Goal: Task Accomplishment & Management: Complete application form

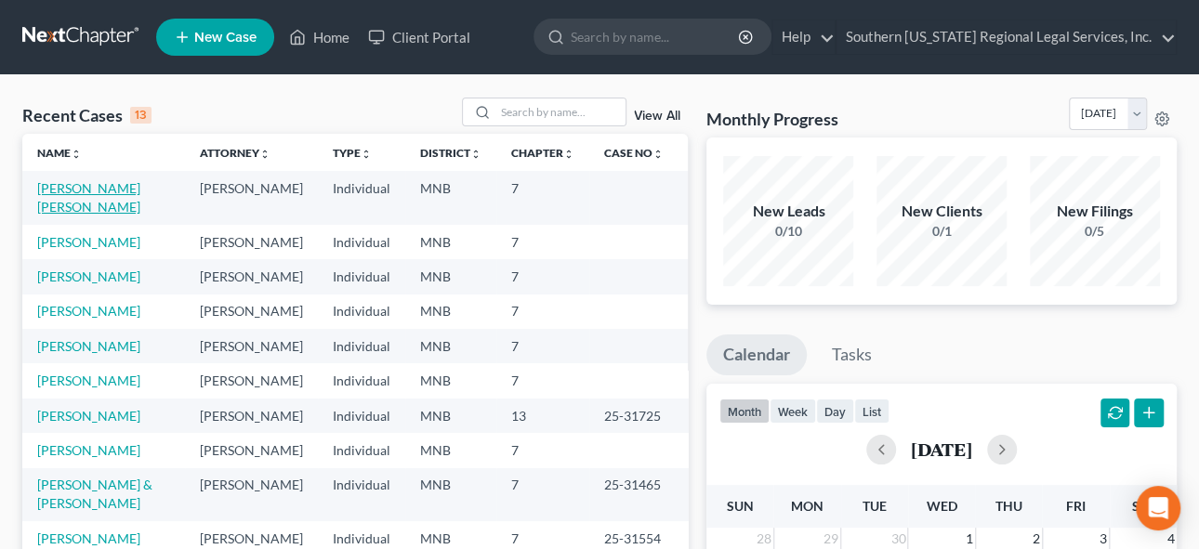
click at [91, 187] on link "[PERSON_NAME] [PERSON_NAME]" at bounding box center [88, 197] width 103 height 34
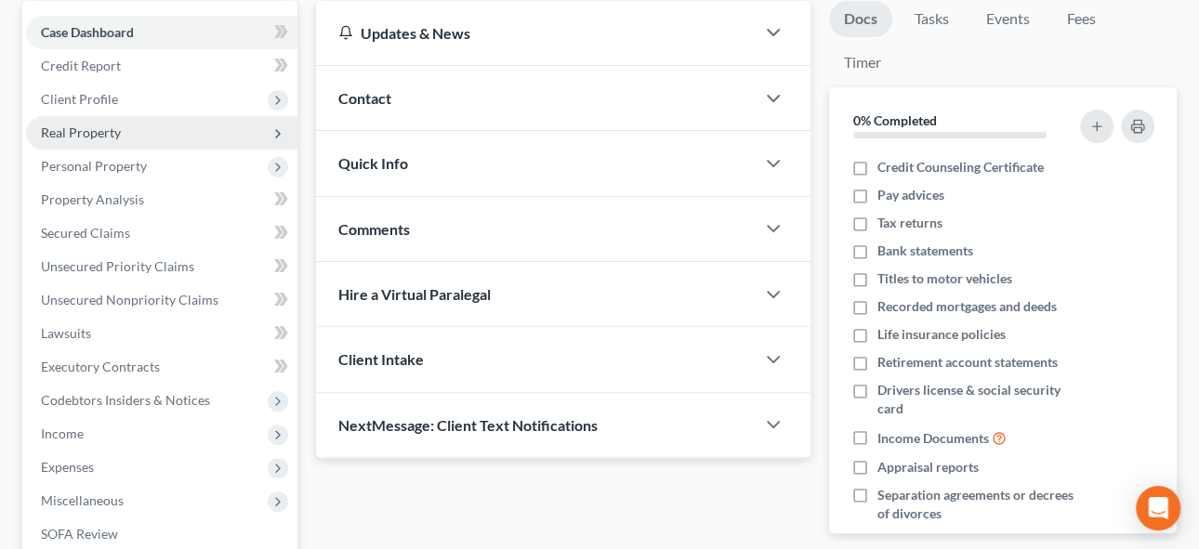
scroll to position [168, 0]
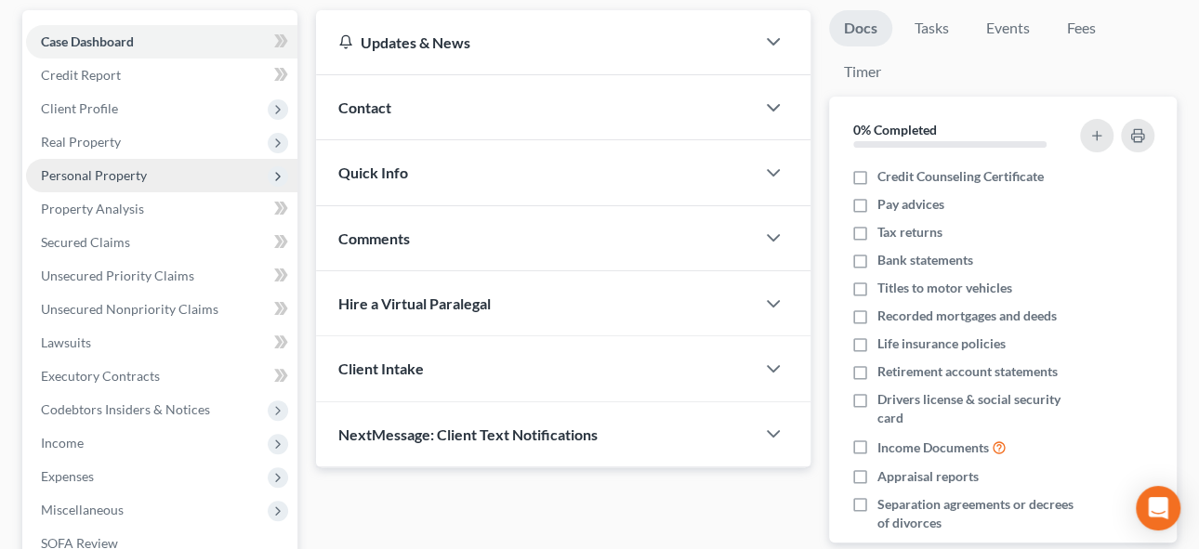
click at [109, 176] on span "Personal Property" at bounding box center [94, 175] width 106 height 16
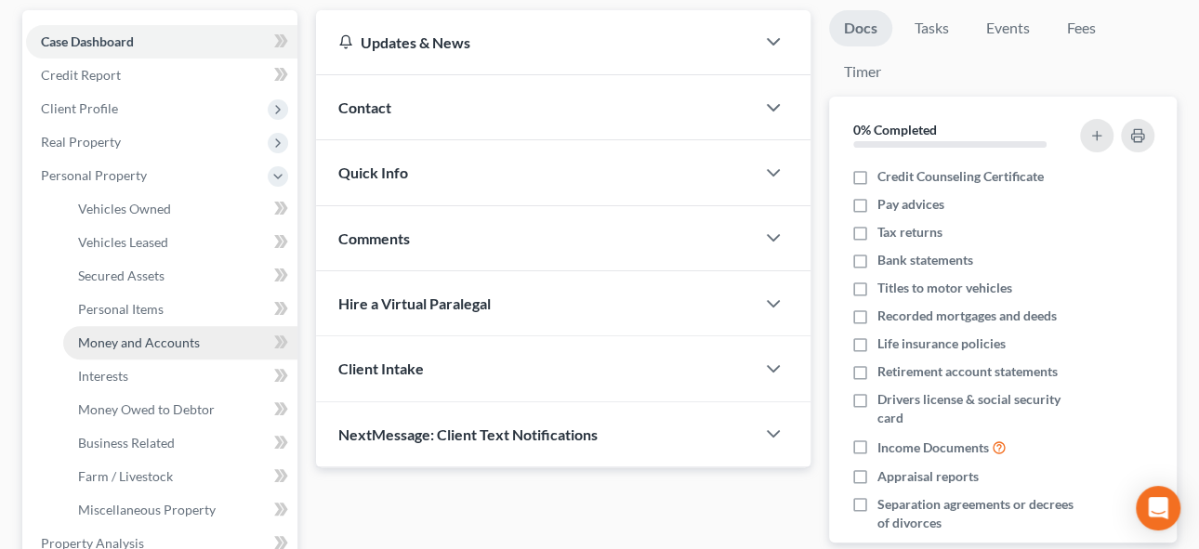
click at [131, 335] on span "Money and Accounts" at bounding box center [139, 343] width 122 height 16
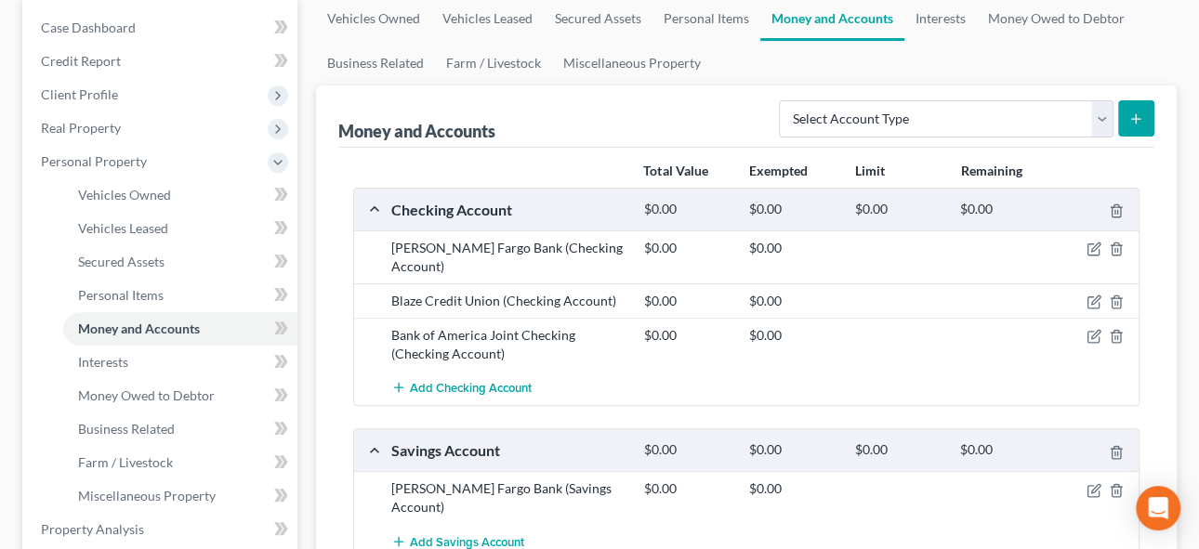
scroll to position [168, 0]
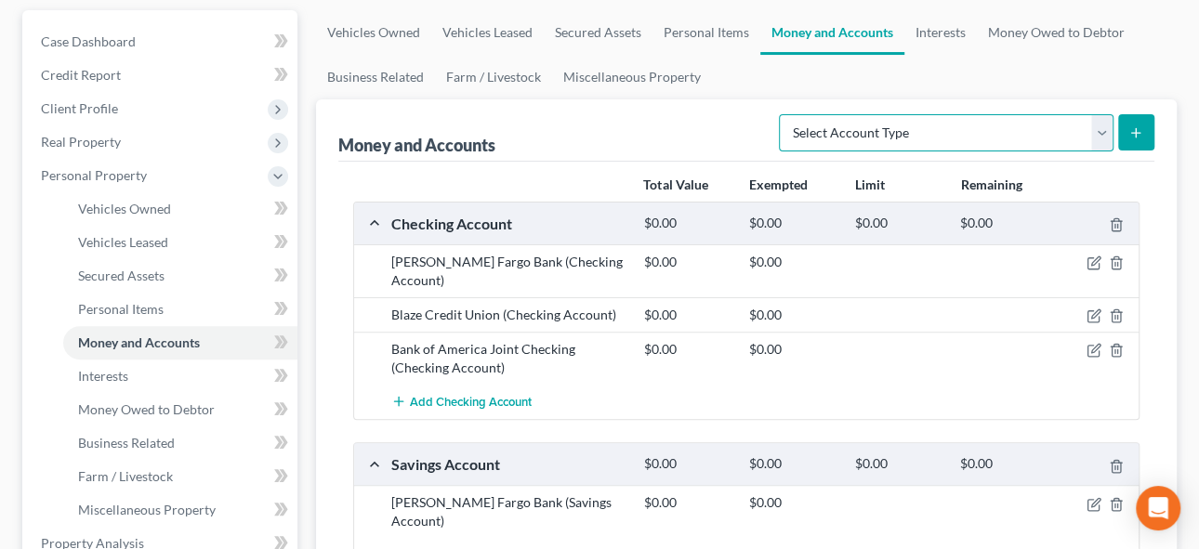
click at [916, 136] on select "Select Account Type Brokerage Cash on Hand Certificates of Deposit Checking Acc…" at bounding box center [946, 132] width 335 height 37
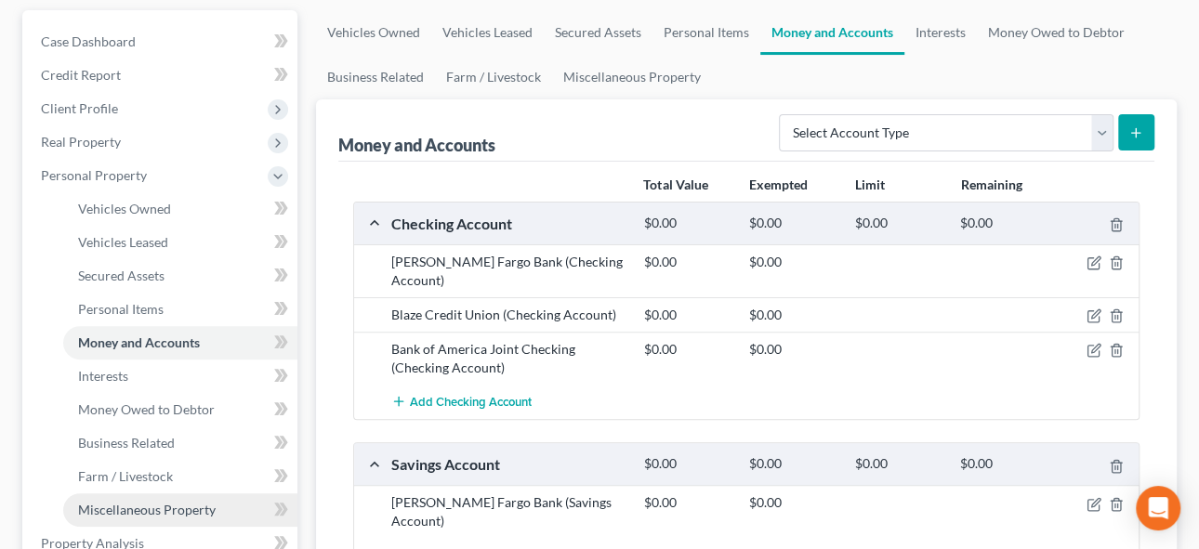
click at [152, 506] on span "Miscellaneous Property" at bounding box center [147, 510] width 138 height 16
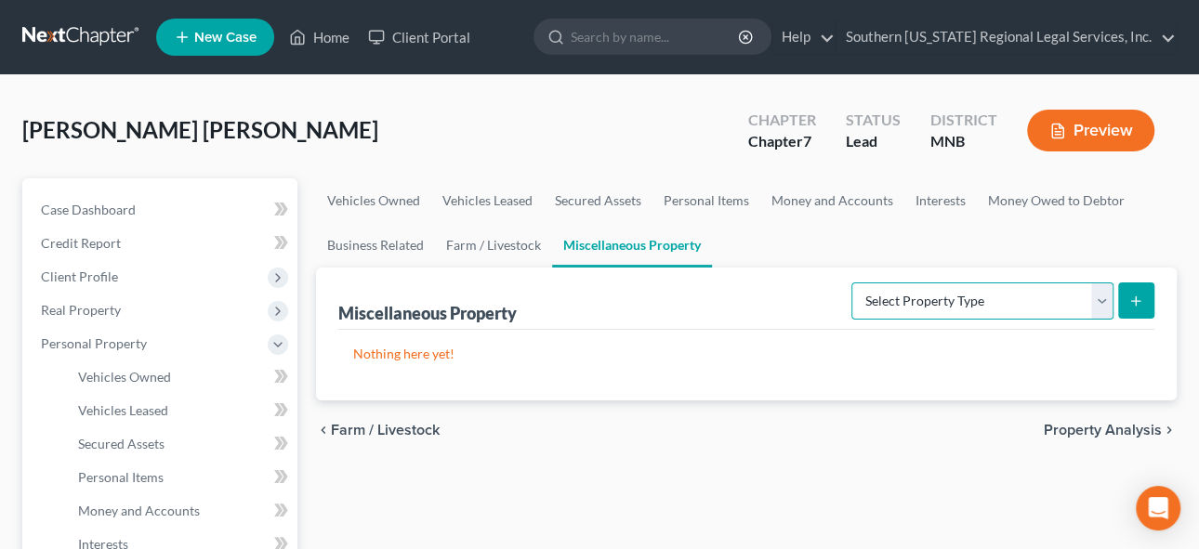
click at [912, 303] on select "Select Property Type Assigned for Creditor Benefit [DATE] Holding for Another N…" at bounding box center [983, 301] width 262 height 37
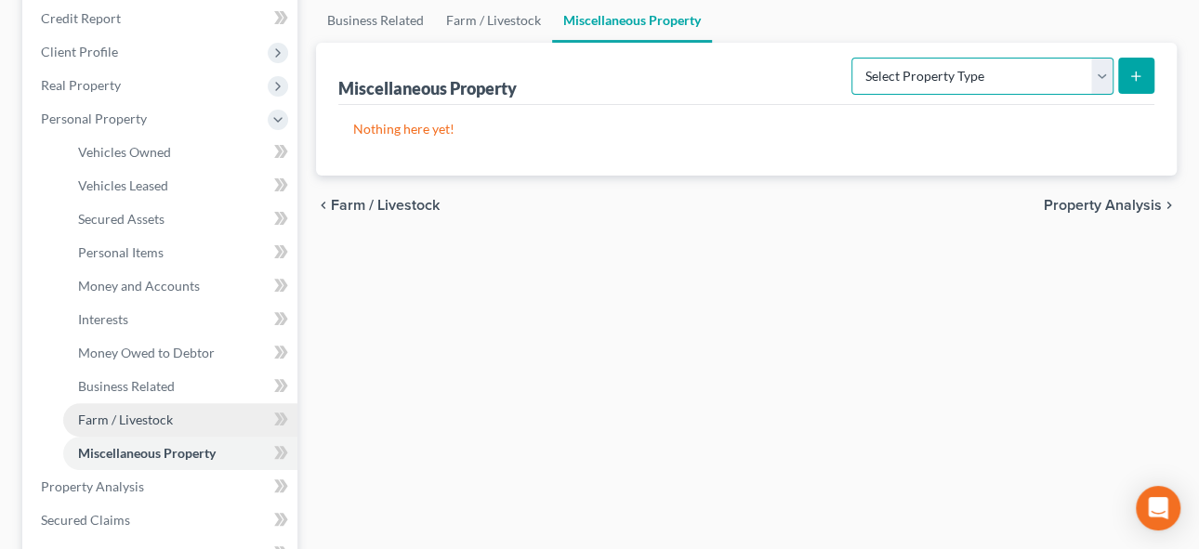
scroll to position [253, 0]
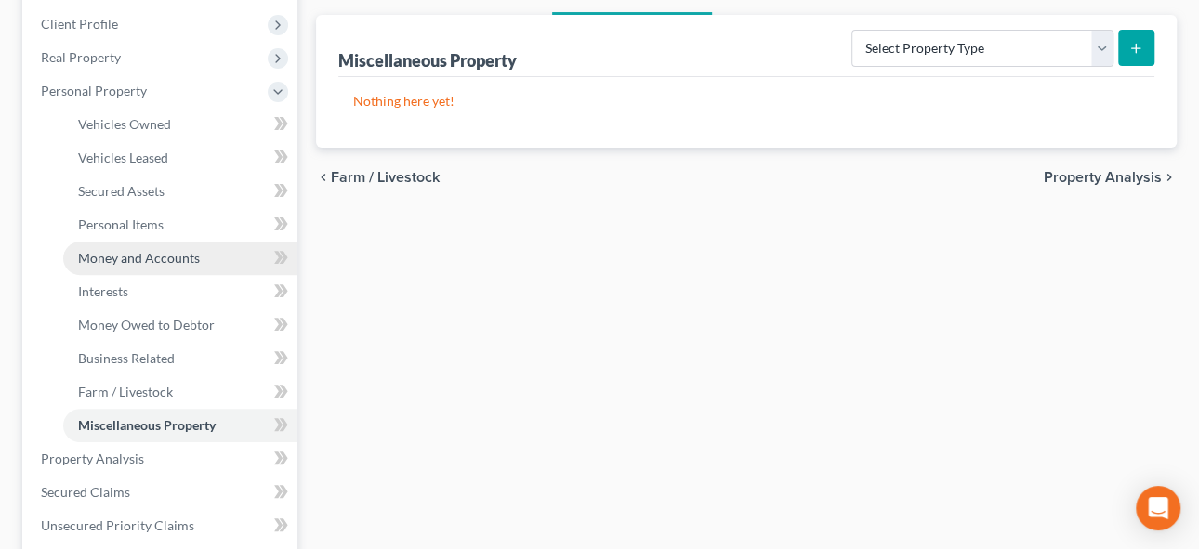
click at [121, 255] on span "Money and Accounts" at bounding box center [139, 258] width 122 height 16
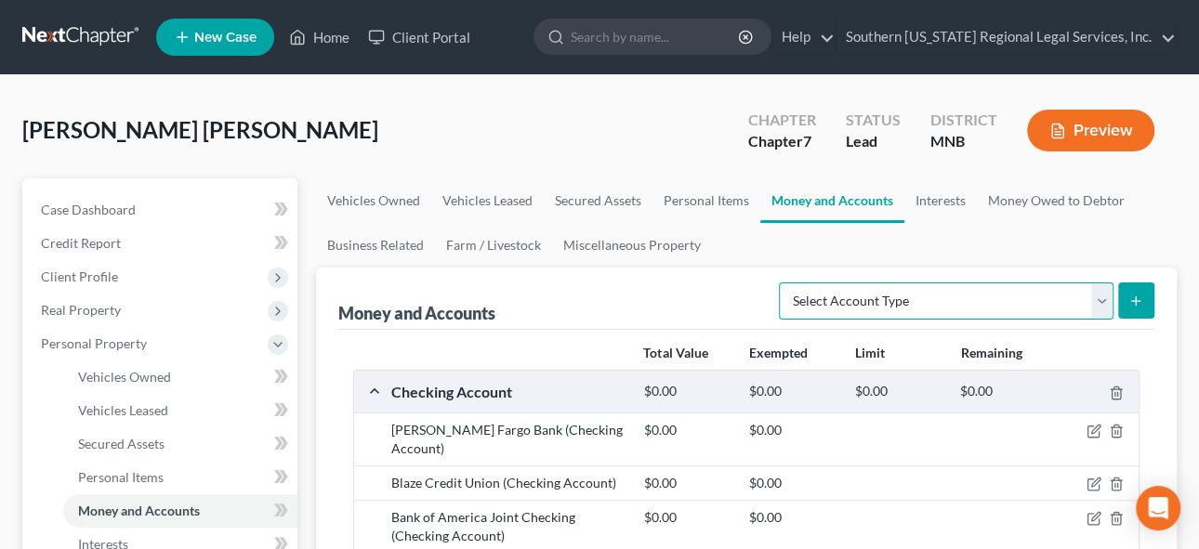
click at [919, 300] on select "Select Account Type Brokerage Cash on Hand Certificates of Deposit Checking Acc…" at bounding box center [946, 301] width 335 height 37
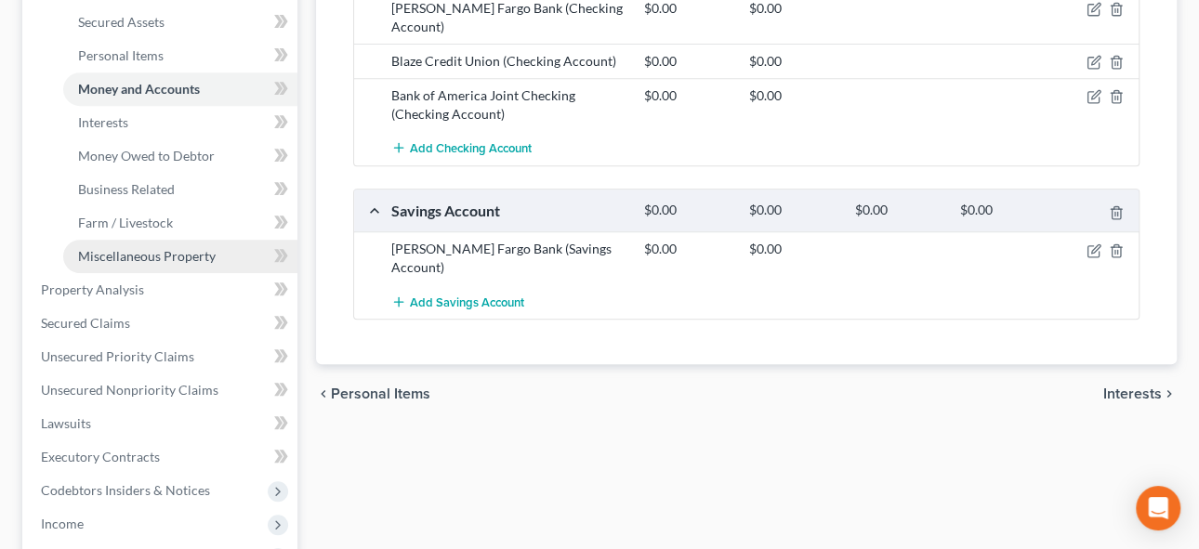
click at [124, 259] on span "Miscellaneous Property" at bounding box center [147, 256] width 138 height 16
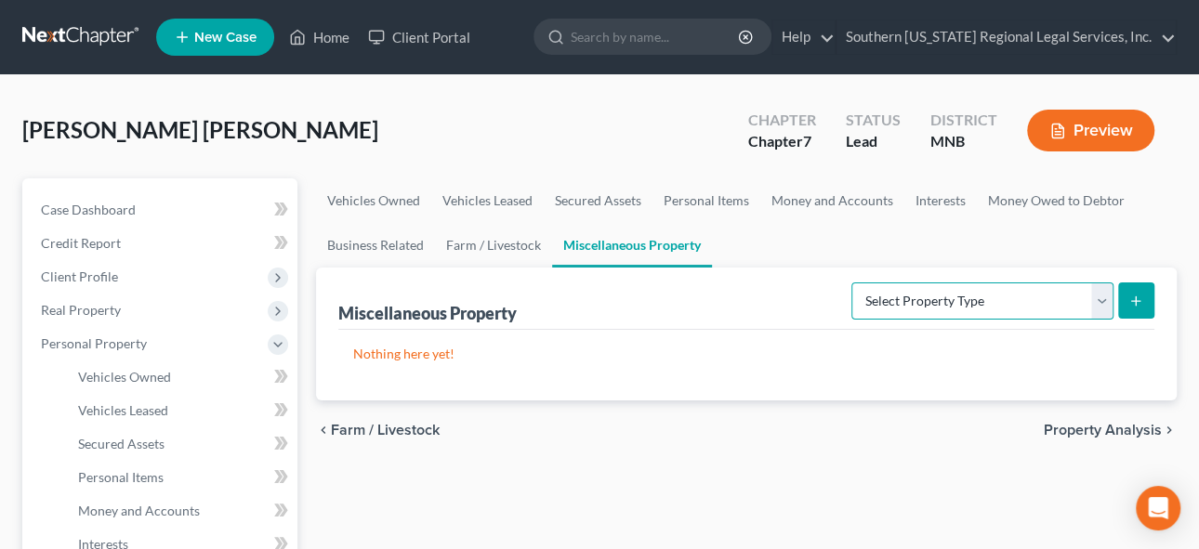
click at [921, 299] on select "Select Property Type Assigned for Creditor Benefit [DATE] Holding for Another N…" at bounding box center [983, 301] width 262 height 37
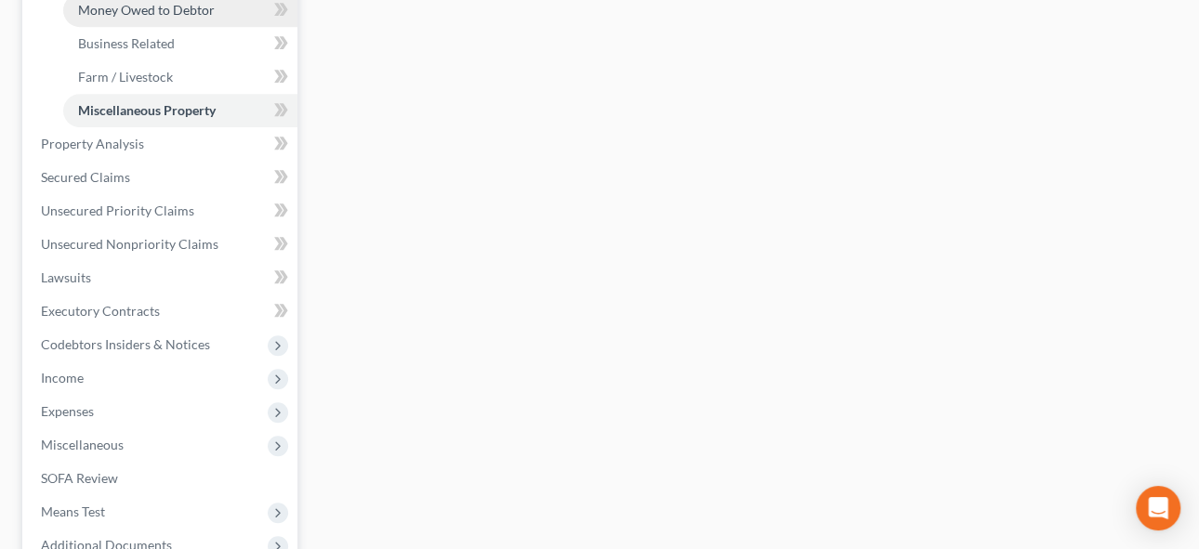
scroll to position [591, 0]
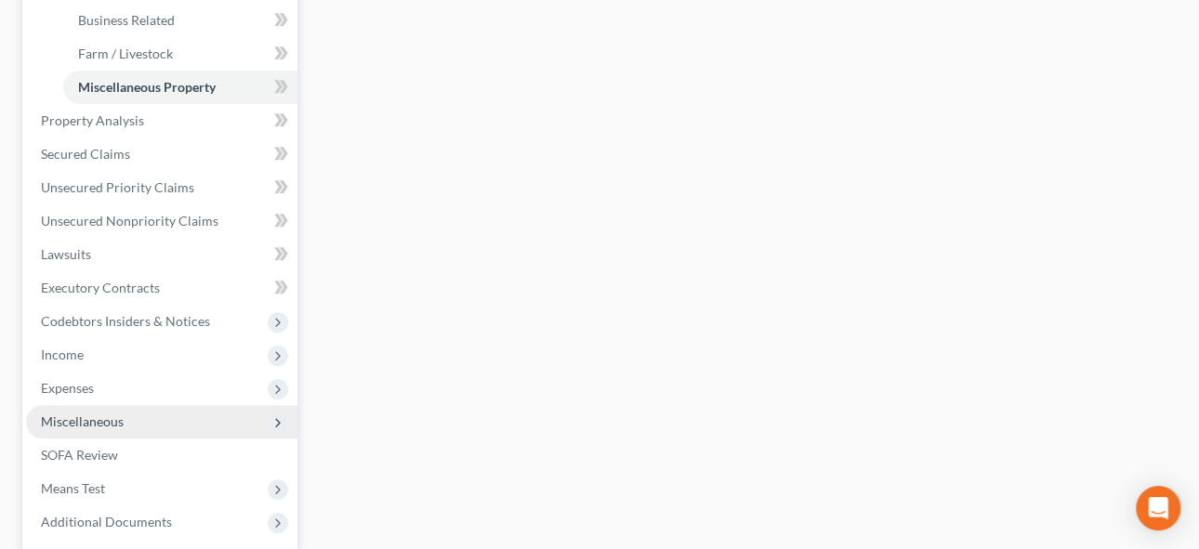
click at [119, 417] on span "Miscellaneous" at bounding box center [82, 422] width 83 height 16
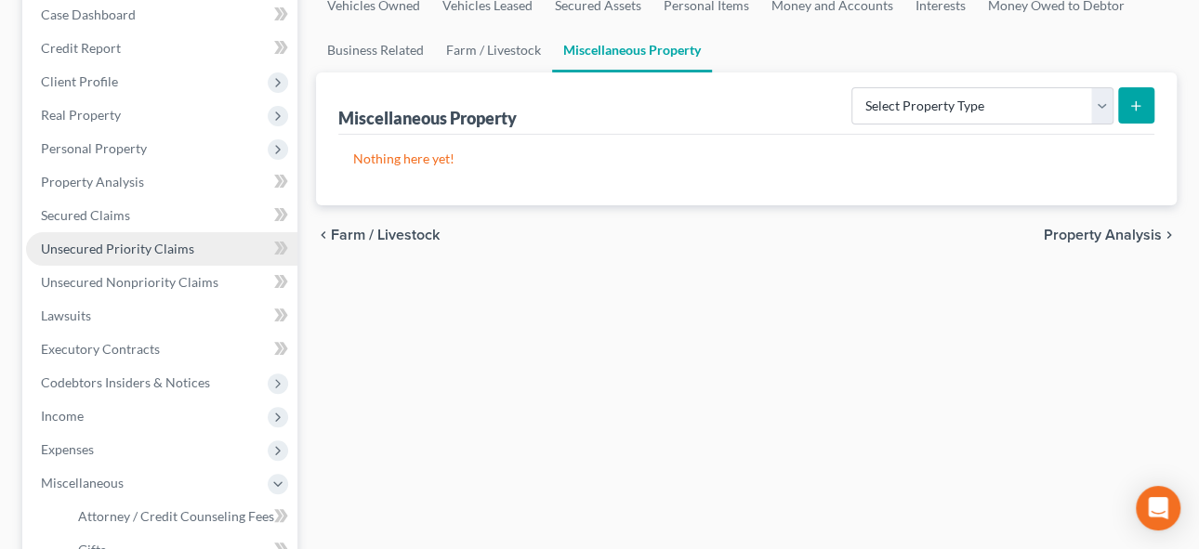
scroll to position [84, 0]
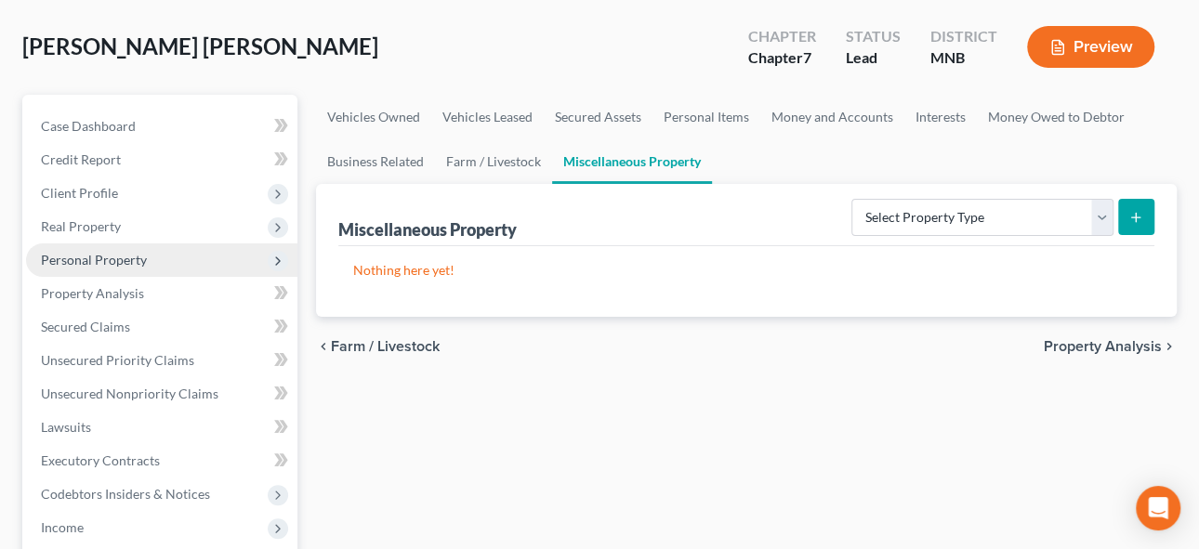
click at [115, 256] on span "Personal Property" at bounding box center [94, 260] width 106 height 16
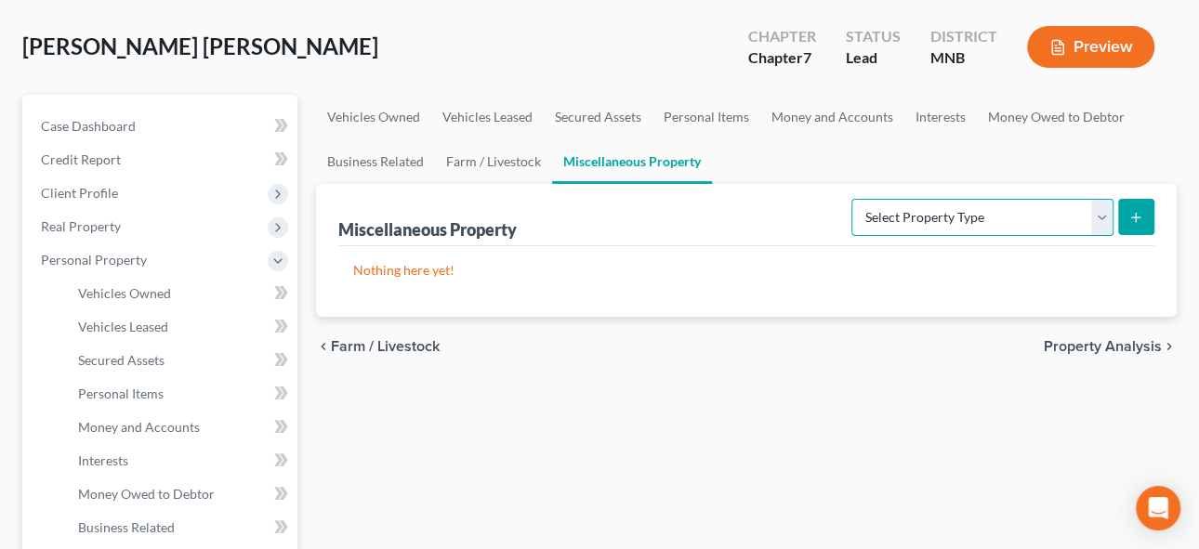
click at [929, 217] on select "Select Property Type Assigned for Creditor Benefit [DATE] Holding for Another N…" at bounding box center [983, 217] width 262 height 37
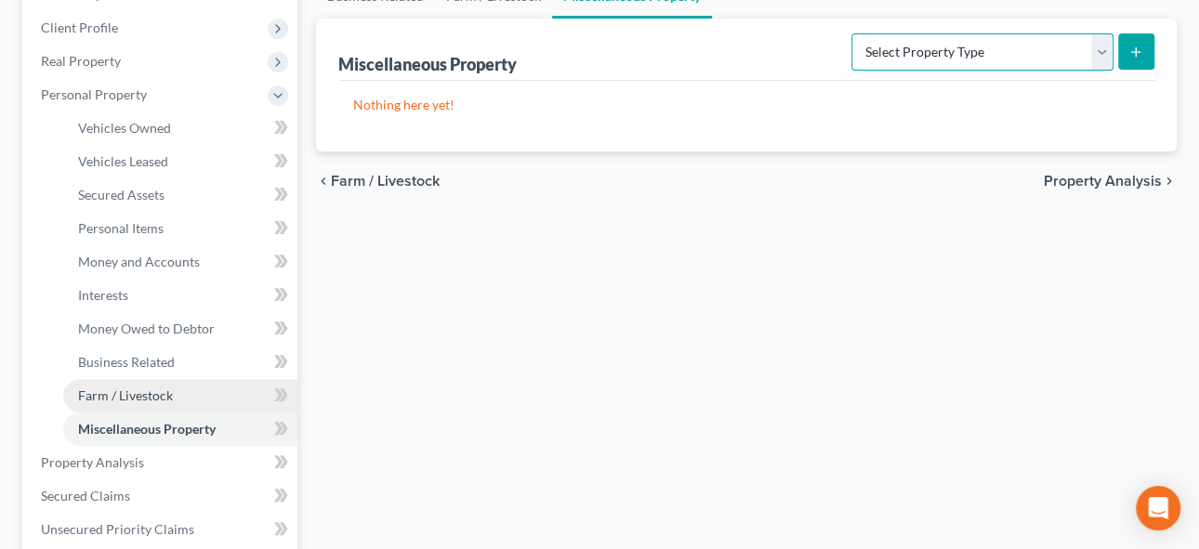
scroll to position [253, 0]
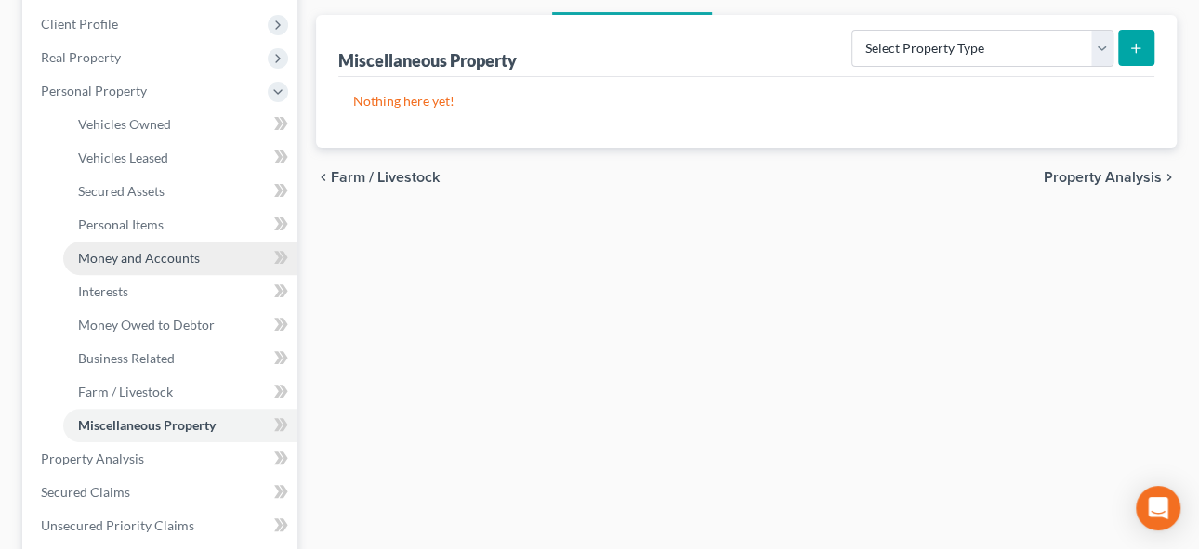
drag, startPoint x: 149, startPoint y: 260, endPoint x: 159, endPoint y: 258, distance: 10.4
click at [149, 259] on span "Money and Accounts" at bounding box center [139, 258] width 122 height 16
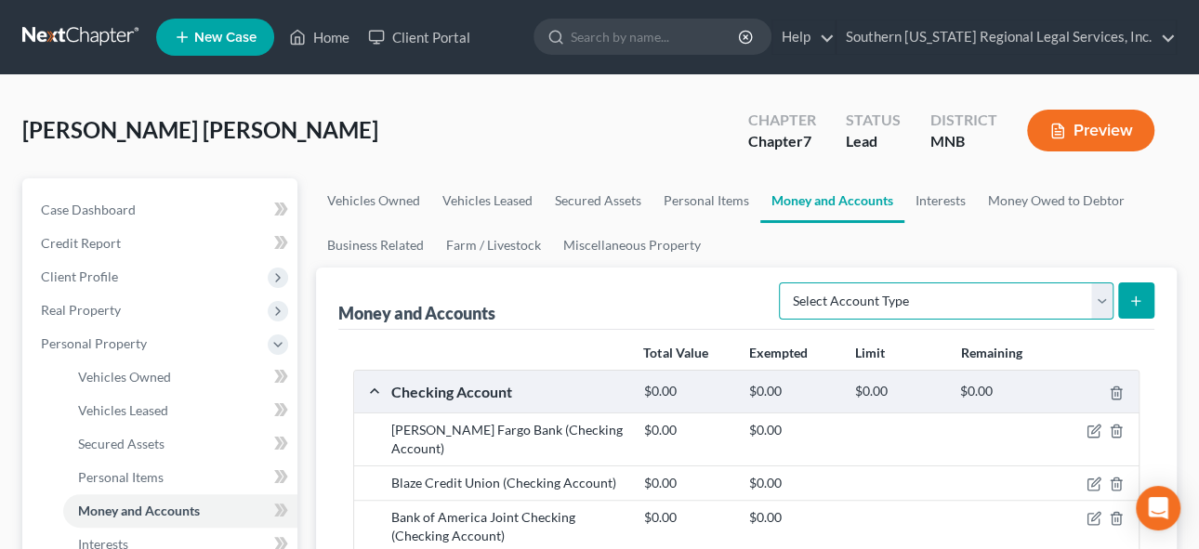
click at [942, 289] on select "Select Account Type Brokerage Cash on Hand Certificates of Deposit Checking Acc…" at bounding box center [946, 301] width 335 height 37
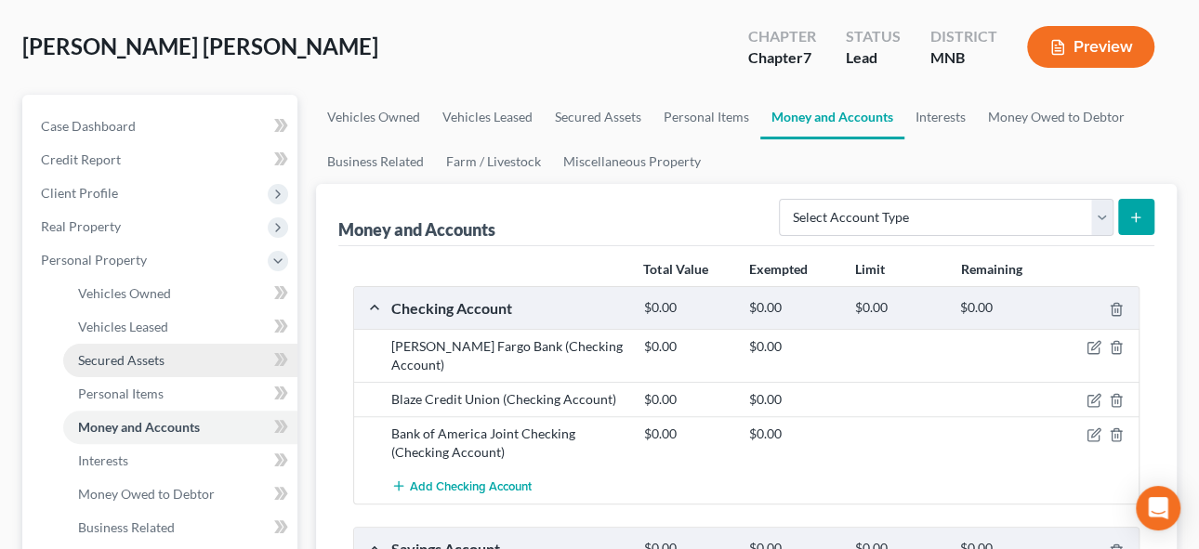
click at [145, 358] on span "Secured Assets" at bounding box center [121, 360] width 86 height 16
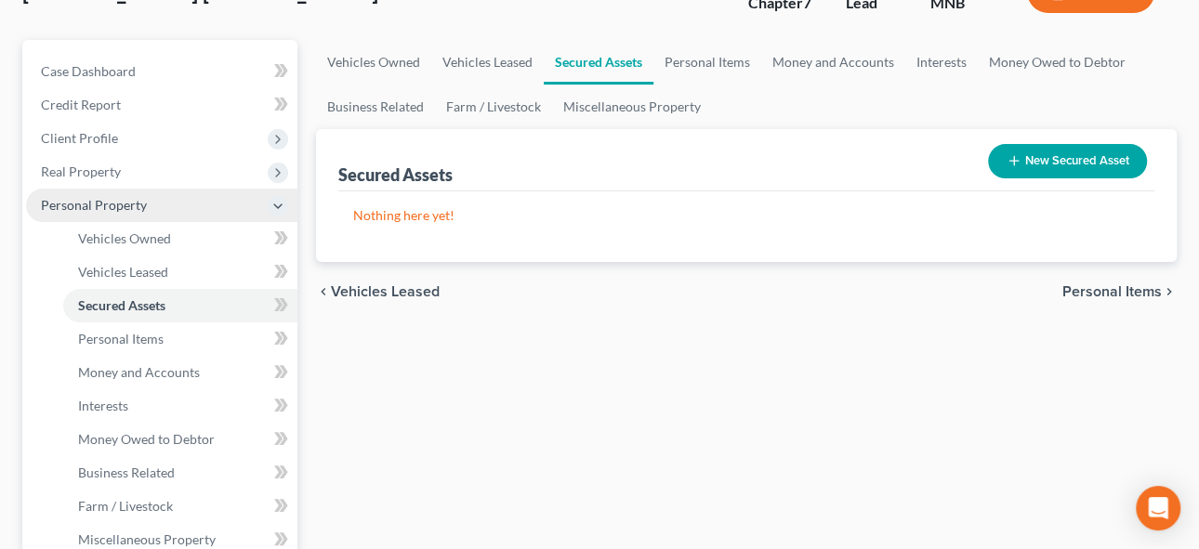
scroll to position [168, 0]
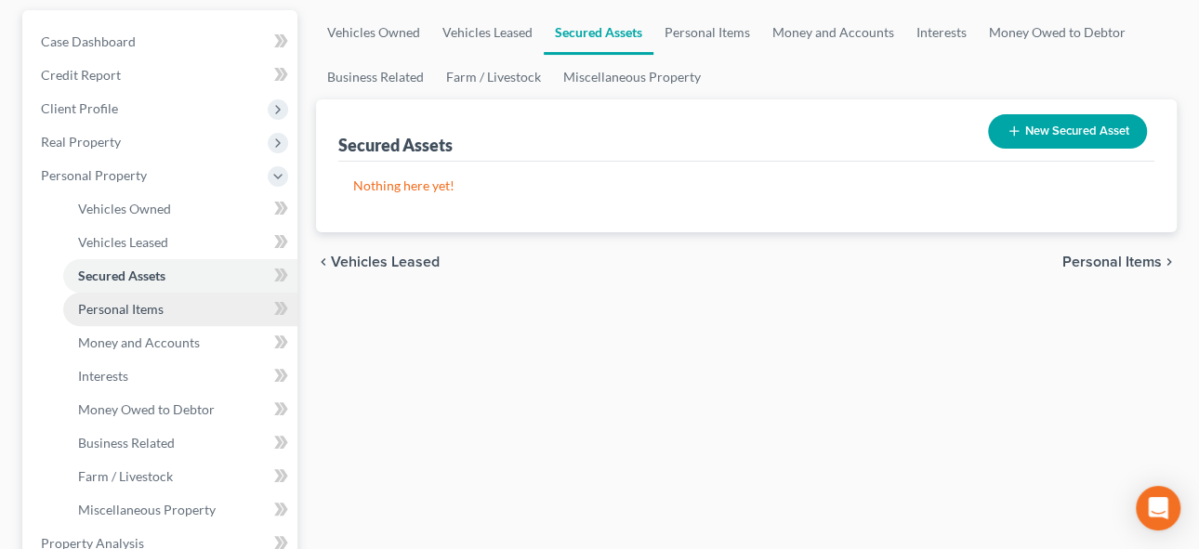
click at [135, 307] on span "Personal Items" at bounding box center [121, 309] width 86 height 16
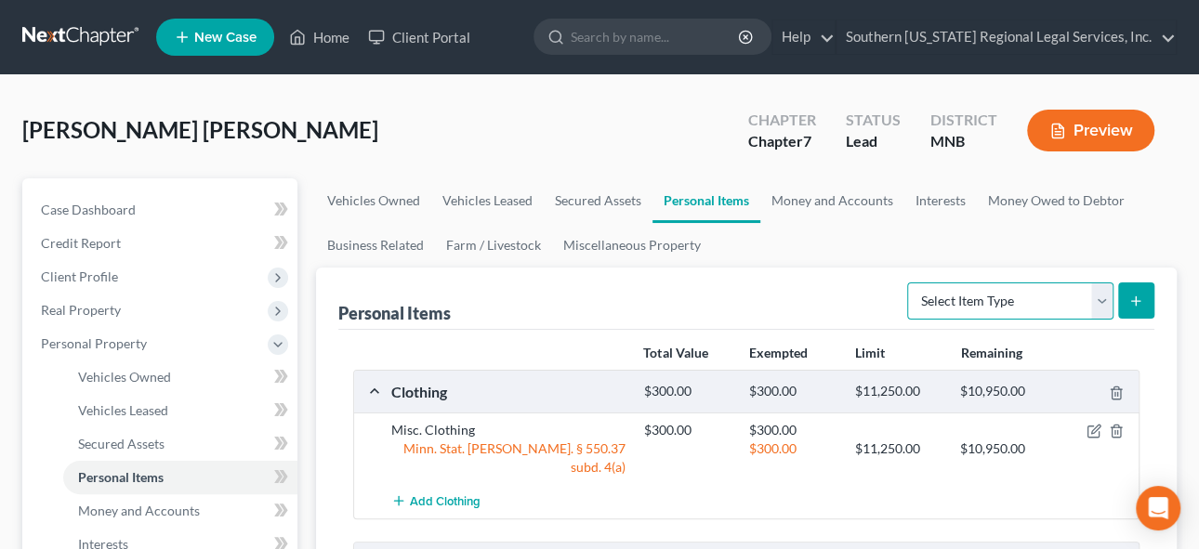
click at [1014, 293] on select "Select Item Type Clothing Collectibles Of Value Electronics Firearms Household …" at bounding box center [1010, 301] width 206 height 37
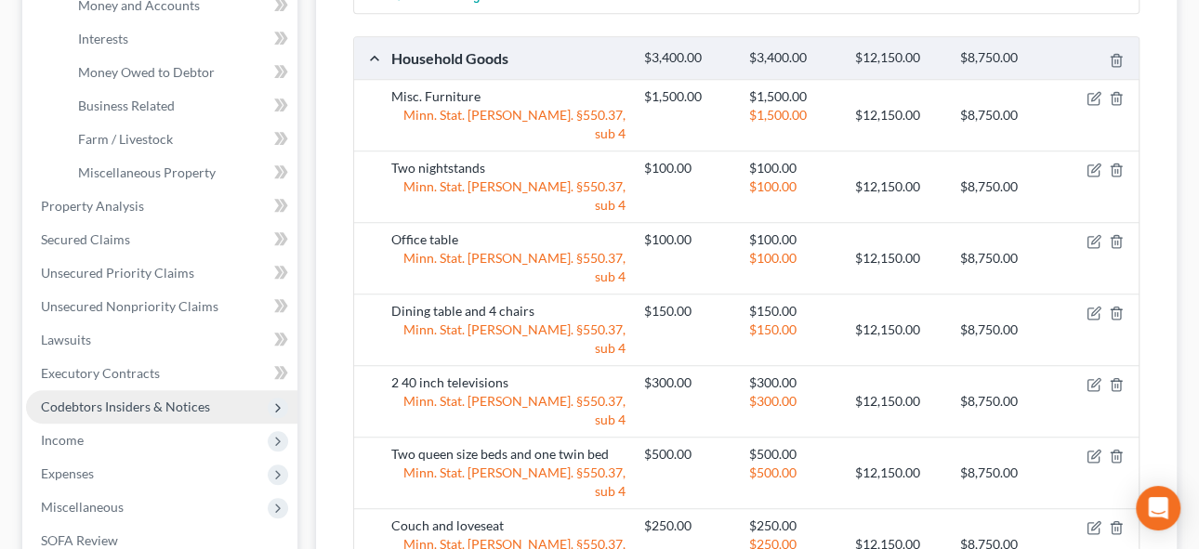
scroll to position [507, 0]
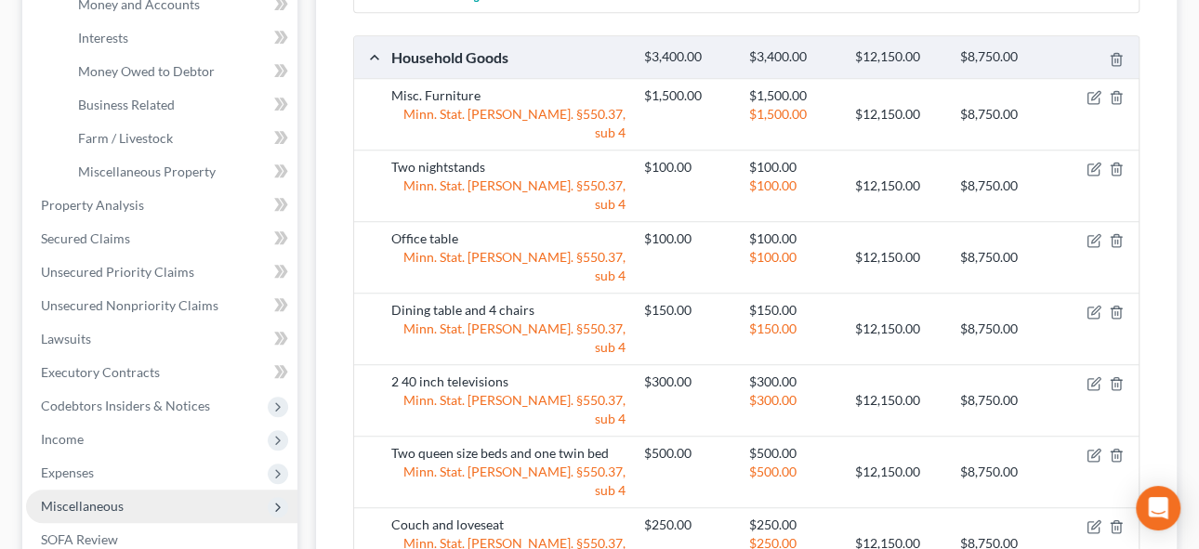
click at [76, 503] on span "Miscellaneous" at bounding box center [82, 506] width 83 height 16
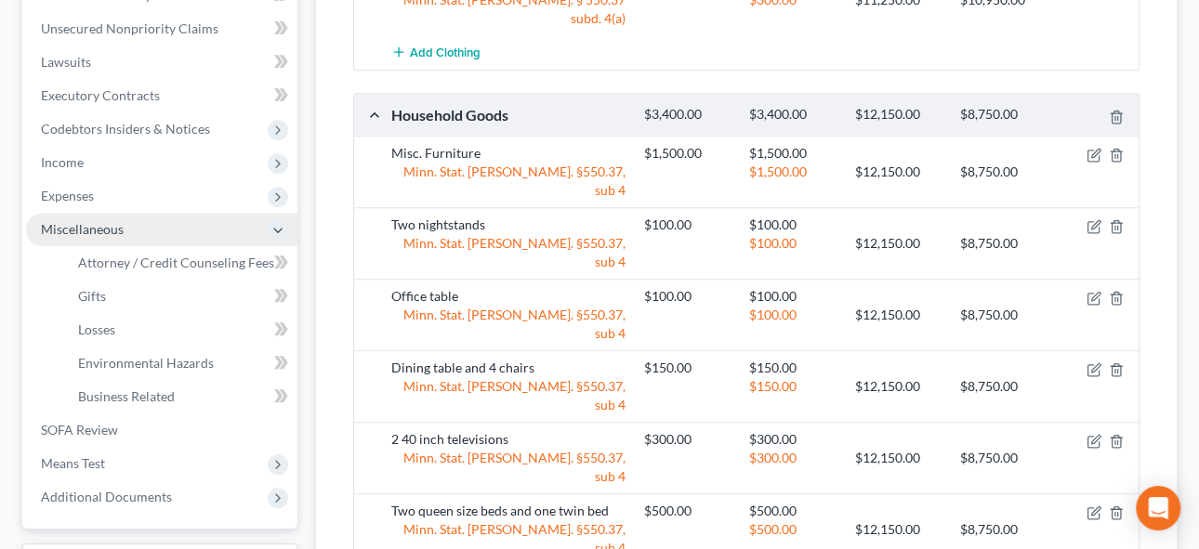
scroll to position [422, 0]
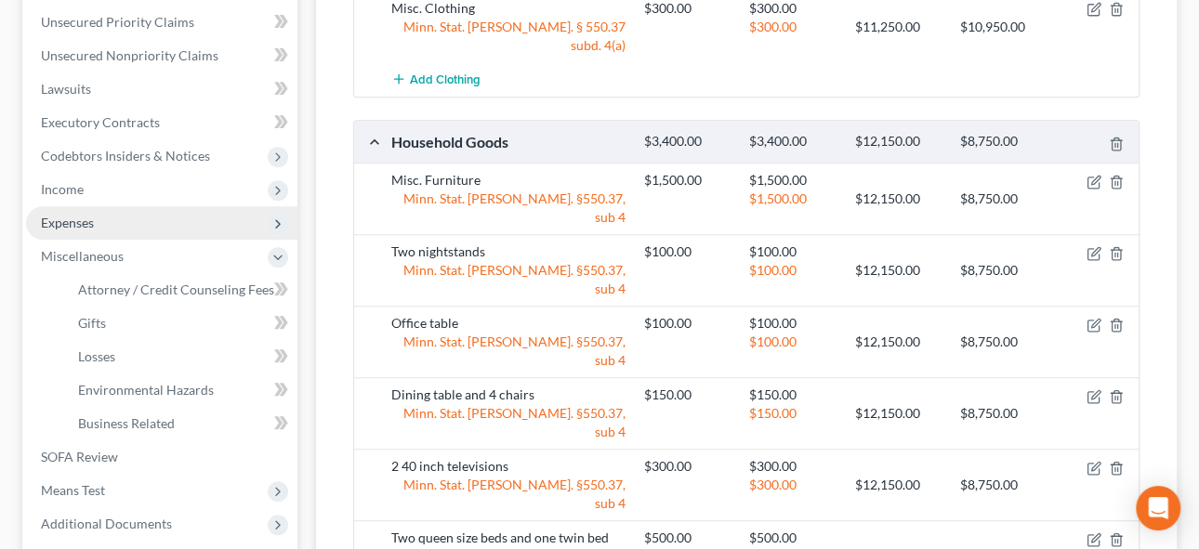
click at [72, 217] on span "Expenses" at bounding box center [67, 223] width 53 height 16
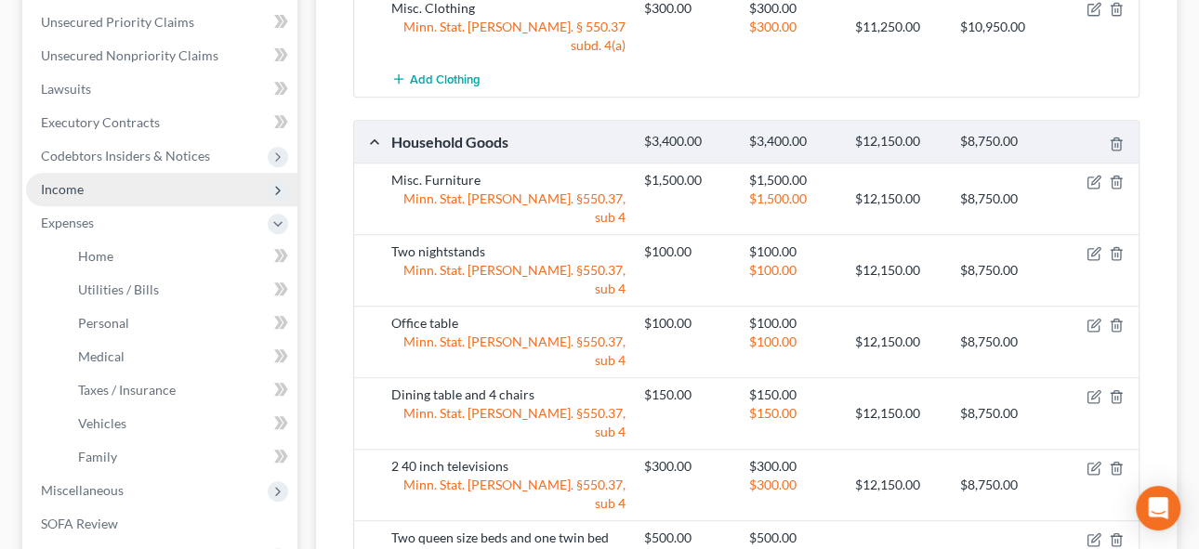
click at [70, 188] on span "Income" at bounding box center [62, 189] width 43 height 16
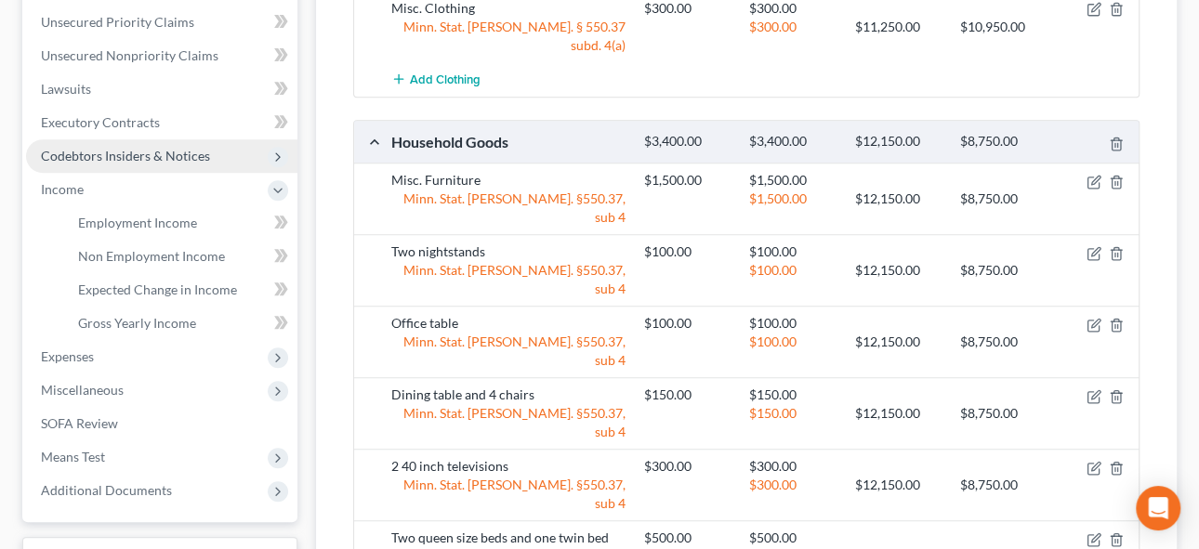
click at [107, 152] on span "Codebtors Insiders & Notices" at bounding box center [125, 156] width 169 height 16
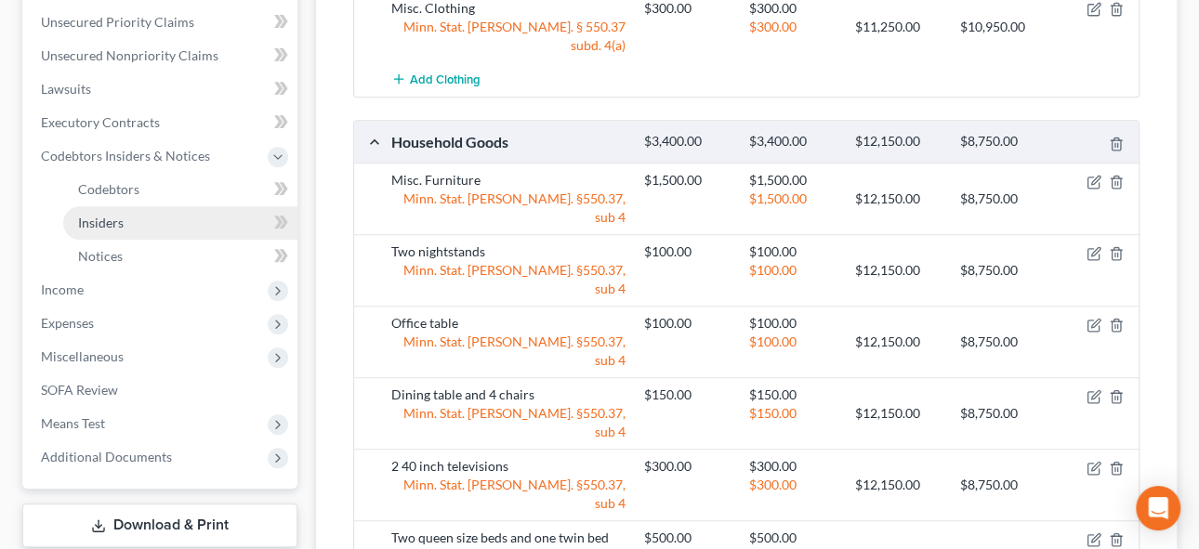
click at [100, 223] on span "Insiders" at bounding box center [101, 223] width 46 height 16
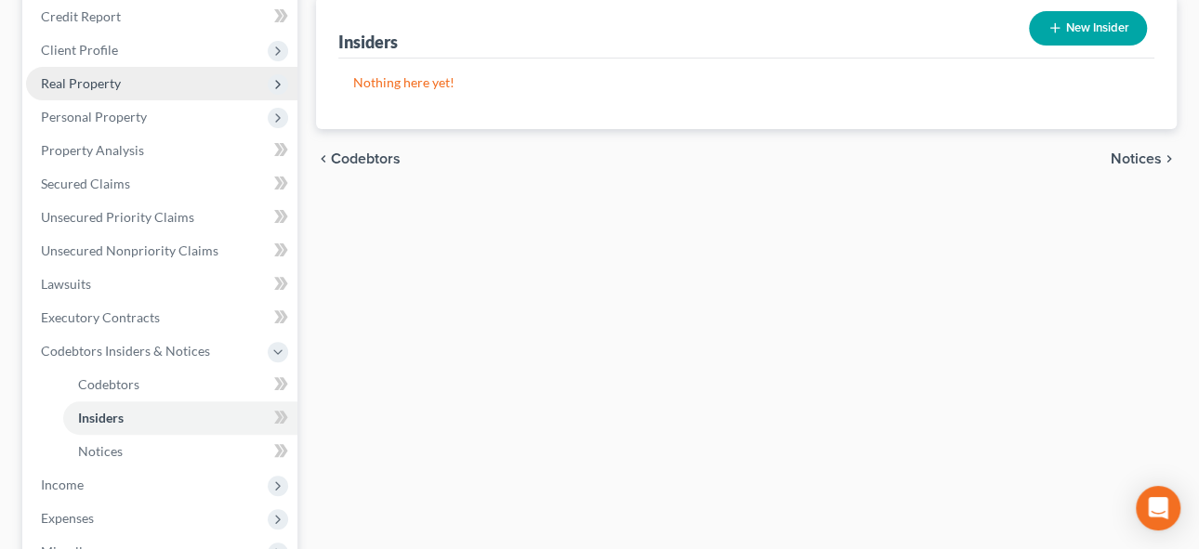
scroll to position [253, 0]
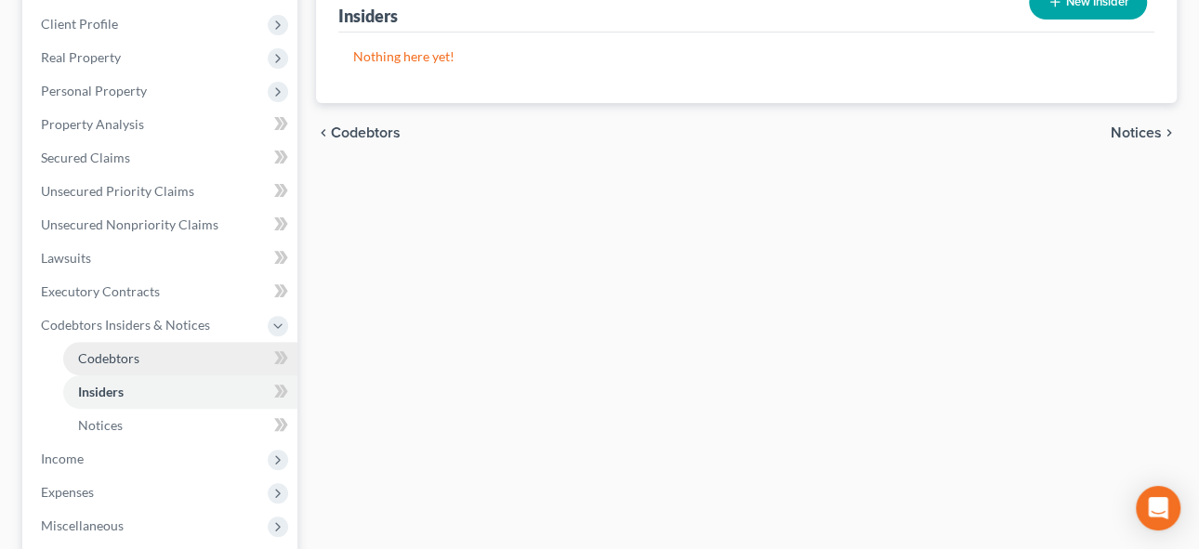
click at [114, 350] on span "Codebtors" at bounding box center [108, 358] width 61 height 16
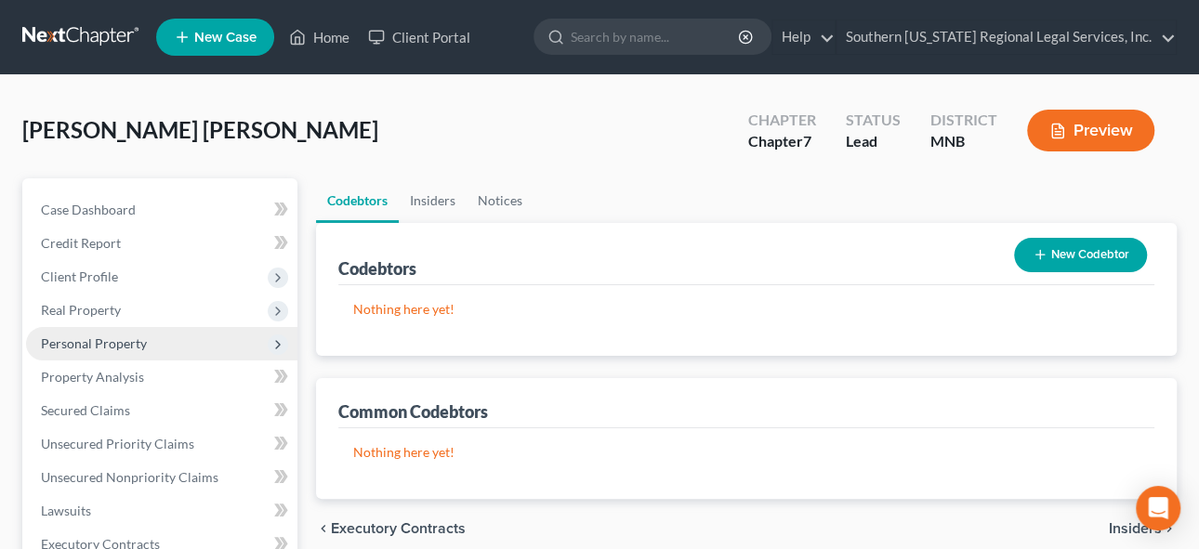
click at [102, 348] on span "Personal Property" at bounding box center [94, 344] width 106 height 16
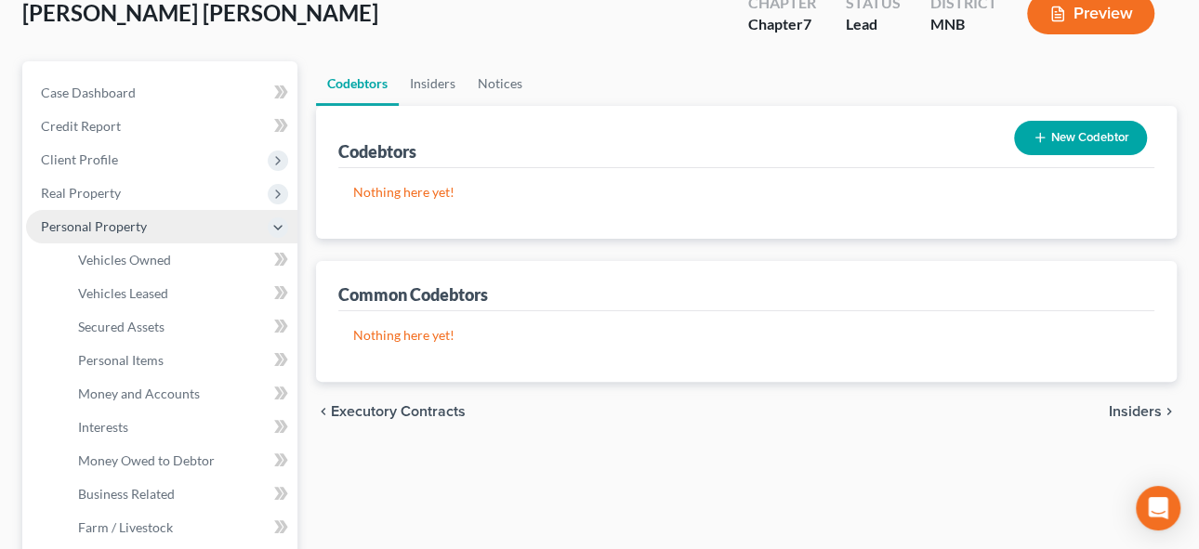
scroll to position [168, 0]
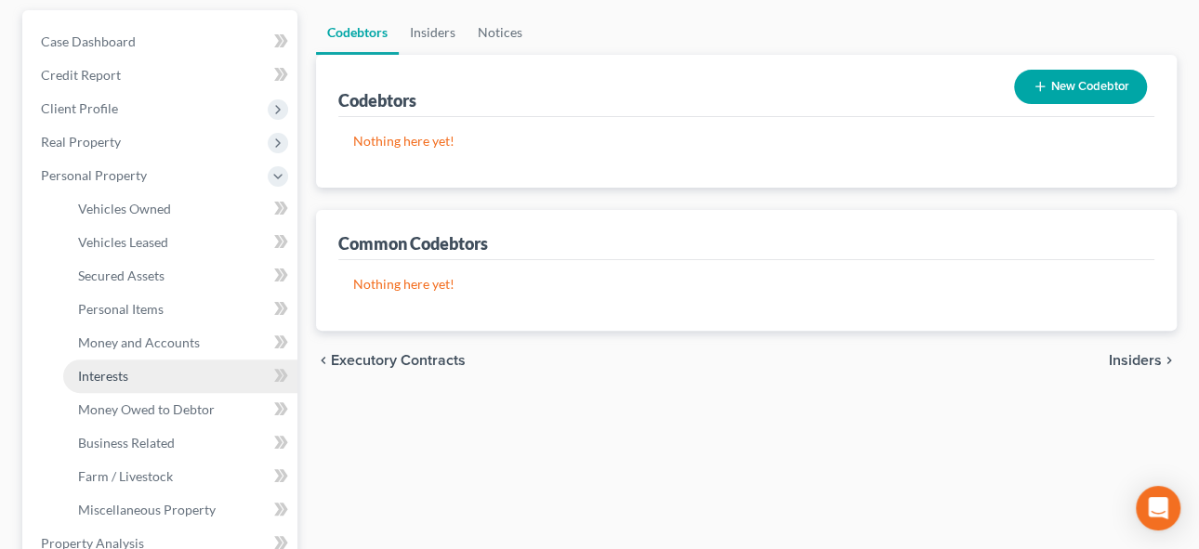
click at [117, 370] on span "Interests" at bounding box center [103, 376] width 50 height 16
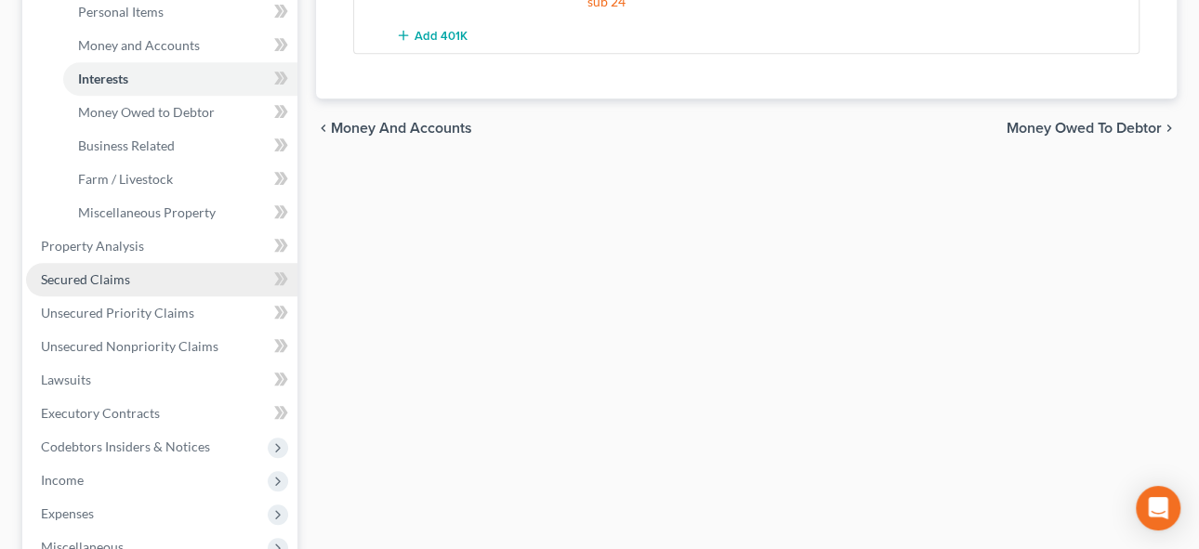
scroll to position [253, 0]
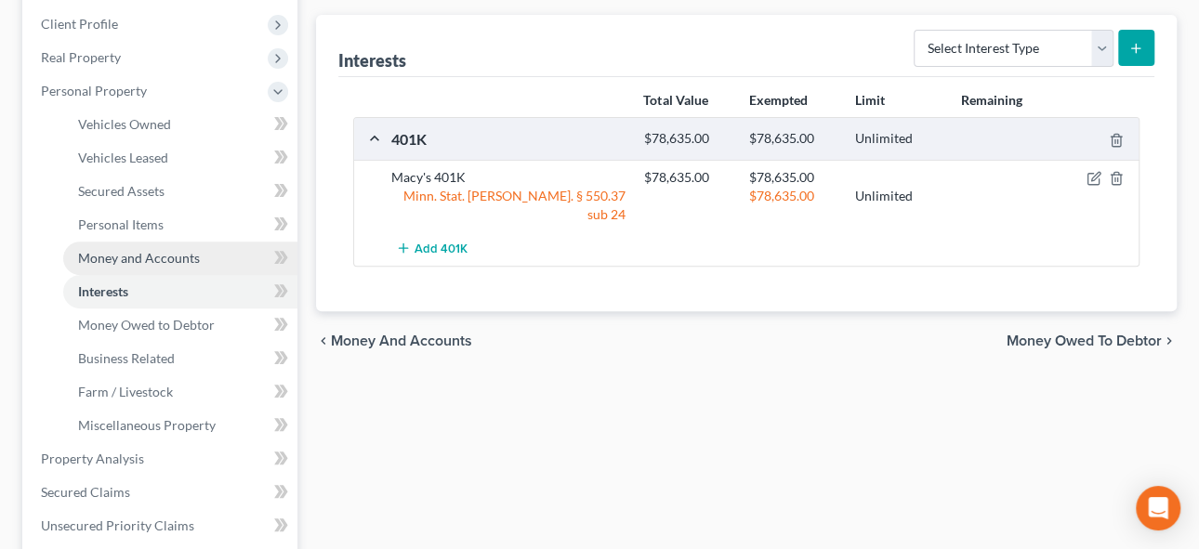
click at [117, 256] on span "Money and Accounts" at bounding box center [139, 258] width 122 height 16
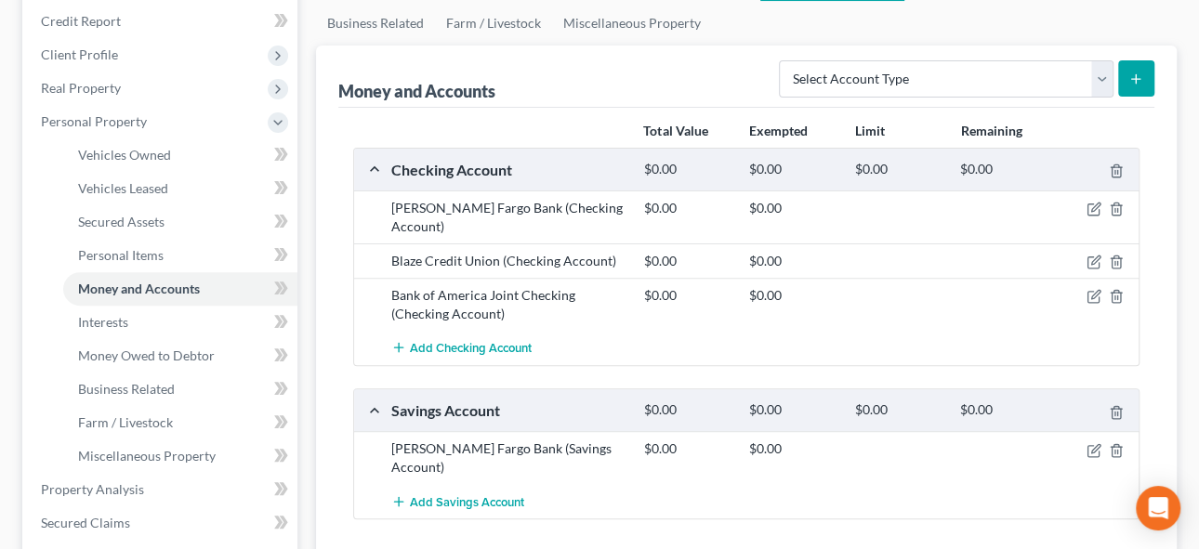
scroll to position [253, 0]
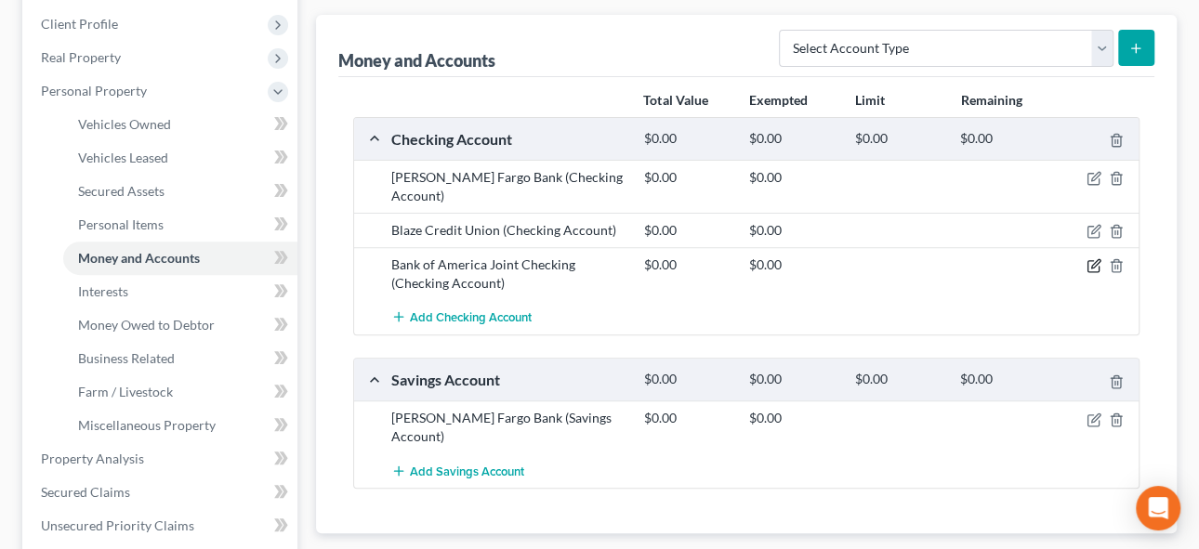
click at [1094, 258] on icon "button" at bounding box center [1094, 265] width 15 height 15
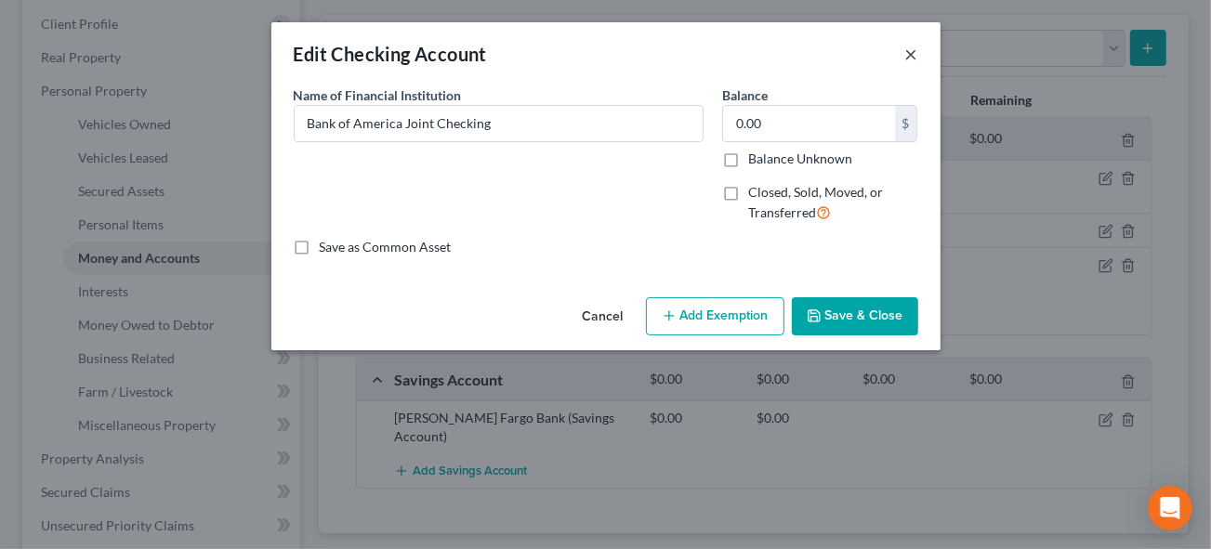
click at [916, 57] on button "×" at bounding box center [912, 54] width 13 height 22
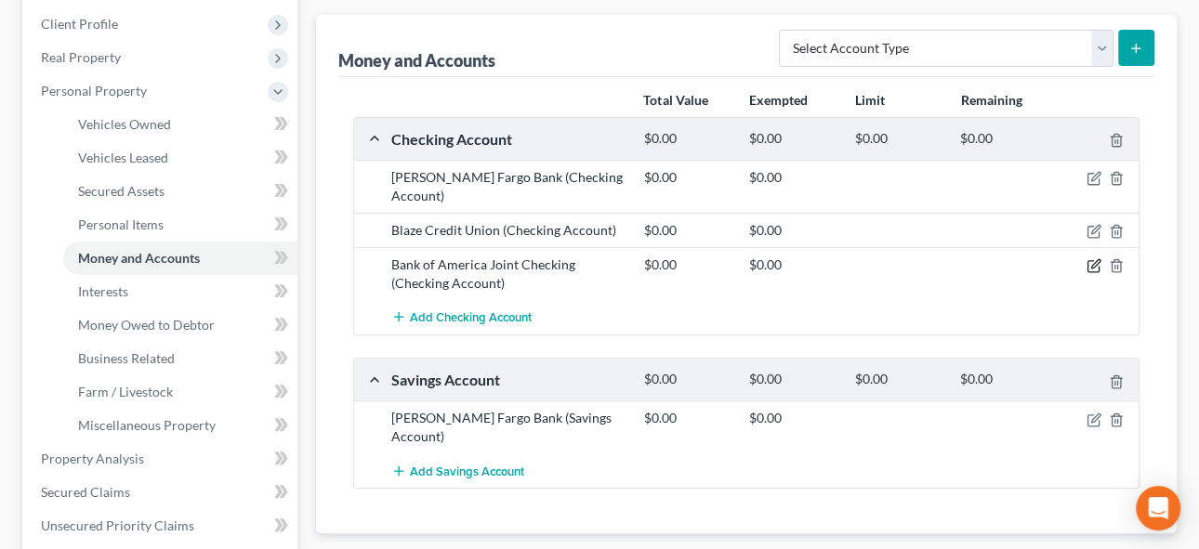
click at [1093, 260] on icon "button" at bounding box center [1095, 264] width 8 height 8
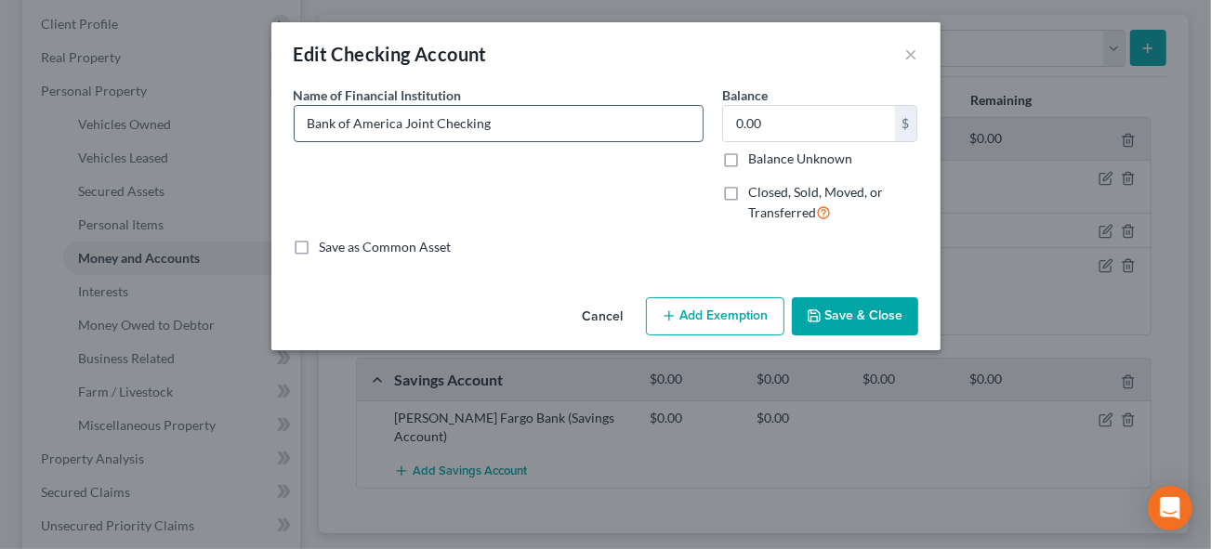
click at [494, 126] on input "Bank of America Joint Checking" at bounding box center [499, 123] width 408 height 35
type input "Bank of America Joint Checking ending in 3994"
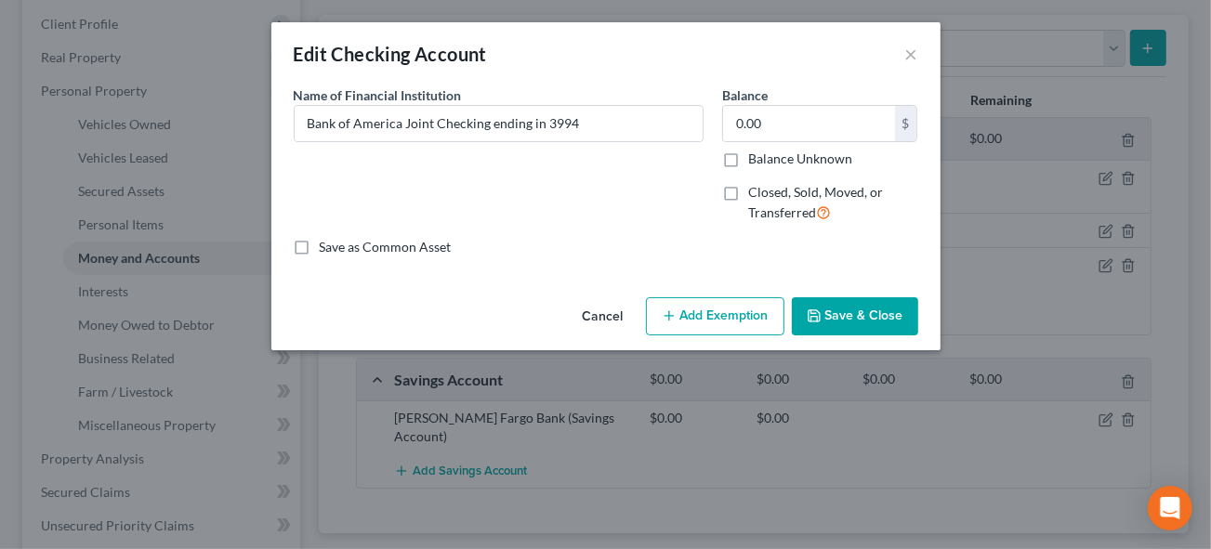
click at [893, 319] on button "Save & Close" at bounding box center [855, 317] width 126 height 39
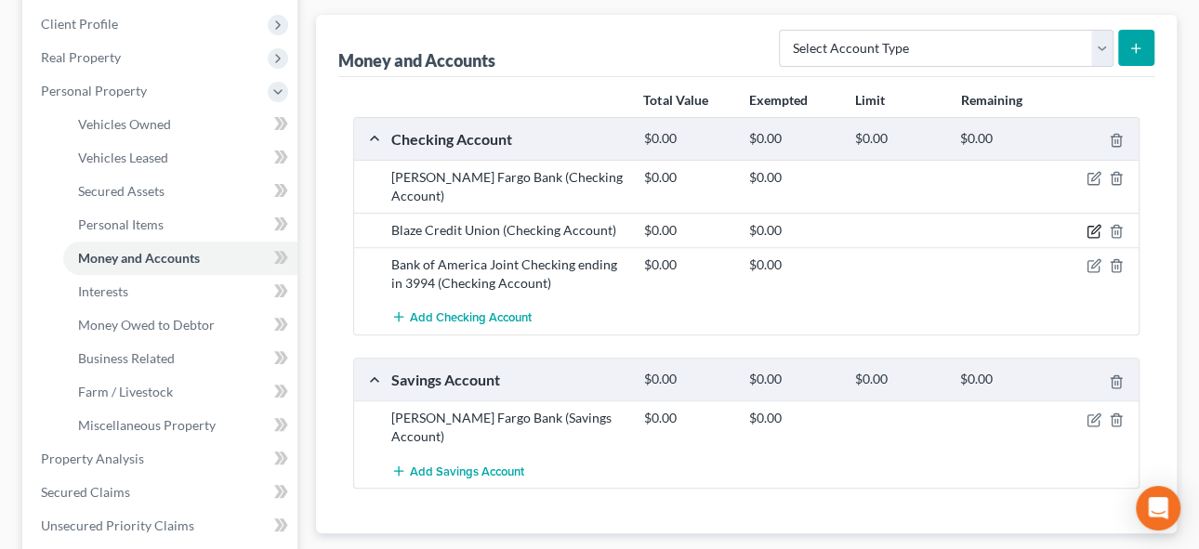
click at [1097, 224] on icon "button" at bounding box center [1094, 231] width 15 height 15
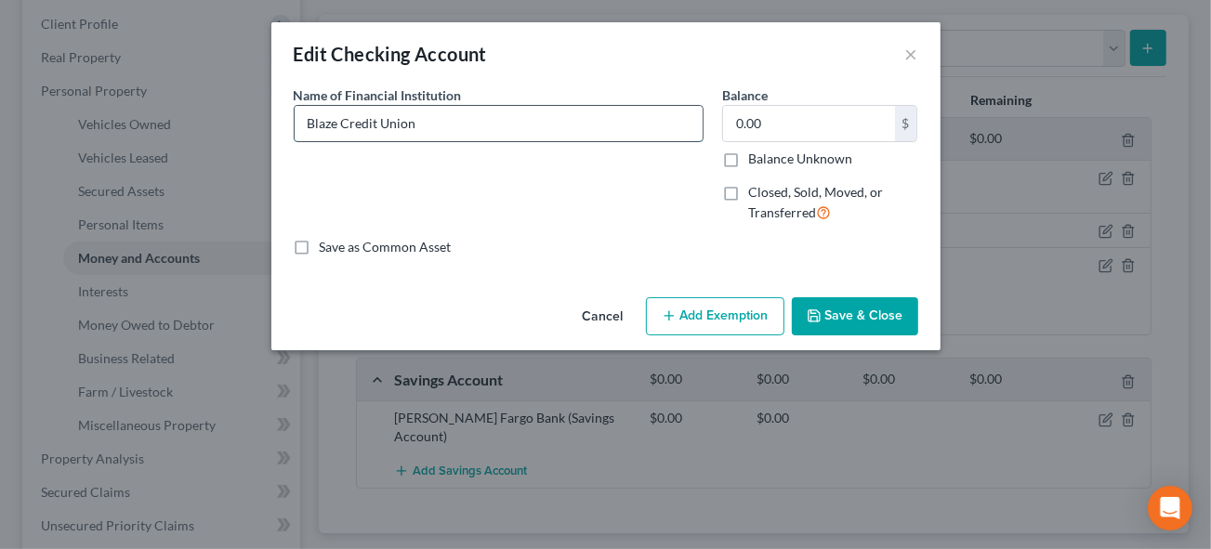
click at [458, 126] on input "Blaze Credit Union" at bounding box center [499, 123] width 408 height 35
type input "Blaze Credit Union ending in 8332"
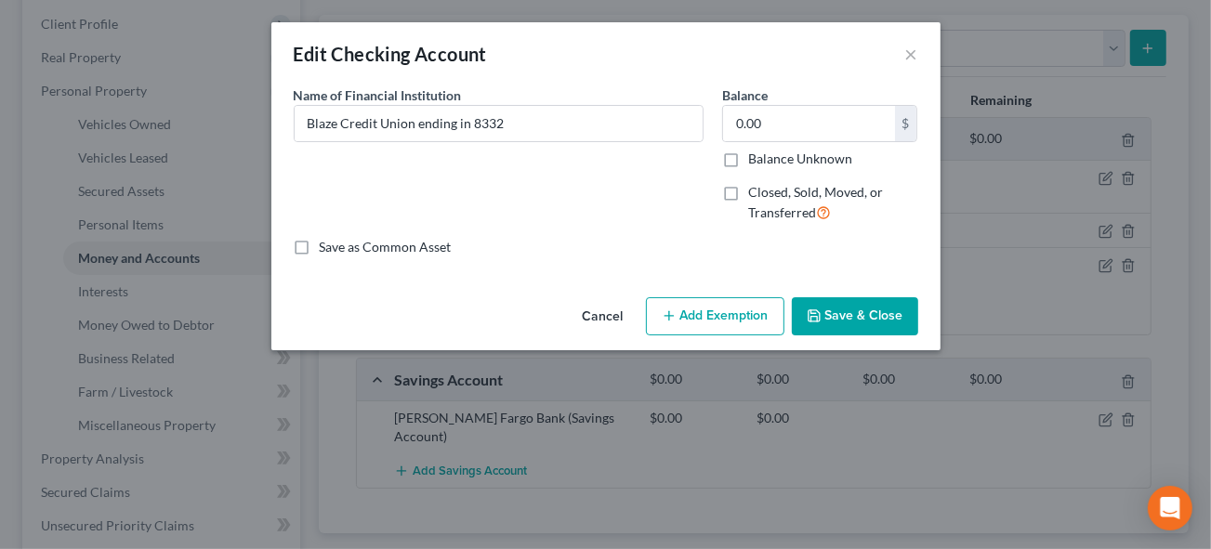
click at [843, 317] on button "Save & Close" at bounding box center [855, 317] width 126 height 39
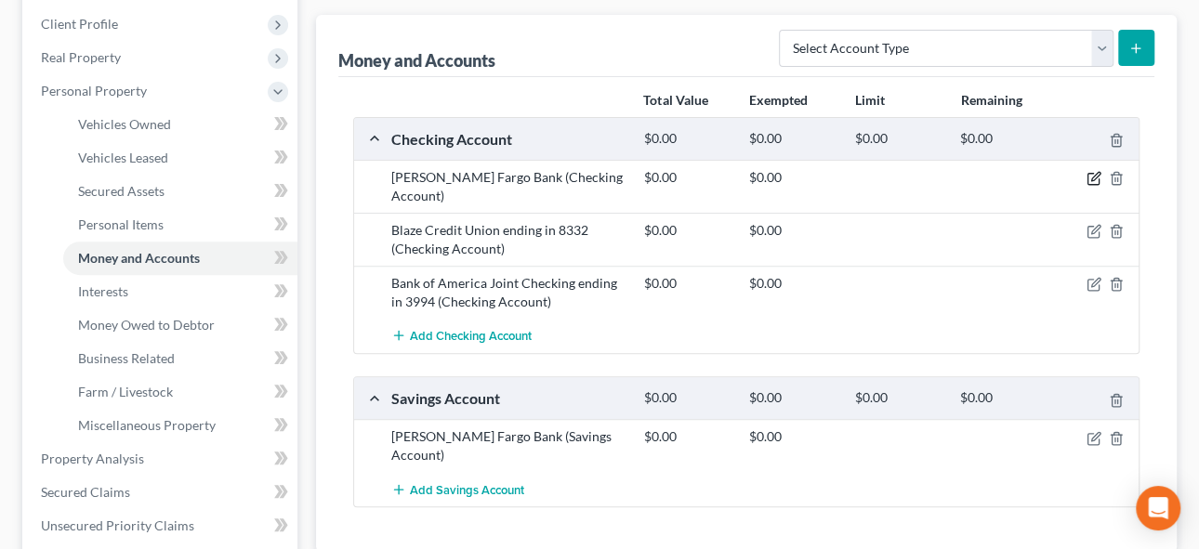
click at [1100, 174] on icon "button" at bounding box center [1094, 178] width 15 height 15
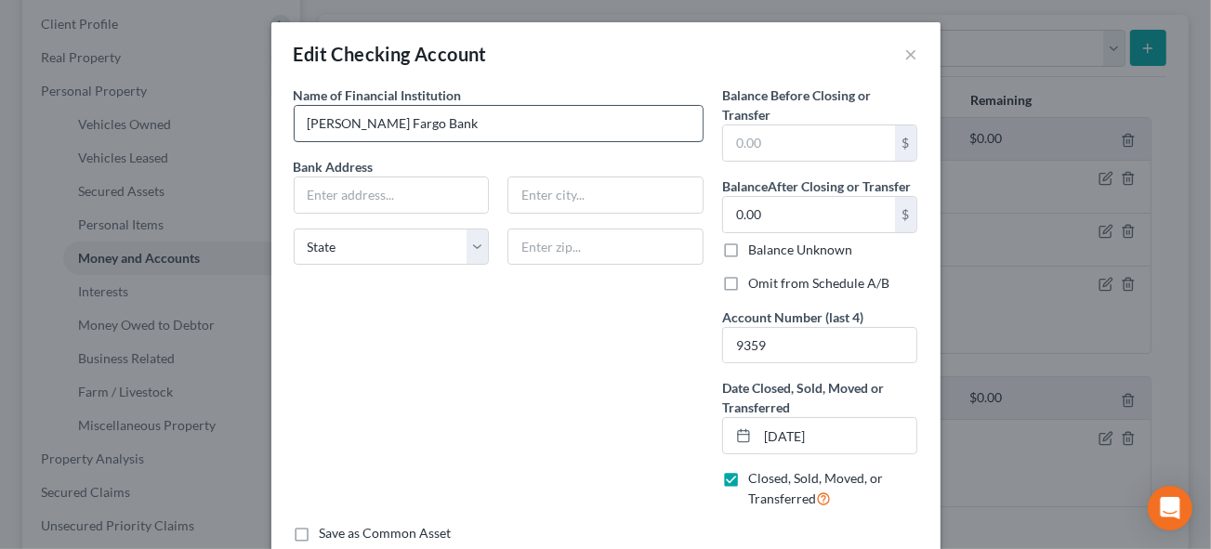
click at [436, 117] on input "[PERSON_NAME] Fargo Bank" at bounding box center [499, 123] width 408 height 35
type input "[PERSON_NAME] Fargo Bank Checking ending in [DATE]"
click at [784, 345] on input "9359" at bounding box center [820, 345] width 194 height 35
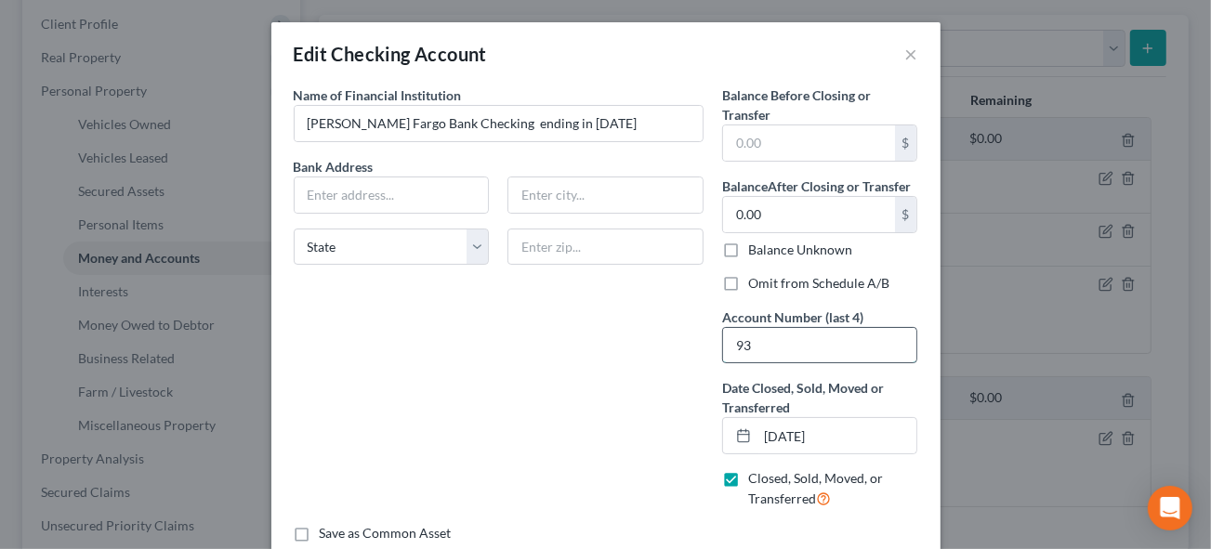
type input "9"
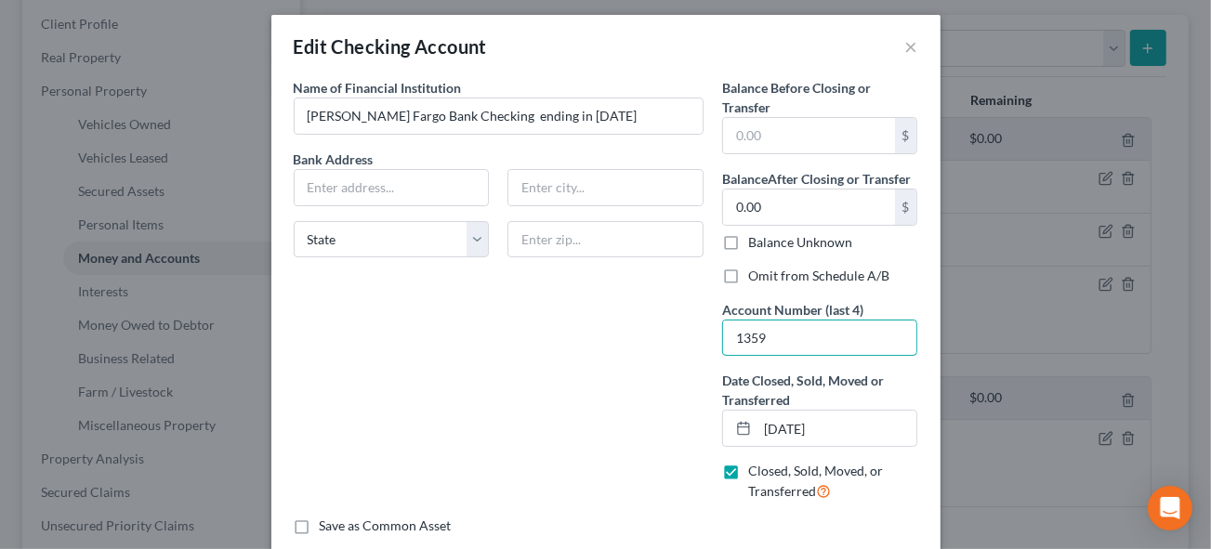
scroll to position [0, 0]
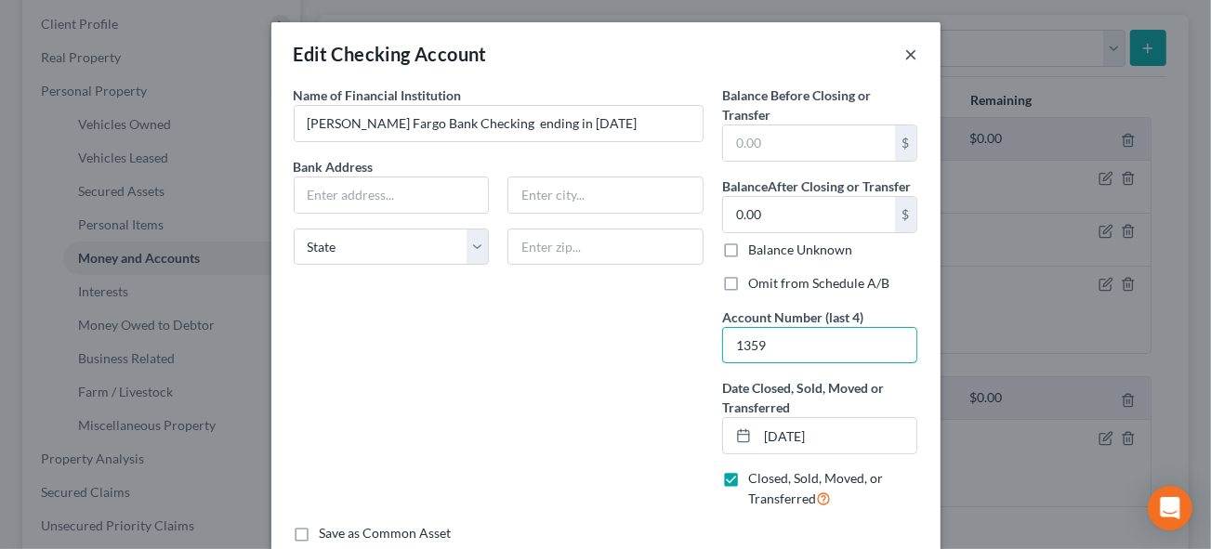
type input "1359"
click at [906, 52] on button "×" at bounding box center [912, 54] width 13 height 22
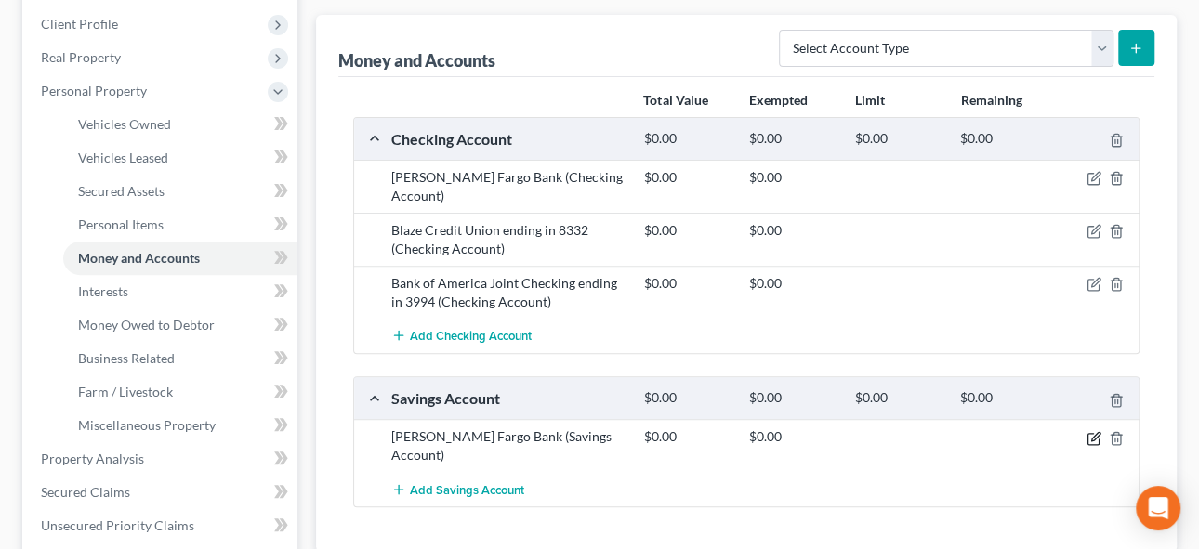
click at [1094, 431] on icon "button" at bounding box center [1094, 438] width 15 height 15
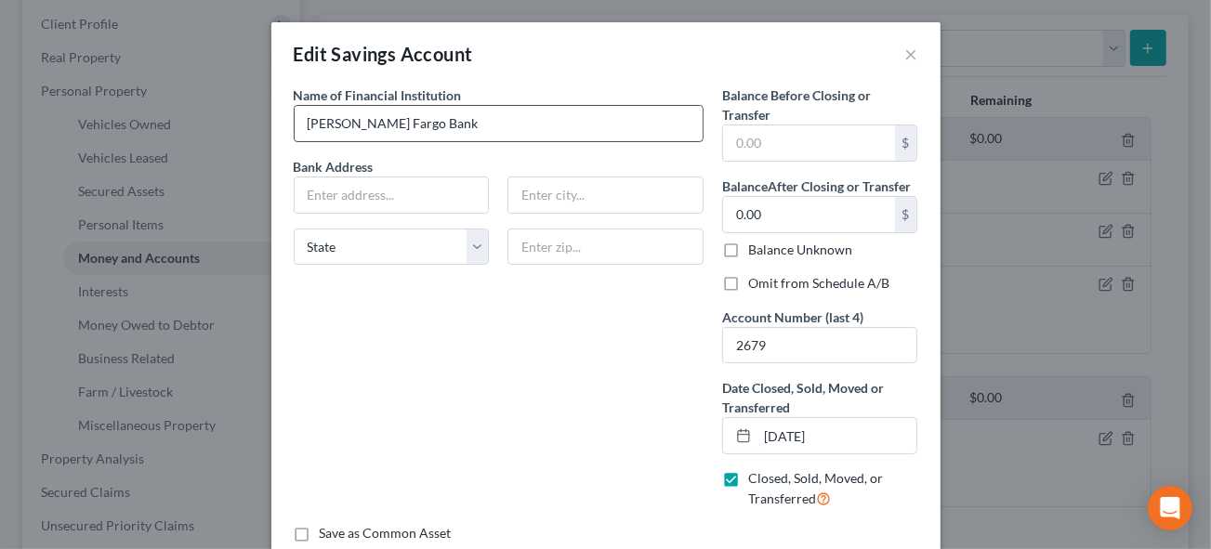
click at [433, 117] on input "[PERSON_NAME] Fargo Bank" at bounding box center [499, 123] width 408 height 35
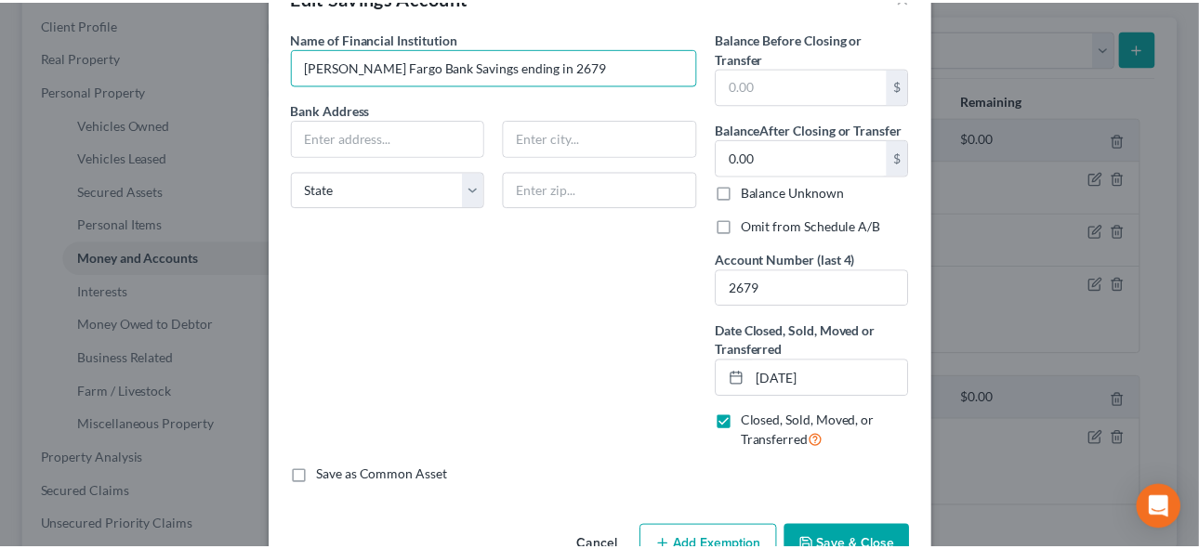
scroll to position [108, 0]
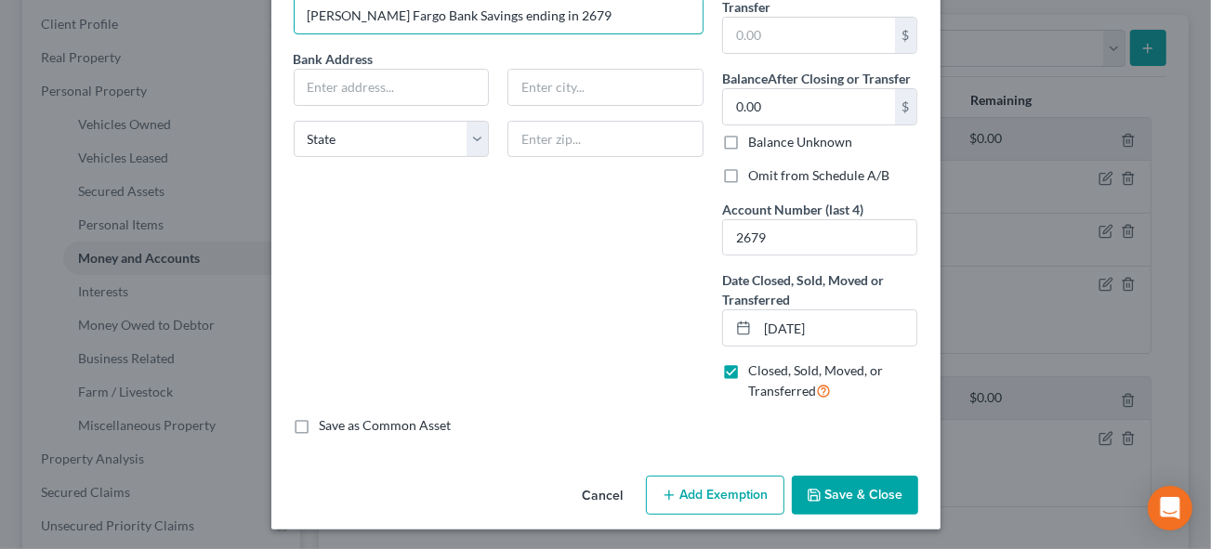
type input "[PERSON_NAME] Fargo Bank Savings ending in 2679"
click at [845, 490] on button "Save & Close" at bounding box center [855, 495] width 126 height 39
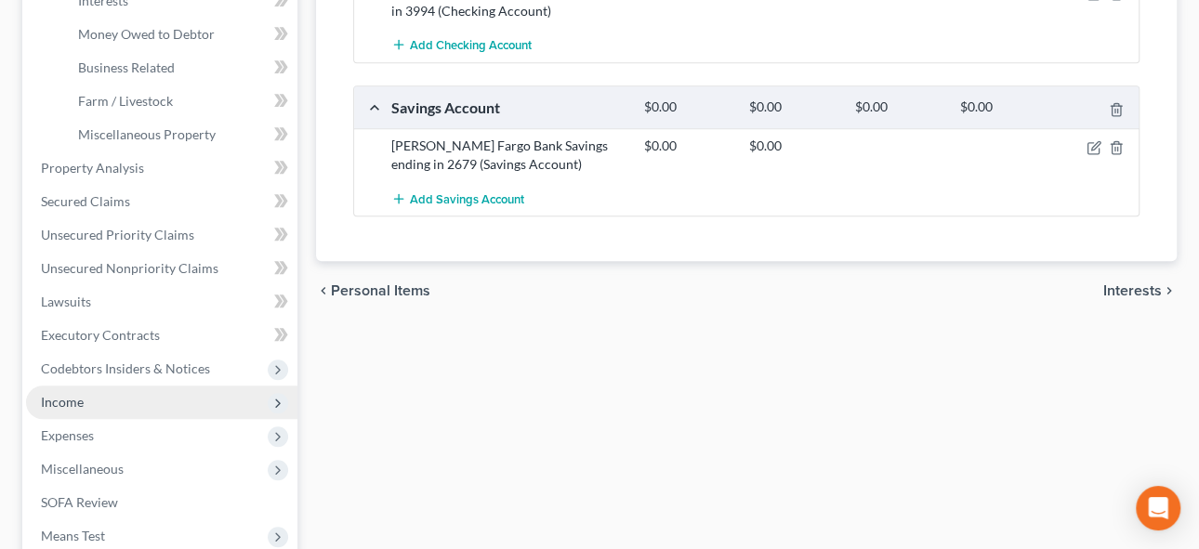
scroll to position [591, 0]
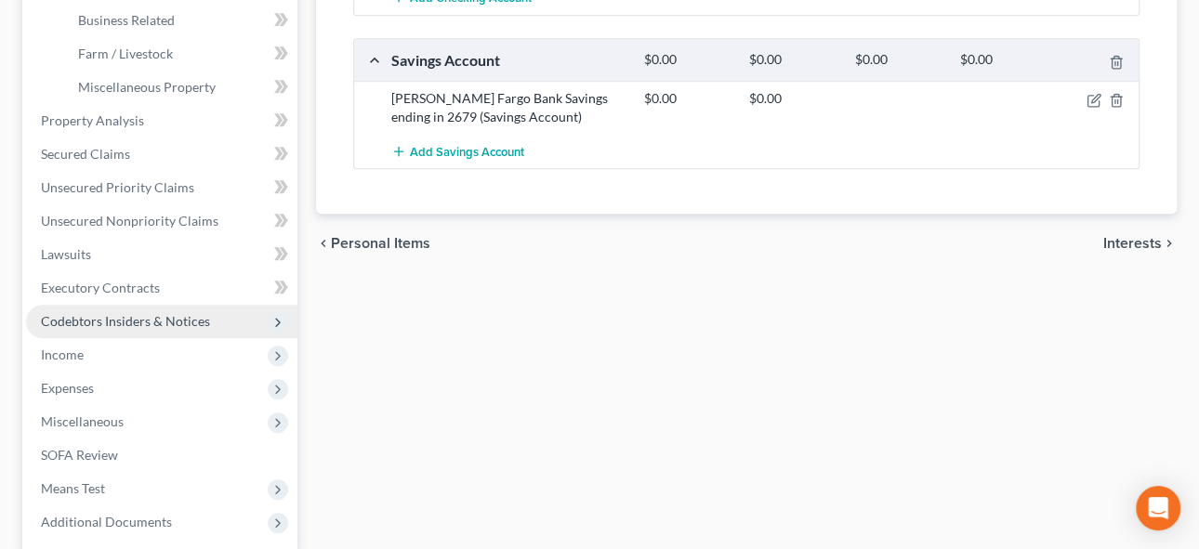
click at [96, 317] on span "Codebtors Insiders & Notices" at bounding box center [125, 321] width 169 height 16
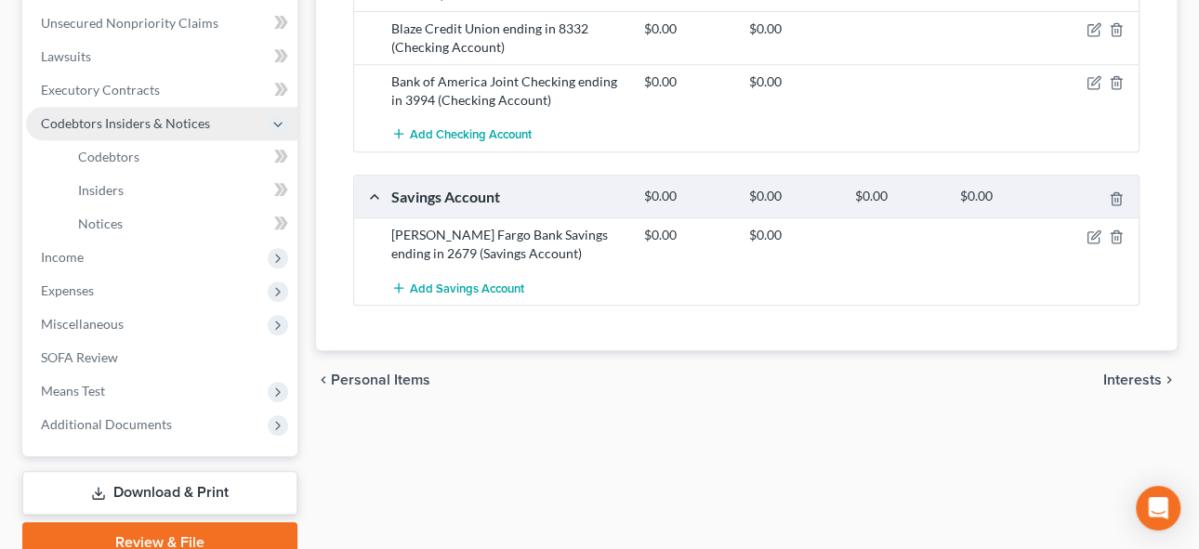
scroll to position [366, 0]
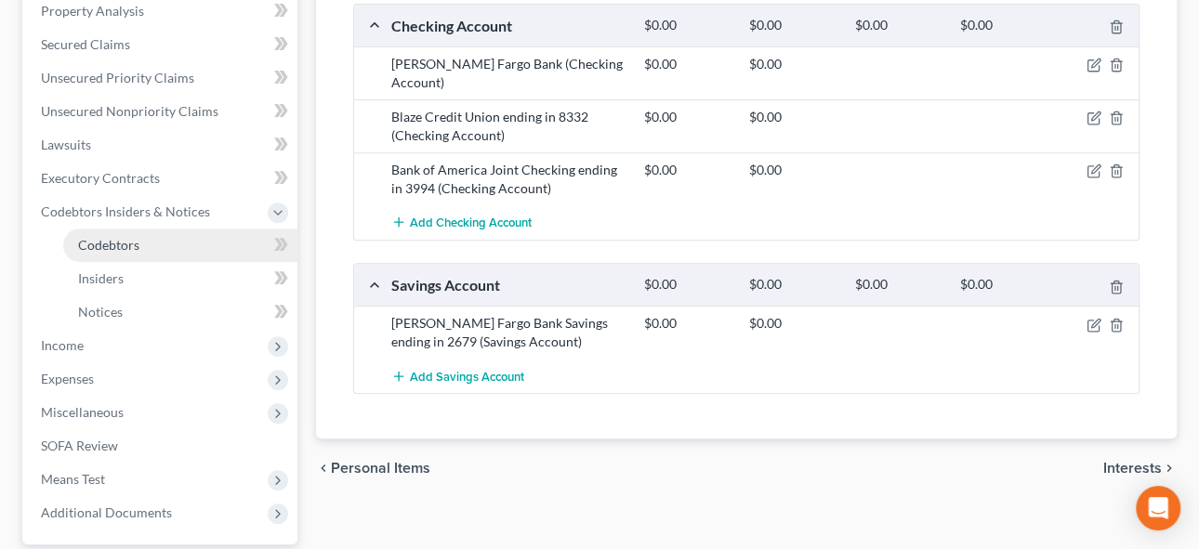
click at [109, 245] on span "Codebtors" at bounding box center [108, 245] width 61 height 16
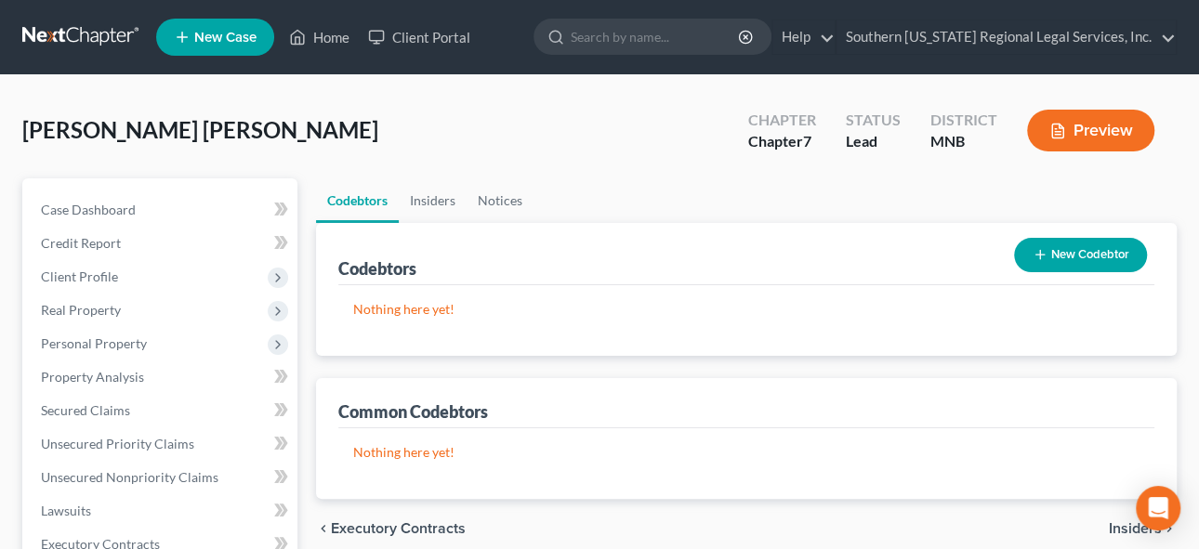
click at [1100, 258] on button "New Codebtor" at bounding box center [1080, 255] width 133 height 34
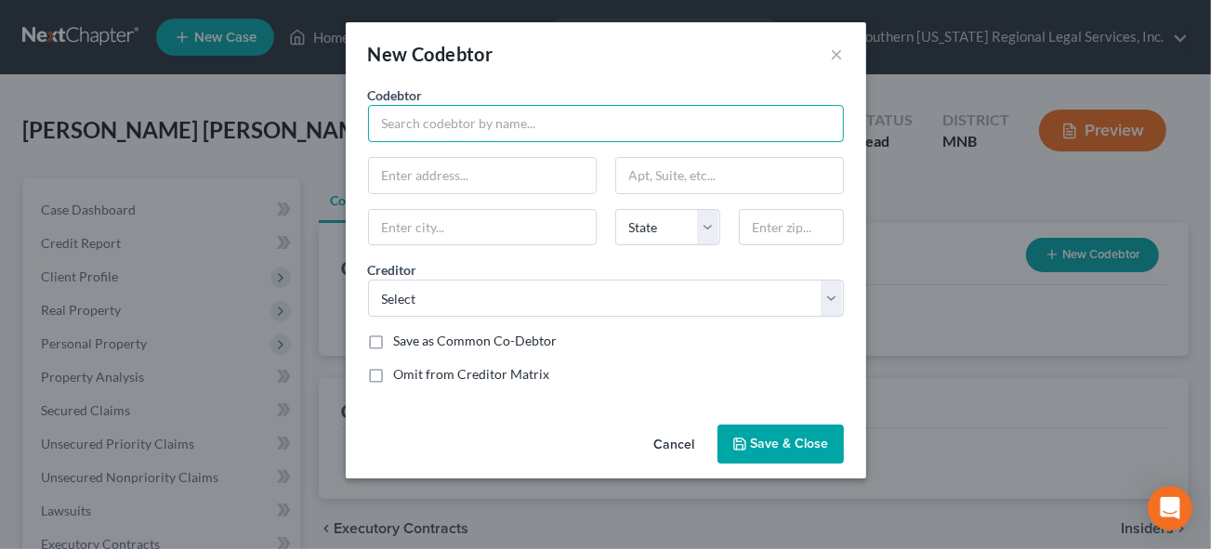
click at [425, 134] on input "text" at bounding box center [606, 123] width 476 height 37
type input "D"
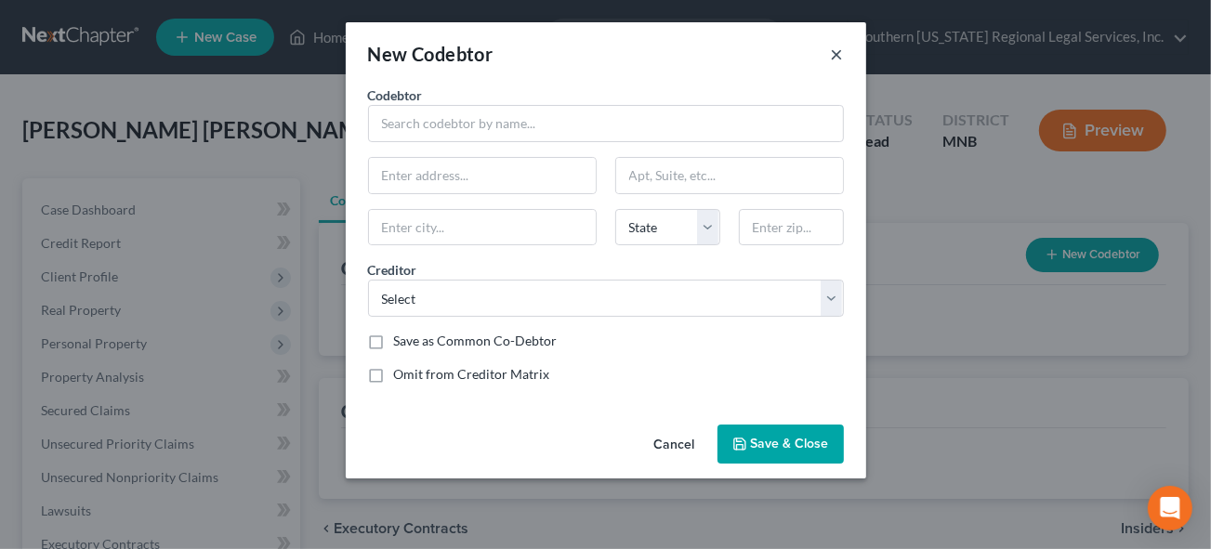
click at [840, 52] on button "×" at bounding box center [837, 54] width 13 height 22
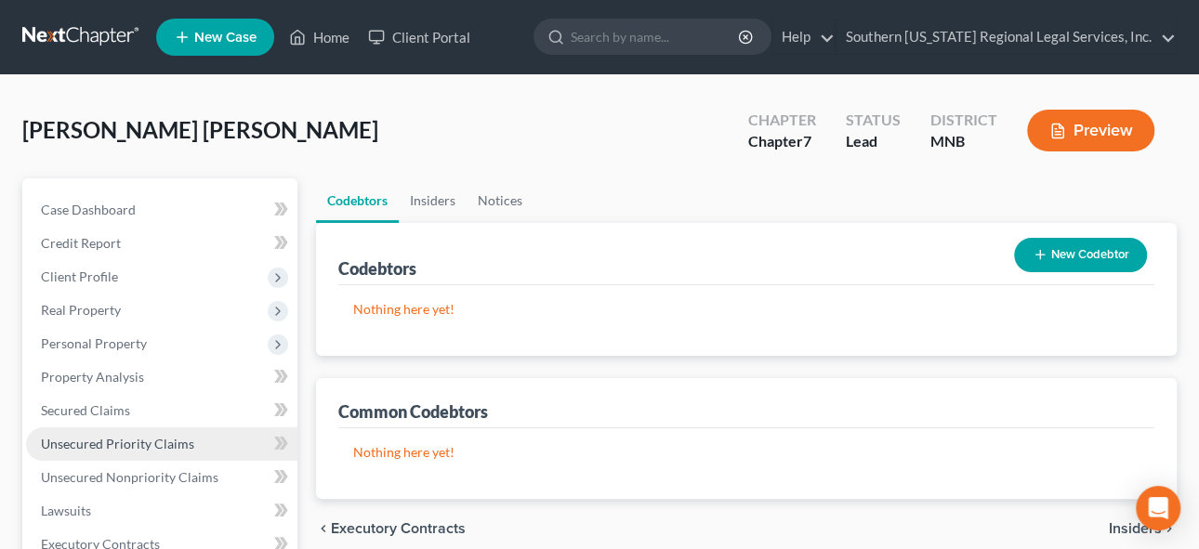
scroll to position [84, 0]
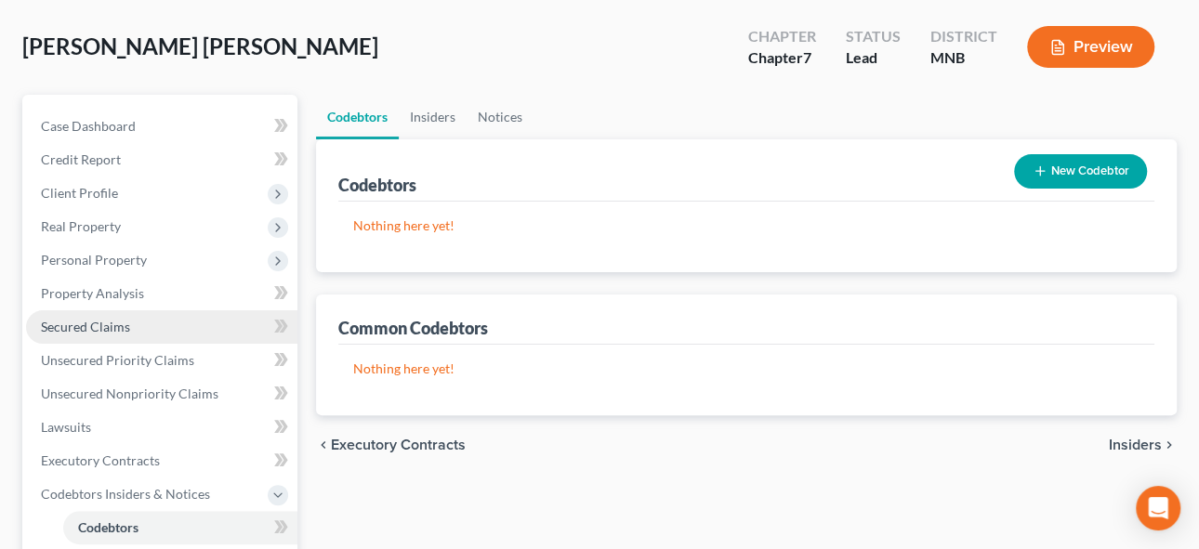
click at [90, 329] on span "Secured Claims" at bounding box center [85, 327] width 89 height 16
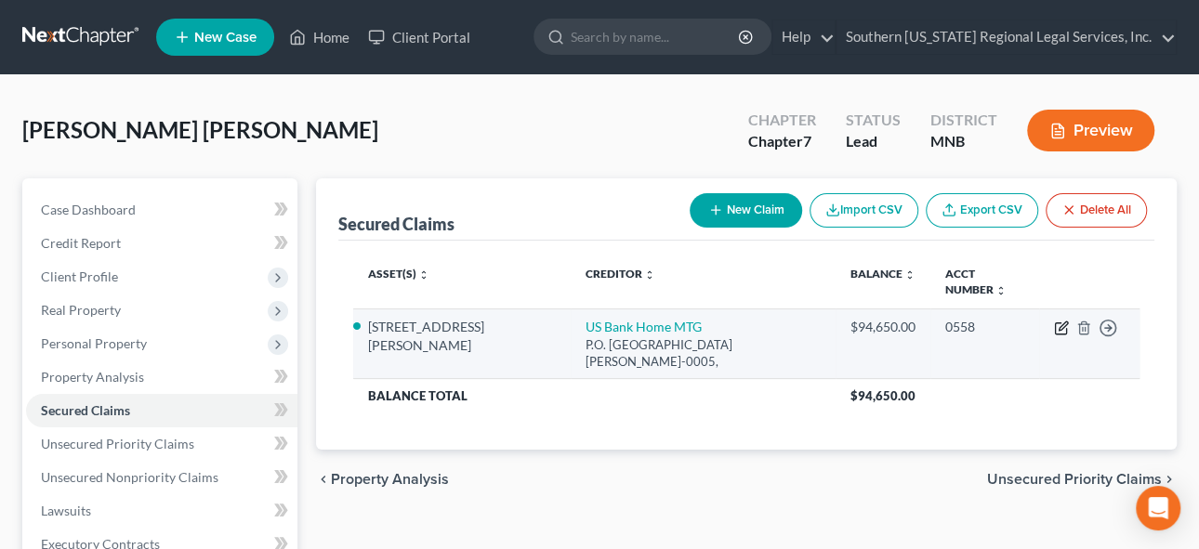
click at [1060, 322] on icon "button" at bounding box center [1063, 326] width 8 height 8
select select "15"
select select "2"
select select "3"
select select "0"
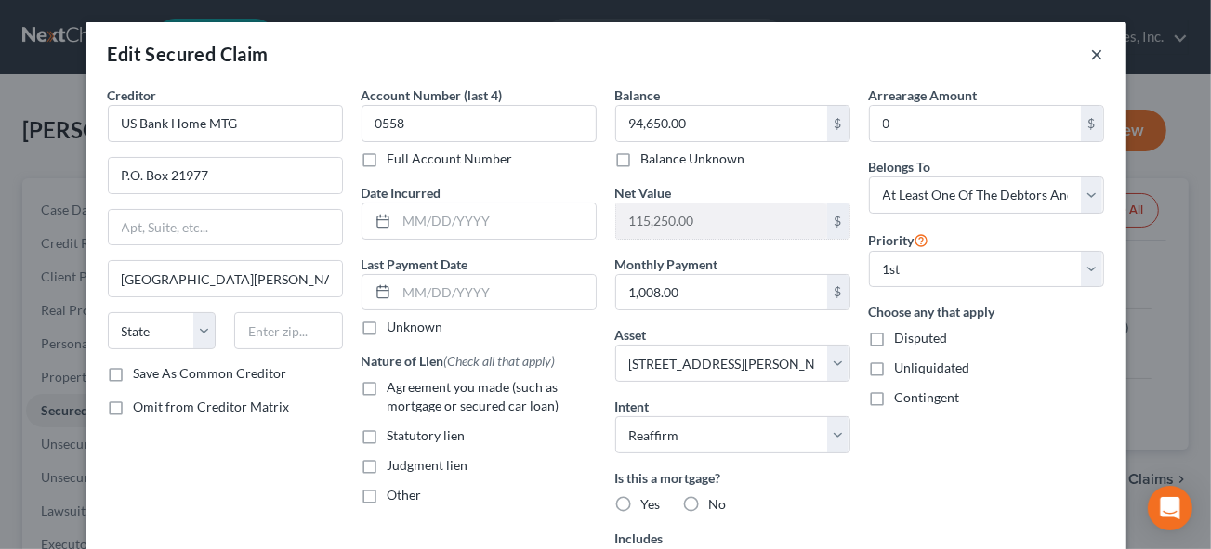
click at [1091, 50] on button "×" at bounding box center [1097, 54] width 13 height 22
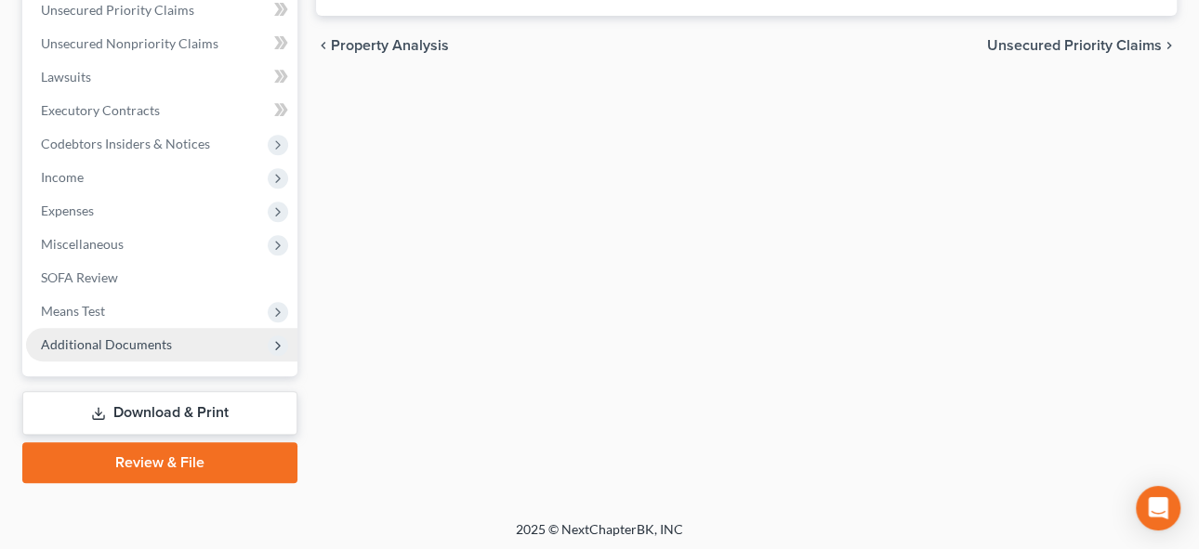
scroll to position [436, 0]
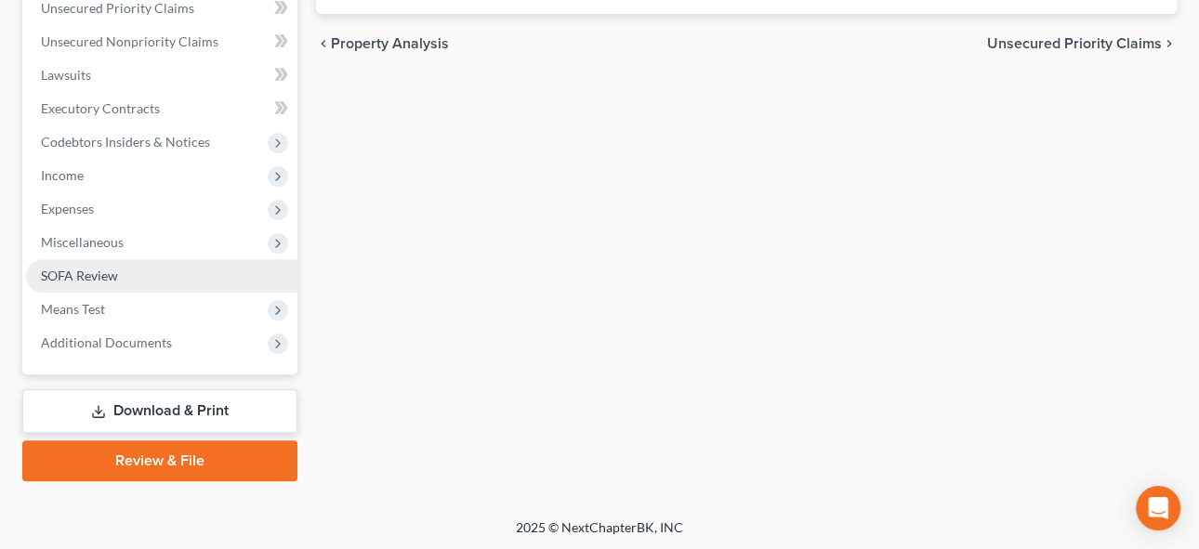
click at [99, 274] on span "SOFA Review" at bounding box center [79, 276] width 77 height 16
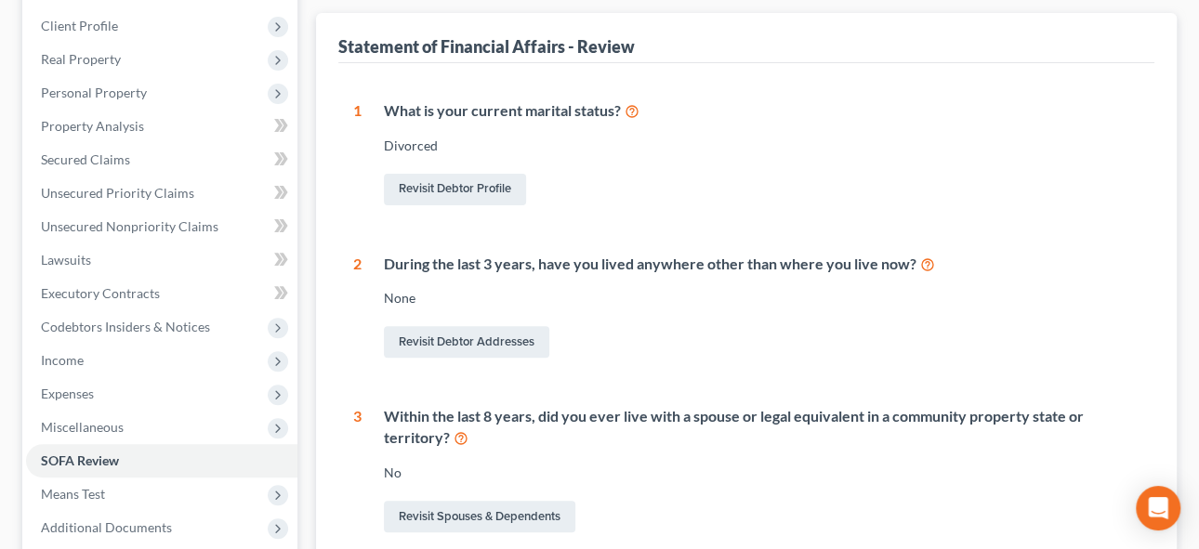
scroll to position [253, 0]
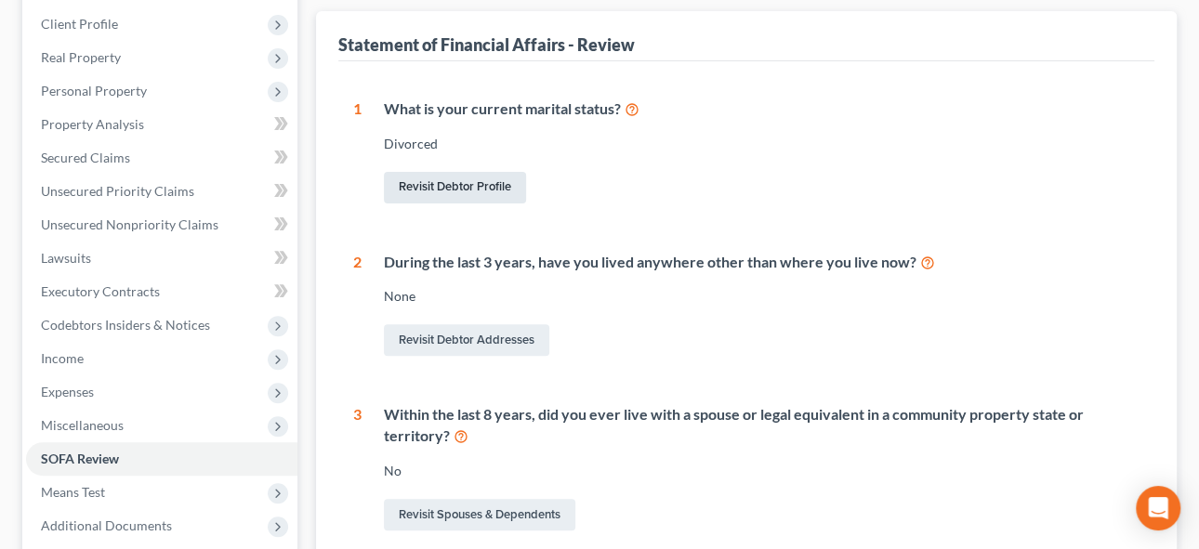
click at [473, 182] on link "Revisit Debtor Profile" at bounding box center [455, 188] width 142 height 32
select select "3"
select select "2"
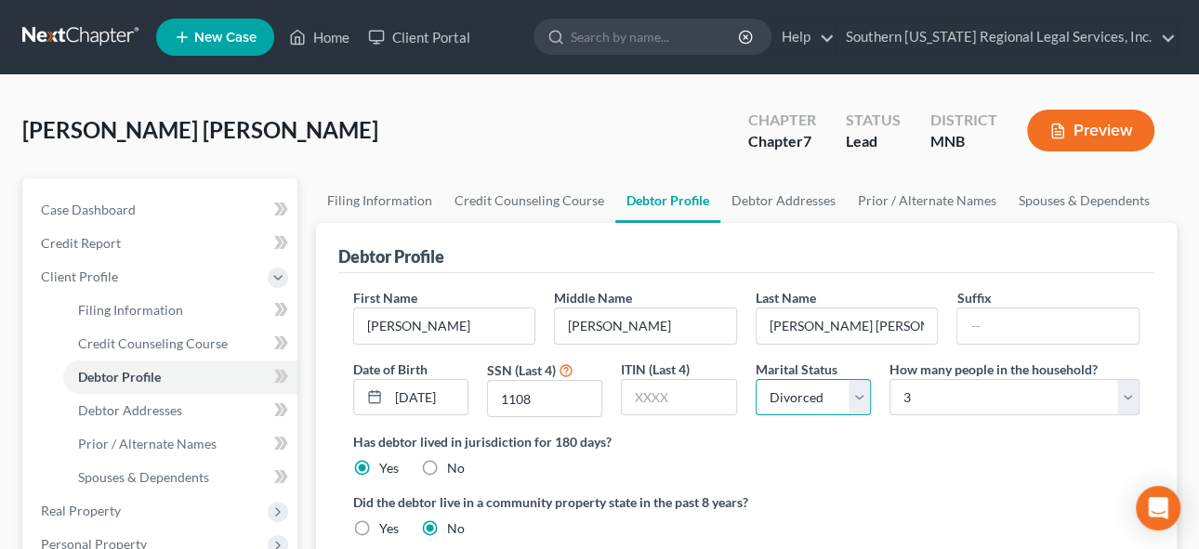
click at [861, 393] on select "Select Single Married Separated Divorced Widowed" at bounding box center [813, 397] width 115 height 37
select select "1"
click at [756, 379] on select "Select Single Married Separated Divorced Widowed" at bounding box center [813, 397] width 115 height 37
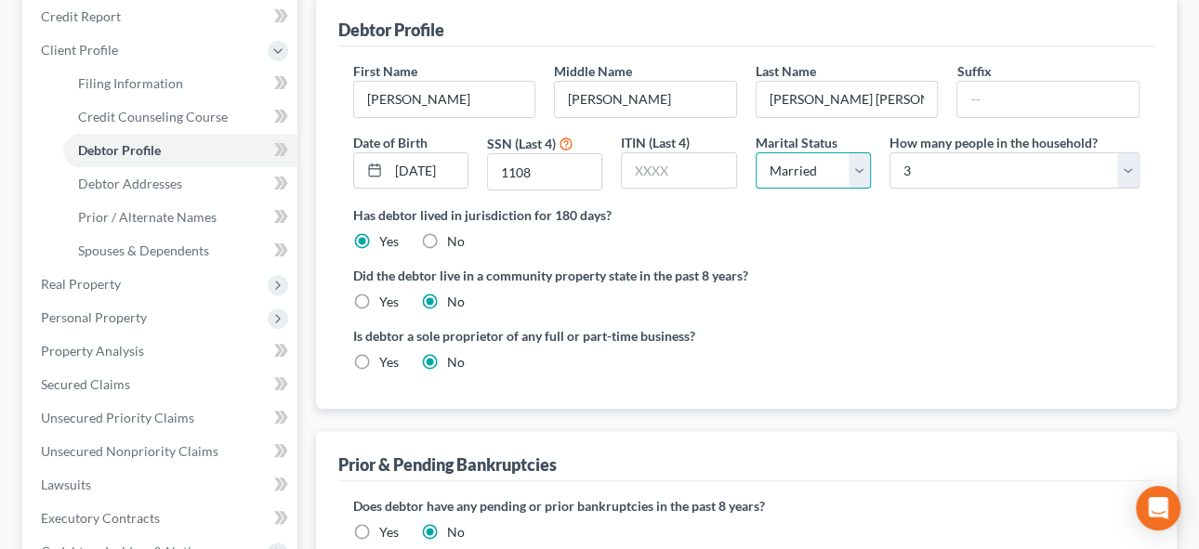
scroll to position [168, 0]
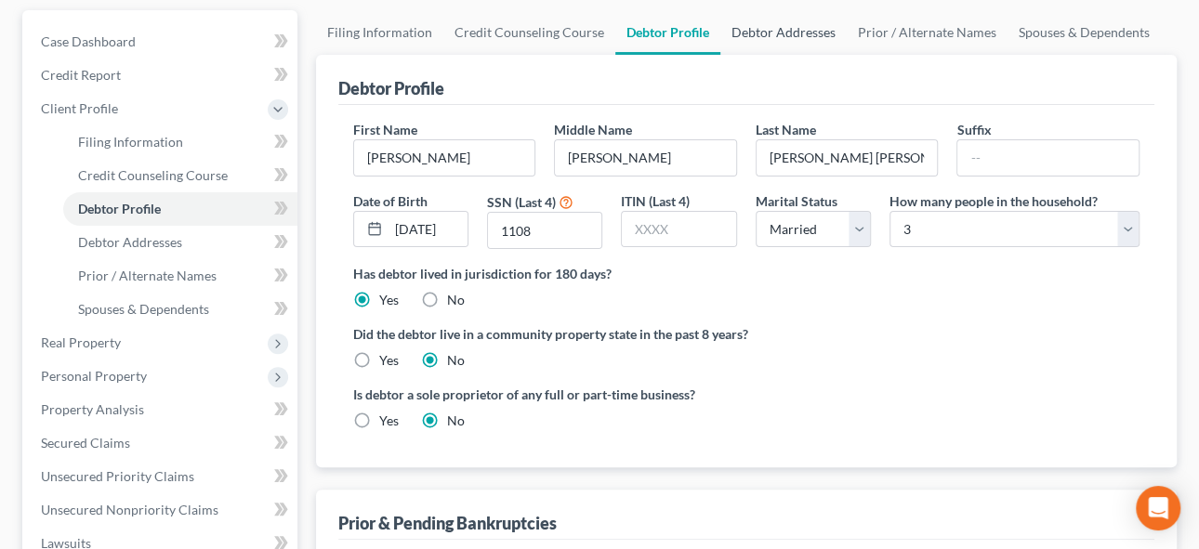
click at [769, 33] on link "Debtor Addresses" at bounding box center [784, 32] width 126 height 45
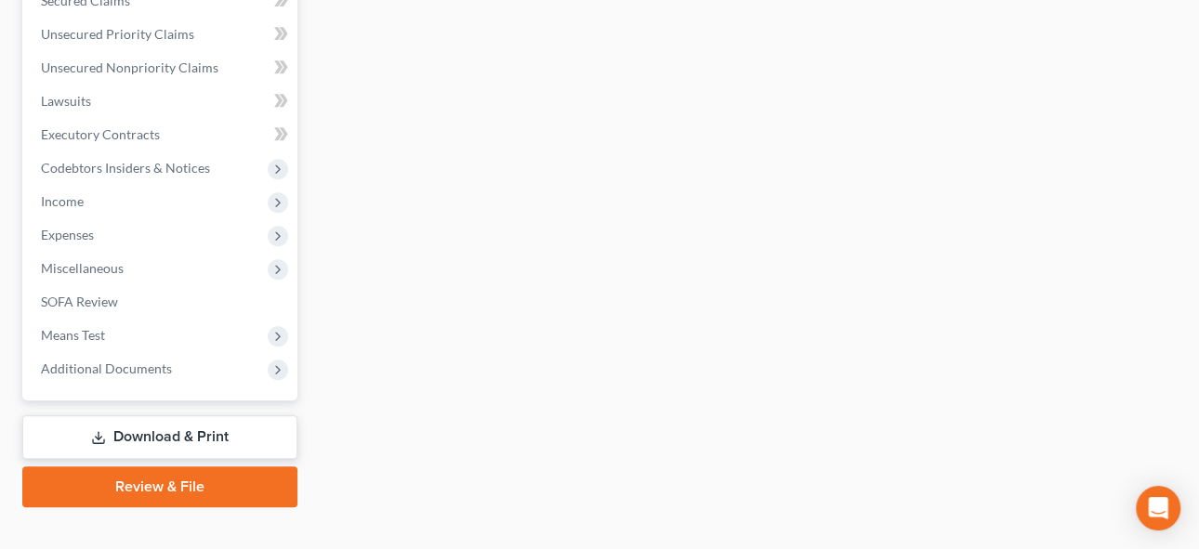
scroll to position [637, 0]
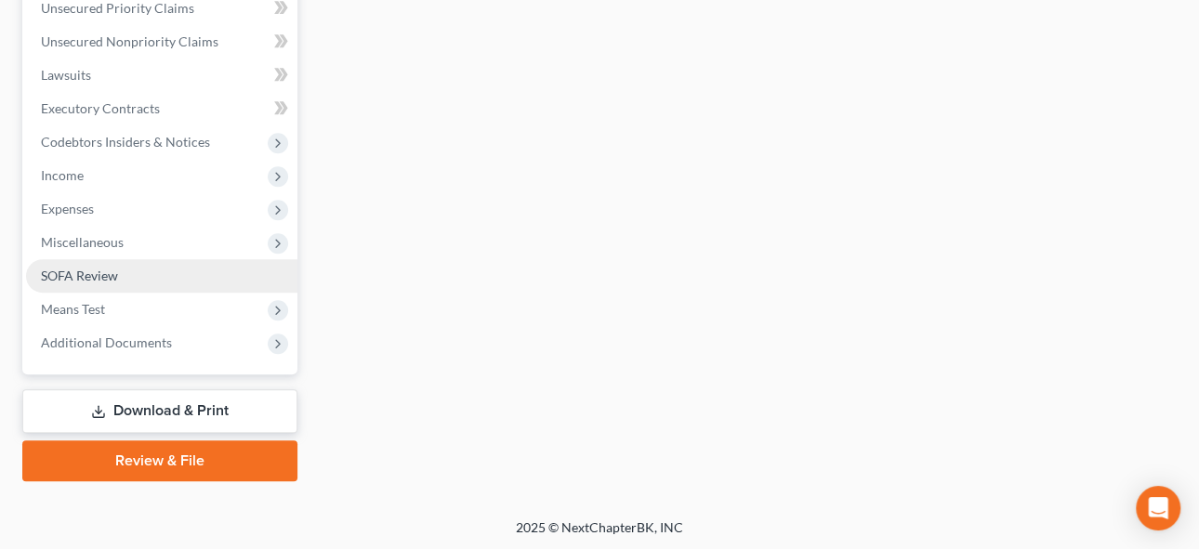
click at [86, 276] on span "SOFA Review" at bounding box center [79, 276] width 77 height 16
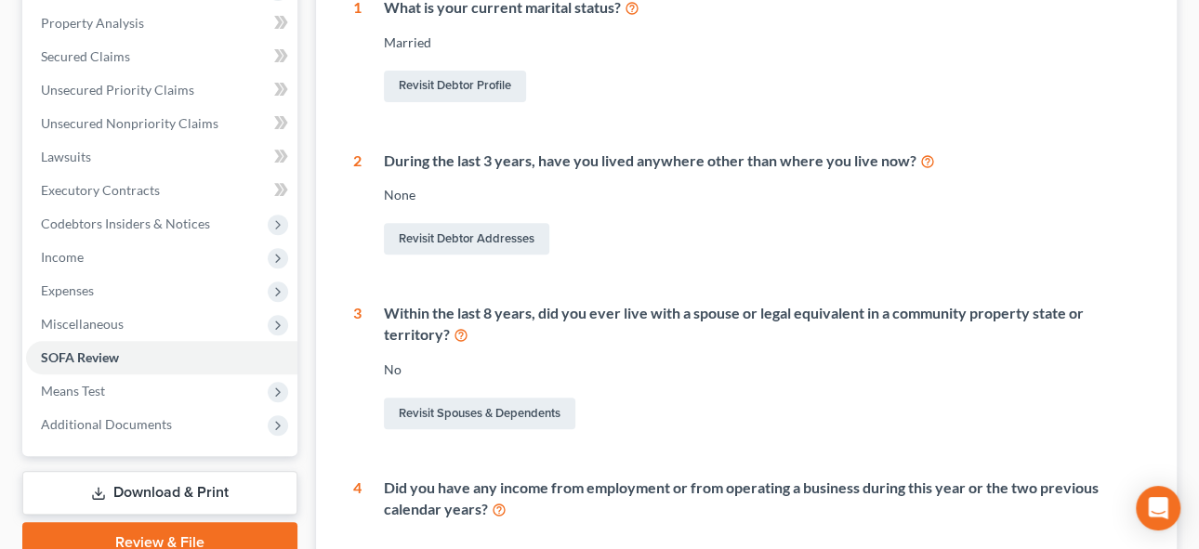
scroll to position [100, 0]
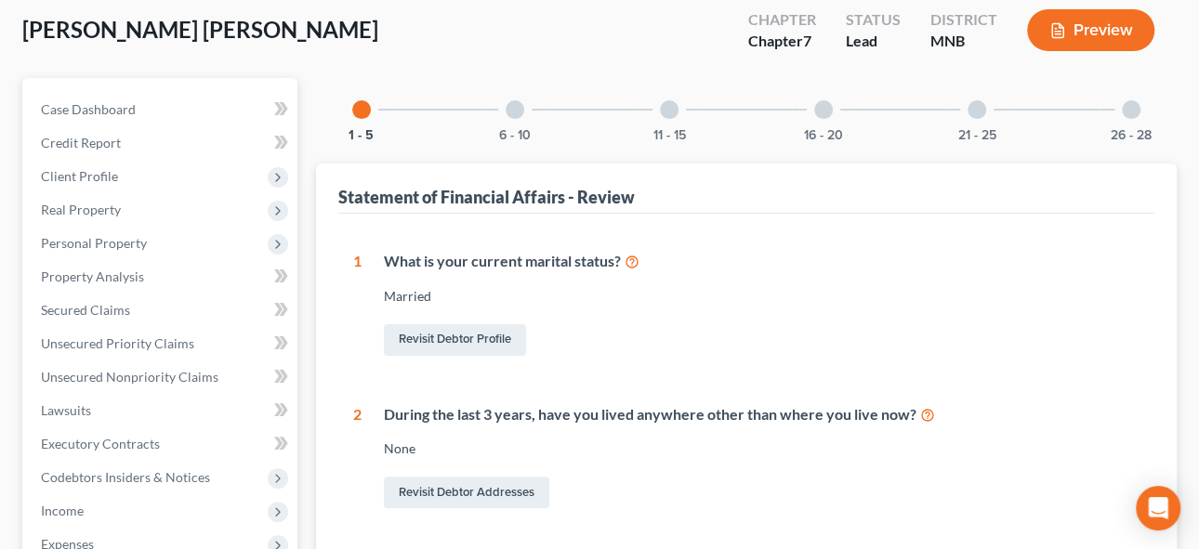
click at [520, 101] on div at bounding box center [515, 109] width 19 height 19
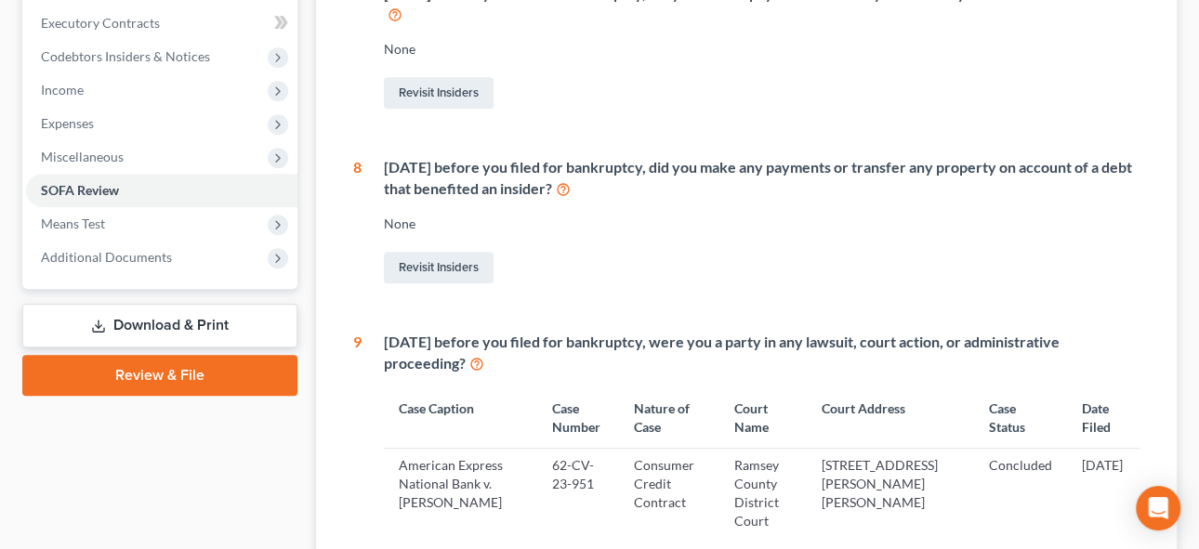
scroll to position [99, 0]
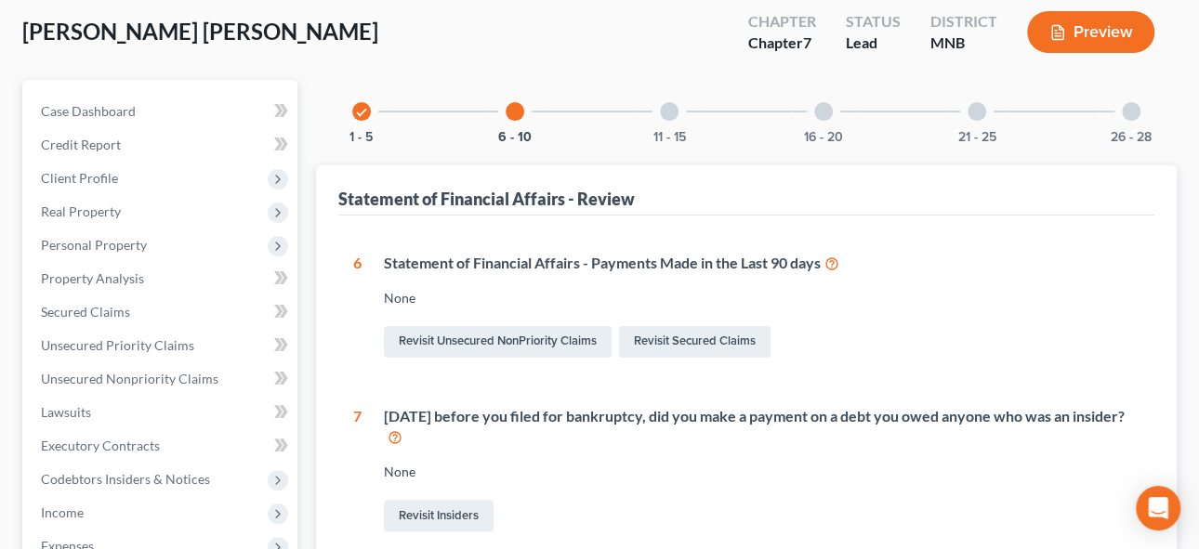
click at [672, 115] on div at bounding box center [669, 111] width 19 height 19
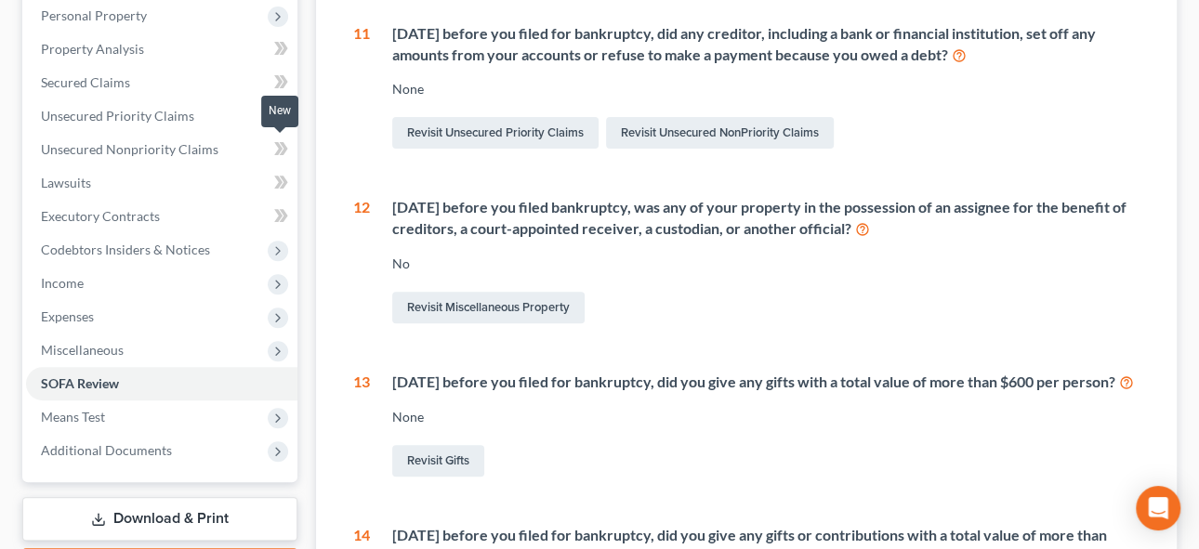
scroll to position [507, 0]
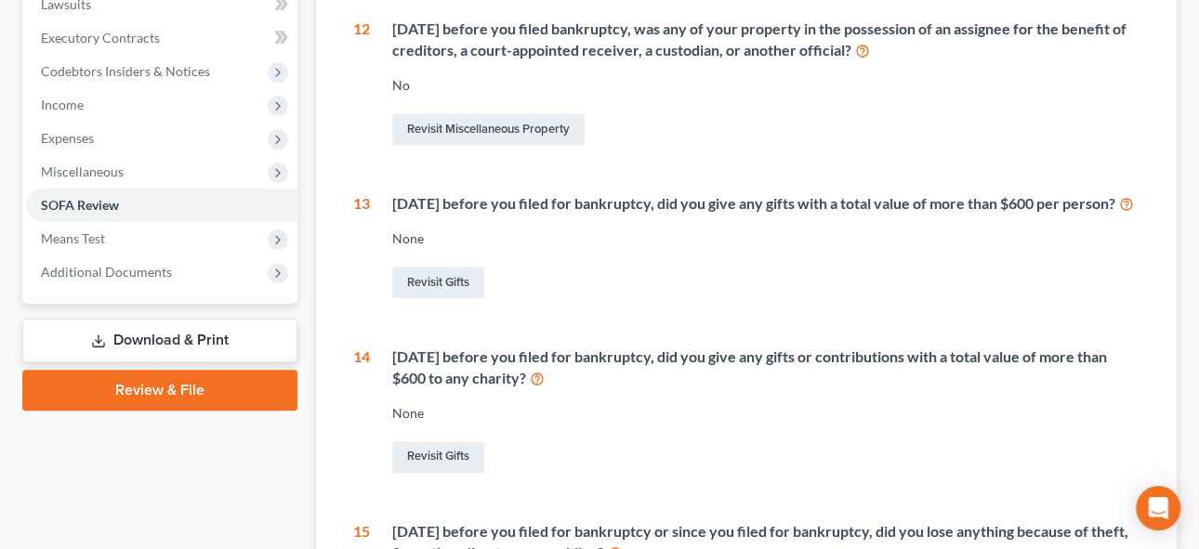
click at [154, 338] on link "Download & Print" at bounding box center [159, 341] width 275 height 44
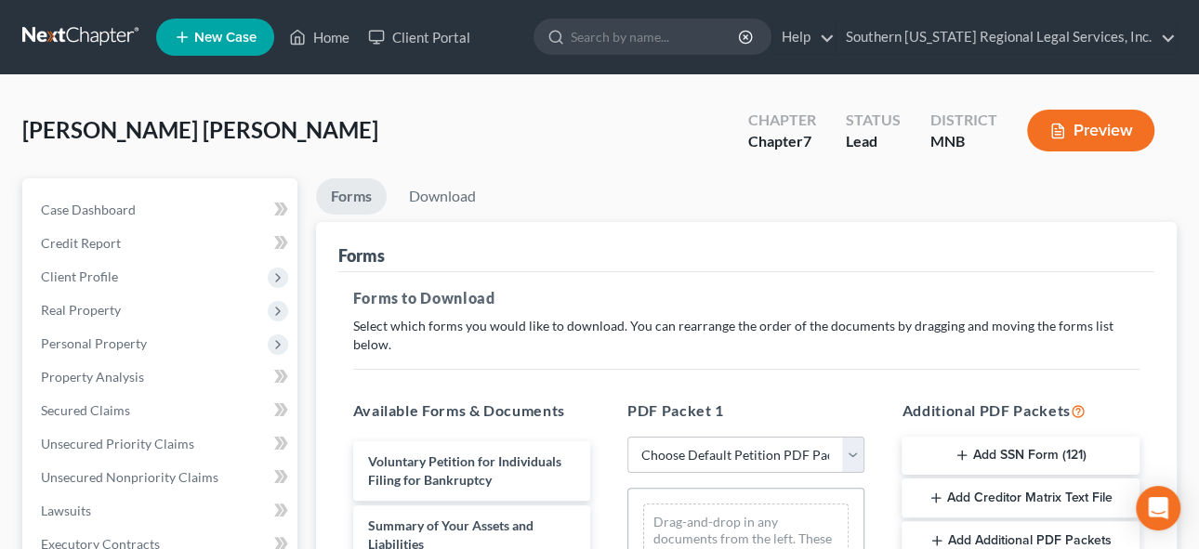
click at [730, 440] on select "Choose Default Petition PDF Packet Complete Bankruptcy Petition (all forms and …" at bounding box center [746, 455] width 237 height 37
select select "5"
click at [628, 437] on select "Choose Default Petition PDF Packet Complete Bankruptcy Petition (all forms and …" at bounding box center [746, 455] width 237 height 37
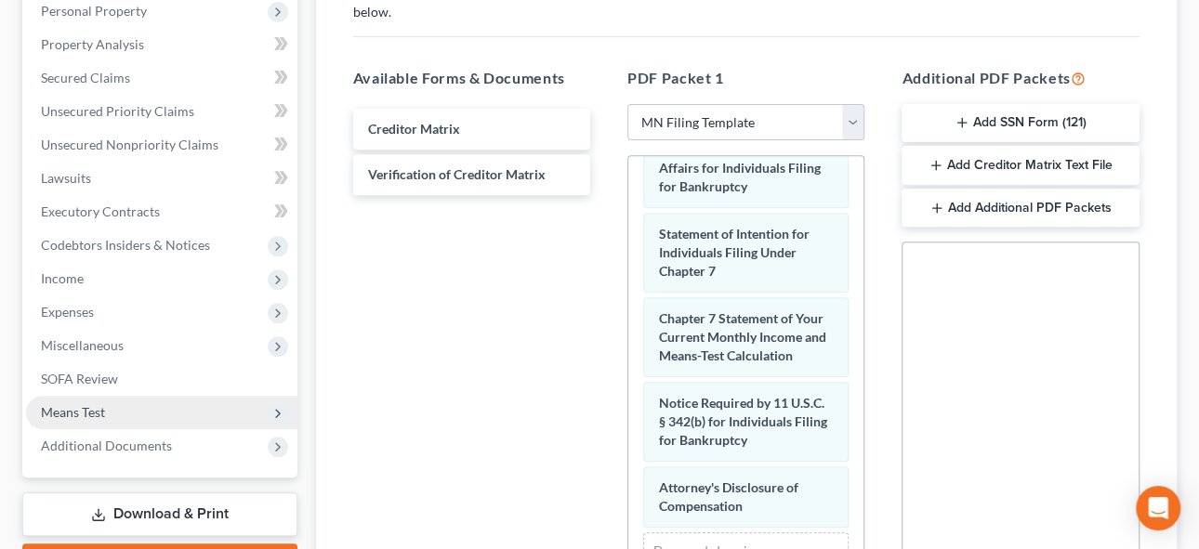
scroll to position [337, 0]
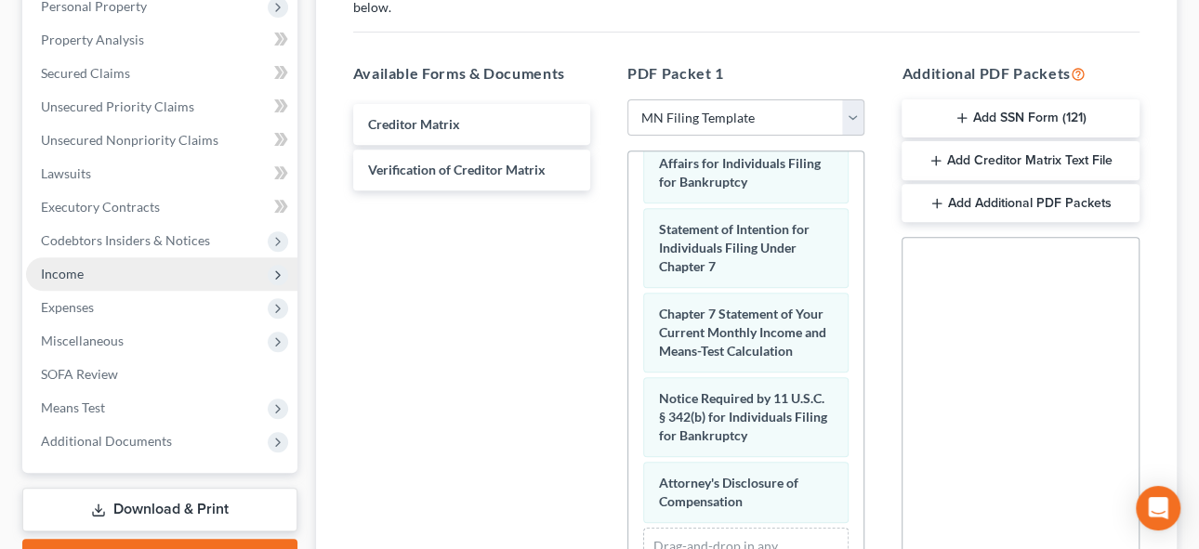
click at [49, 266] on span "Income" at bounding box center [62, 274] width 43 height 16
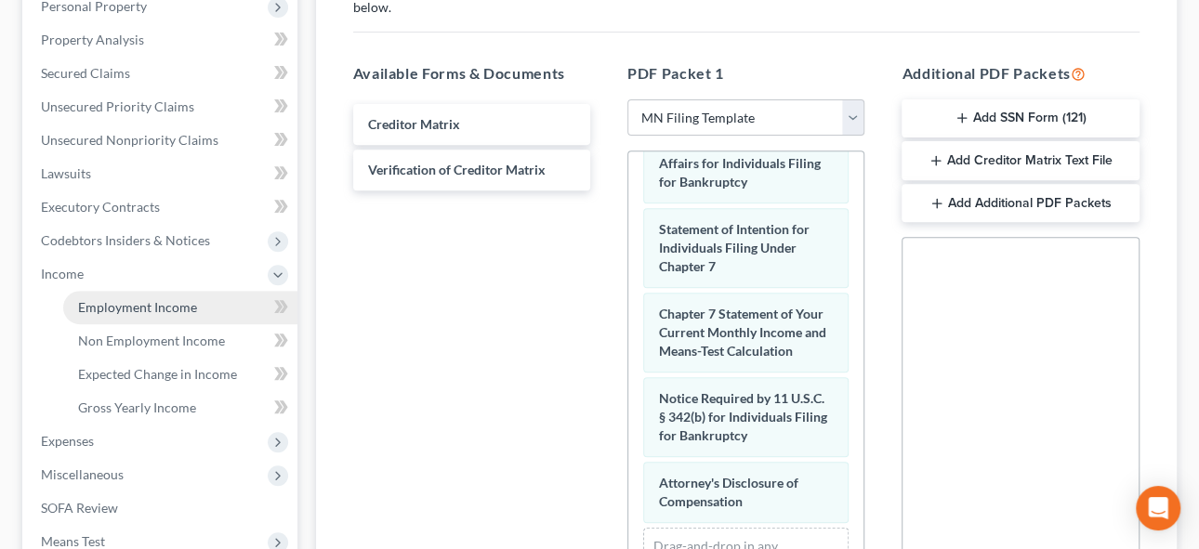
drag, startPoint x: 137, startPoint y: 301, endPoint x: 172, endPoint y: 299, distance: 35.4
click at [137, 301] on span "Employment Income" at bounding box center [137, 307] width 119 height 16
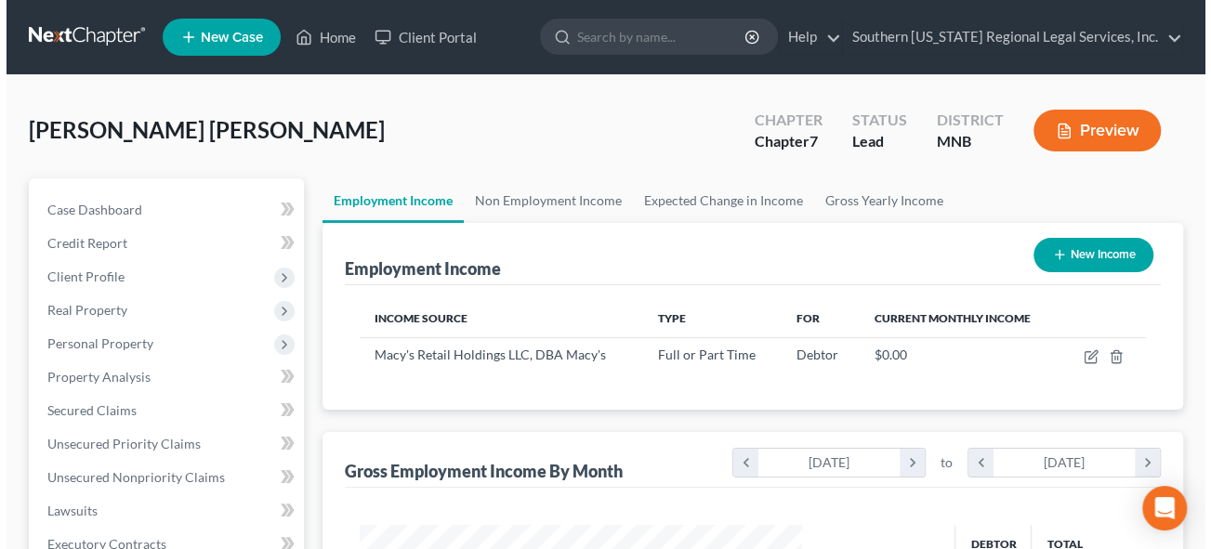
scroll to position [331, 480]
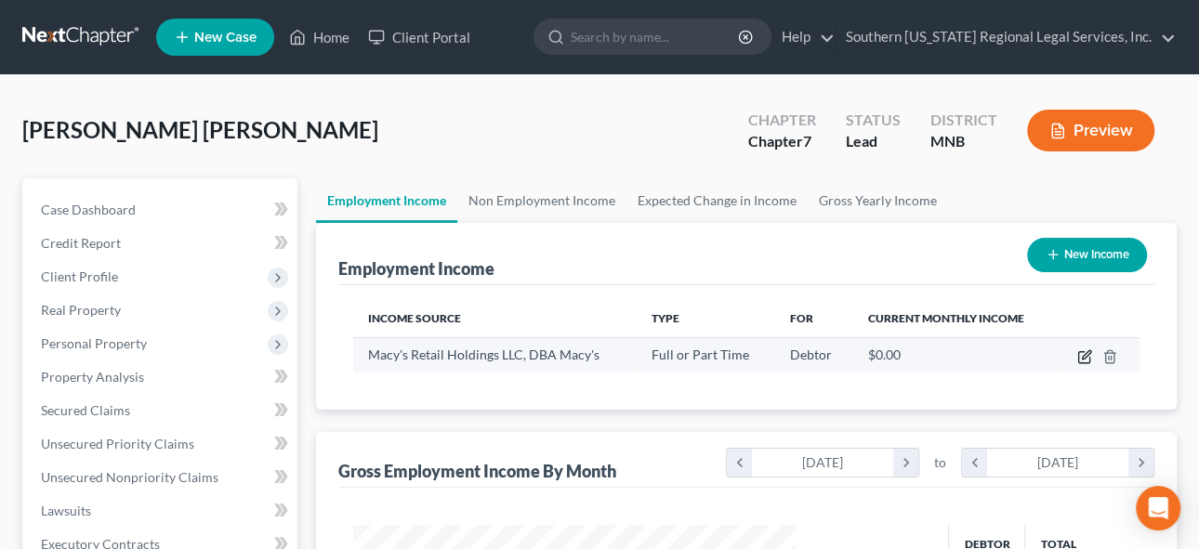
click at [1082, 356] on icon "button" at bounding box center [1086, 354] width 8 height 8
select select "0"
select select "36"
select select "3"
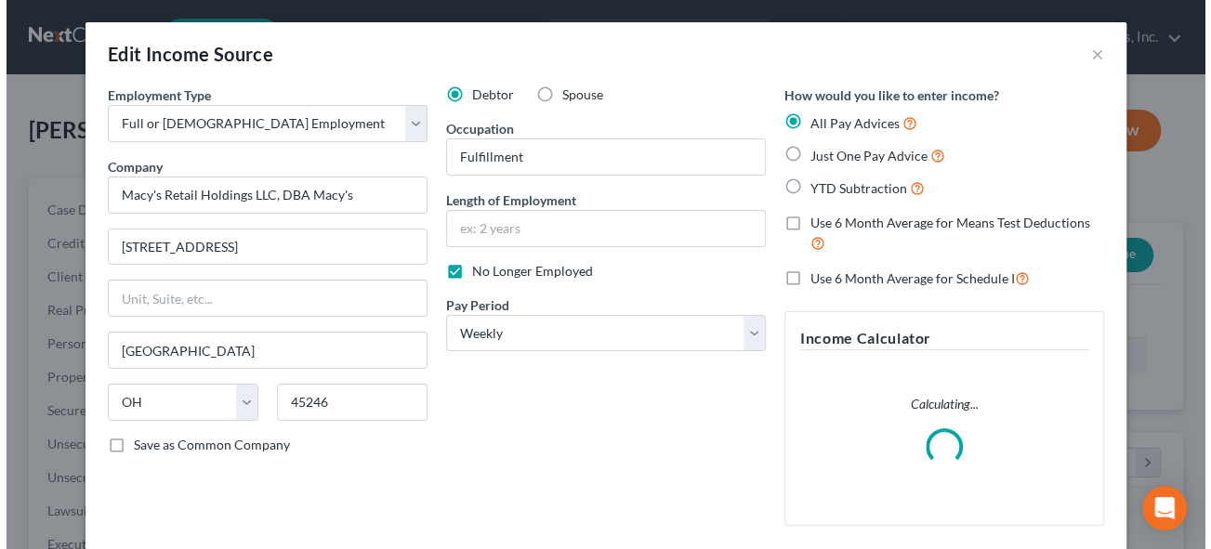
scroll to position [331, 486]
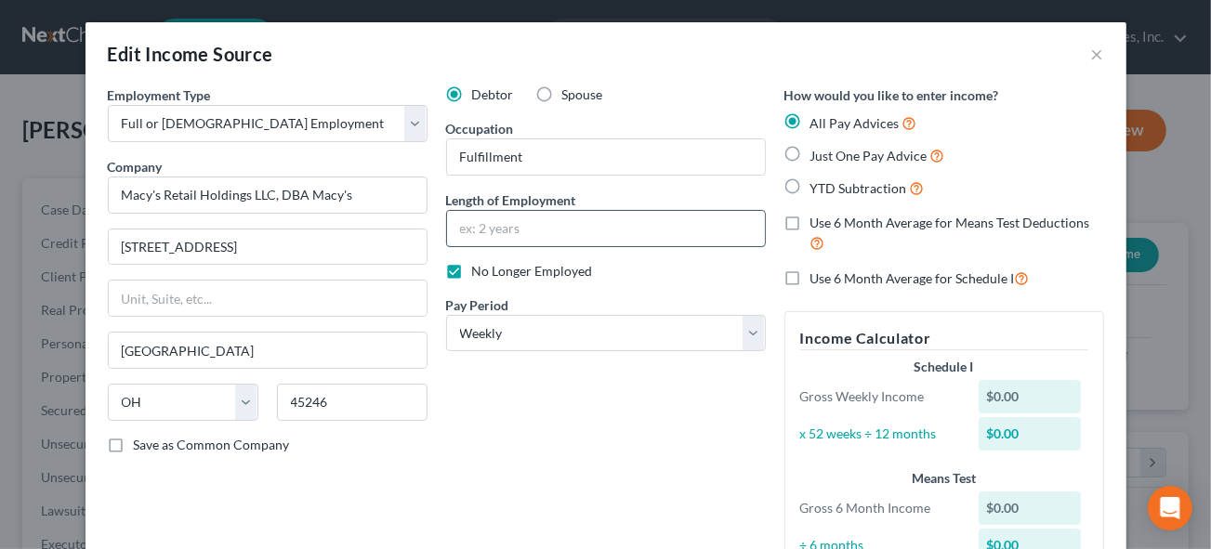
drag, startPoint x: 504, startPoint y: 224, endPoint x: 575, endPoint y: 232, distance: 71.2
click at [504, 224] on input "text" at bounding box center [606, 228] width 318 height 35
type input "2 months"
click at [472, 272] on label "No Longer Employed" at bounding box center [532, 271] width 121 height 19
click at [480, 272] on input "No Longer Employed" at bounding box center [486, 268] width 12 height 12
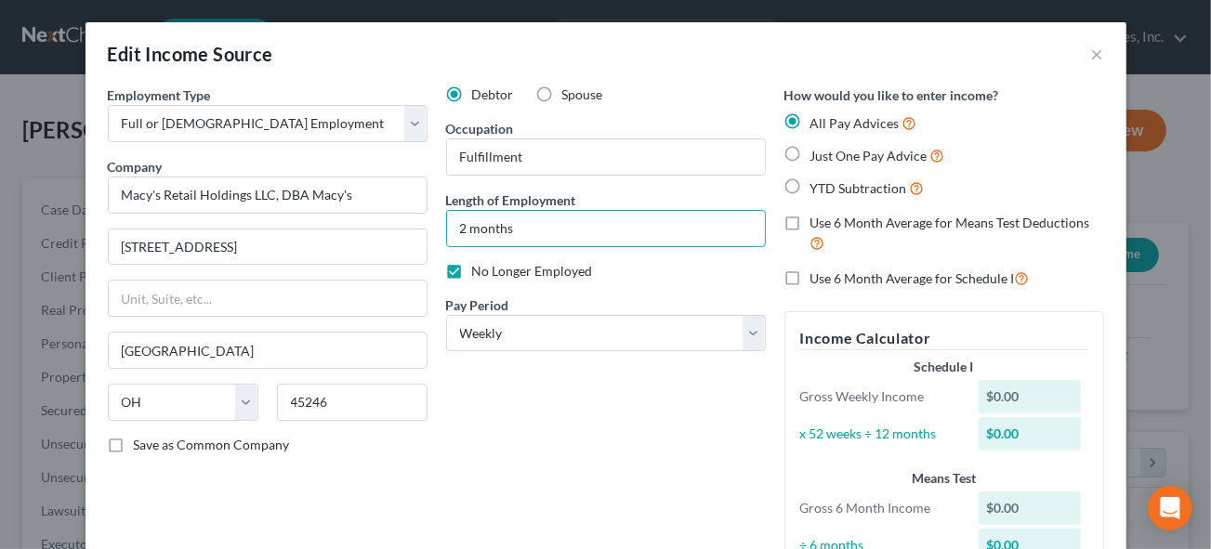
checkbox input "false"
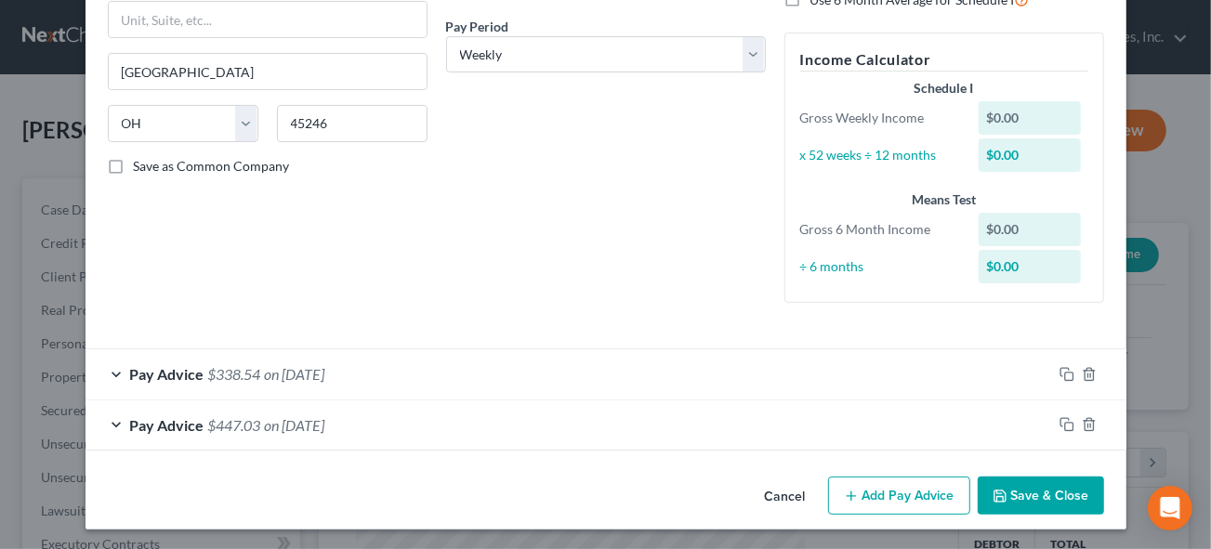
scroll to position [280, 0]
click at [890, 492] on button "Add Pay Advice" at bounding box center [899, 495] width 142 height 39
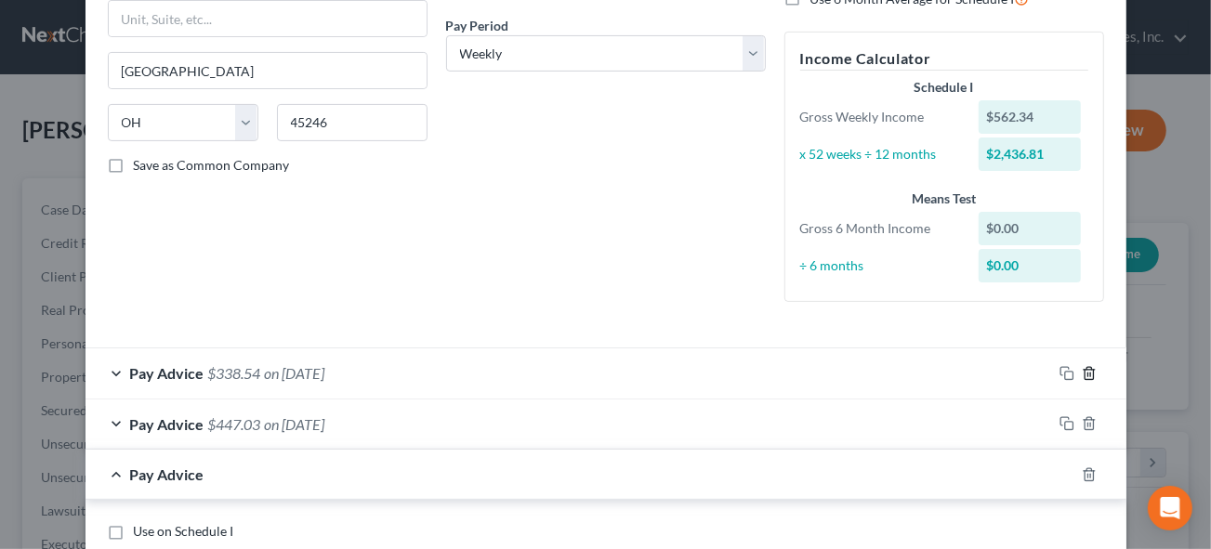
click at [1084, 370] on polyline "button" at bounding box center [1089, 370] width 11 height 0
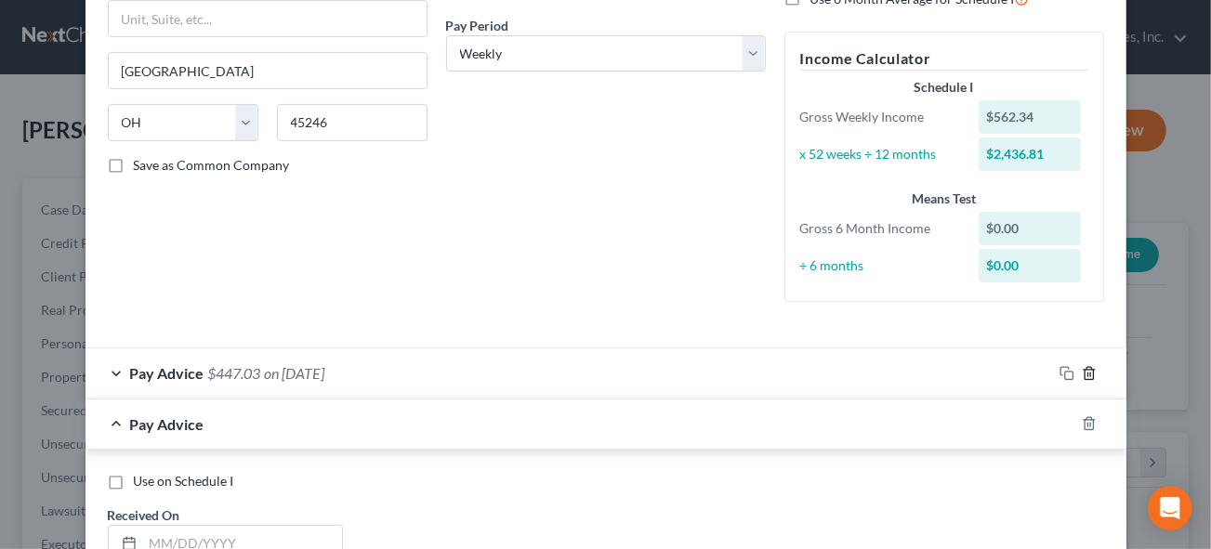
click at [1084, 372] on icon "button" at bounding box center [1089, 373] width 15 height 15
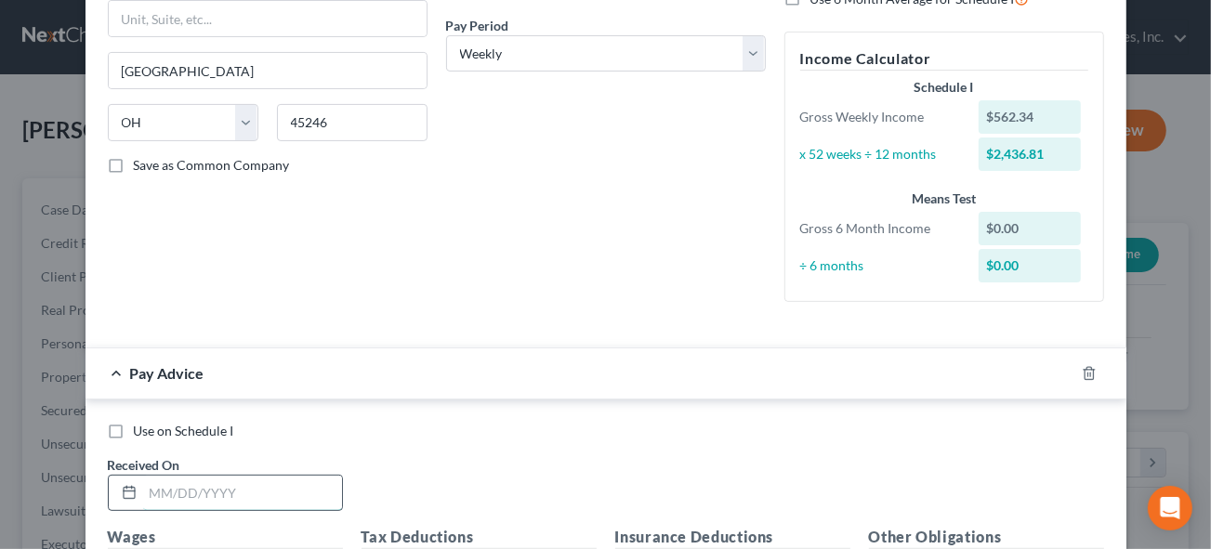
click at [163, 488] on input "text" at bounding box center [242, 493] width 199 height 35
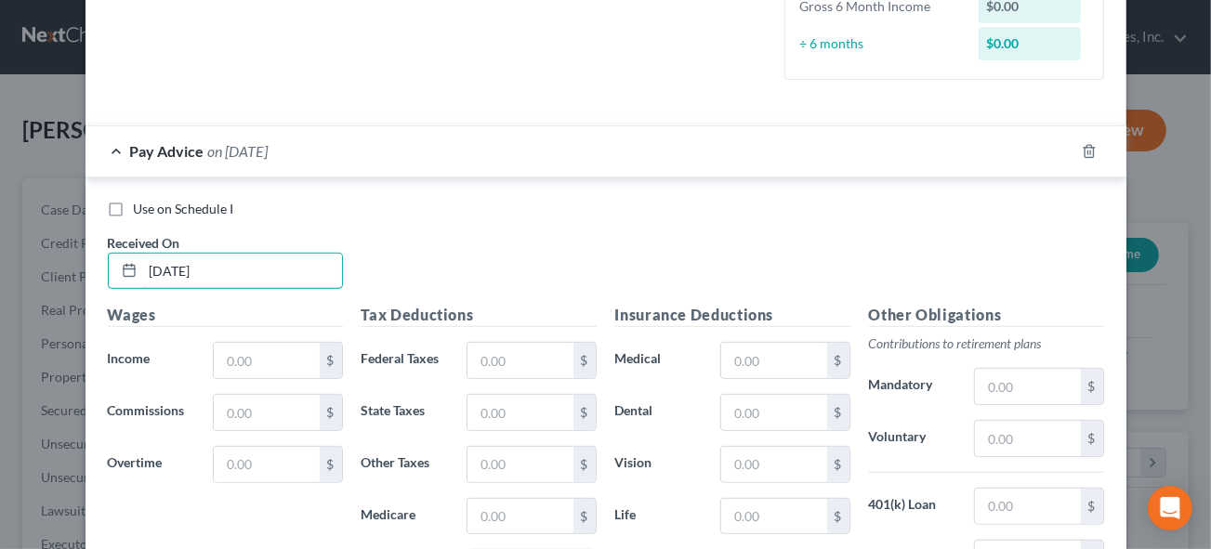
scroll to position [533, 0]
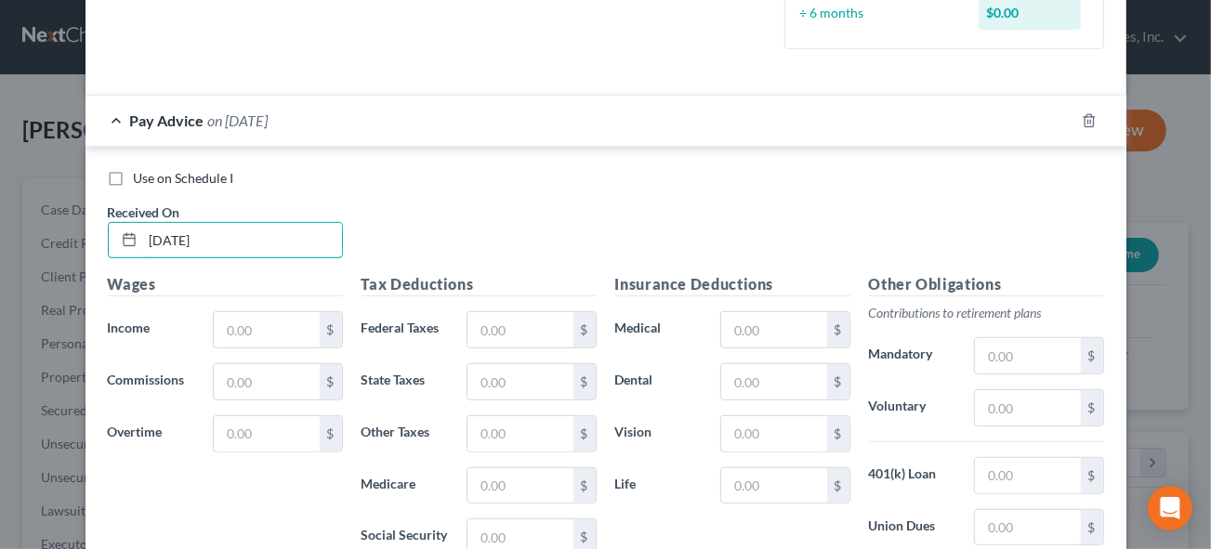
type input "[DATE]"
click at [134, 175] on label "Use on Schedule I" at bounding box center [184, 178] width 100 height 19
click at [141, 175] on input "Use on Schedule I" at bounding box center [147, 175] width 12 height 12
click at [134, 174] on label "Use on Schedule I" at bounding box center [184, 178] width 100 height 19
click at [141, 174] on input "Use on Schedule I" at bounding box center [147, 175] width 12 height 12
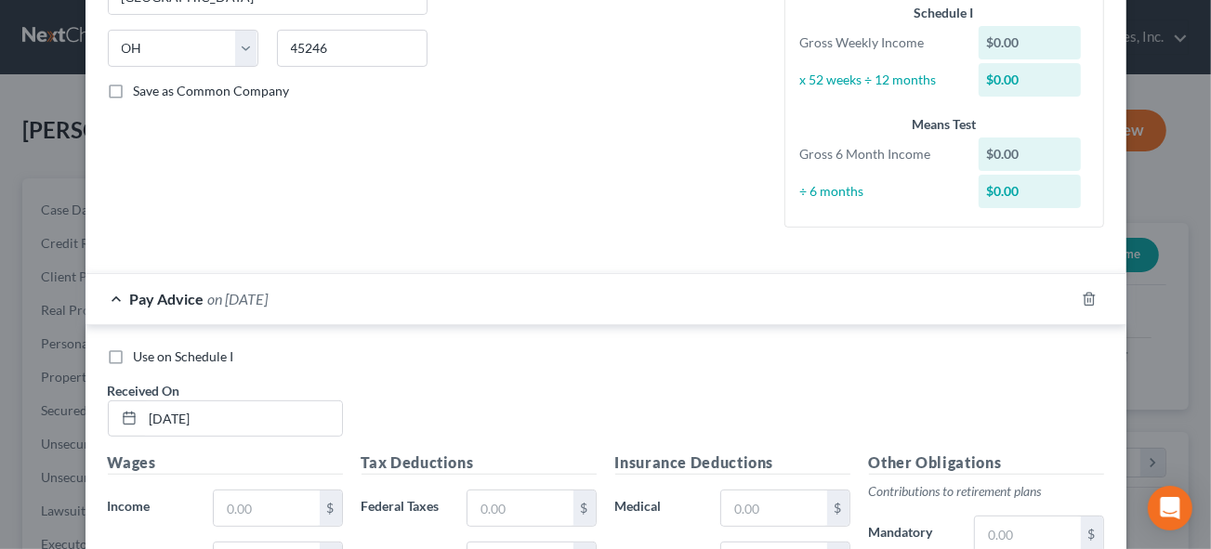
scroll to position [364, 0]
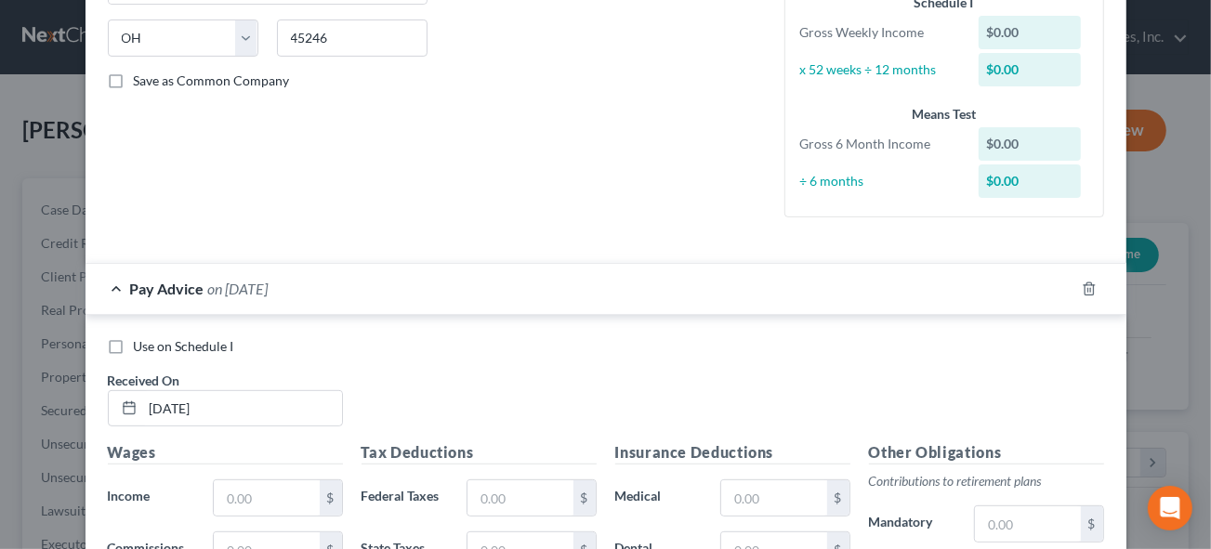
click at [134, 345] on label "Use on Schedule I" at bounding box center [184, 346] width 100 height 19
click at [141, 345] on input "Use on Schedule I" at bounding box center [147, 343] width 12 height 12
checkbox input "true"
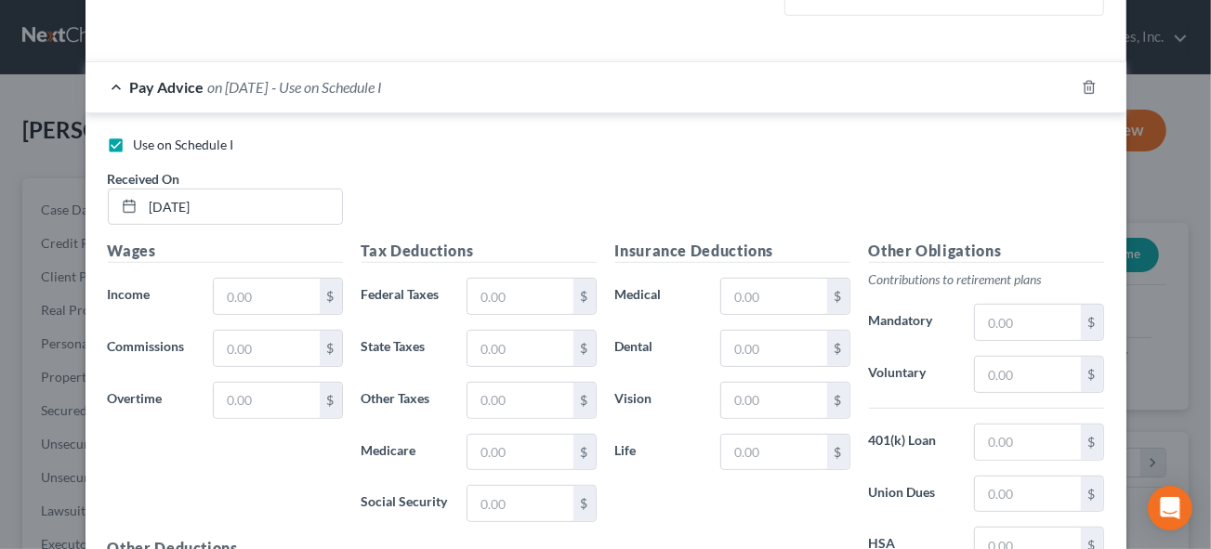
scroll to position [617, 0]
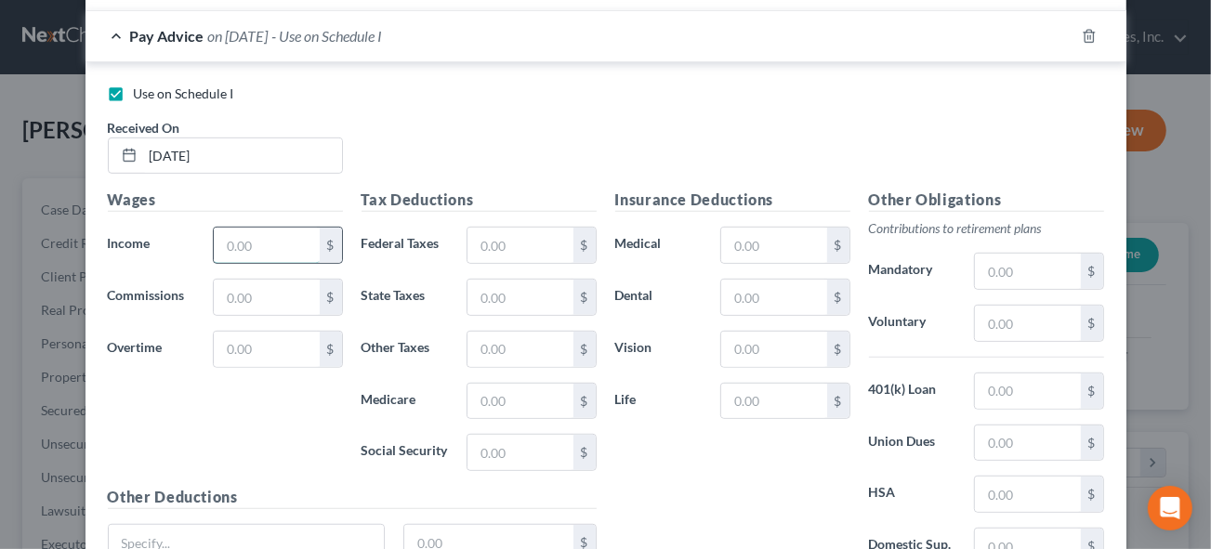
click at [232, 240] on input "text" at bounding box center [266, 245] width 105 height 35
click at [505, 241] on input "text" at bounding box center [520, 245] width 105 height 35
type input "415.10"
click at [508, 456] on input "text" at bounding box center [520, 452] width 105 height 35
type input "25.74"
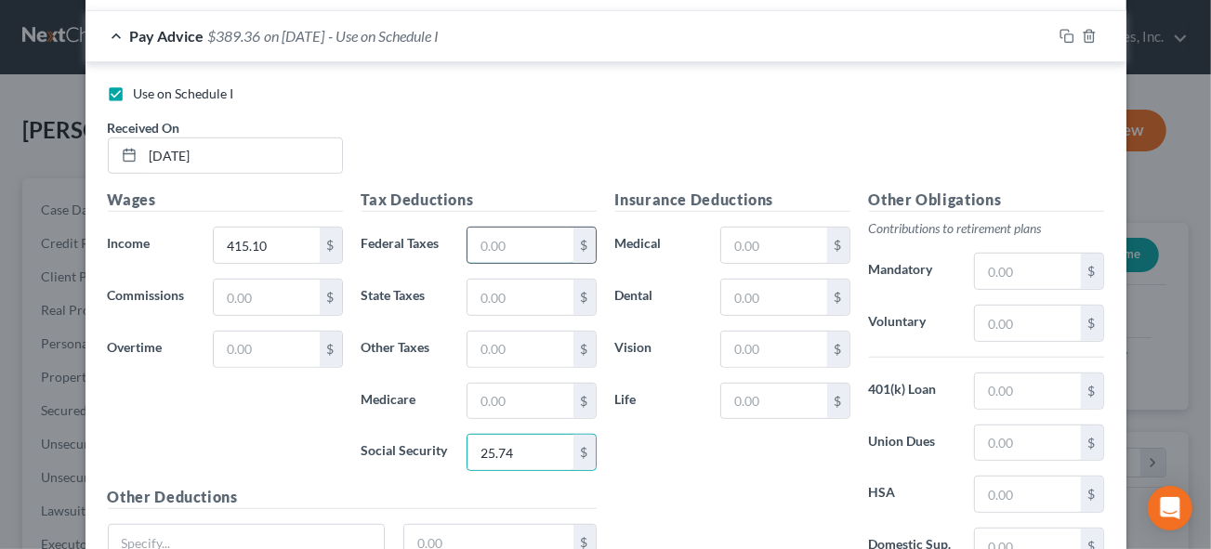
drag, startPoint x: 508, startPoint y: 245, endPoint x: 501, endPoint y: 252, distance: 9.9
click at [508, 245] on input "text" at bounding box center [520, 245] width 105 height 35
type input "10.17"
click at [490, 290] on input "text" at bounding box center [520, 297] width 105 height 35
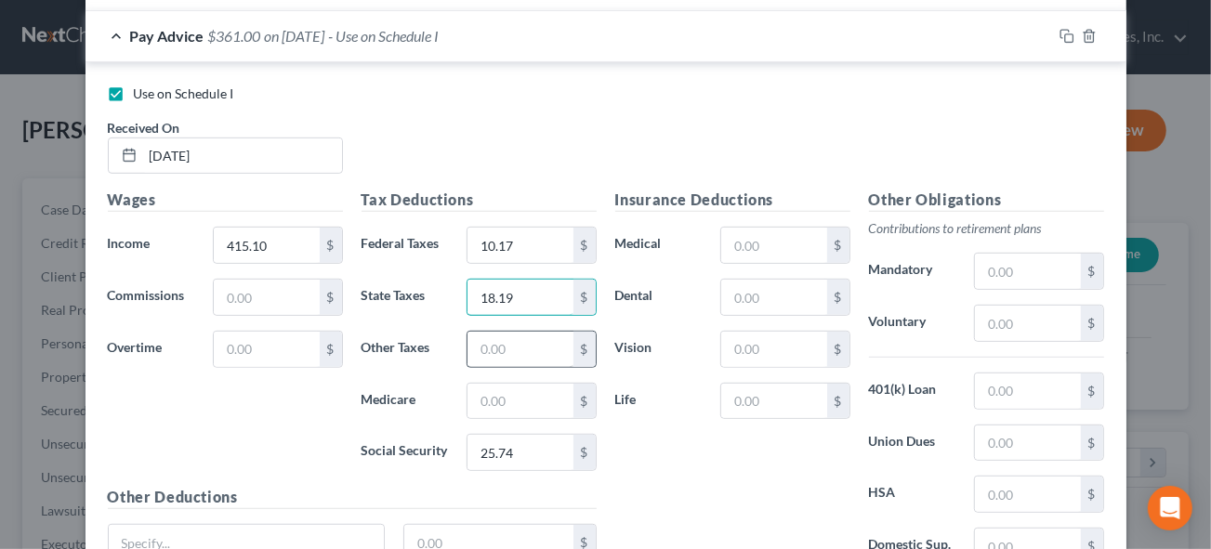
type input "18.19"
click at [500, 346] on input "text" at bounding box center [520, 349] width 105 height 35
click at [508, 392] on input "text" at bounding box center [520, 401] width 105 height 35
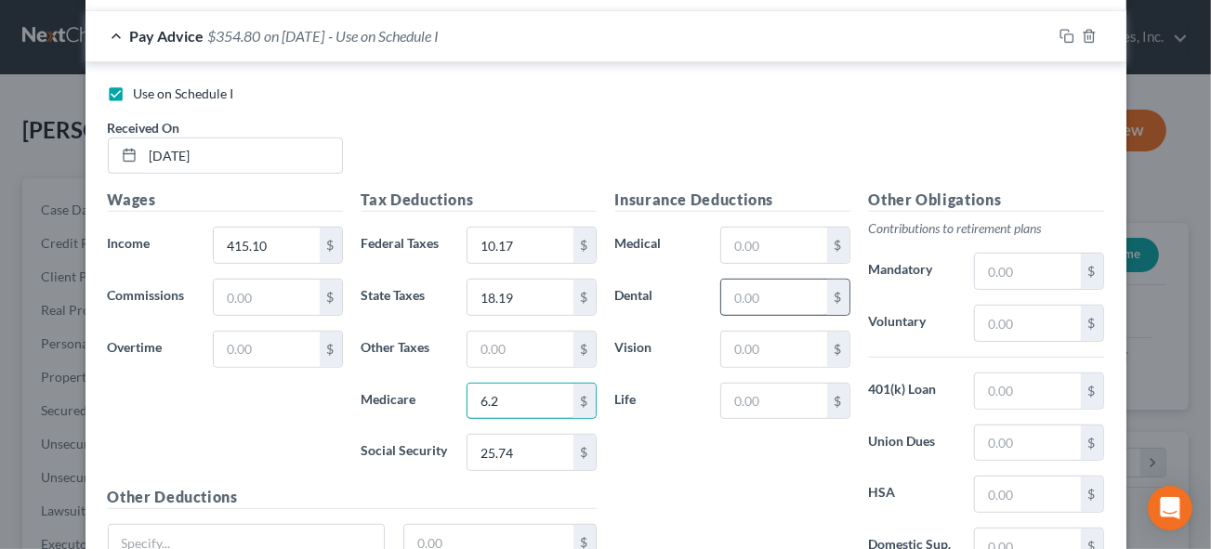
type input "6.2"
click at [748, 297] on input "text" at bounding box center [773, 297] width 105 height 35
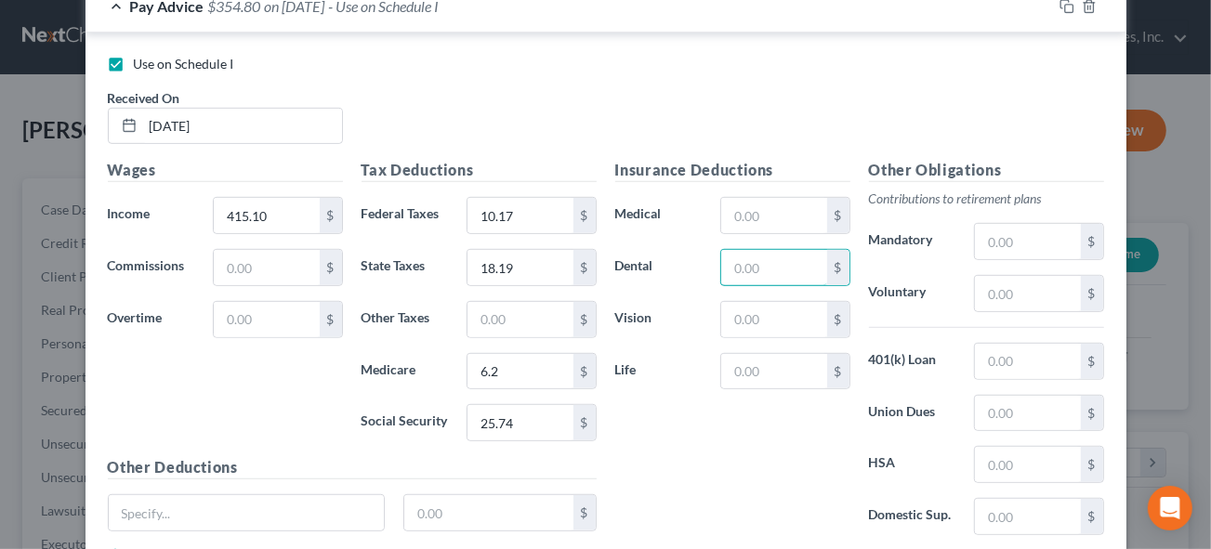
scroll to position [702, 0]
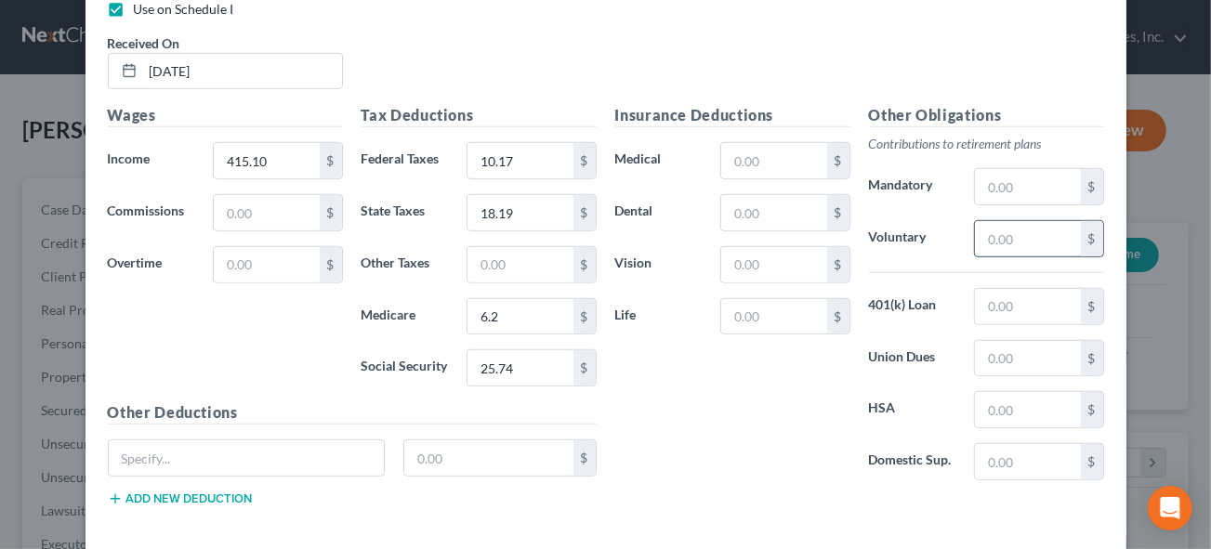
click at [1014, 239] on input "text" at bounding box center [1027, 238] width 105 height 35
click at [993, 306] on input "text" at bounding box center [1027, 306] width 105 height 35
type input "99.21"
click at [1015, 239] on input "text" at bounding box center [1027, 238] width 105 height 35
type input "24.91"
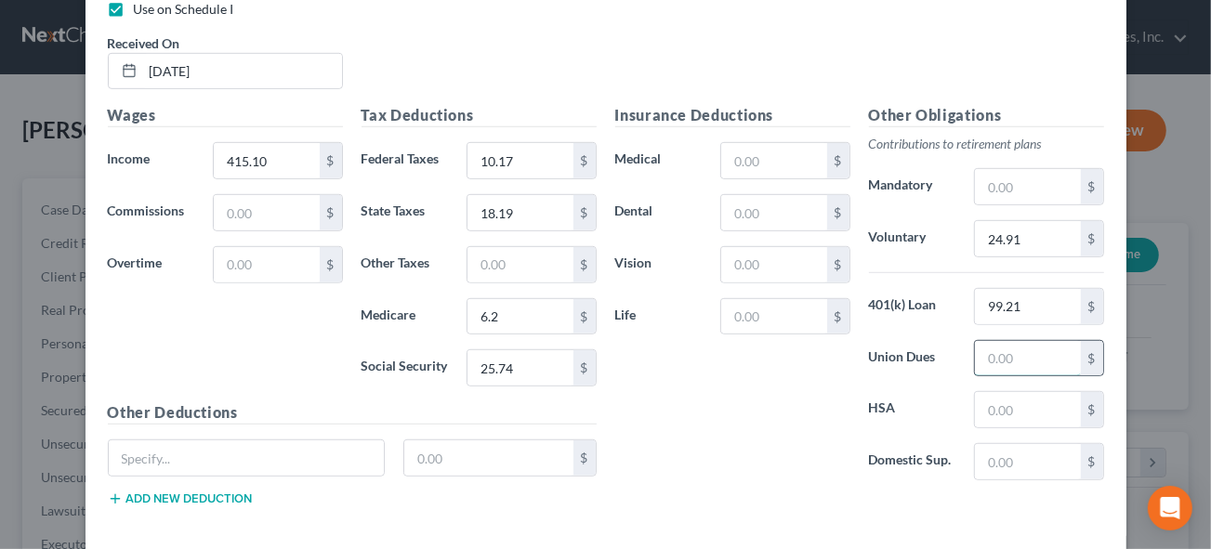
click at [1004, 368] on input "text" at bounding box center [1027, 358] width 105 height 35
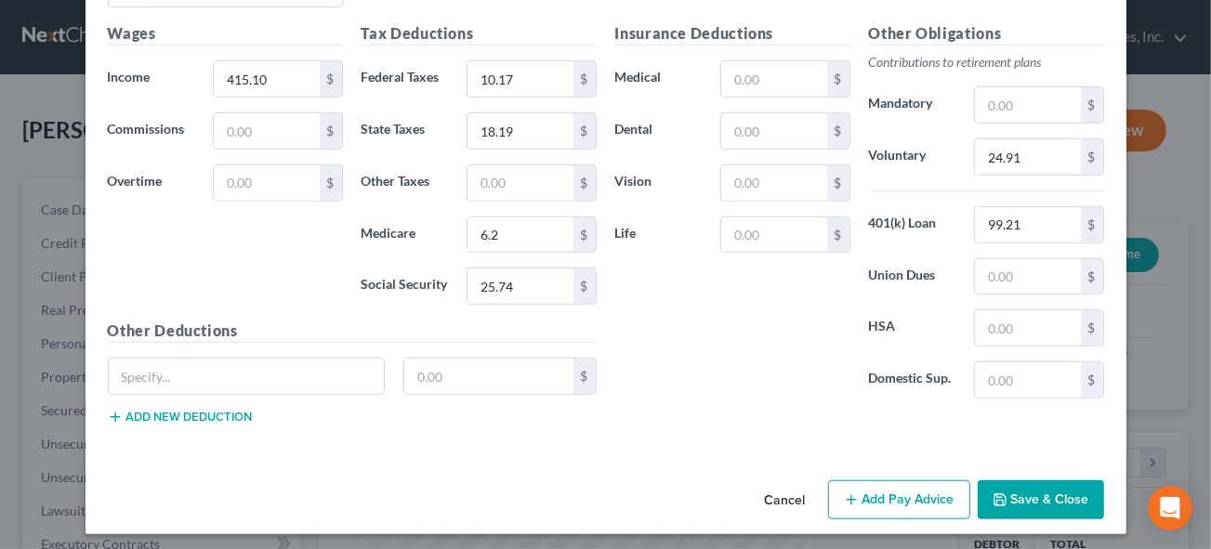
click at [901, 494] on button "Add Pay Advice" at bounding box center [899, 500] width 142 height 39
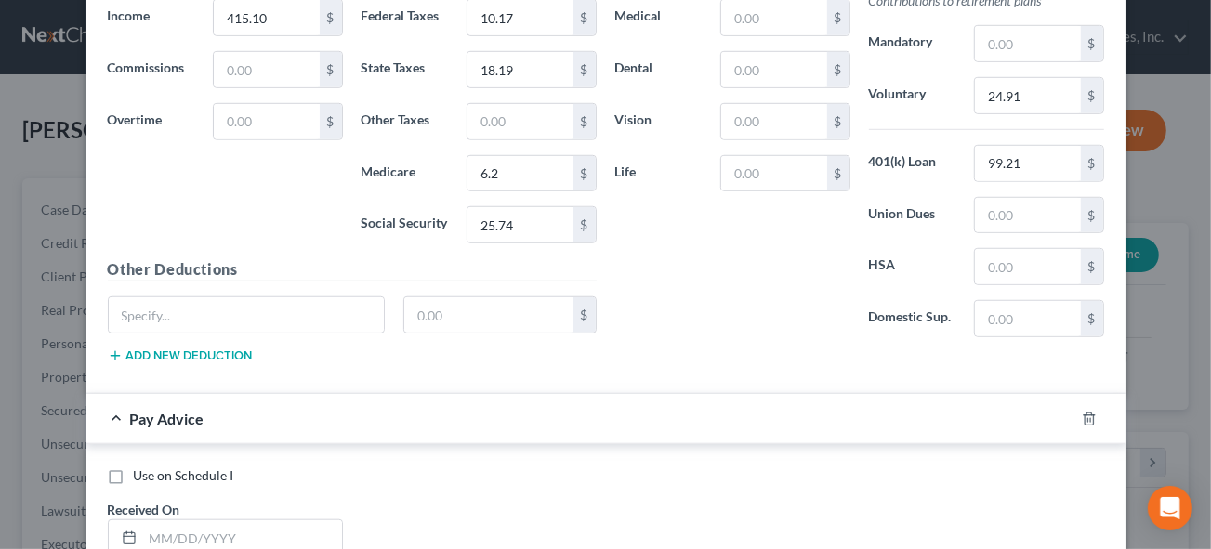
scroll to position [953, 0]
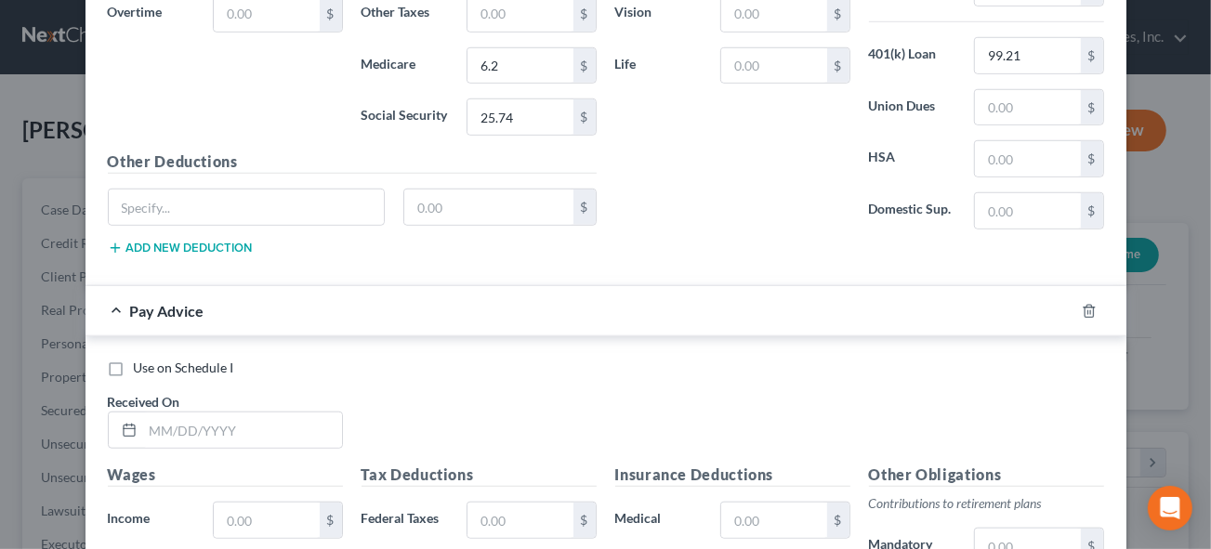
click at [134, 363] on label "Use on Schedule I" at bounding box center [184, 368] width 100 height 19
click at [141, 363] on input "Use on Schedule I" at bounding box center [147, 365] width 12 height 12
checkbox input "true"
checkbox input "false"
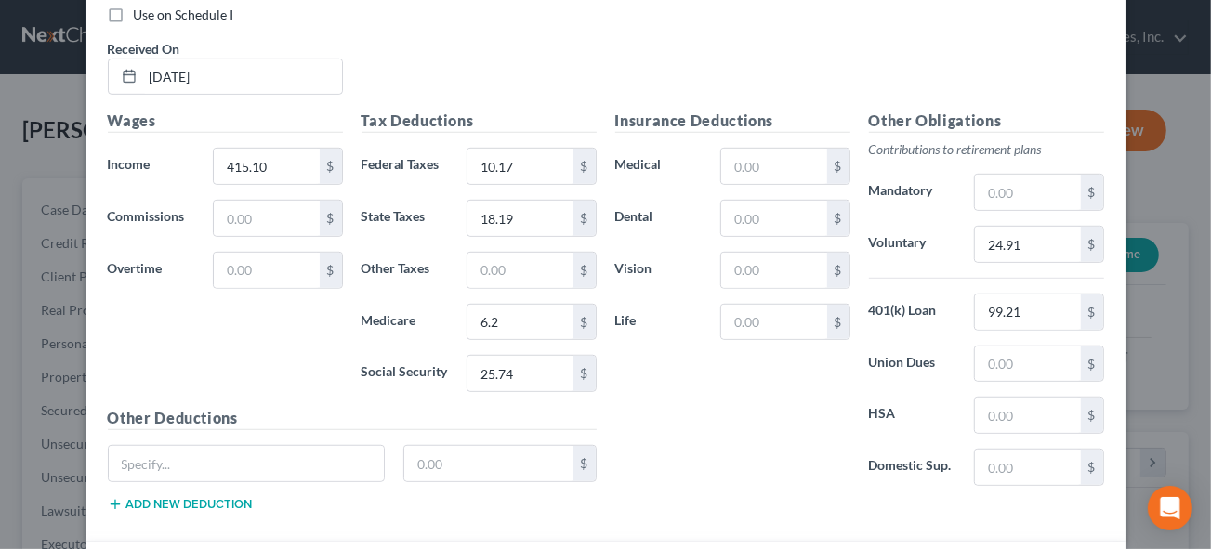
scroll to position [784, 0]
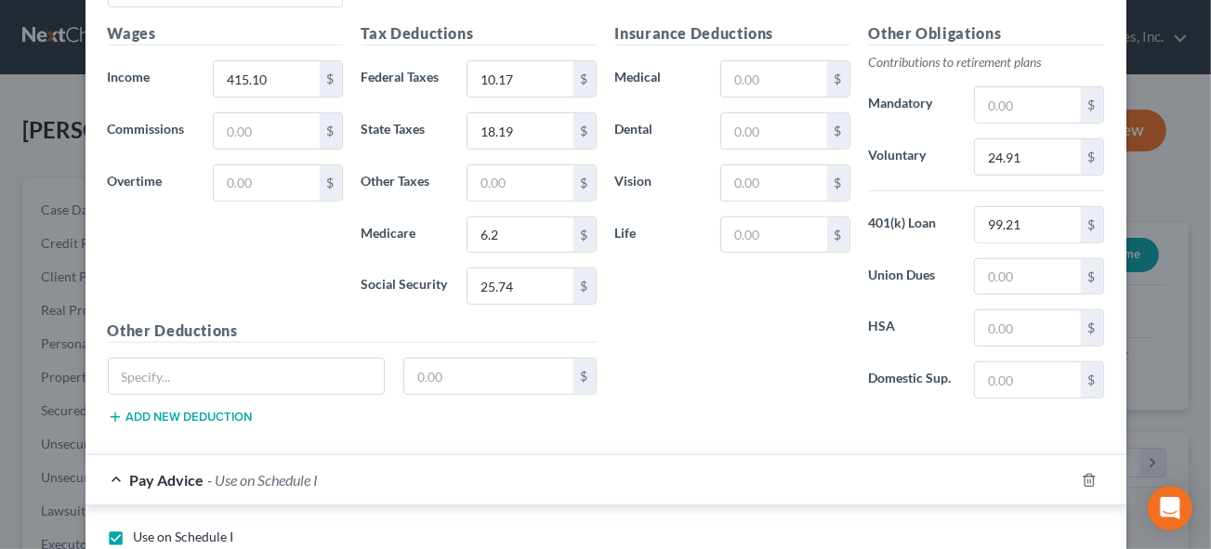
click at [134, 531] on label "Use on Schedule I" at bounding box center [184, 537] width 100 height 19
click at [141, 531] on input "Use on Schedule I" at bounding box center [147, 534] width 12 height 12
checkbox input "false"
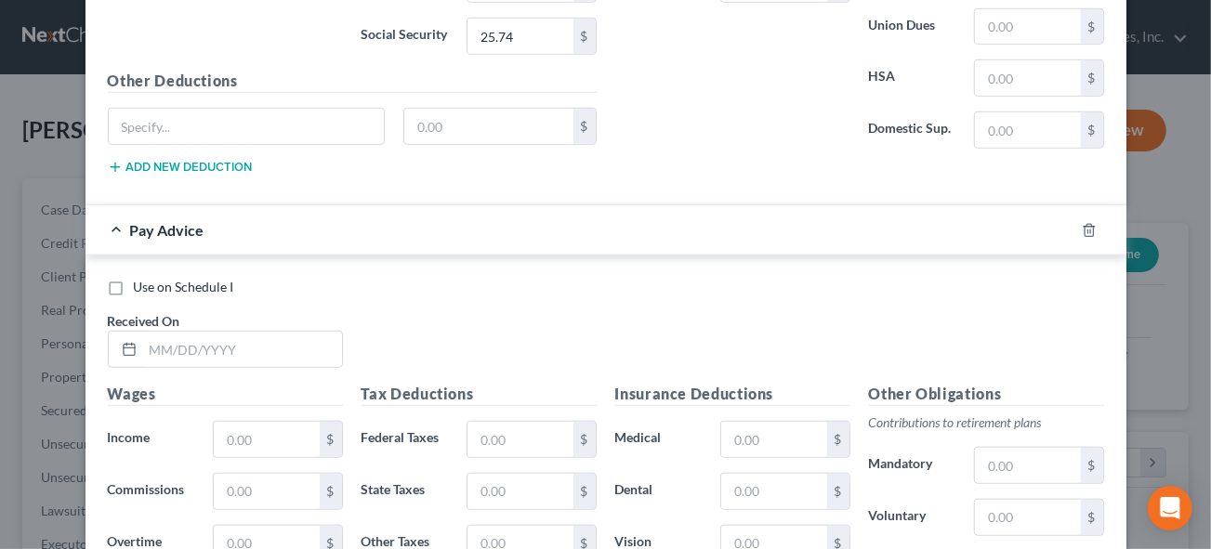
scroll to position [1038, 0]
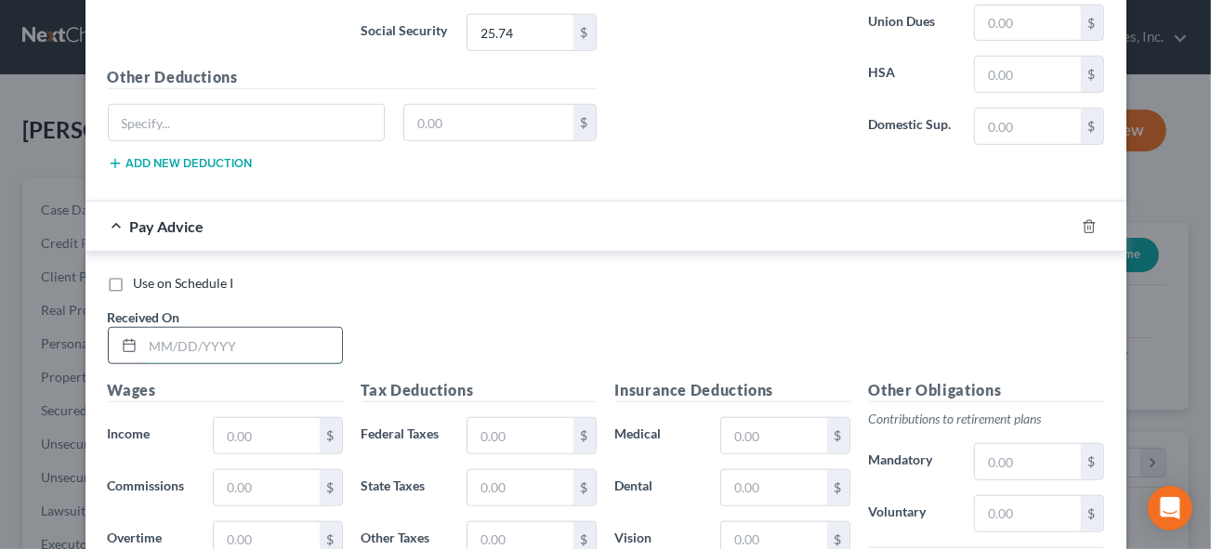
click at [143, 336] on input "text" at bounding box center [242, 345] width 199 height 35
type input "[DATE]"
click at [241, 435] on input "text" at bounding box center [266, 435] width 105 height 35
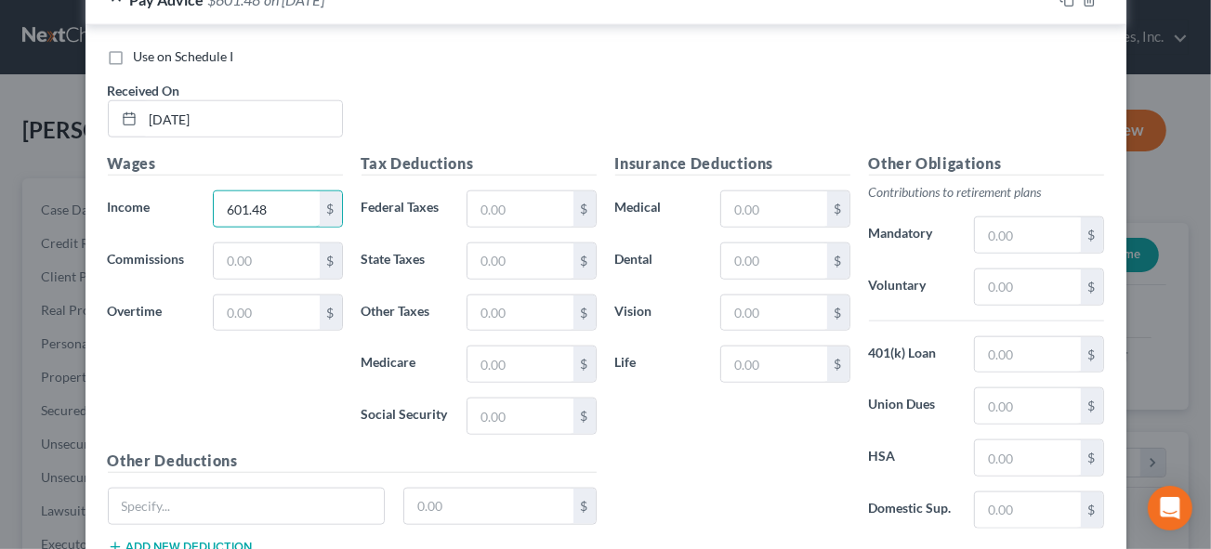
scroll to position [1291, 0]
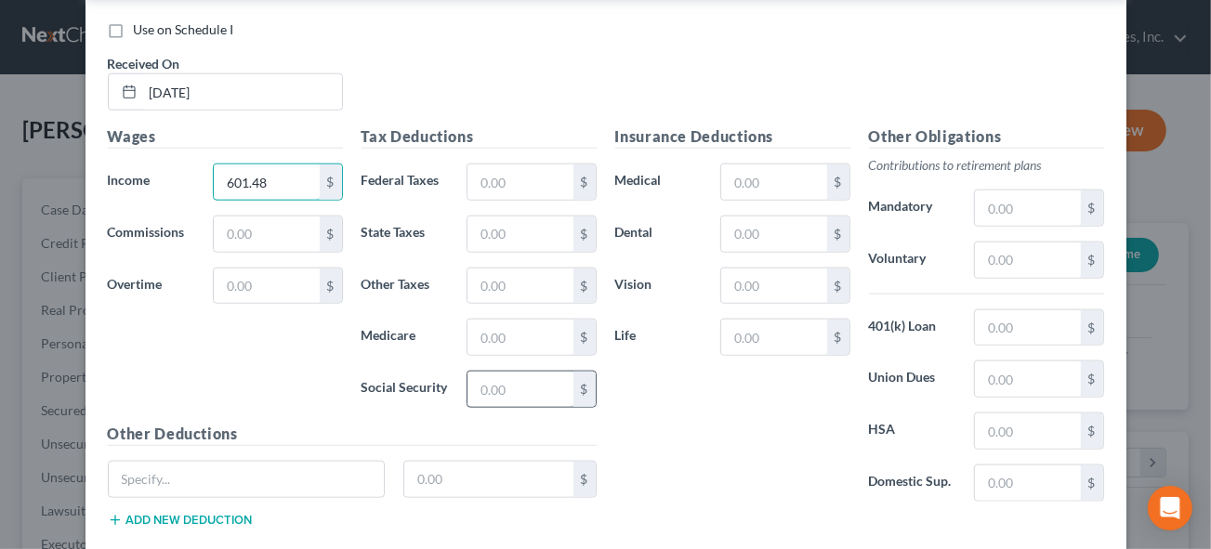
type input "601.48"
click at [515, 374] on input "text" at bounding box center [520, 389] width 105 height 35
type input "37.29"
click at [504, 171] on input "text" at bounding box center [520, 182] width 105 height 35
type input "28.64"
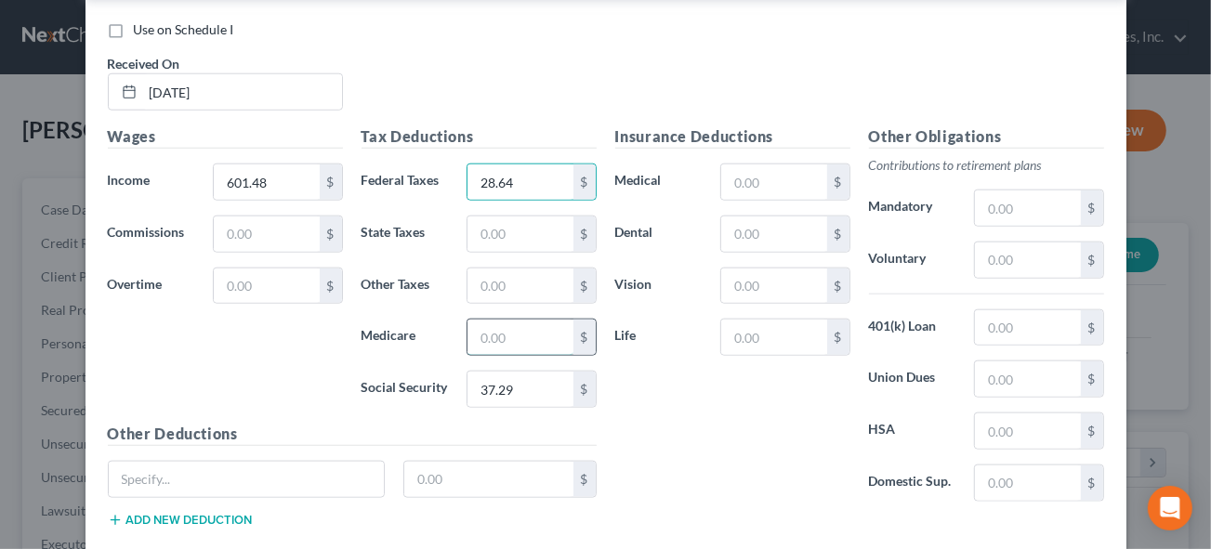
click at [509, 320] on input "text" at bounding box center [520, 337] width 105 height 35
type input "8.72"
click at [504, 217] on input "text" at bounding box center [520, 234] width 105 height 35
type input "25.57"
click at [1016, 313] on input "text" at bounding box center [1027, 328] width 105 height 35
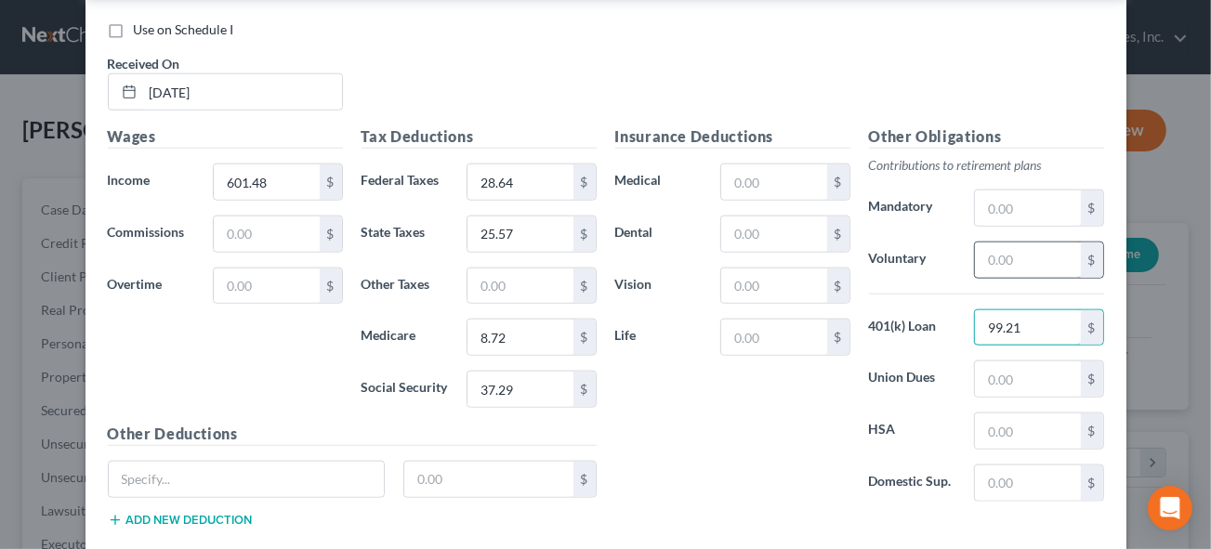
type input "99.21"
click at [1024, 242] on div "$" at bounding box center [1038, 260] width 129 height 37
click at [1020, 252] on input "text" at bounding box center [1027, 260] width 105 height 35
click at [1007, 424] on input "text" at bounding box center [1027, 431] width 105 height 35
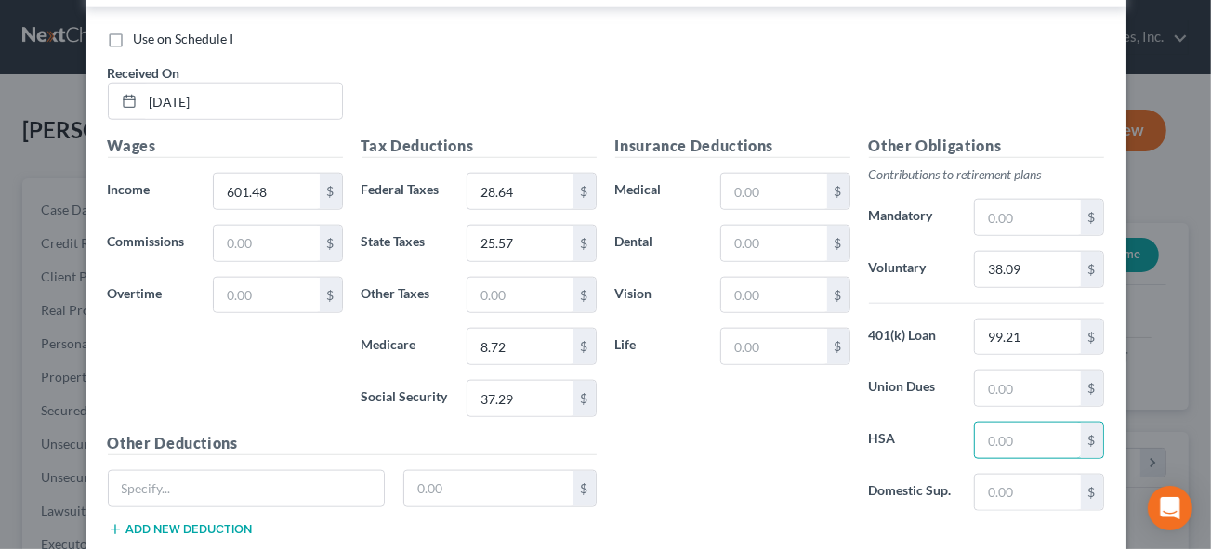
scroll to position [1304, 0]
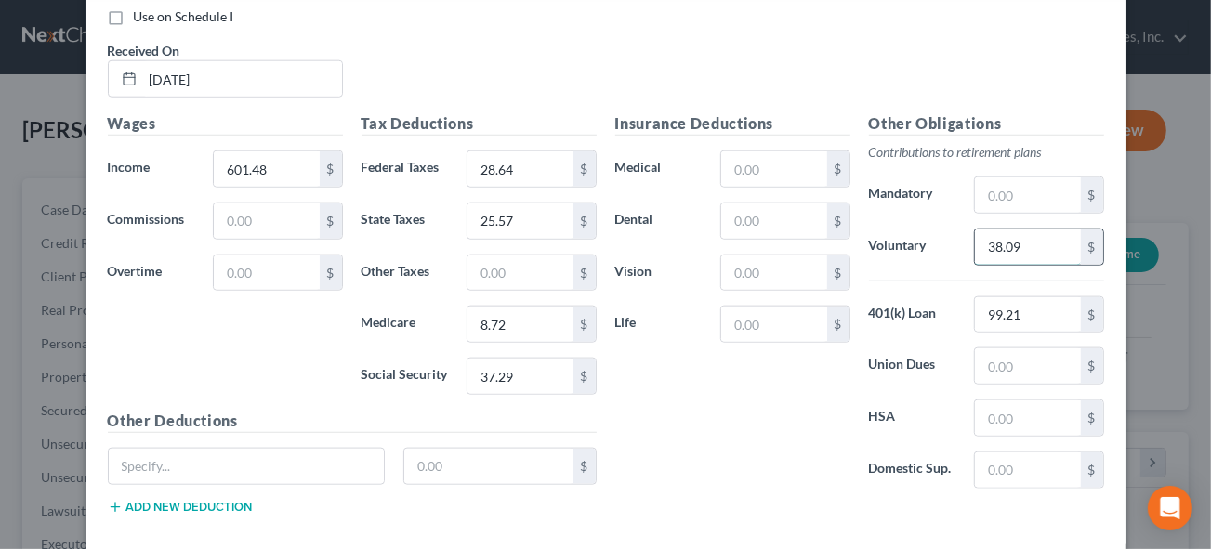
click at [998, 235] on input "38.09" at bounding box center [1027, 247] width 105 height 35
drag, startPoint x: 996, startPoint y: 232, endPoint x: 1073, endPoint y: 244, distance: 78.0
click at [996, 232] on input "38.09" at bounding box center [1027, 247] width 105 height 35
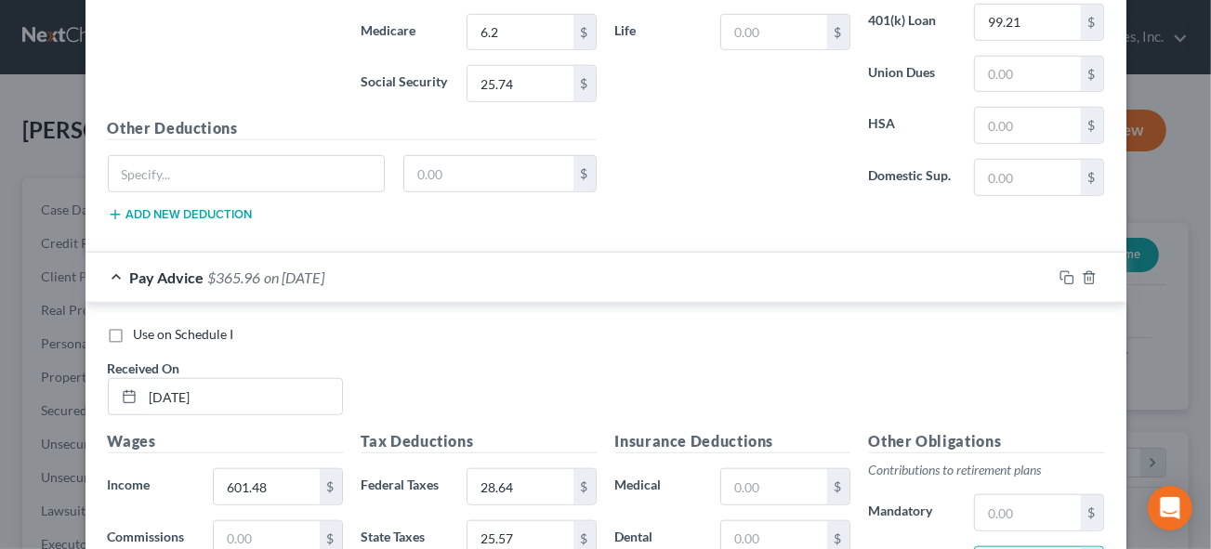
scroll to position [967, 0]
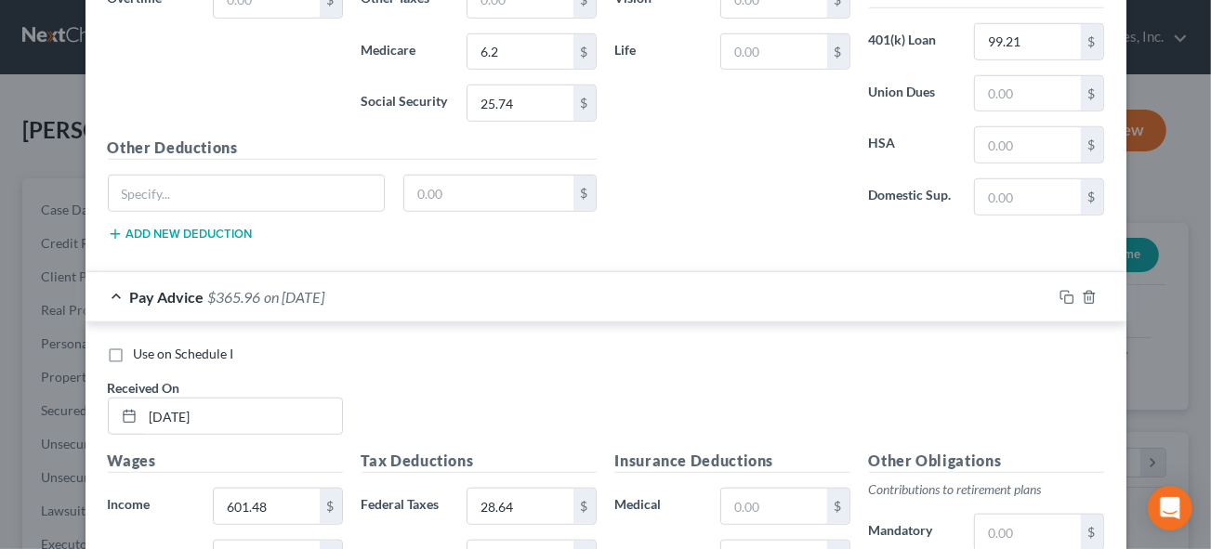
type input "36.09"
click at [429, 284] on div "Pay Advice $365.96 on [DATE]" at bounding box center [569, 296] width 967 height 49
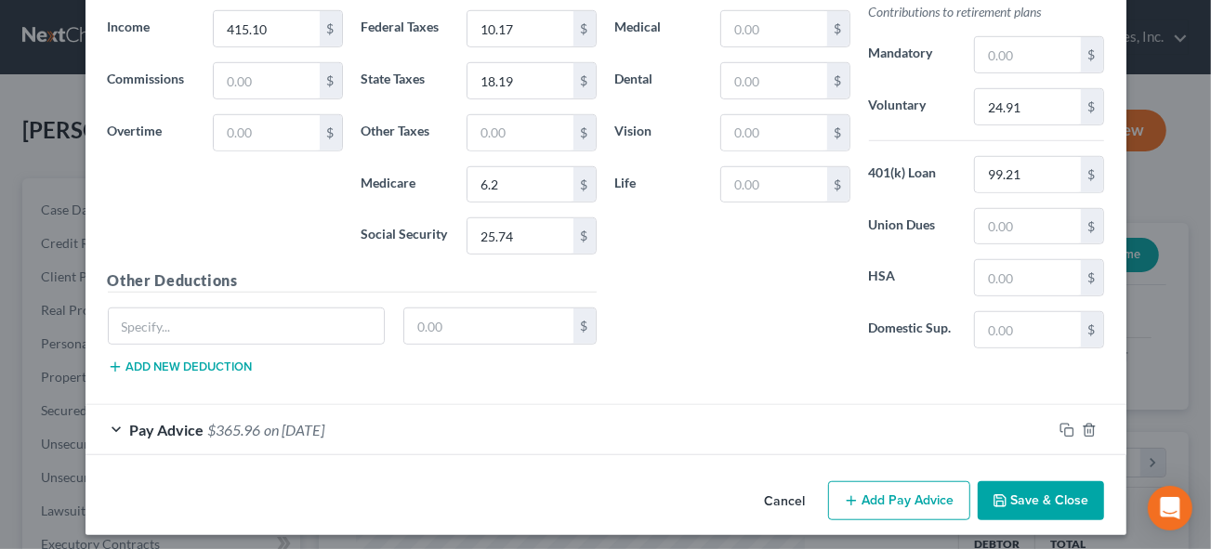
scroll to position [835, 0]
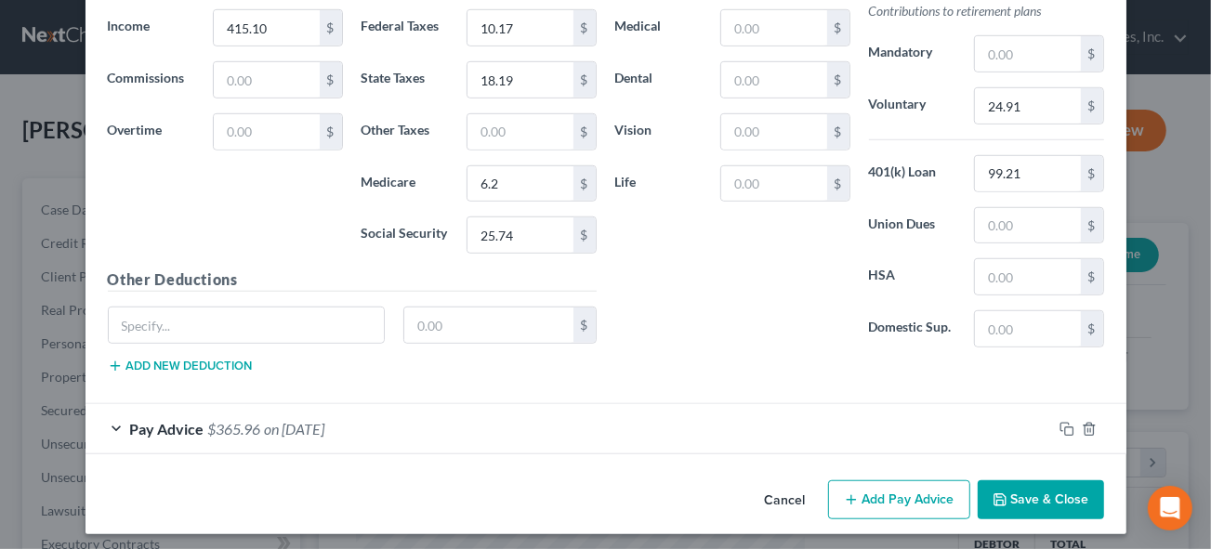
click at [110, 421] on div "Pay Advice $365.96 on [DATE]" at bounding box center [569, 428] width 967 height 49
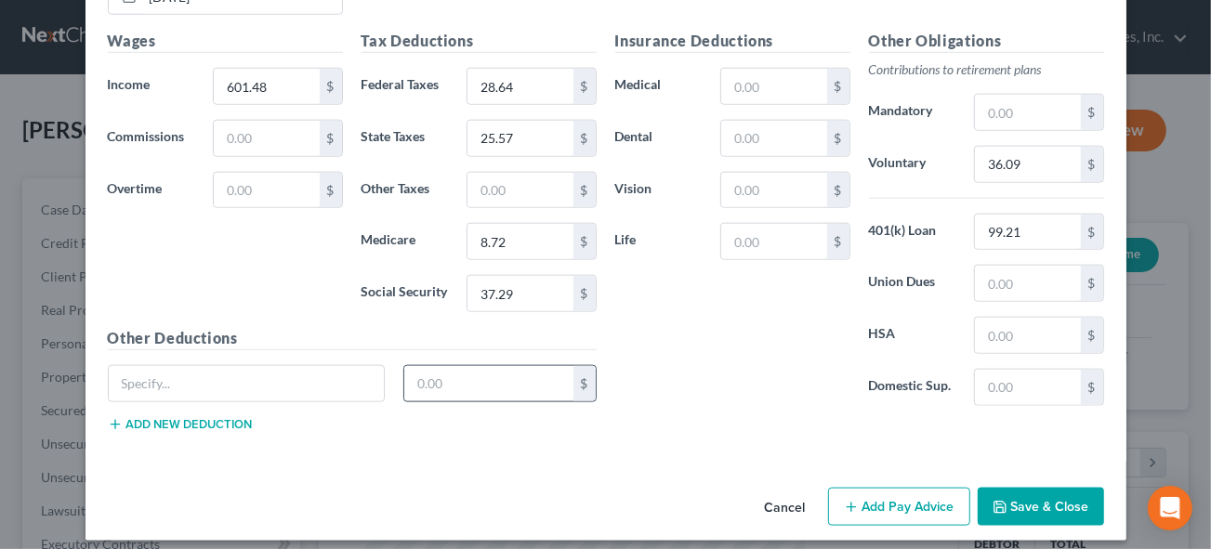
scroll to position [1389, 0]
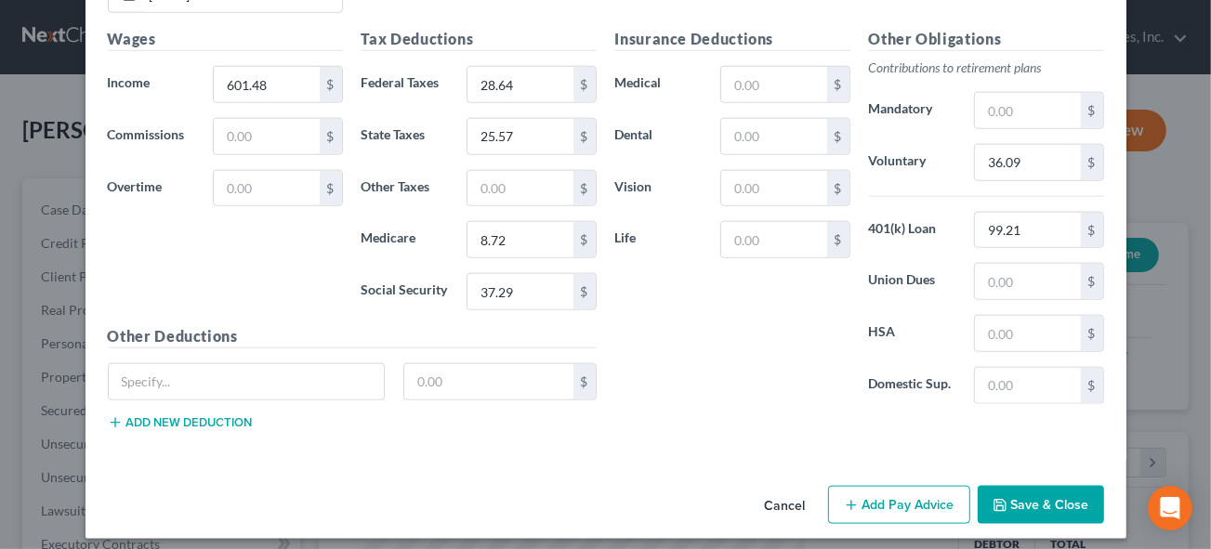
click at [877, 498] on button "Add Pay Advice" at bounding box center [899, 505] width 142 height 39
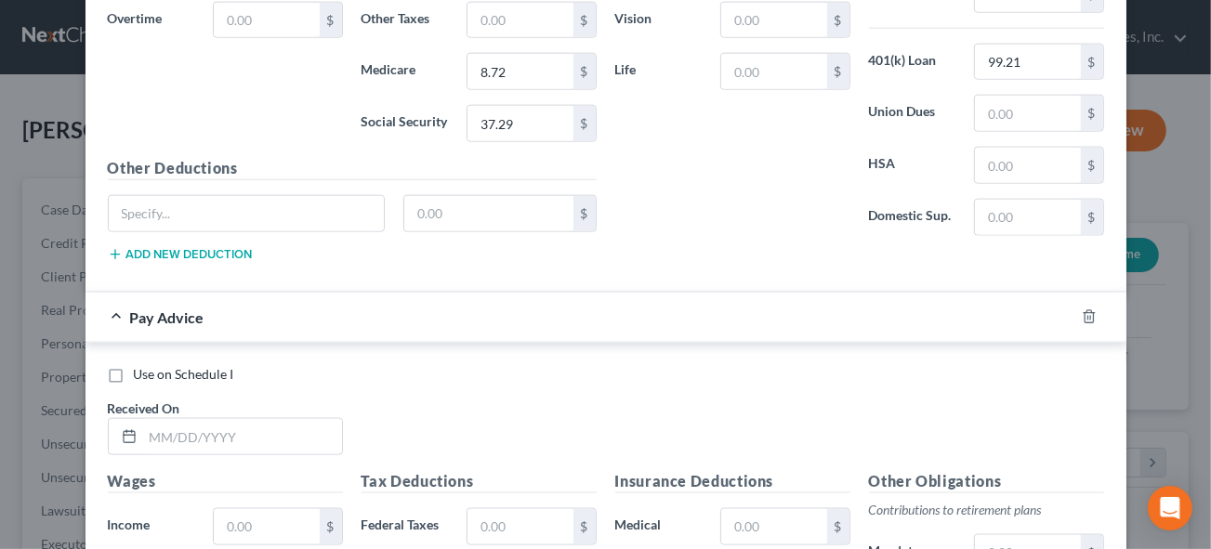
scroll to position [1558, 0]
click at [182, 430] on input "text" at bounding box center [242, 435] width 199 height 35
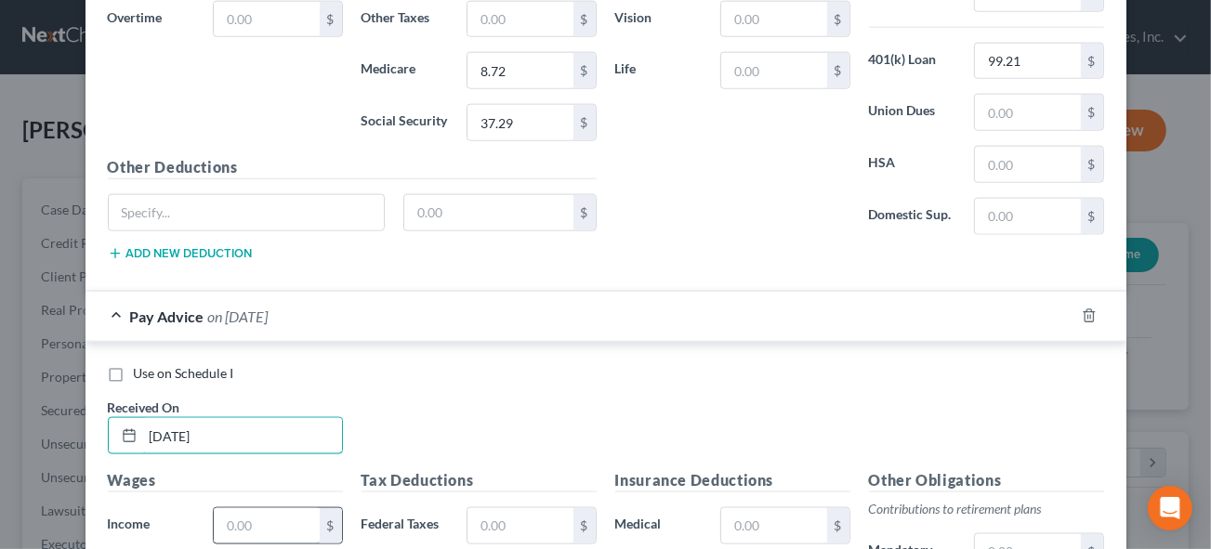
type input "[DATE]"
click at [252, 509] on input "text" at bounding box center [266, 526] width 105 height 35
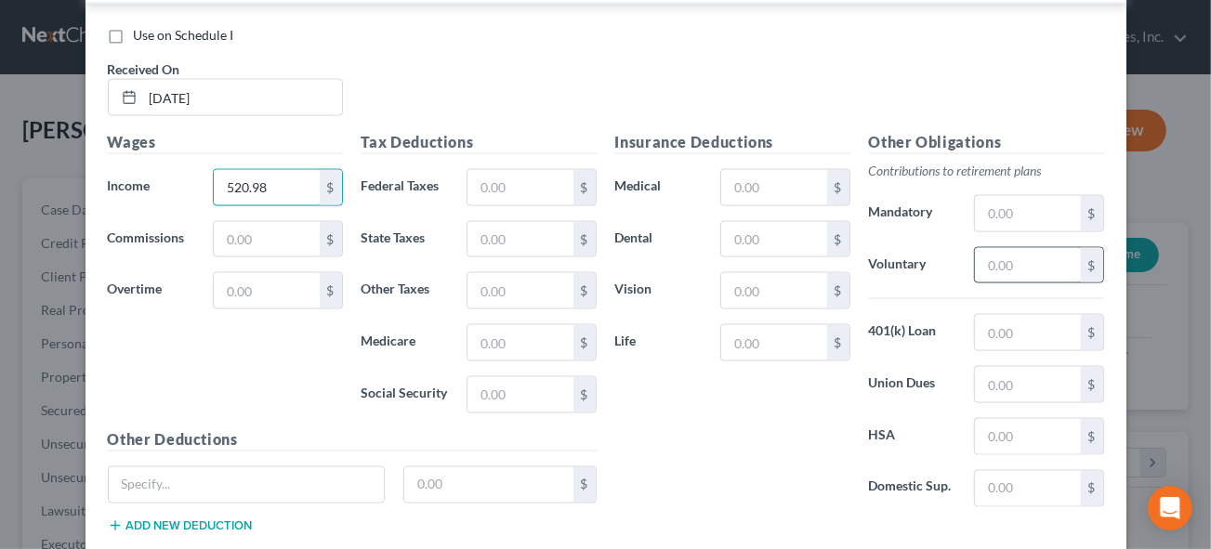
type input "520.98"
click at [1013, 248] on input "text" at bounding box center [1027, 265] width 105 height 35
type input "31.26"
click at [993, 322] on input "text" at bounding box center [1027, 332] width 105 height 35
type input "99.21"
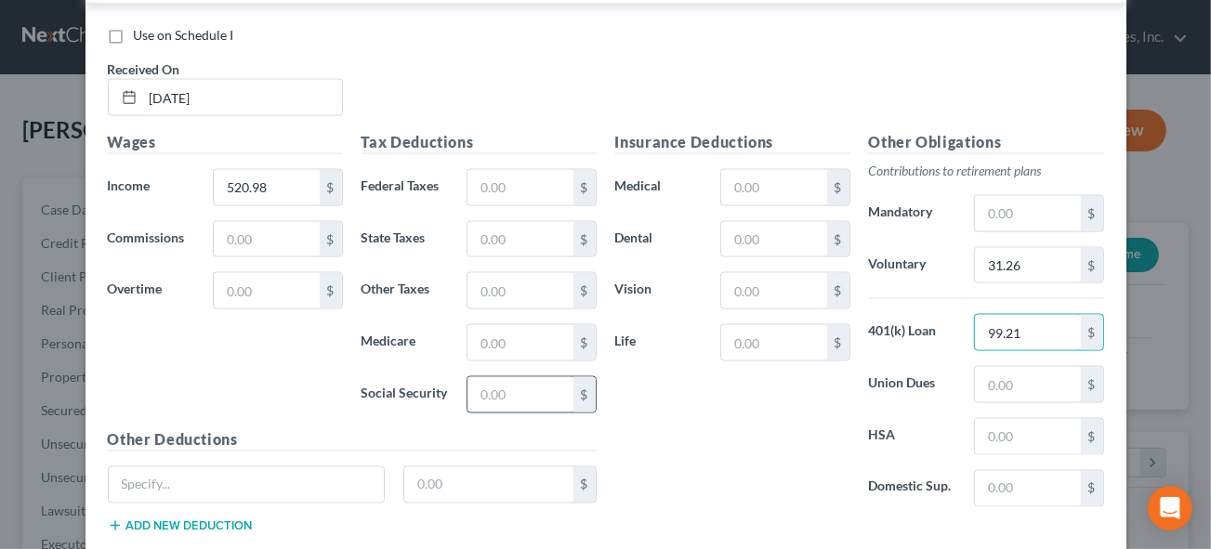
click at [555, 377] on input "text" at bounding box center [520, 394] width 105 height 35
type input "32.30"
click at [498, 170] on input "text" at bounding box center [520, 187] width 105 height 35
type input "20.13"
click at [496, 325] on input "text" at bounding box center [520, 342] width 105 height 35
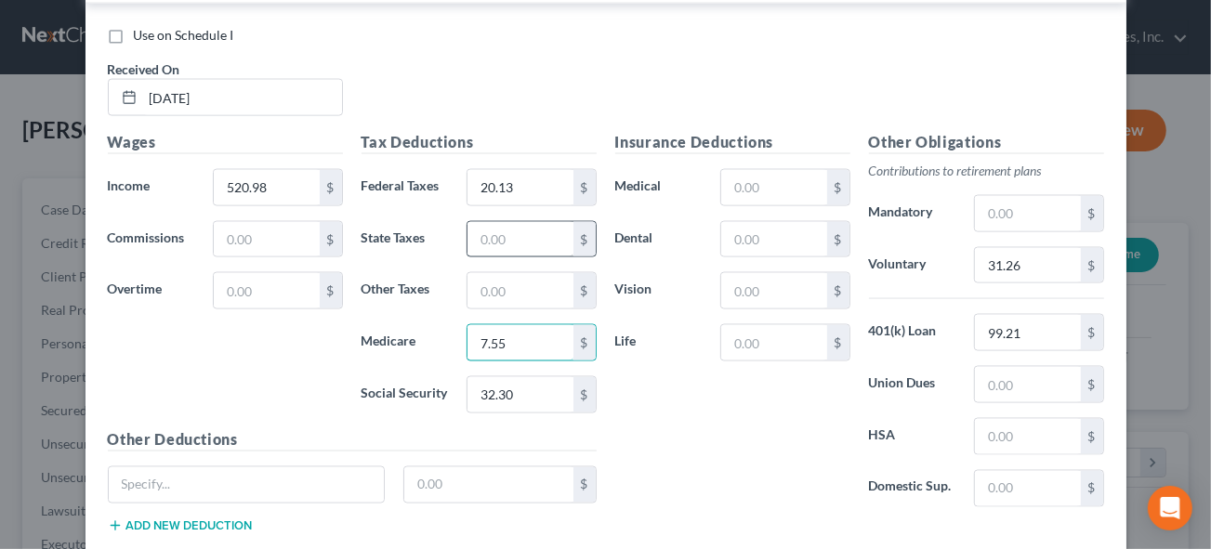
type input "7.55"
click at [483, 226] on input "text" at bounding box center [520, 239] width 105 height 35
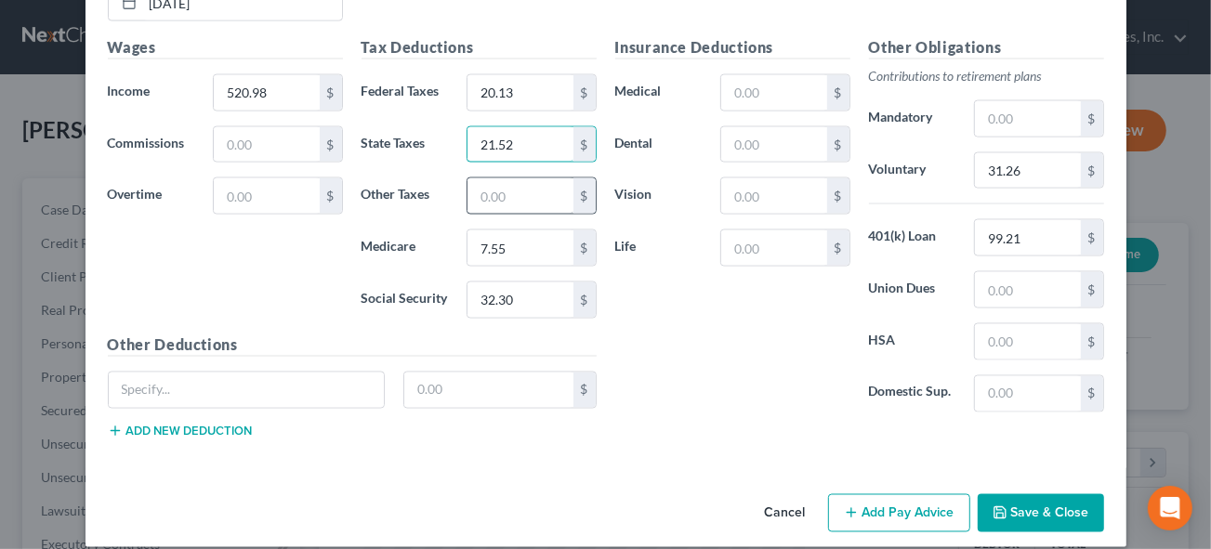
scroll to position [1994, 0]
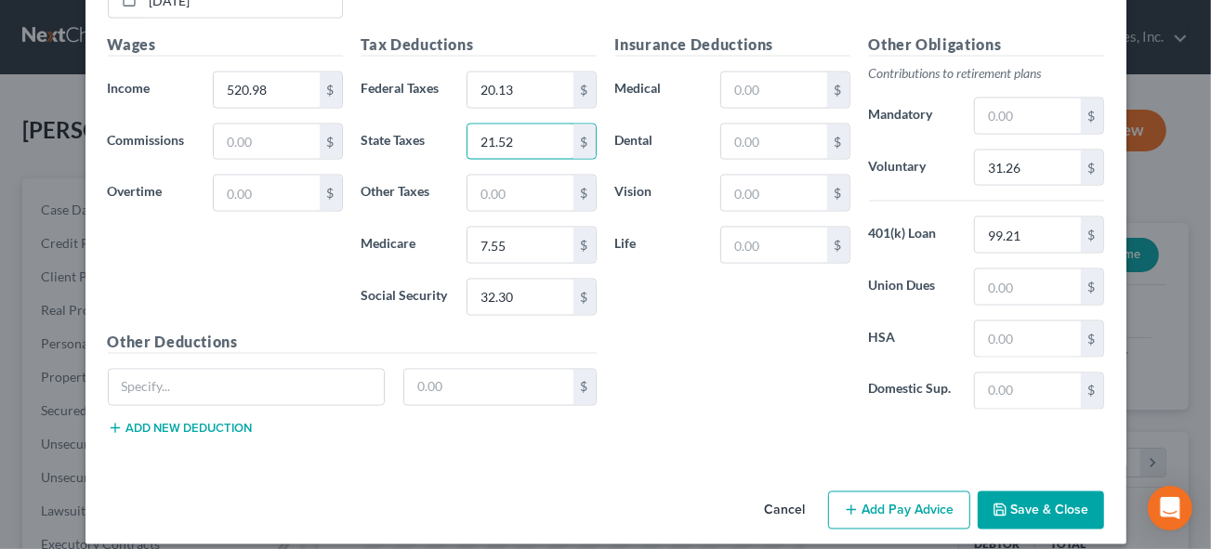
type input "21.52"
click at [902, 494] on button "Add Pay Advice" at bounding box center [899, 511] width 142 height 39
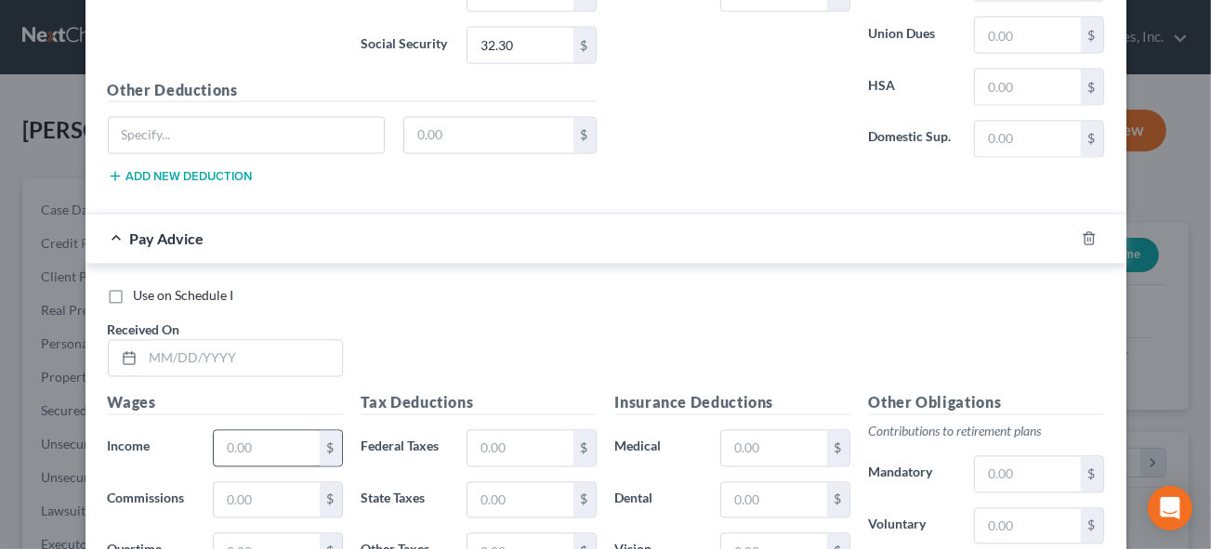
scroll to position [2248, 0]
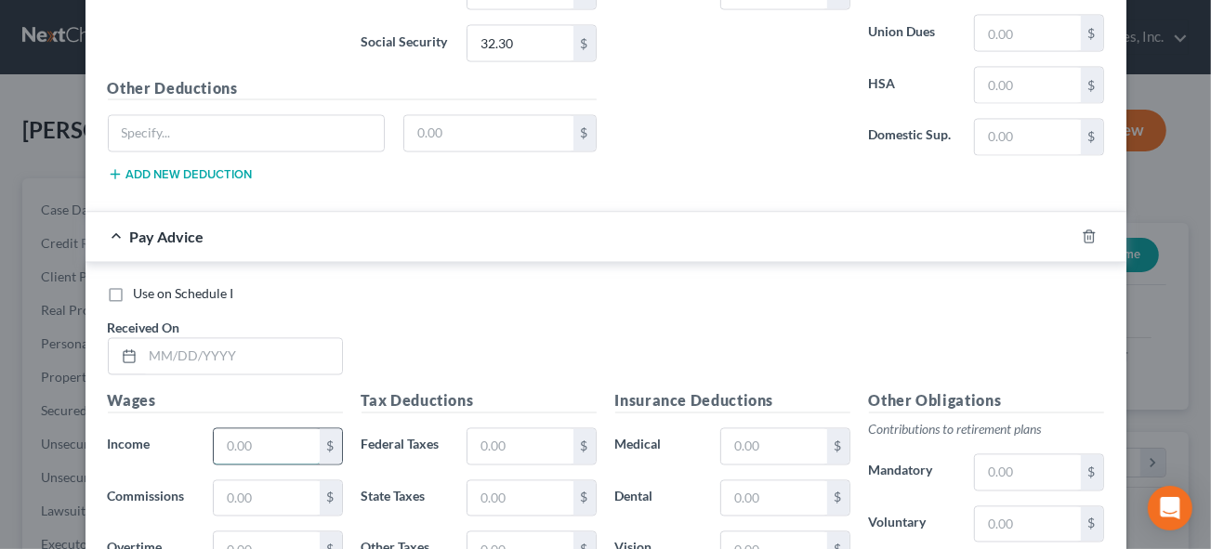
click at [248, 430] on input "text" at bounding box center [266, 447] width 105 height 35
click at [175, 341] on input "text" at bounding box center [242, 356] width 199 height 35
type input "[DATE]"
click at [280, 430] on input "text" at bounding box center [266, 447] width 105 height 35
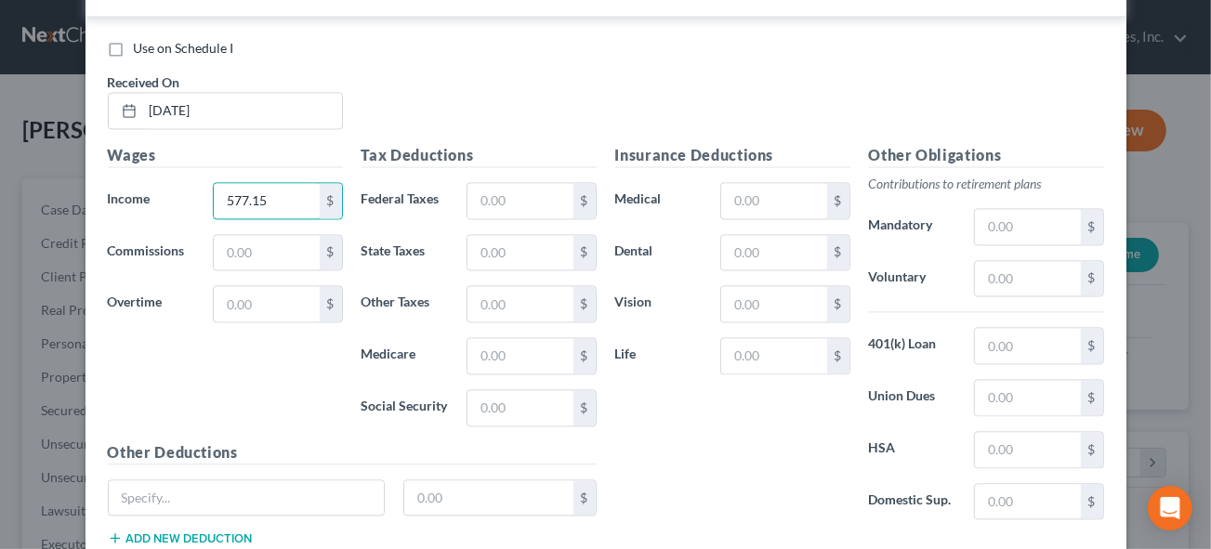
scroll to position [2502, 0]
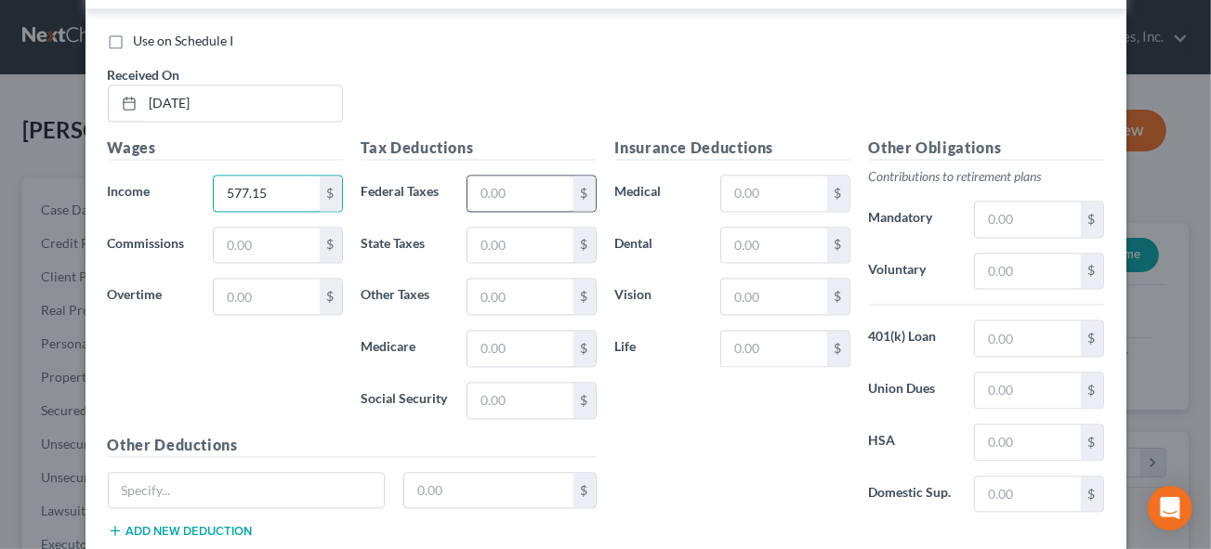
type input "577.15"
click at [499, 176] on input "text" at bounding box center [520, 193] width 105 height 35
type input "25.90"
click at [497, 228] on input "text" at bounding box center [520, 245] width 105 height 35
type input "24.34"
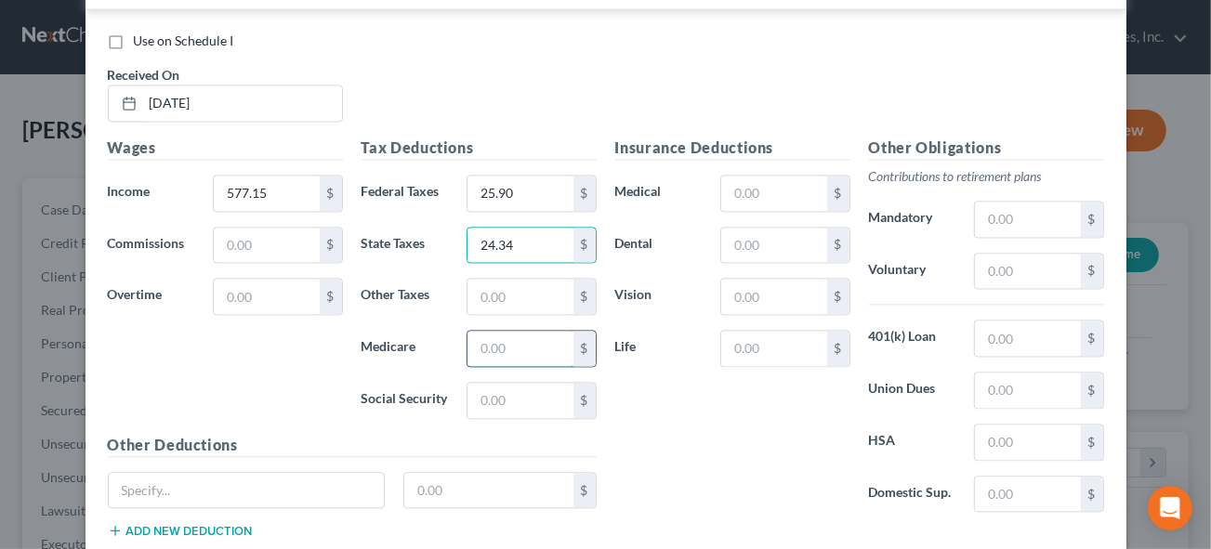
click at [499, 331] on input "text" at bounding box center [520, 348] width 105 height 35
type input "8.37"
click at [506, 388] on input "text" at bounding box center [520, 400] width 105 height 35
type input "35.78"
click at [1017, 254] on input "text" at bounding box center [1027, 271] width 105 height 35
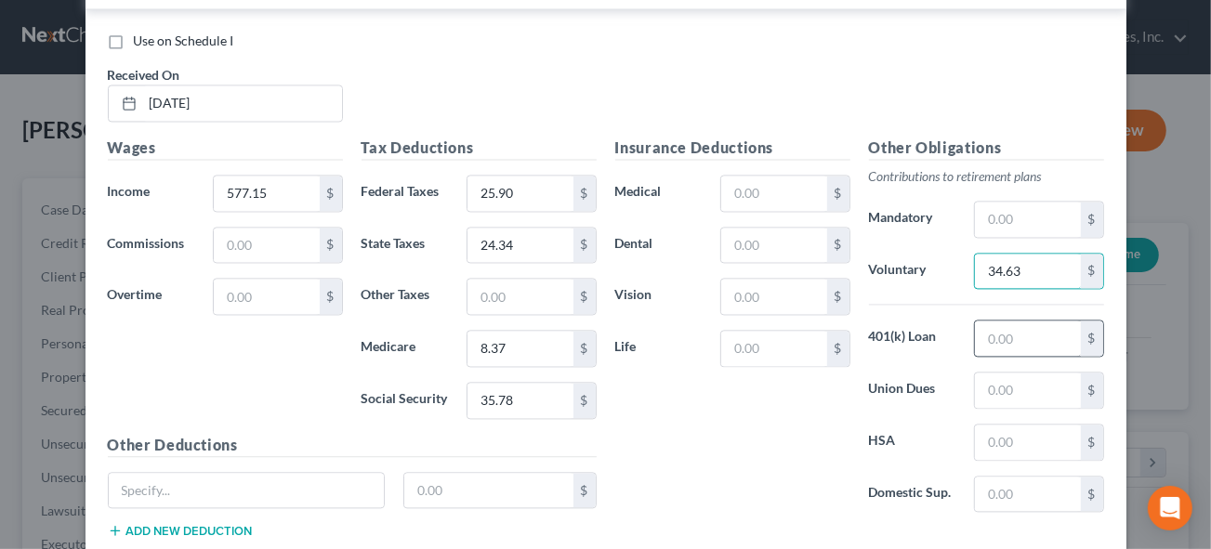
type input "34.63"
click at [990, 321] on input "text" at bounding box center [1027, 338] width 105 height 35
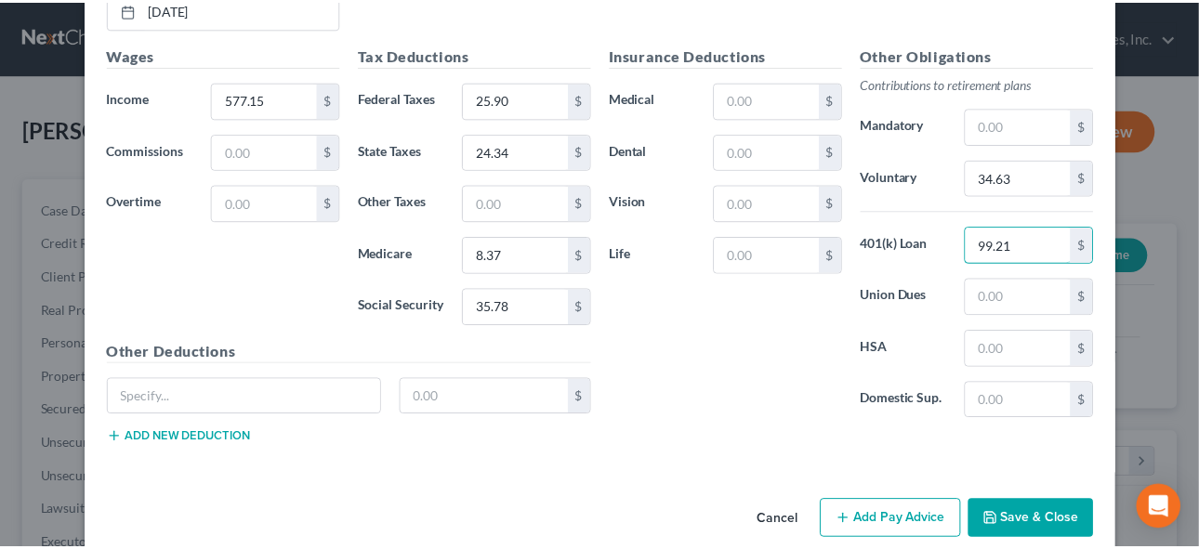
scroll to position [2599, 0]
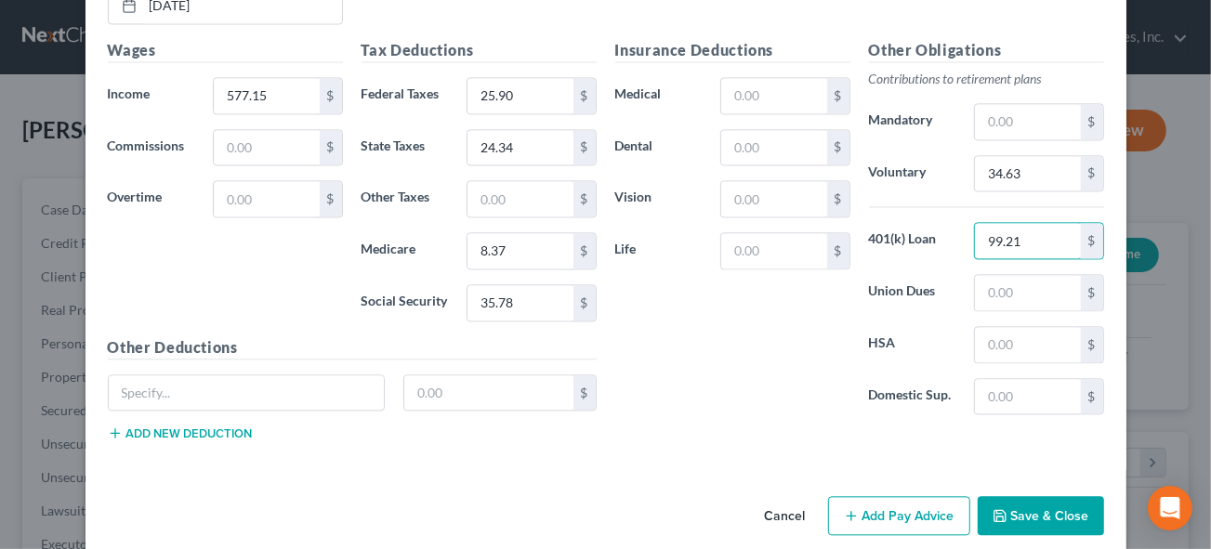
type input "99.21"
click at [995, 496] on button "Save & Close" at bounding box center [1041, 515] width 126 height 39
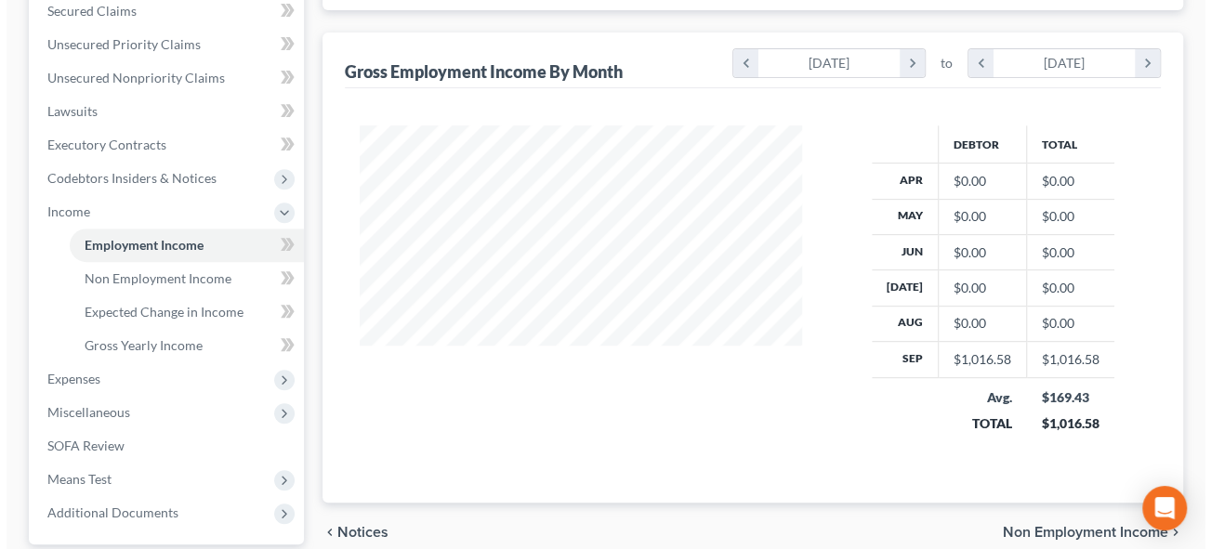
scroll to position [168, 0]
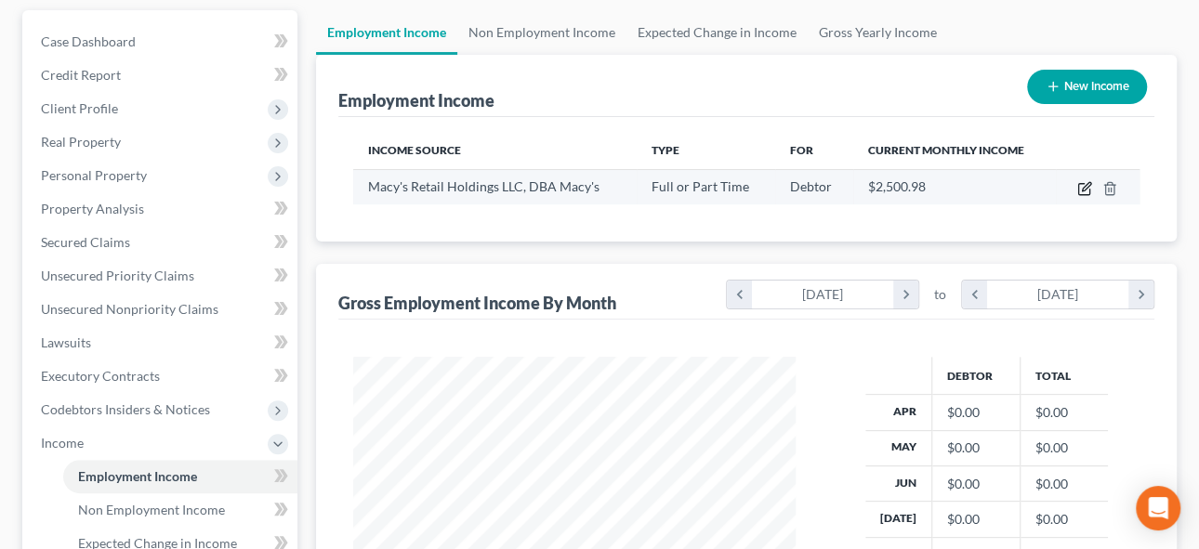
click at [1086, 185] on icon "button" at bounding box center [1085, 188] width 15 height 15
select select "0"
select select "36"
select select "3"
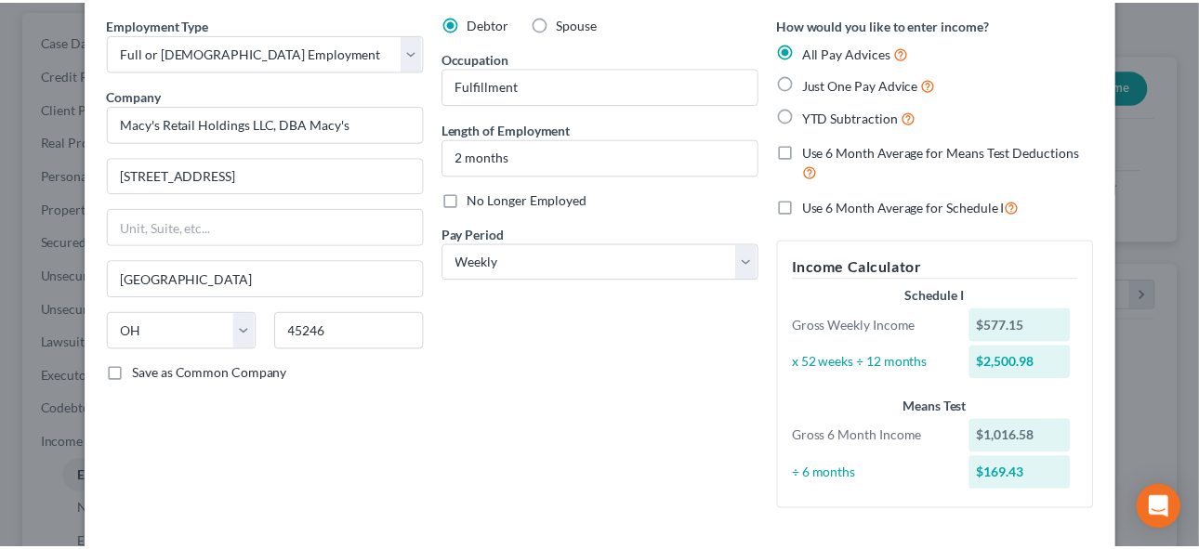
scroll to position [0, 0]
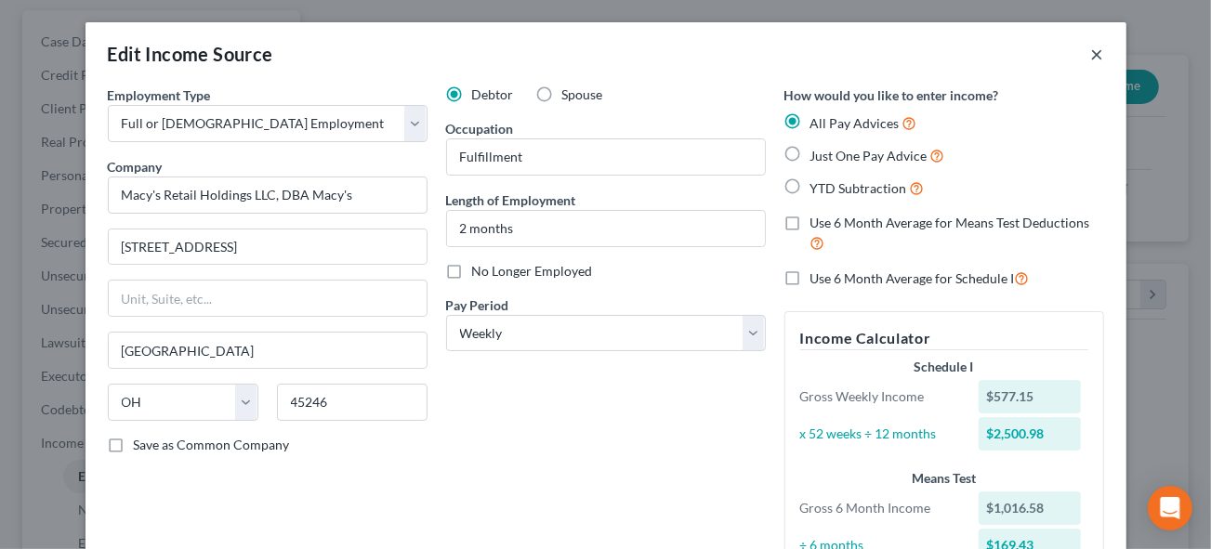
click at [1091, 46] on button "×" at bounding box center [1097, 54] width 13 height 22
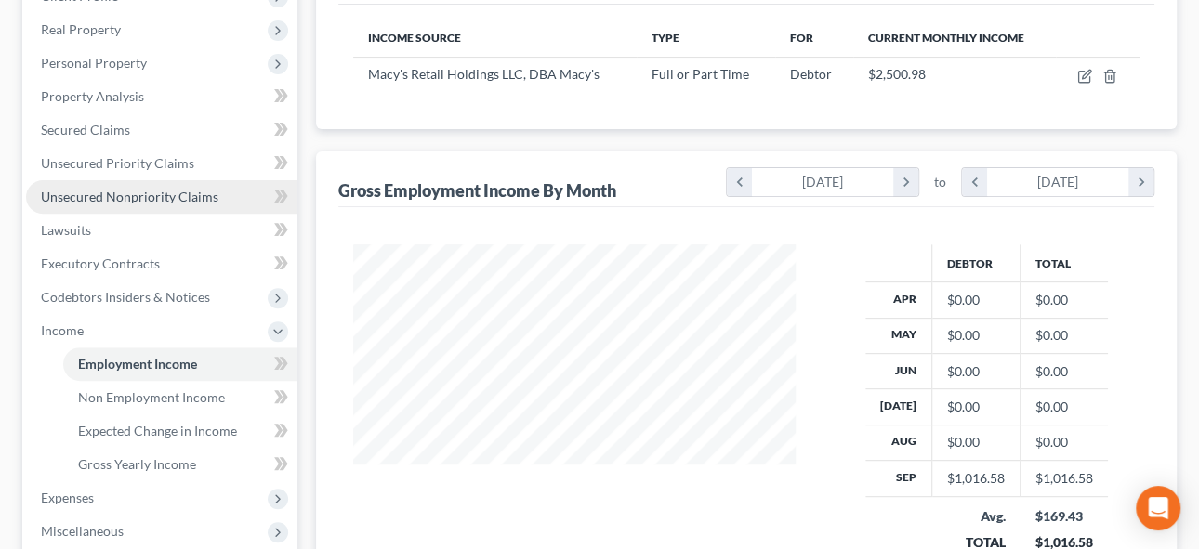
scroll to position [507, 0]
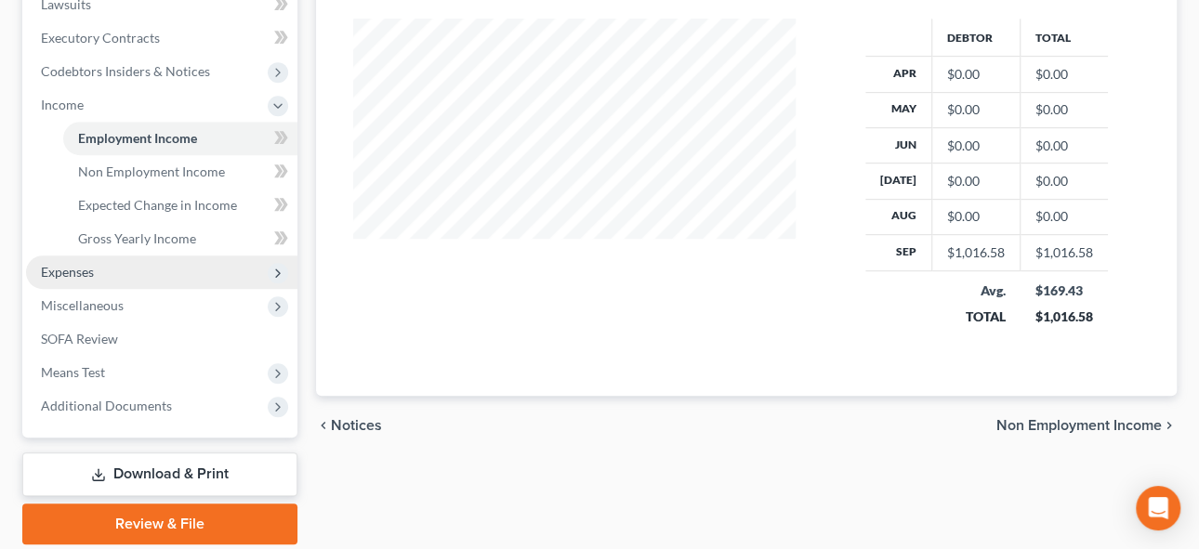
drag, startPoint x: 75, startPoint y: 267, endPoint x: 238, endPoint y: 267, distance: 162.7
click at [76, 267] on span "Expenses" at bounding box center [67, 272] width 53 height 16
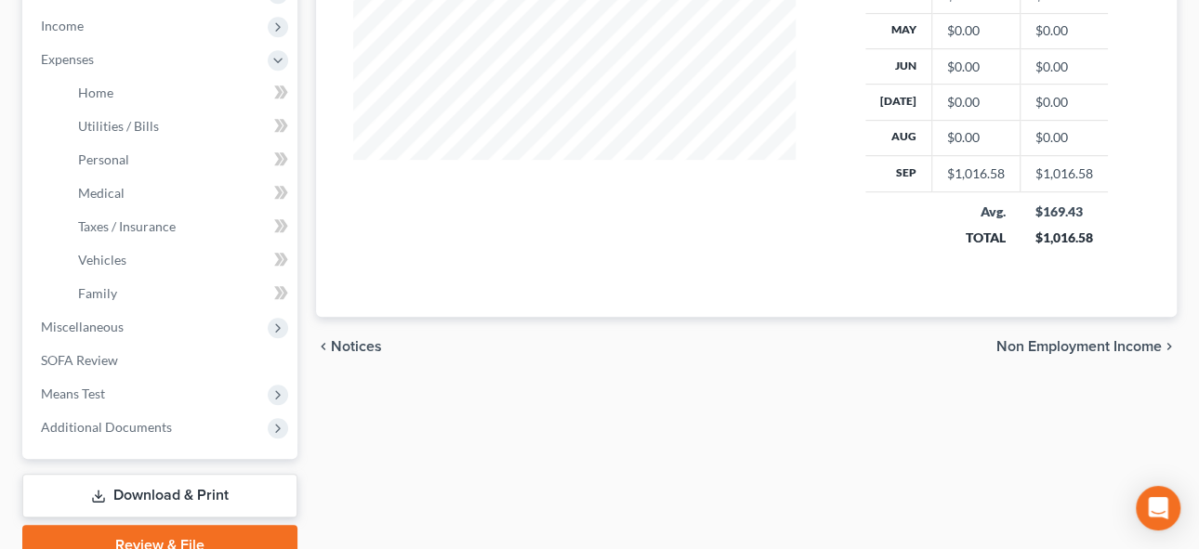
scroll to position [417, 0]
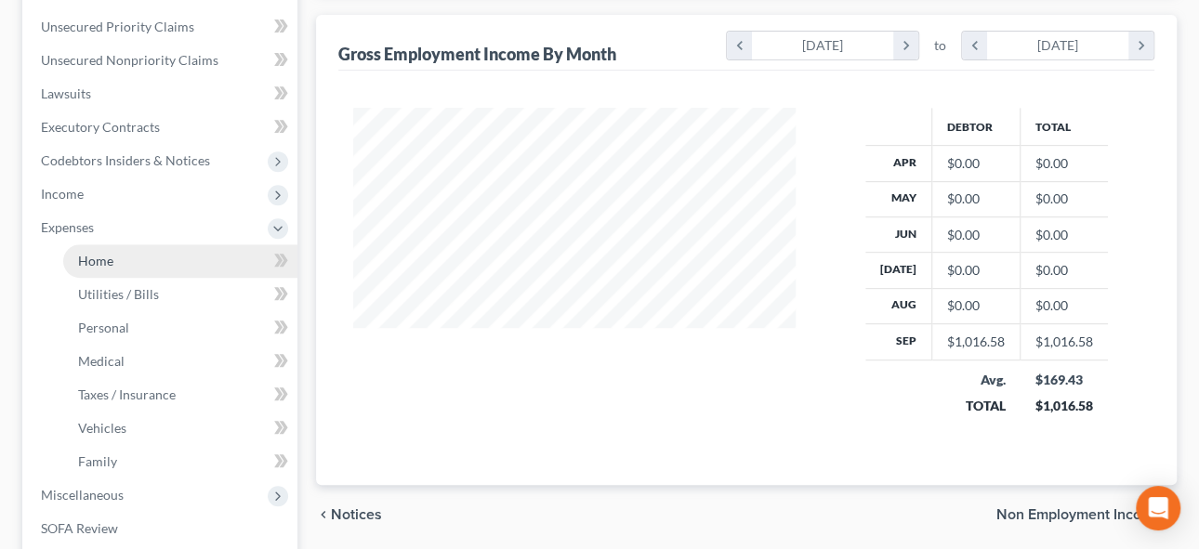
click at [99, 260] on span "Home" at bounding box center [95, 261] width 35 height 16
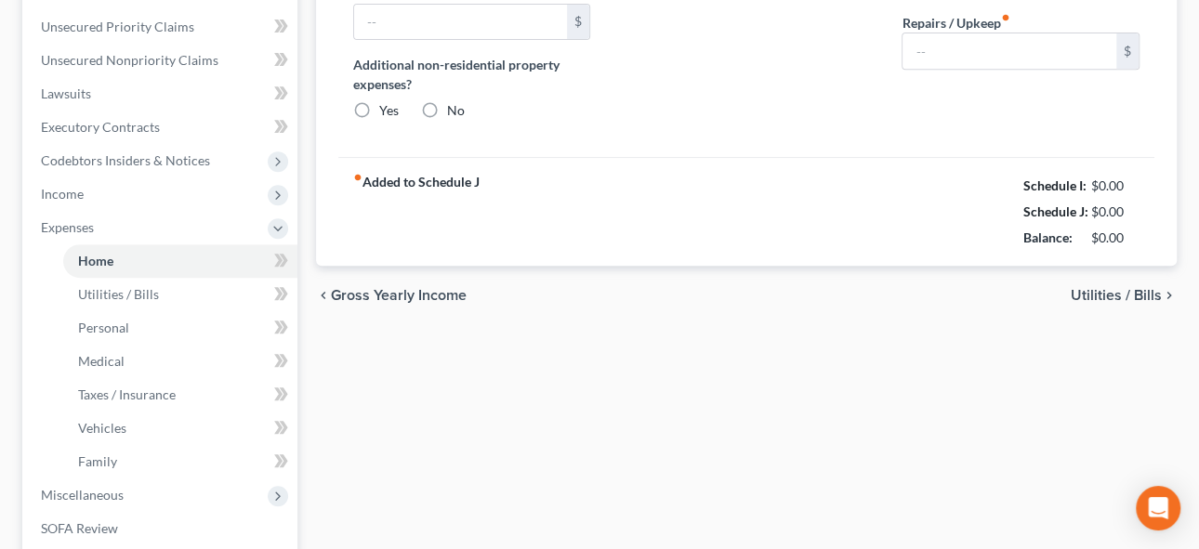
scroll to position [41, 0]
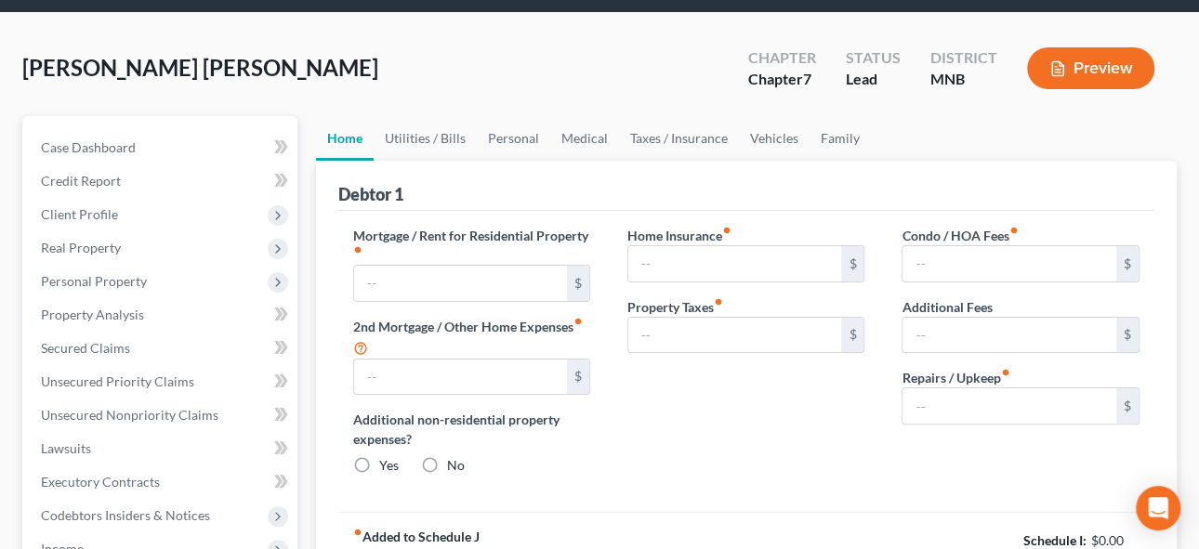
type input "1,008.00"
type input "0.00"
radio input "true"
type input "0.00"
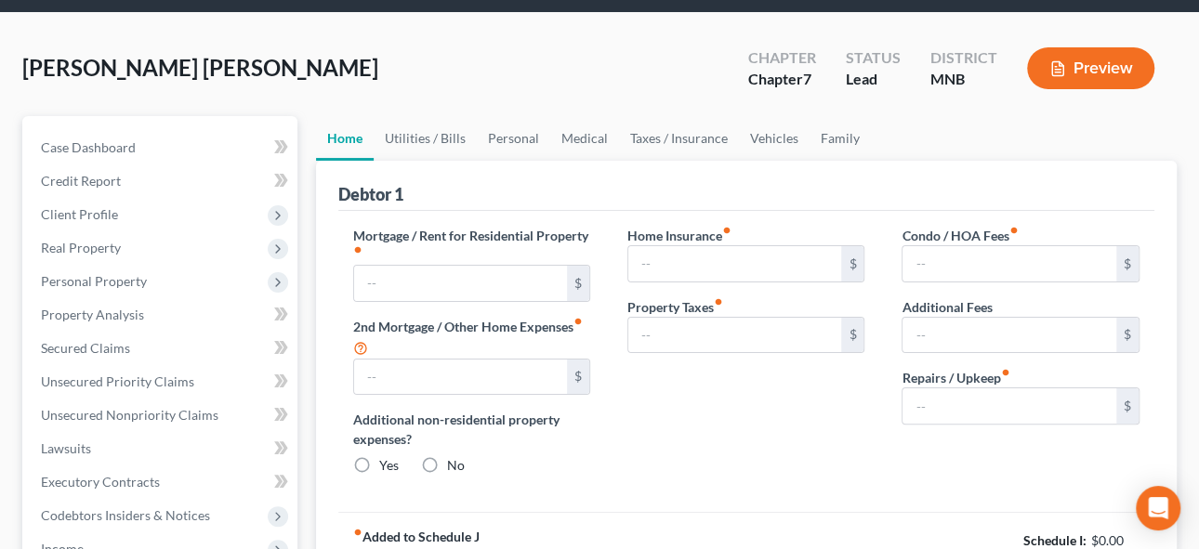
type input "460.00"
type input "0.00"
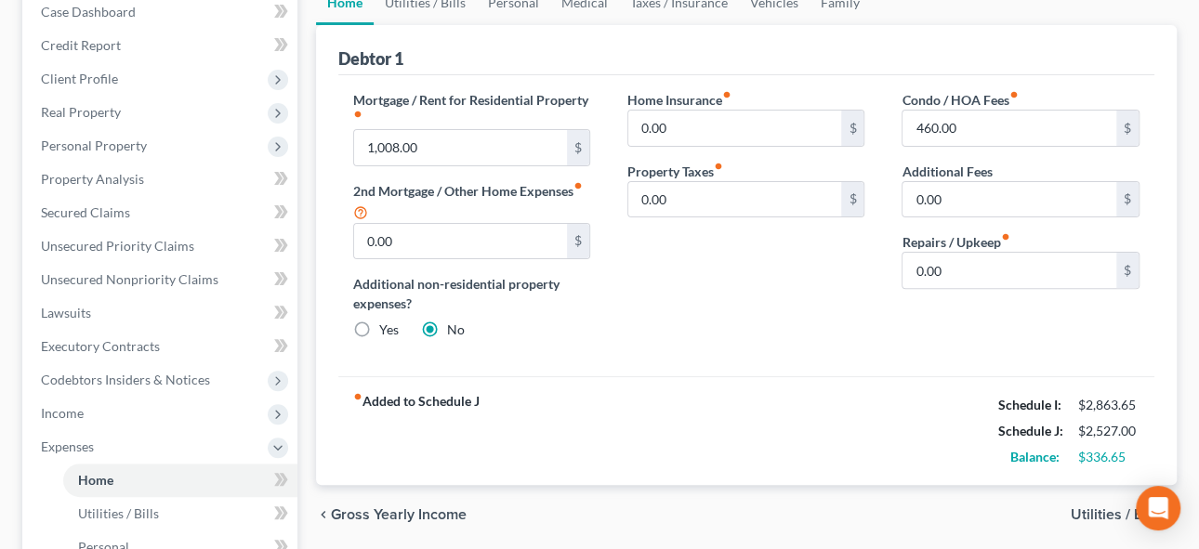
scroll to position [253, 0]
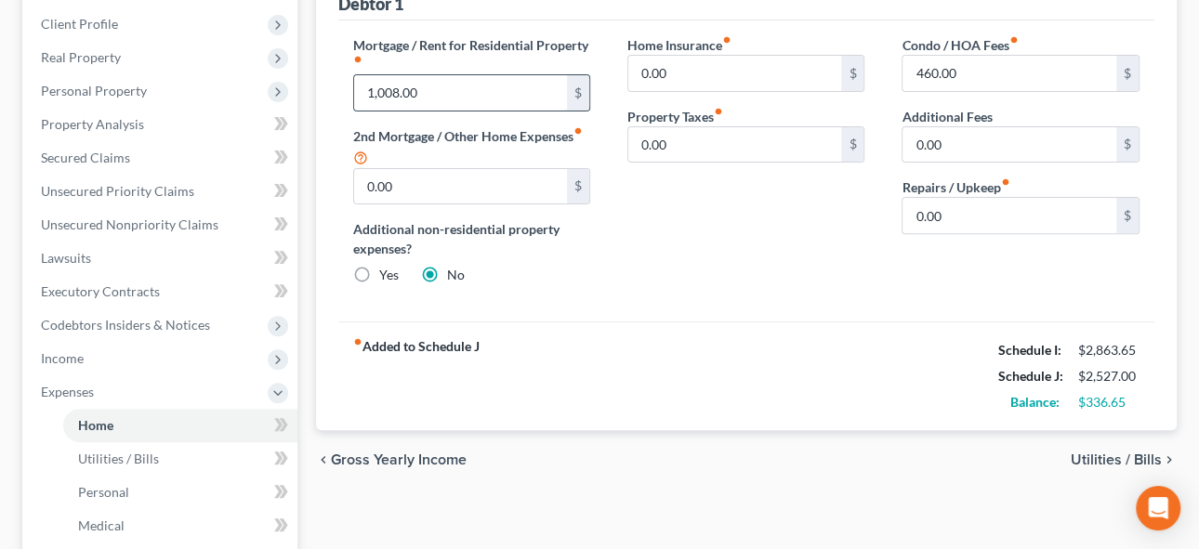
click at [435, 89] on input "1,008.00" at bounding box center [461, 92] width 214 height 35
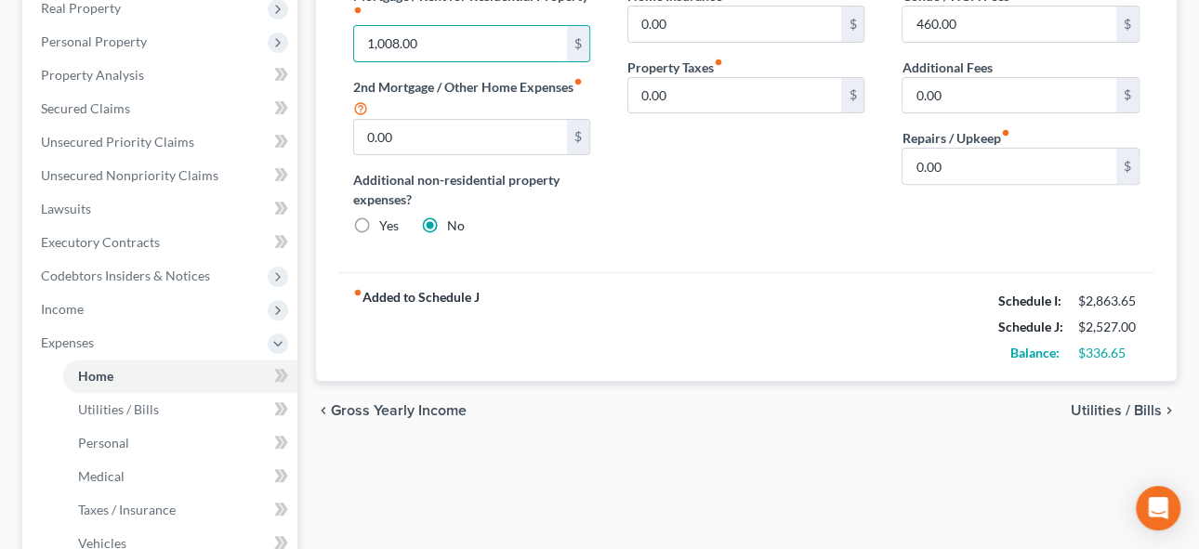
scroll to position [337, 0]
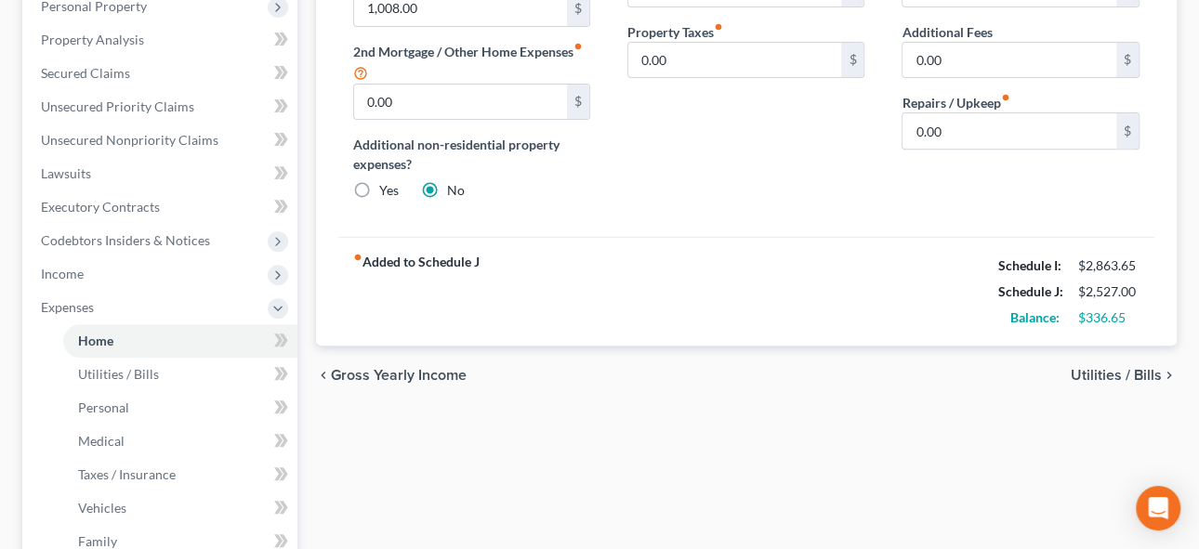
click at [1118, 368] on span "Utilities / Bills" at bounding box center [1116, 375] width 91 height 15
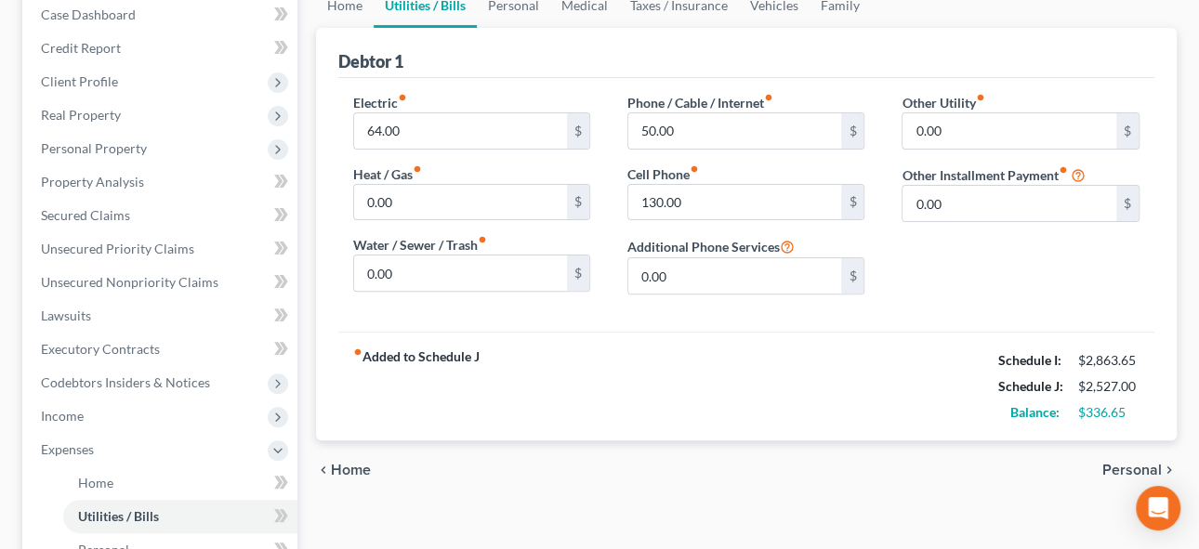
scroll to position [337, 0]
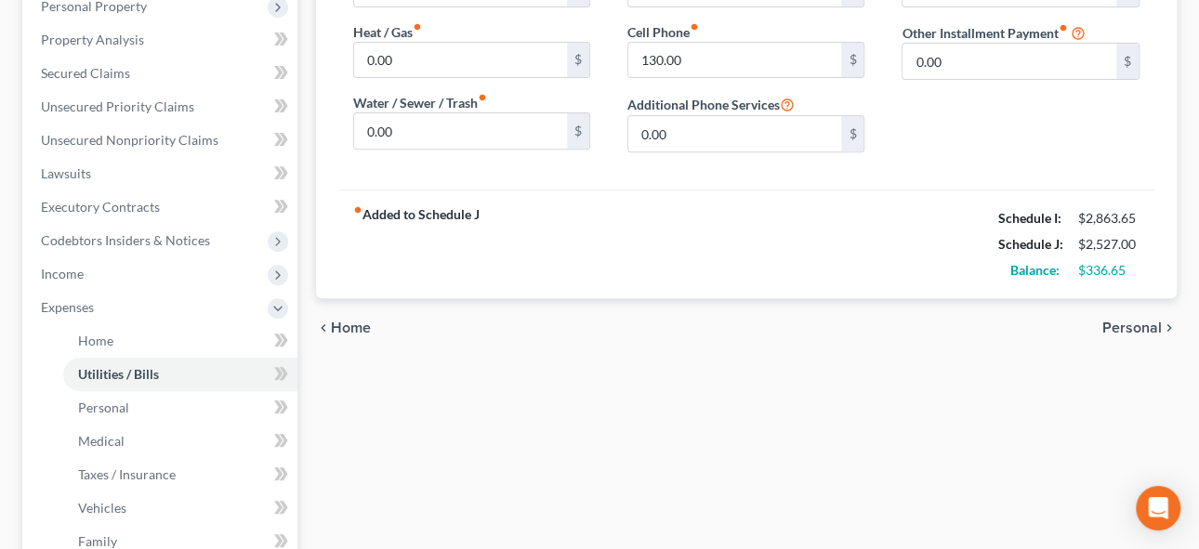
click at [1146, 323] on span "Personal" at bounding box center [1133, 328] width 60 height 15
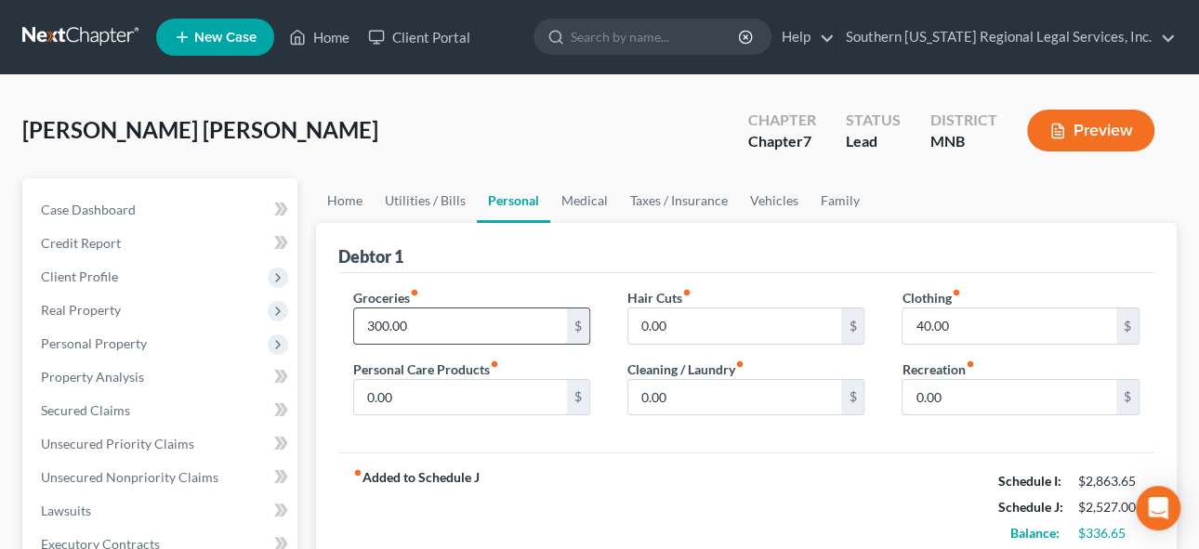
click at [418, 317] on input "300.00" at bounding box center [461, 326] width 214 height 35
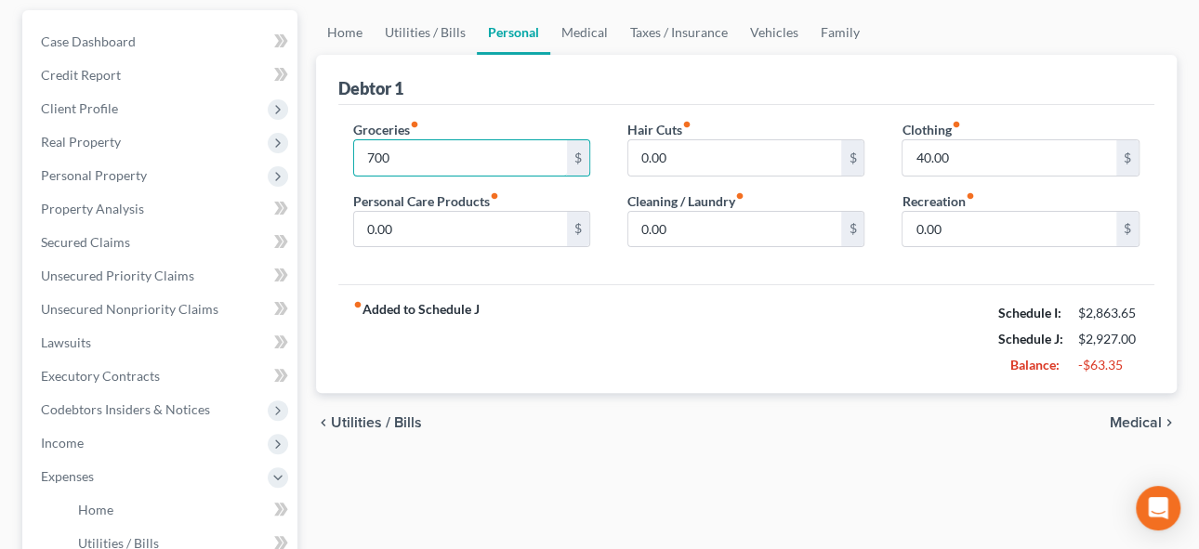
scroll to position [168, 0]
type input "7"
click at [405, 158] on input "650" at bounding box center [461, 157] width 214 height 35
type input "600"
click at [688, 156] on input "0.00" at bounding box center [735, 157] width 214 height 35
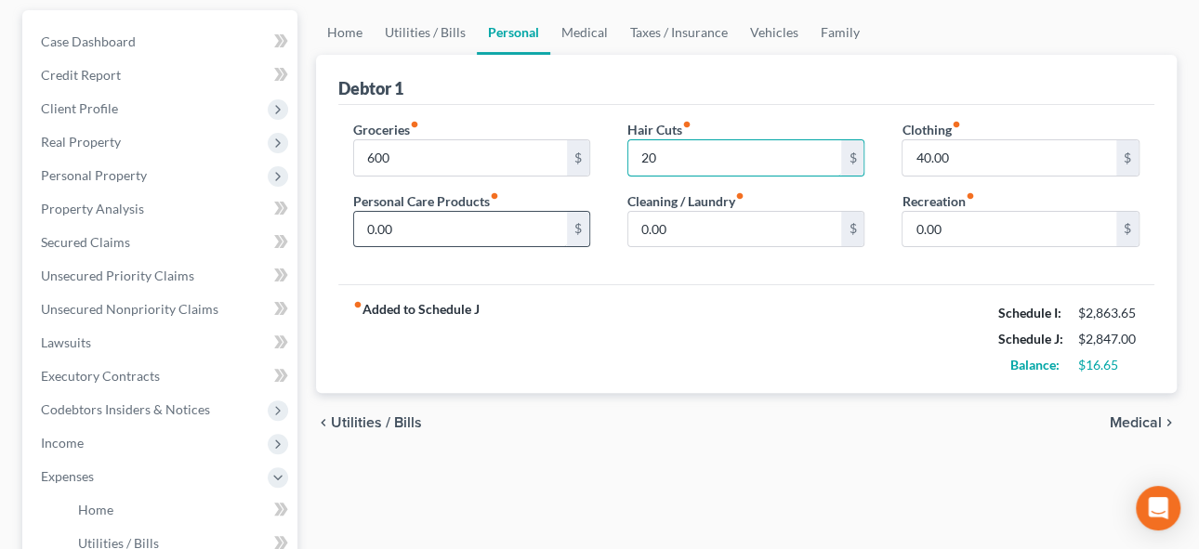
type input "20"
click at [417, 215] on input "0.00" at bounding box center [461, 229] width 214 height 35
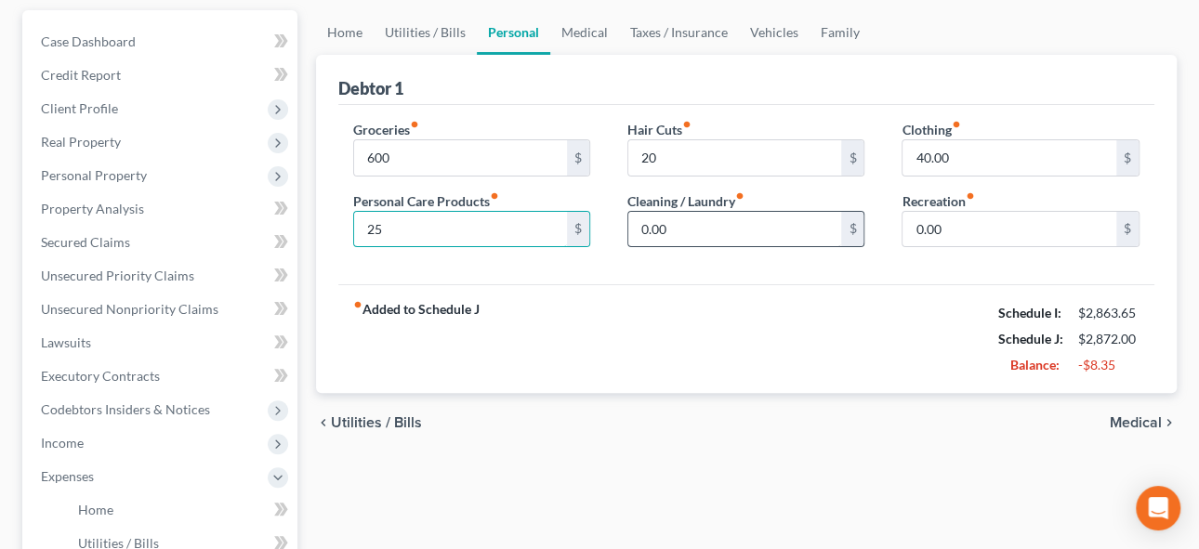
type input "25"
click at [737, 237] on input "0.00" at bounding box center [735, 229] width 214 height 35
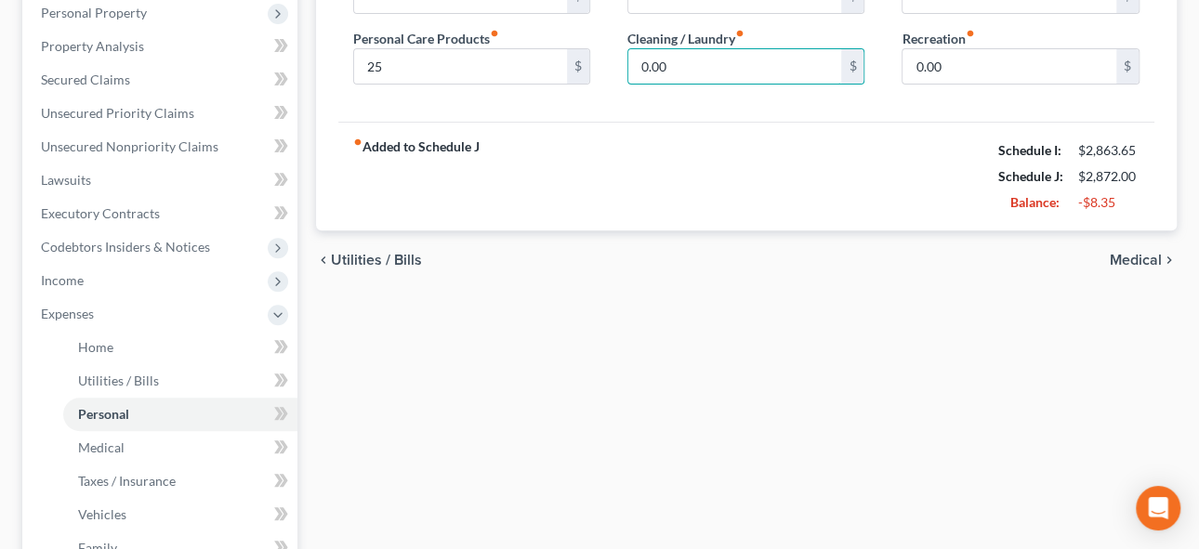
scroll to position [337, 0]
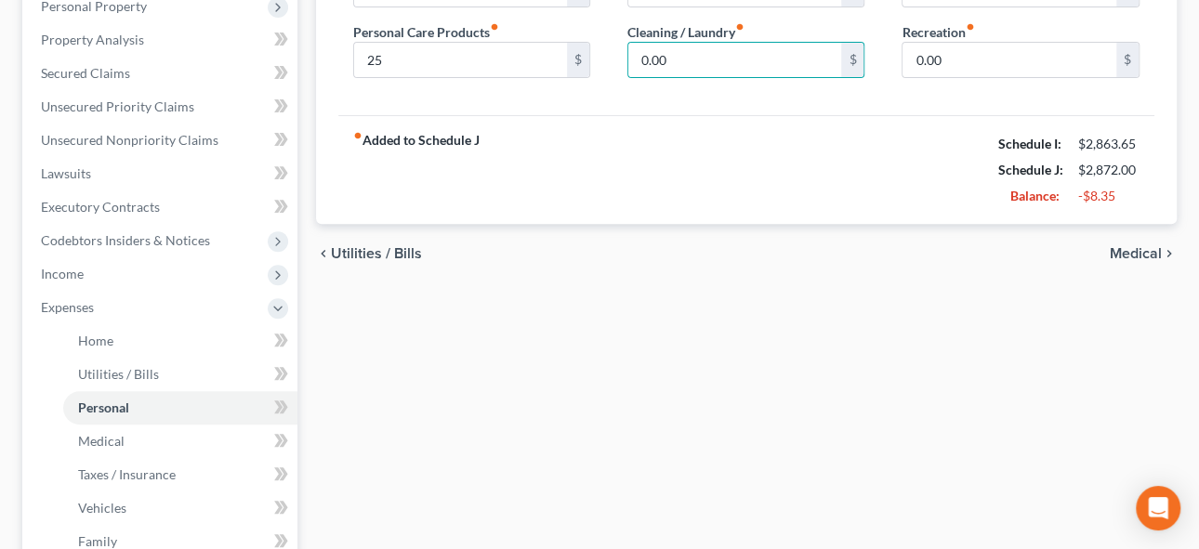
click at [1131, 255] on span "Medical" at bounding box center [1136, 253] width 52 height 15
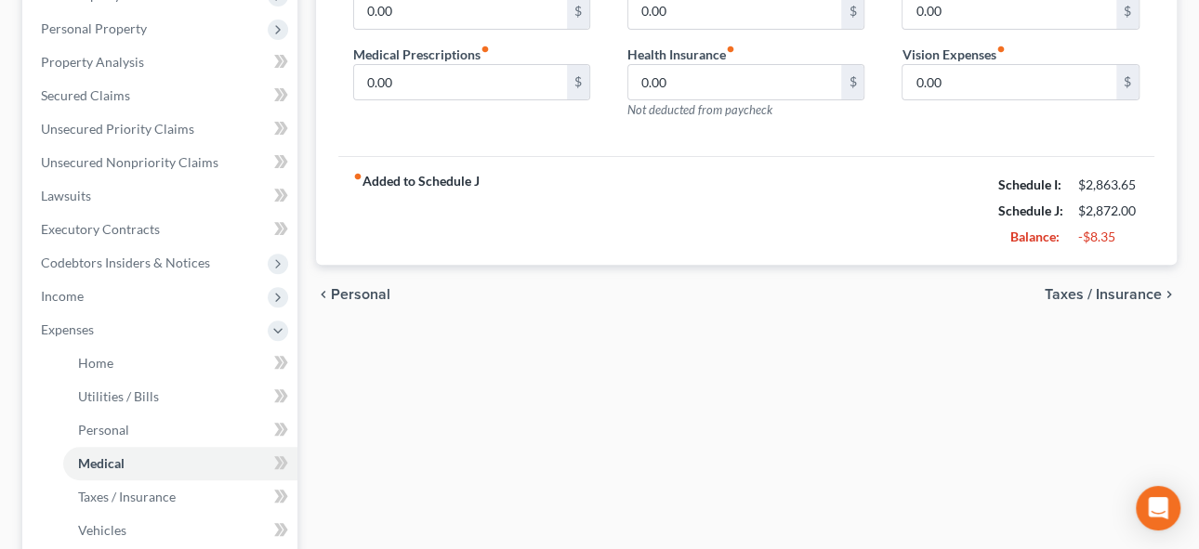
scroll to position [337, 0]
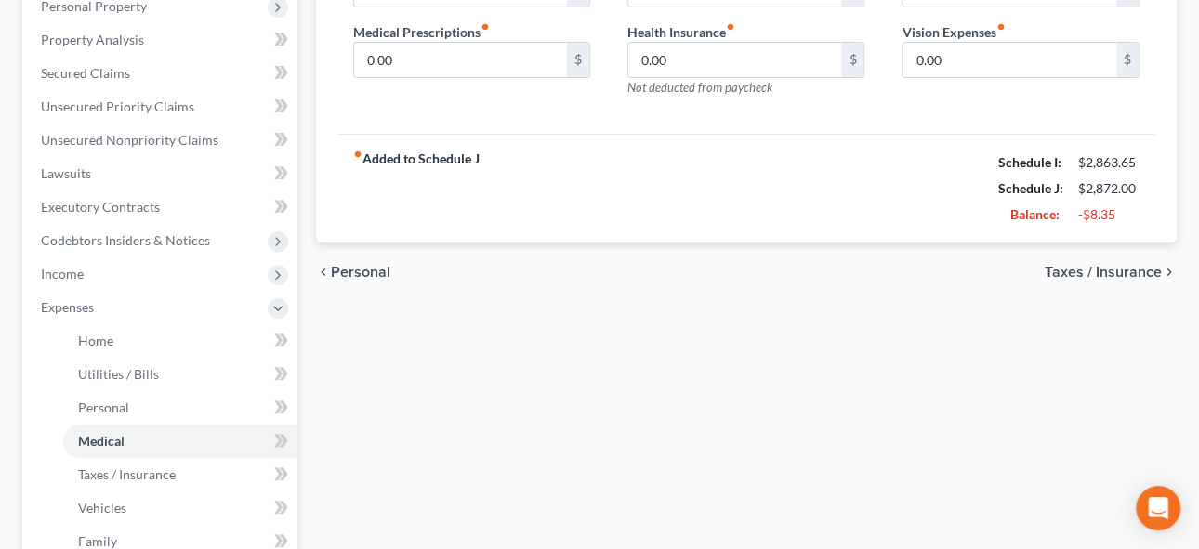
drag, startPoint x: 1128, startPoint y: 268, endPoint x: 707, endPoint y: 284, distance: 421.4
click at [1125, 268] on span "Taxes / Insurance" at bounding box center [1103, 272] width 117 height 15
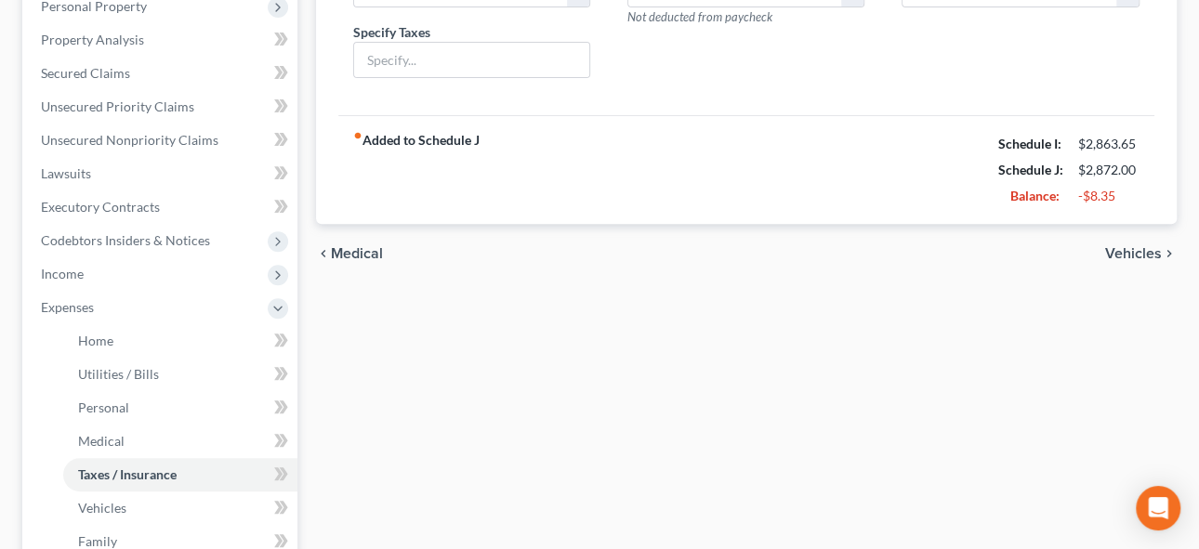
drag, startPoint x: 1130, startPoint y: 250, endPoint x: 788, endPoint y: 283, distance: 342.7
click at [1130, 250] on span "Vehicles" at bounding box center [1133, 253] width 57 height 15
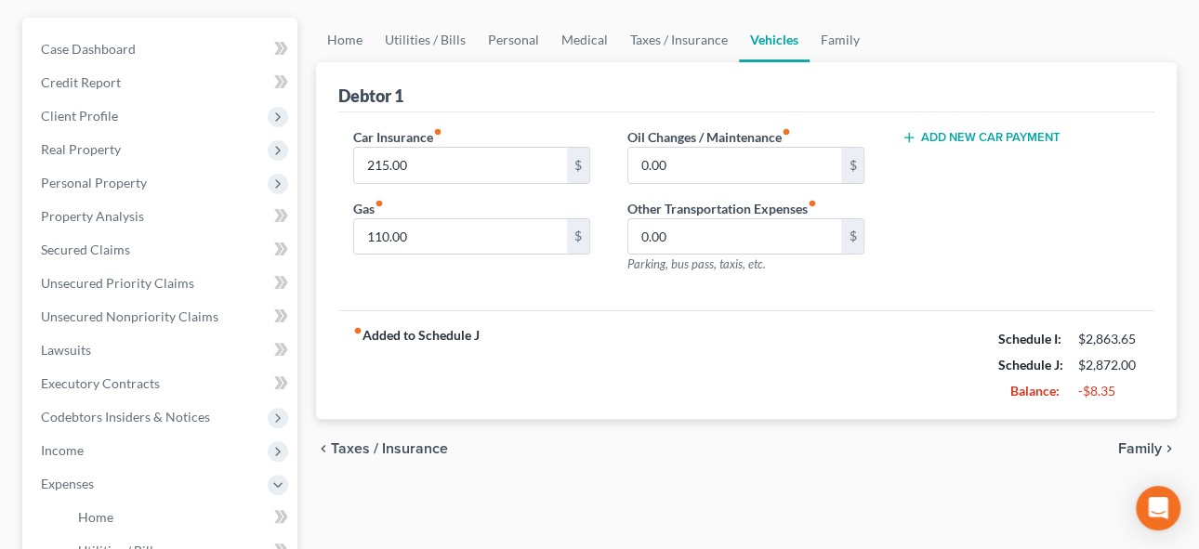
scroll to position [253, 0]
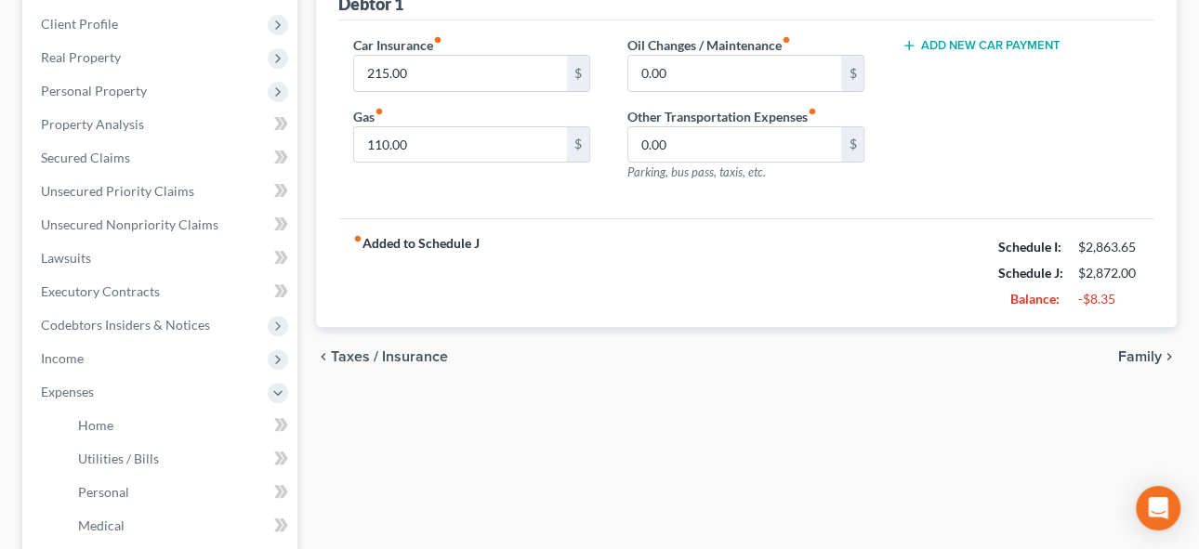
click at [1133, 351] on span "Family" at bounding box center [1140, 357] width 44 height 15
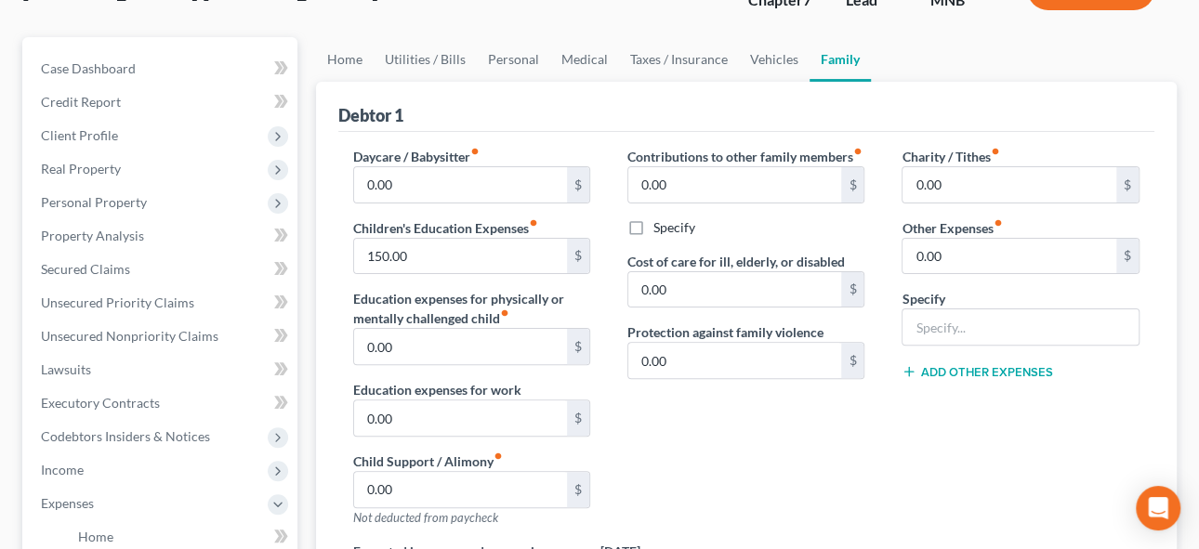
scroll to position [168, 0]
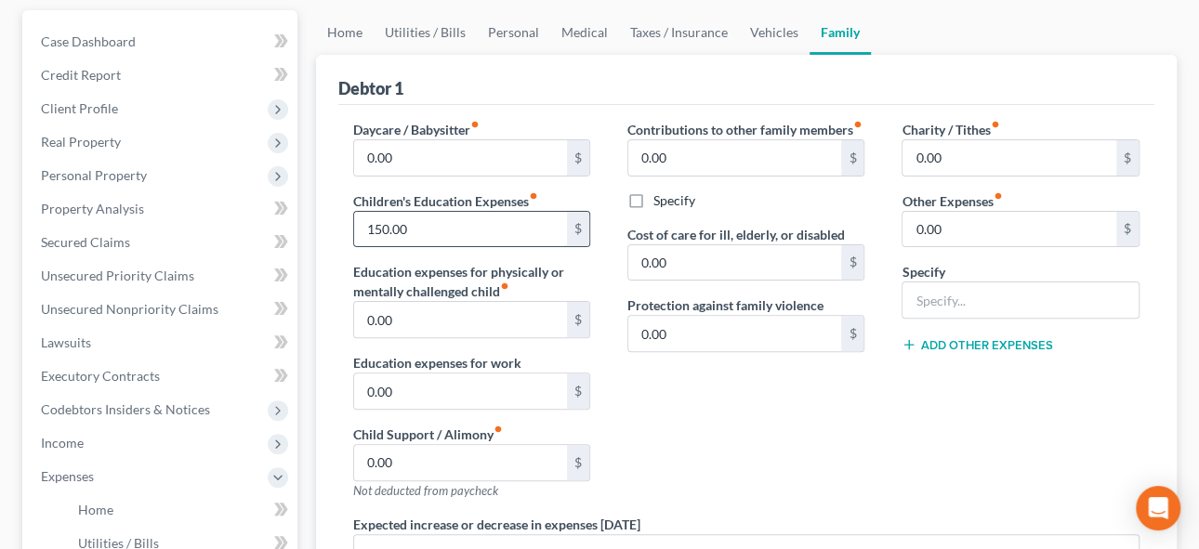
click at [436, 222] on input "150.00" at bounding box center [461, 229] width 214 height 35
type input "50"
click at [777, 277] on input "0.00" at bounding box center [735, 262] width 214 height 35
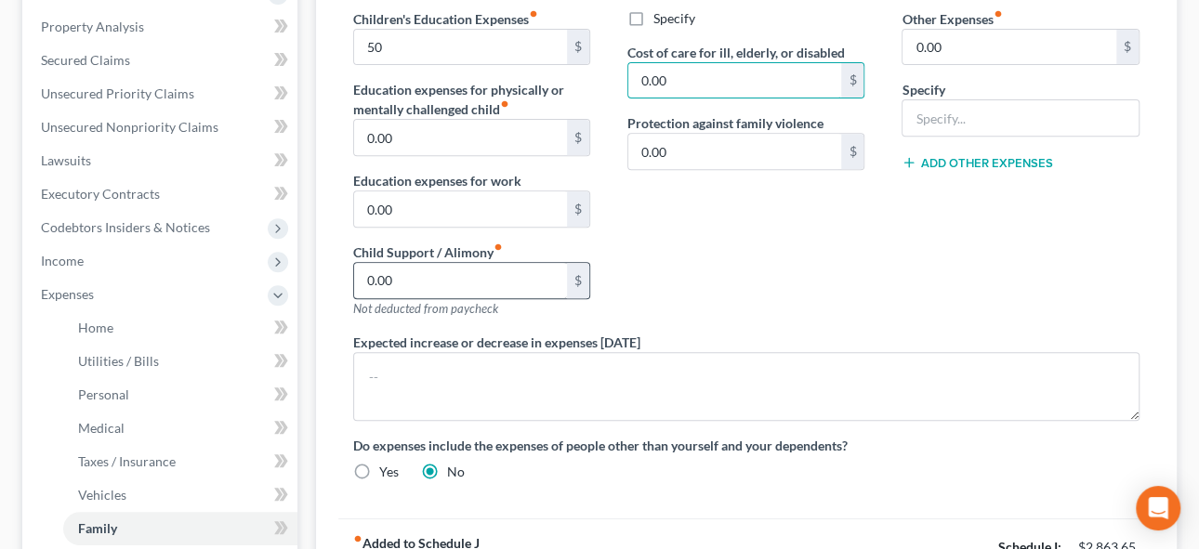
scroll to position [84, 0]
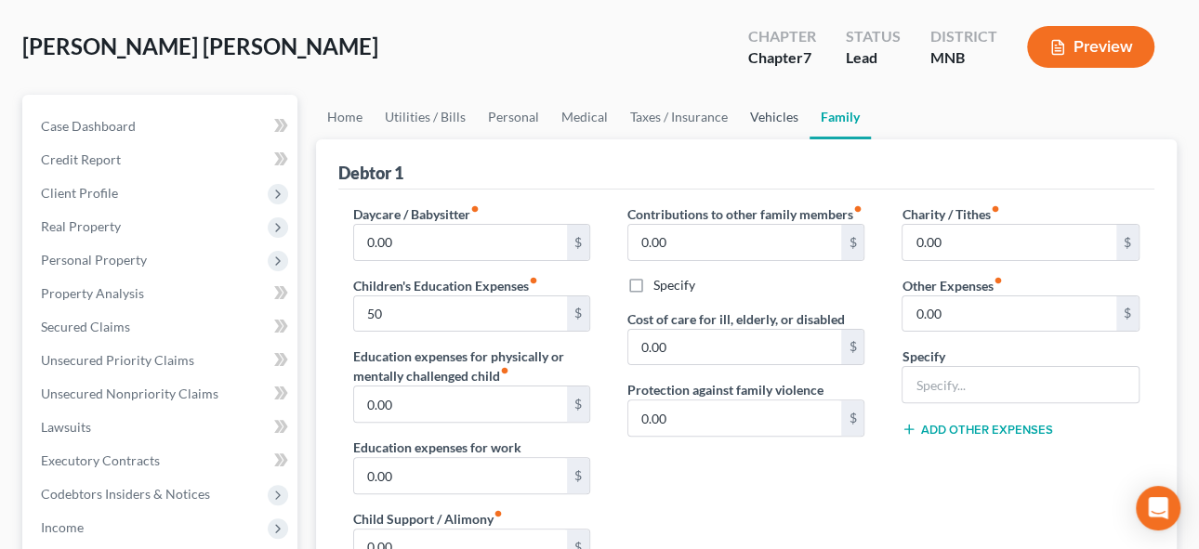
click at [766, 115] on link "Vehicles" at bounding box center [774, 117] width 71 height 45
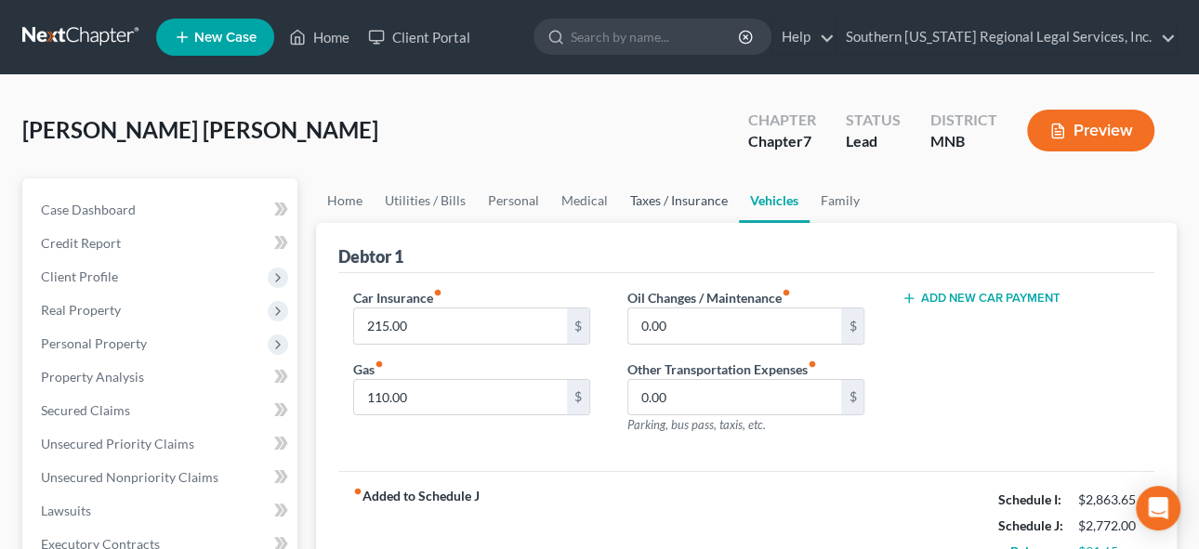
click at [652, 200] on link "Taxes / Insurance" at bounding box center [679, 201] width 120 height 45
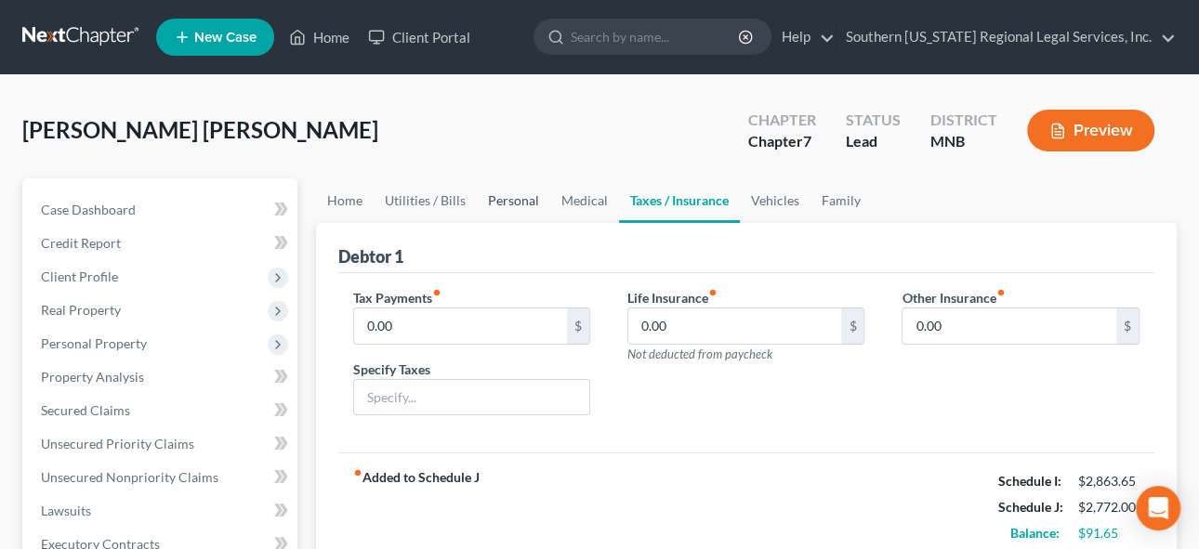
click at [508, 204] on link "Personal" at bounding box center [513, 201] width 73 height 45
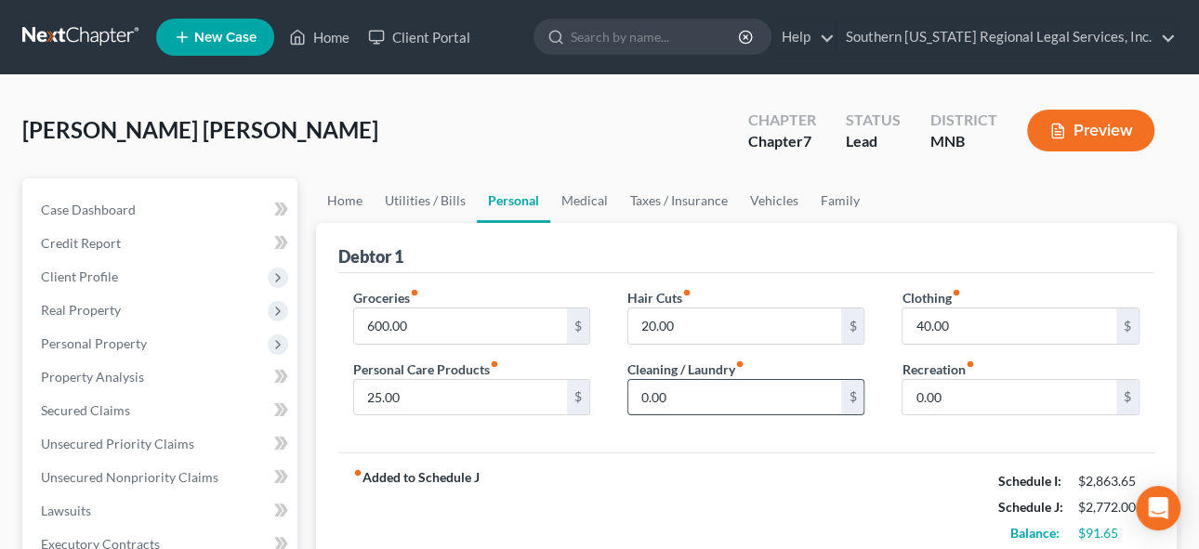
click at [702, 395] on input "0.00" at bounding box center [735, 397] width 214 height 35
click at [962, 387] on input "0.00" at bounding box center [1010, 397] width 214 height 35
type input "50"
click at [700, 403] on input "0.00" at bounding box center [735, 397] width 214 height 35
click at [444, 334] on input "600.00" at bounding box center [461, 326] width 214 height 35
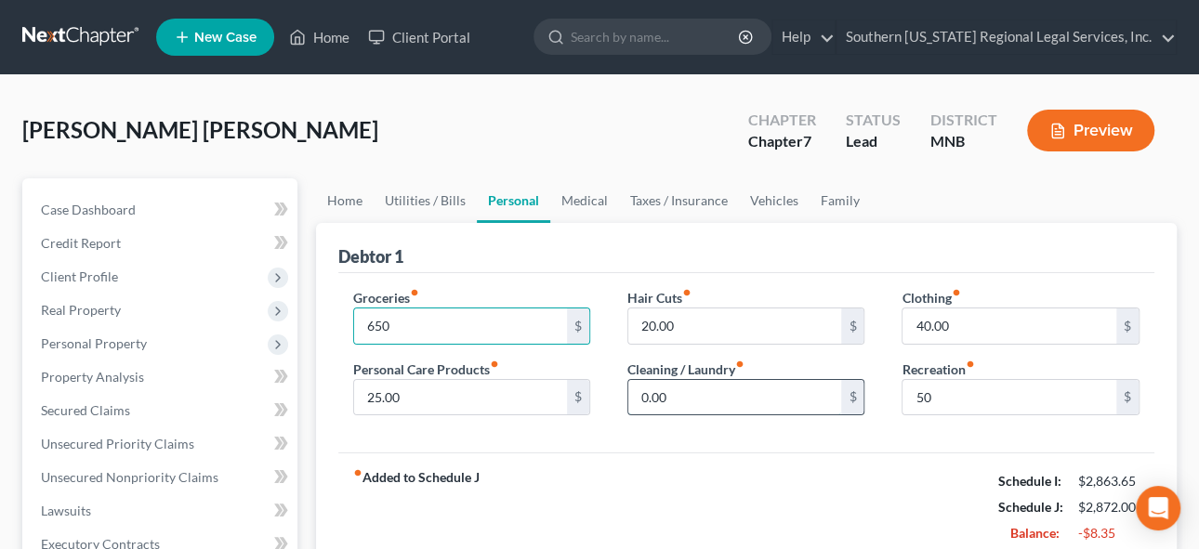
click at [725, 402] on input "0.00" at bounding box center [735, 397] width 214 height 35
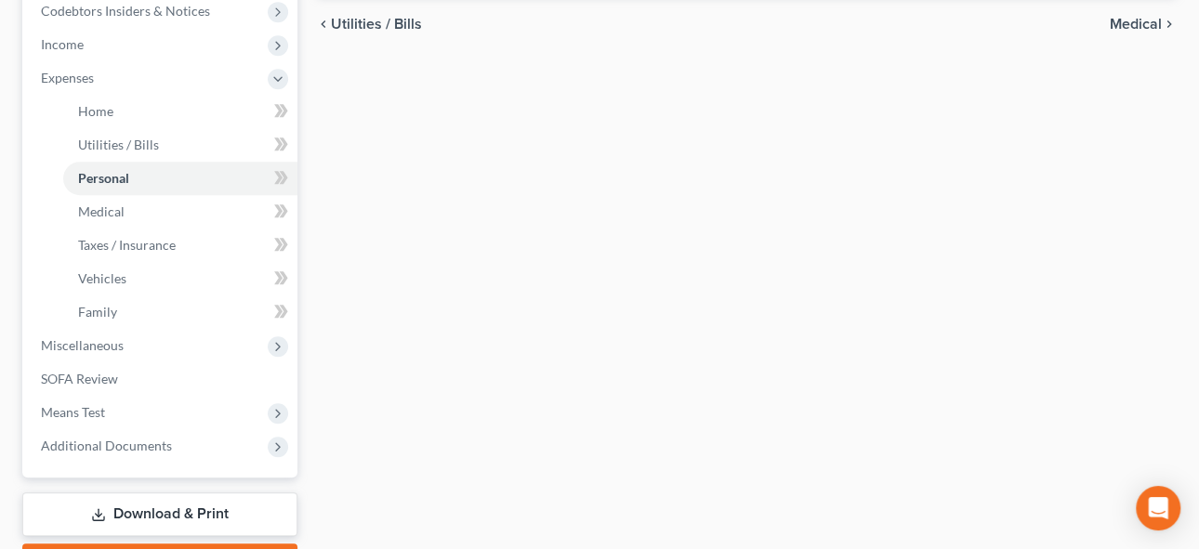
scroll to position [670, 0]
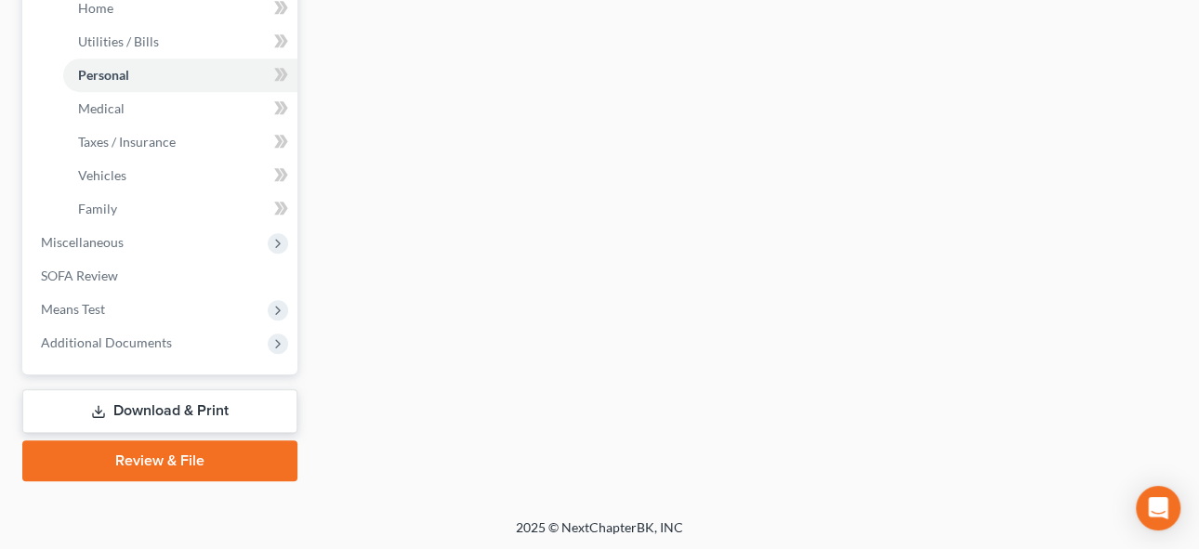
click at [166, 398] on link "Download & Print" at bounding box center [159, 412] width 275 height 44
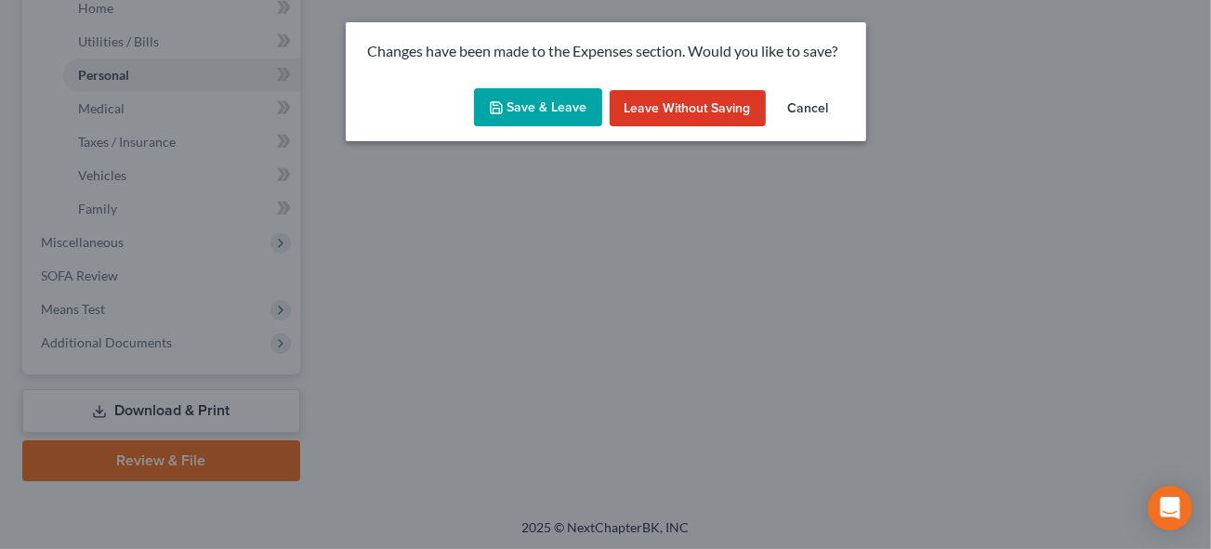
click at [504, 100] on icon "button" at bounding box center [496, 107] width 15 height 15
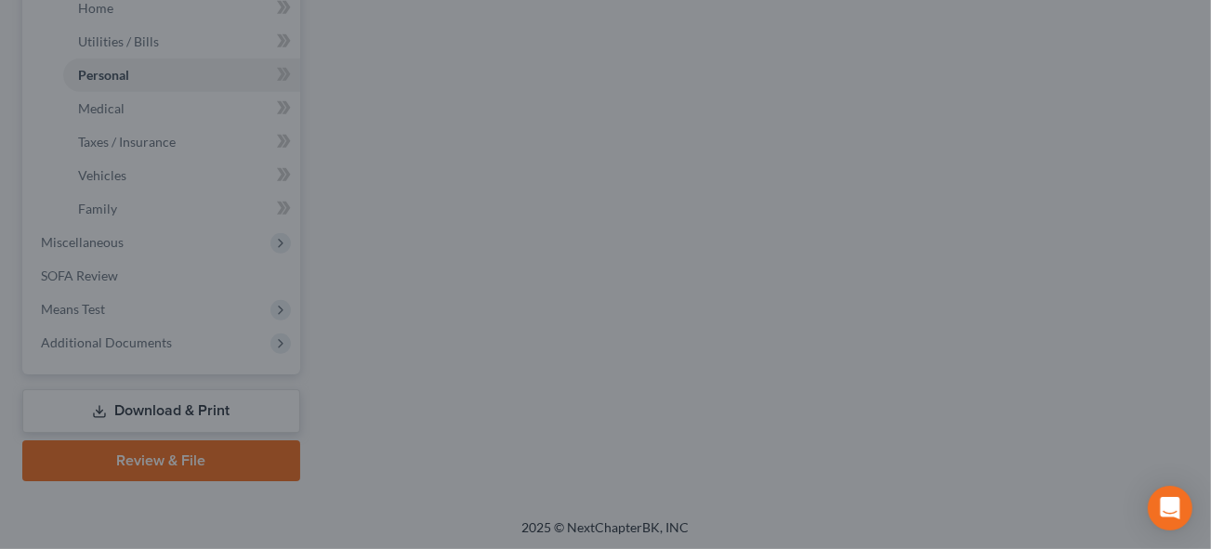
type input "650.00"
type input "50.00"
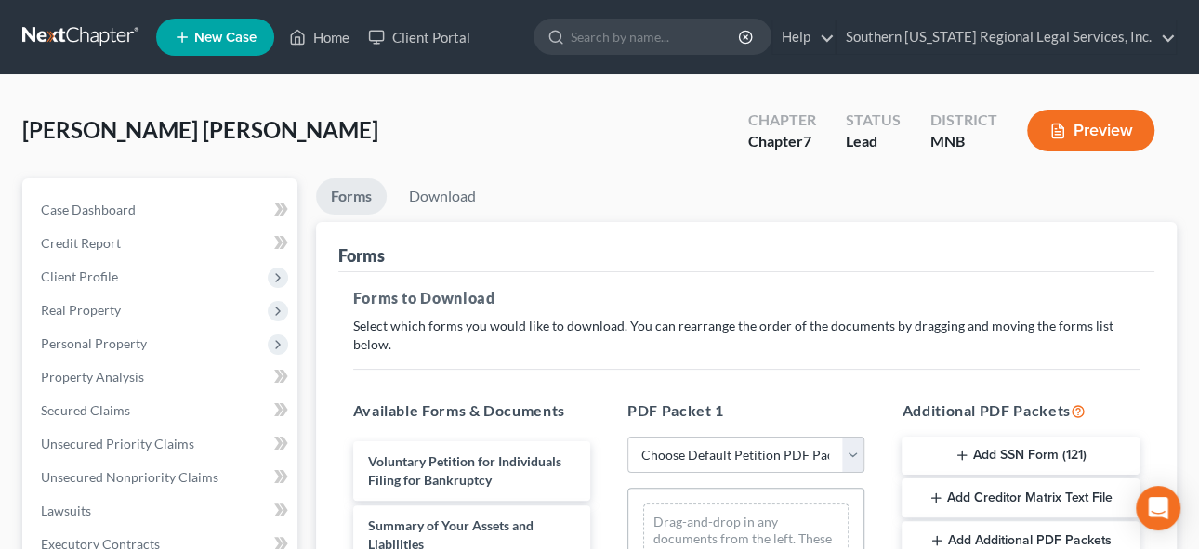
click at [759, 437] on select "Choose Default Petition PDF Packet Complete Bankruptcy Petition (all forms and …" at bounding box center [746, 455] width 237 height 37
select select "5"
click at [628, 437] on select "Choose Default Petition PDF Packet Complete Bankruptcy Petition (all forms and …" at bounding box center [746, 455] width 237 height 37
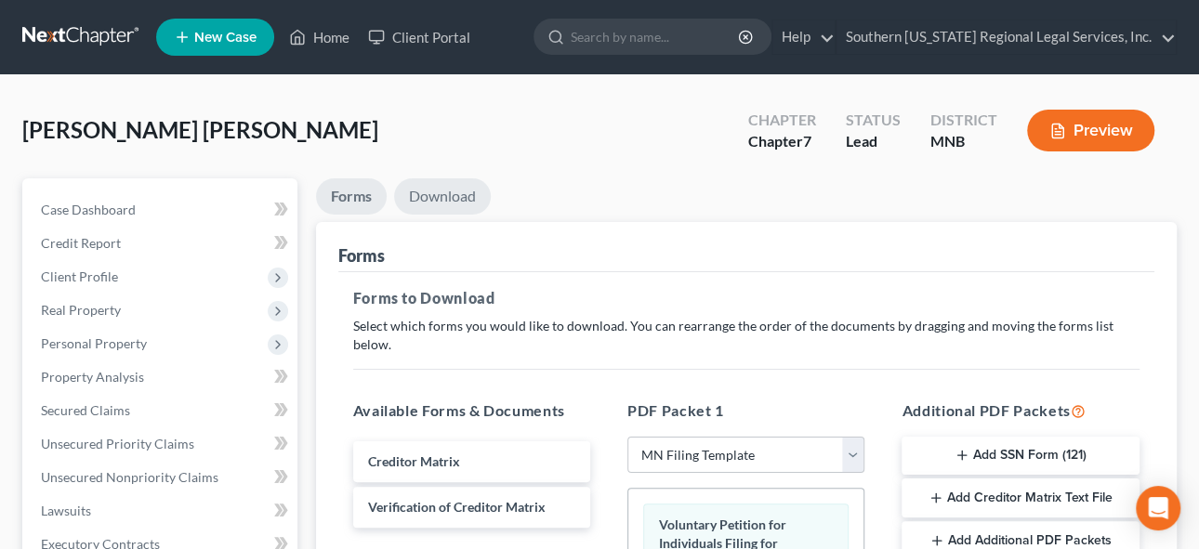
click at [432, 197] on link "Download" at bounding box center [442, 197] width 97 height 36
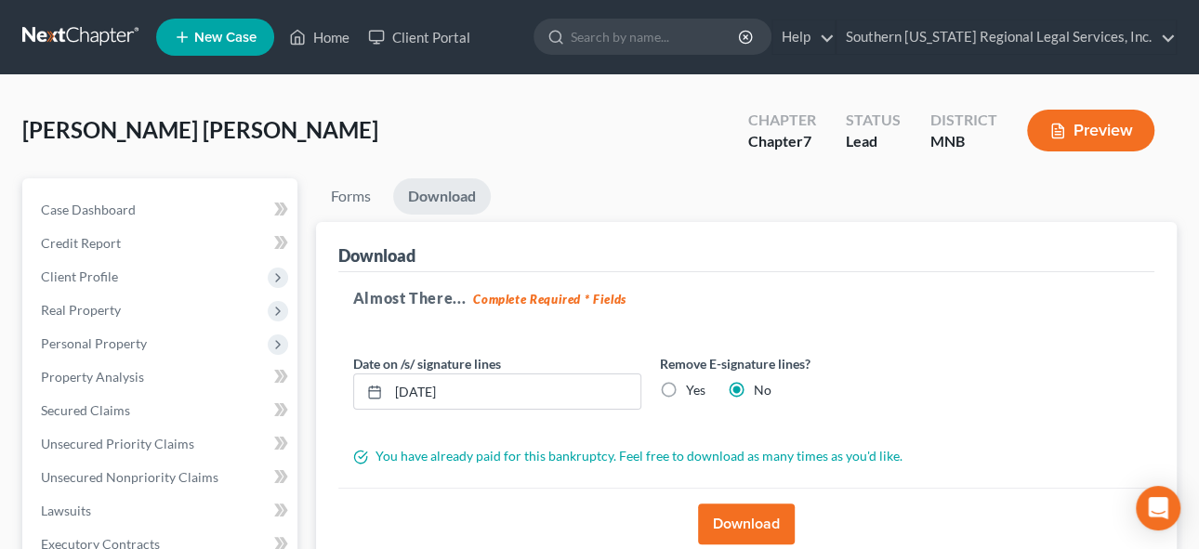
click at [949, 240] on div "Download" at bounding box center [746, 247] width 817 height 50
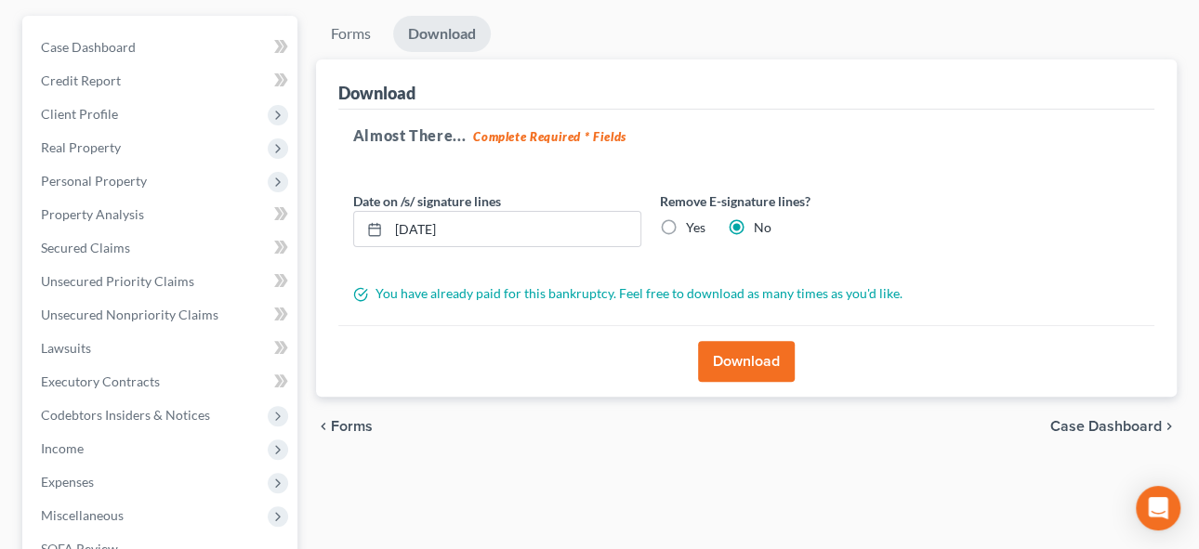
scroll to position [168, 0]
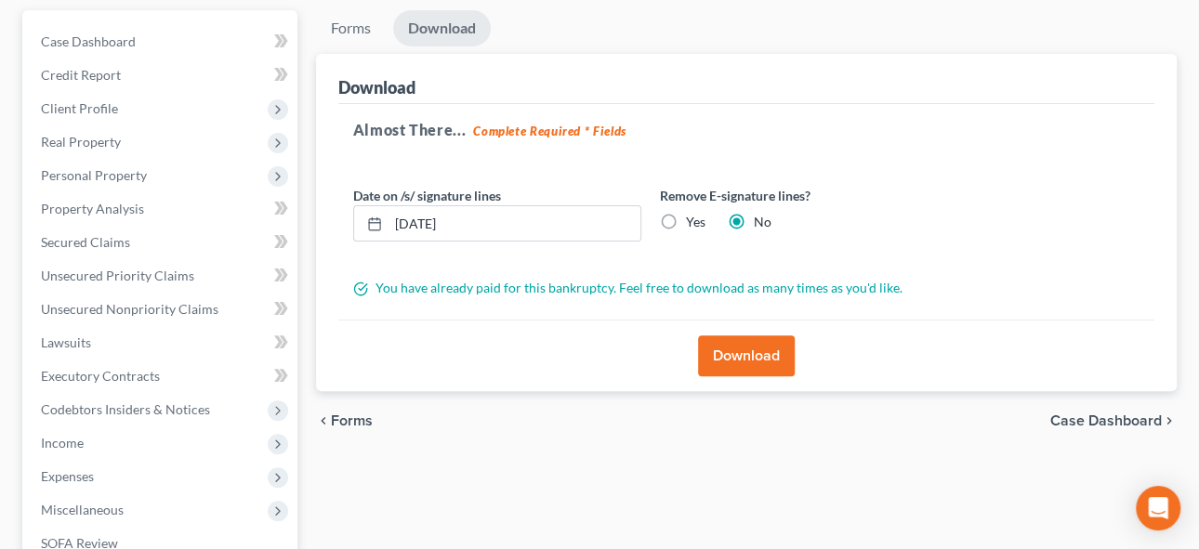
click at [752, 350] on button "Download" at bounding box center [746, 356] width 97 height 41
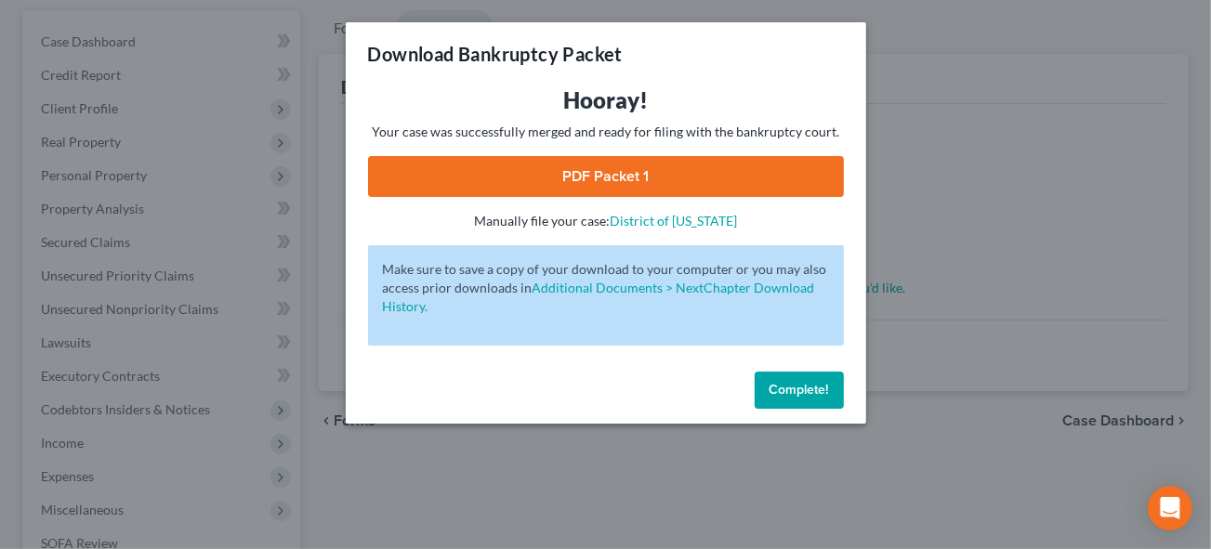
click at [637, 172] on link "PDF Packet 1" at bounding box center [606, 176] width 476 height 41
click at [807, 390] on span "Complete!" at bounding box center [800, 390] width 60 height 16
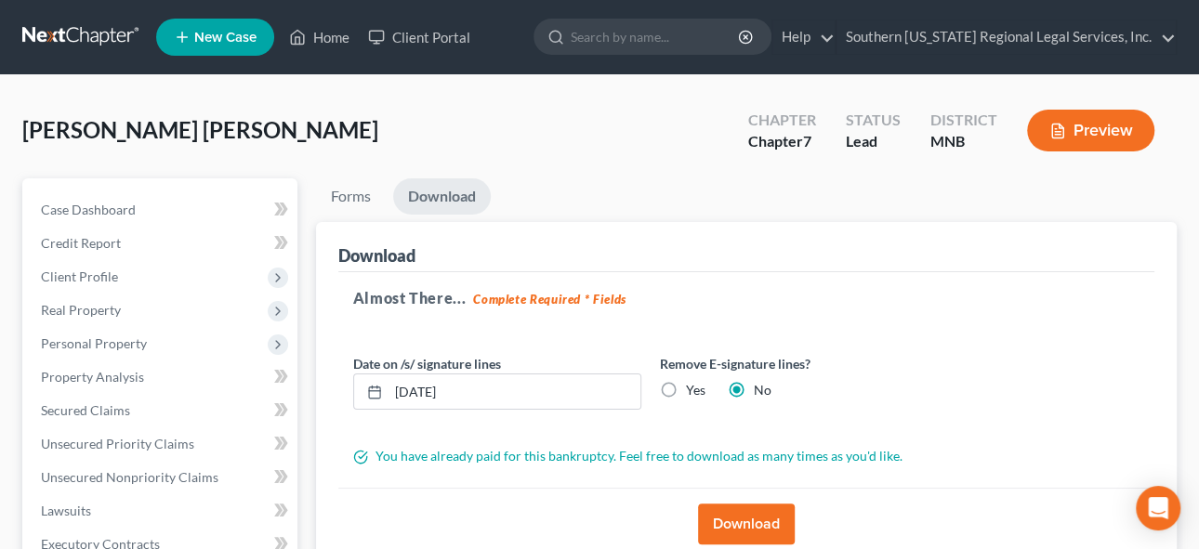
scroll to position [436, 0]
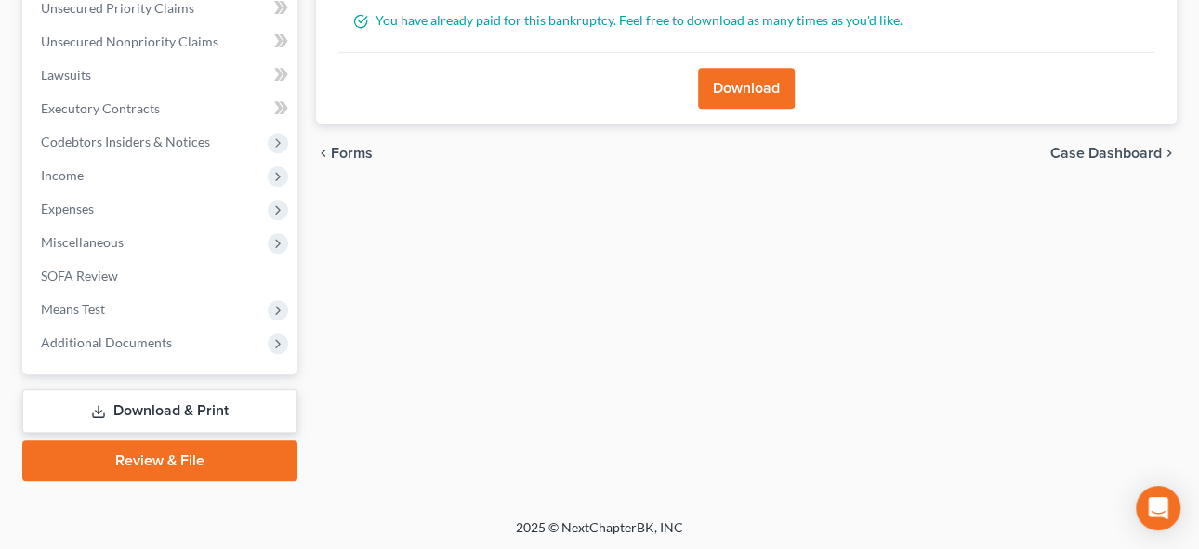
click at [154, 402] on link "Download & Print" at bounding box center [159, 412] width 275 height 44
click at [186, 405] on link "Download & Print" at bounding box center [159, 412] width 275 height 44
click at [73, 339] on span "Additional Documents" at bounding box center [106, 343] width 131 height 16
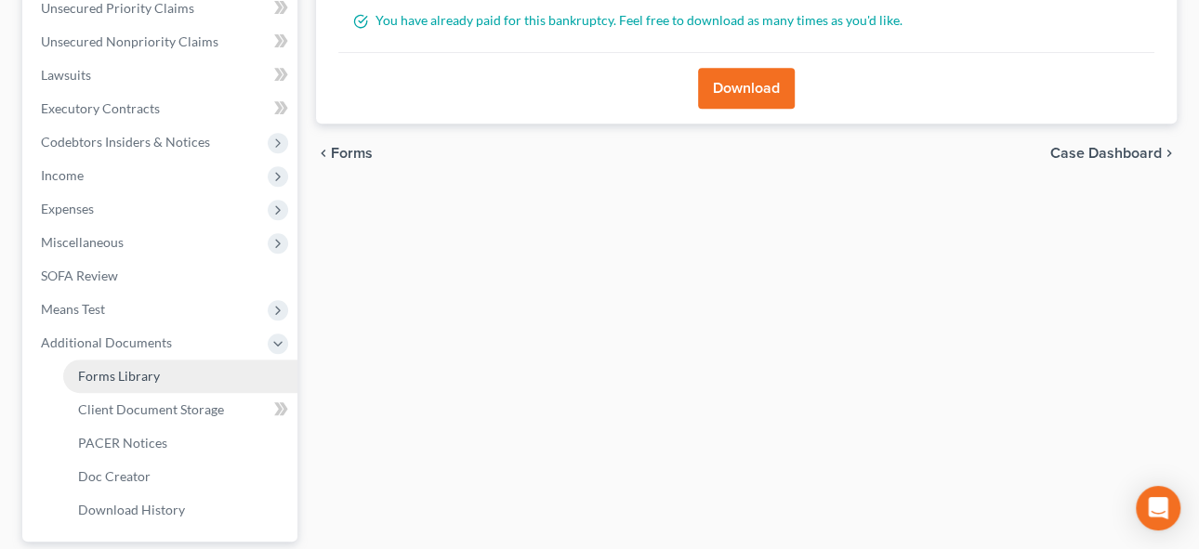
click at [105, 384] on link "Forms Library" at bounding box center [180, 376] width 234 height 33
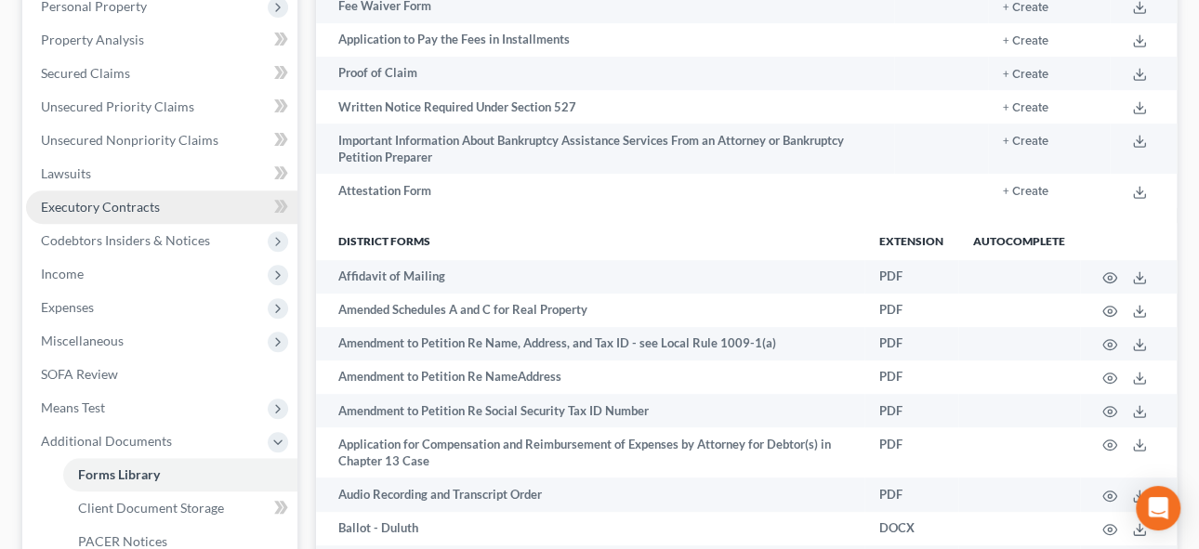
scroll to position [422, 0]
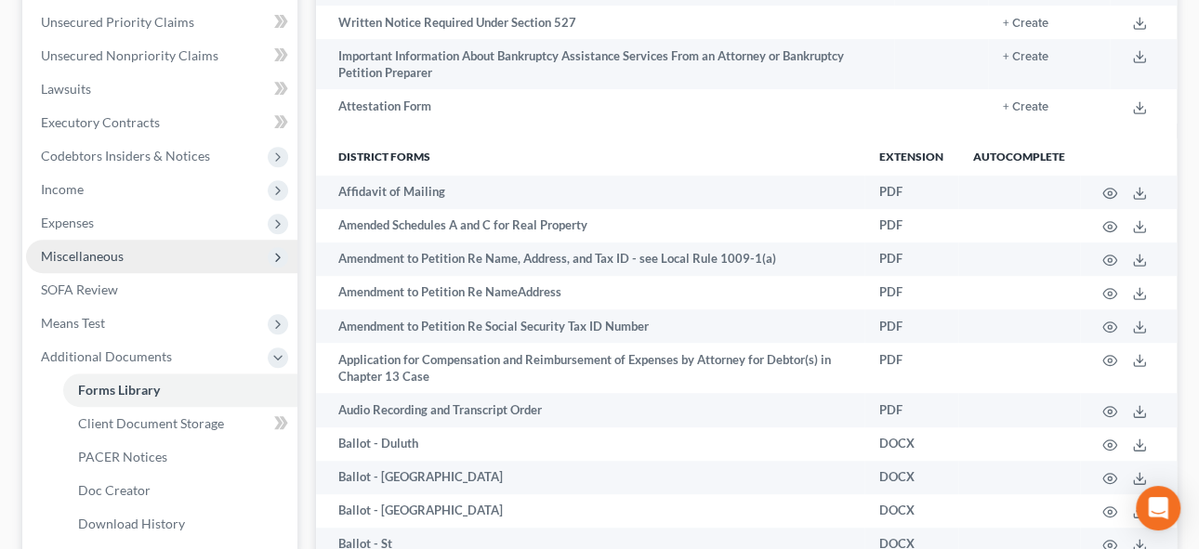
click at [97, 250] on span "Miscellaneous" at bounding box center [82, 256] width 83 height 16
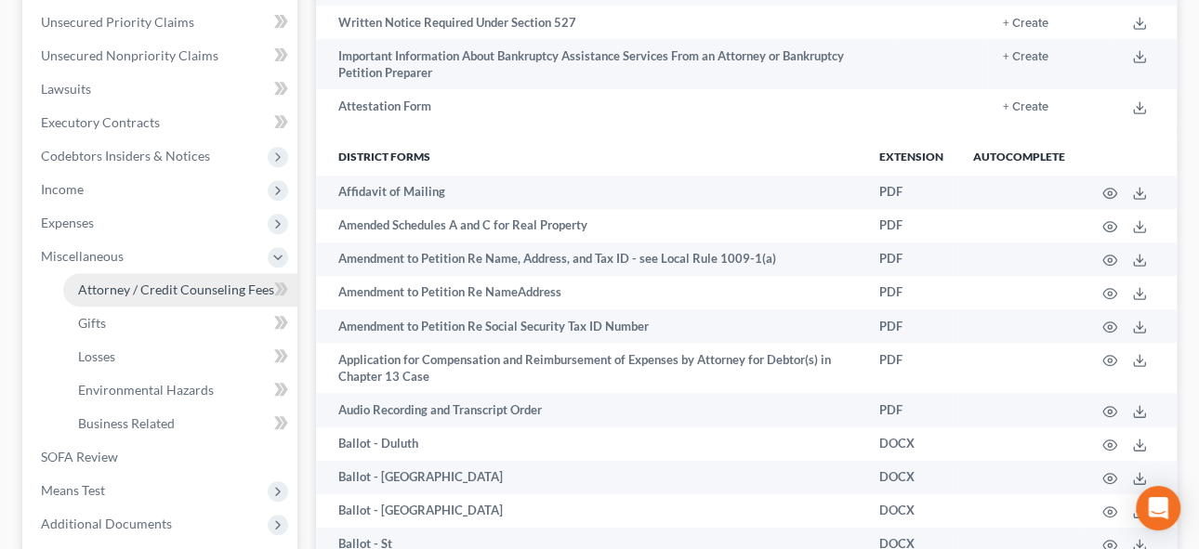
click at [137, 282] on span "Attorney / Credit Counseling Fees" at bounding box center [176, 290] width 196 height 16
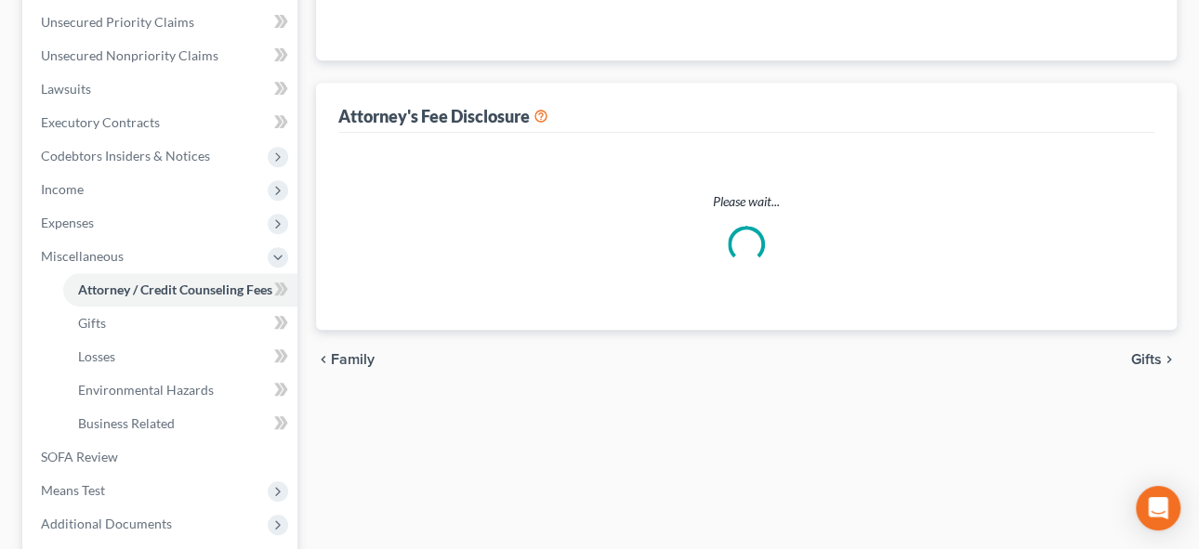
select select "0"
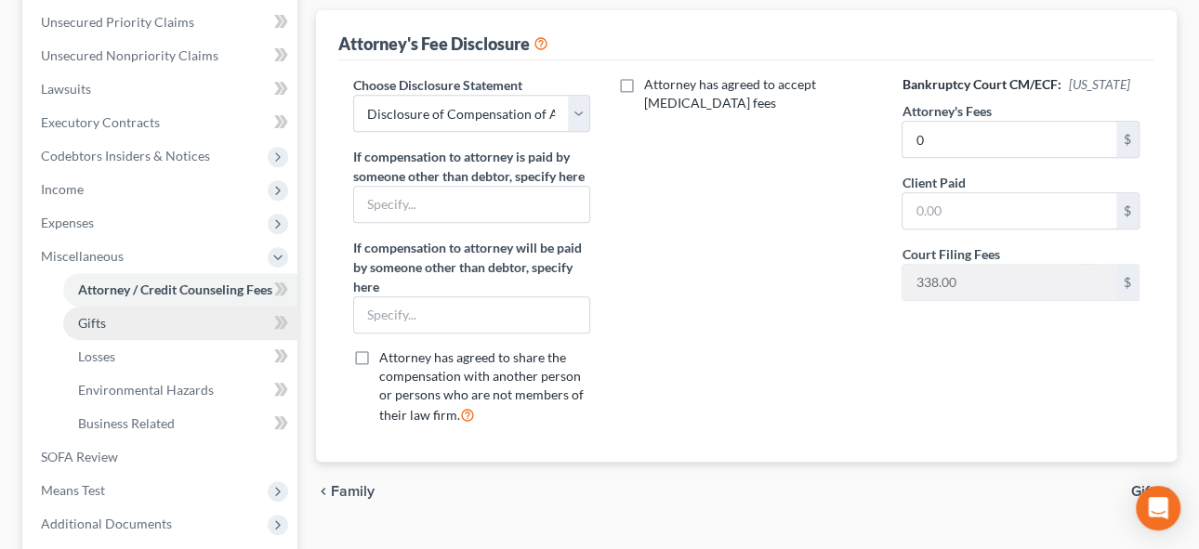
scroll to position [253, 0]
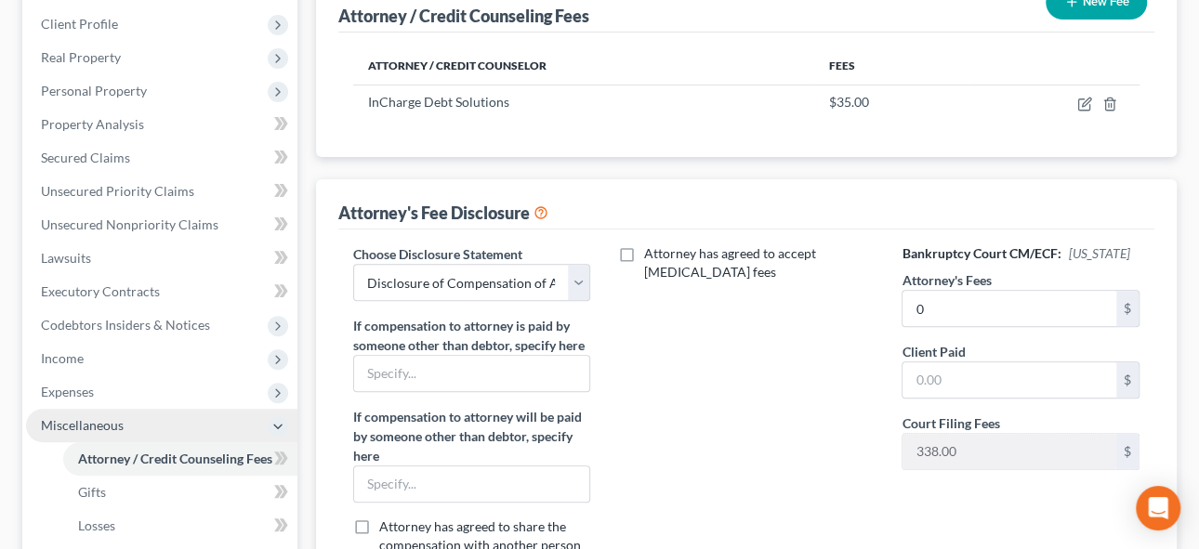
click at [76, 420] on span "Miscellaneous" at bounding box center [82, 425] width 83 height 16
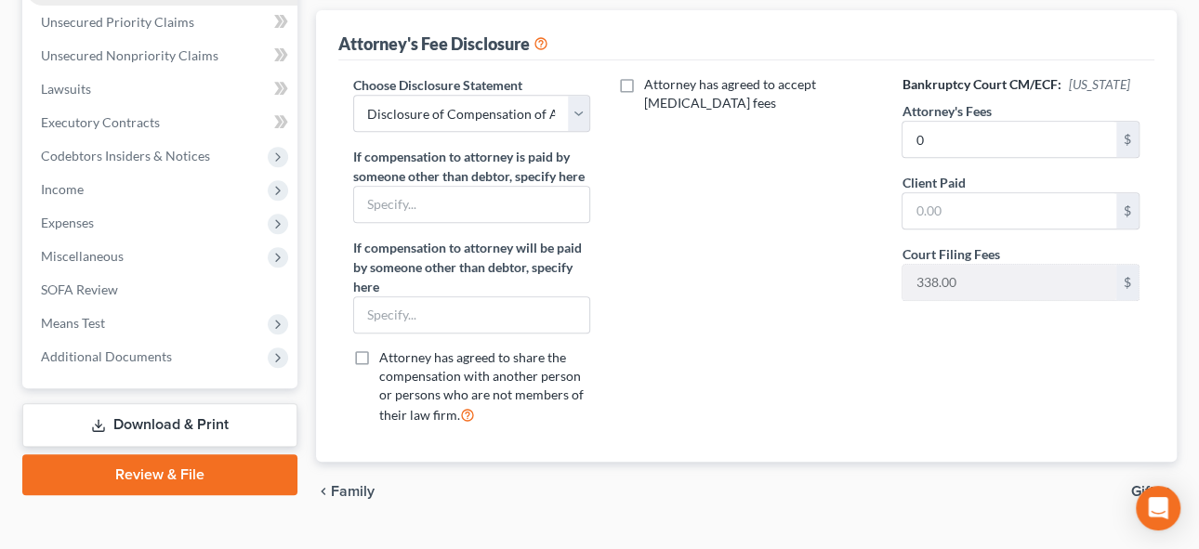
scroll to position [461, 0]
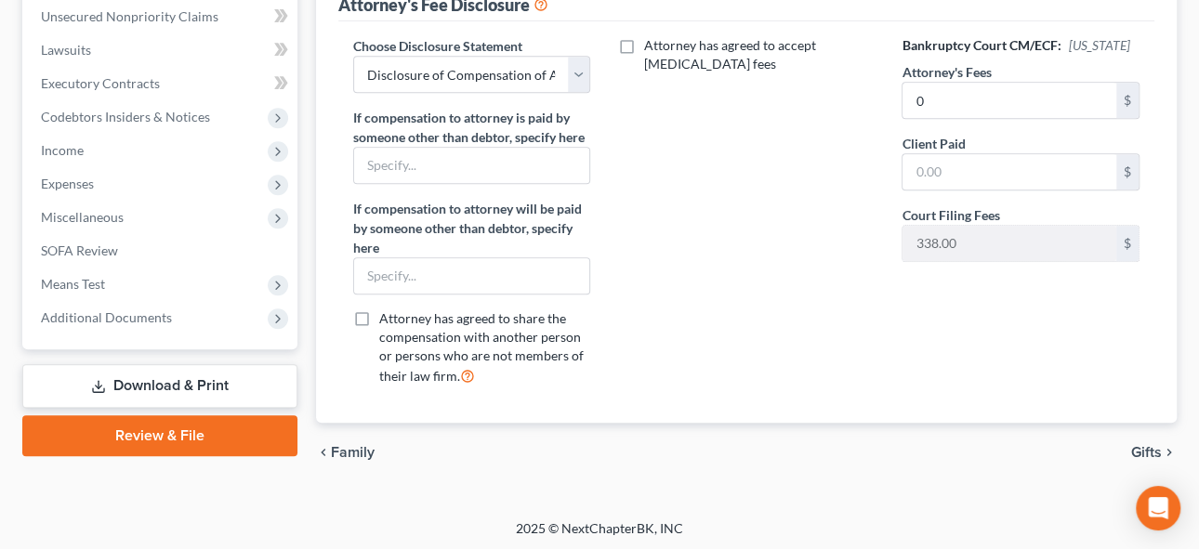
click at [147, 384] on link "Download & Print" at bounding box center [159, 386] width 275 height 44
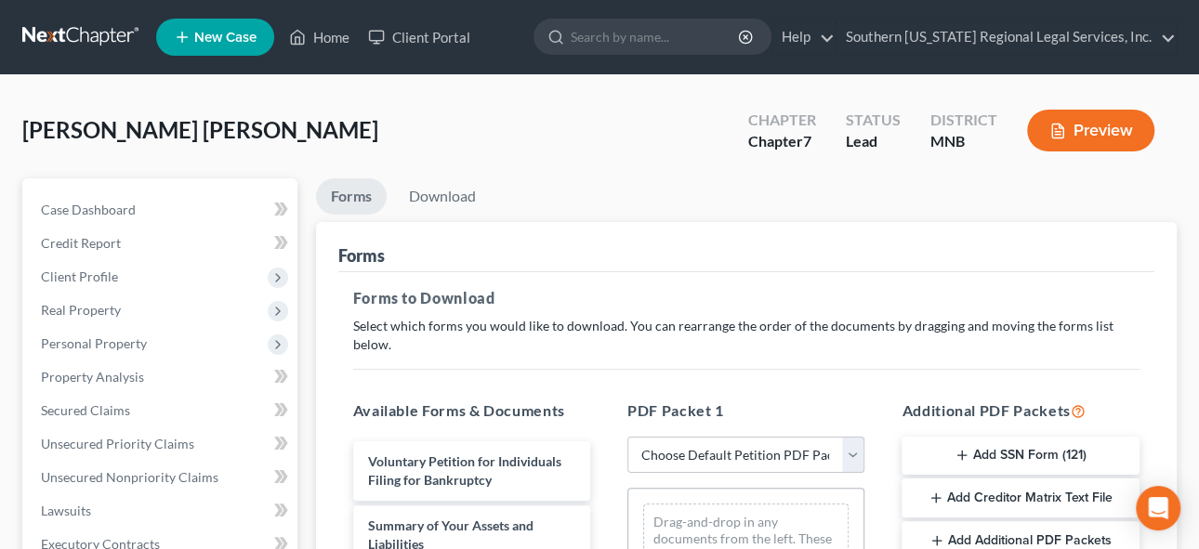
click at [996, 480] on button "Add Creditor Matrix Text File" at bounding box center [1020, 498] width 237 height 39
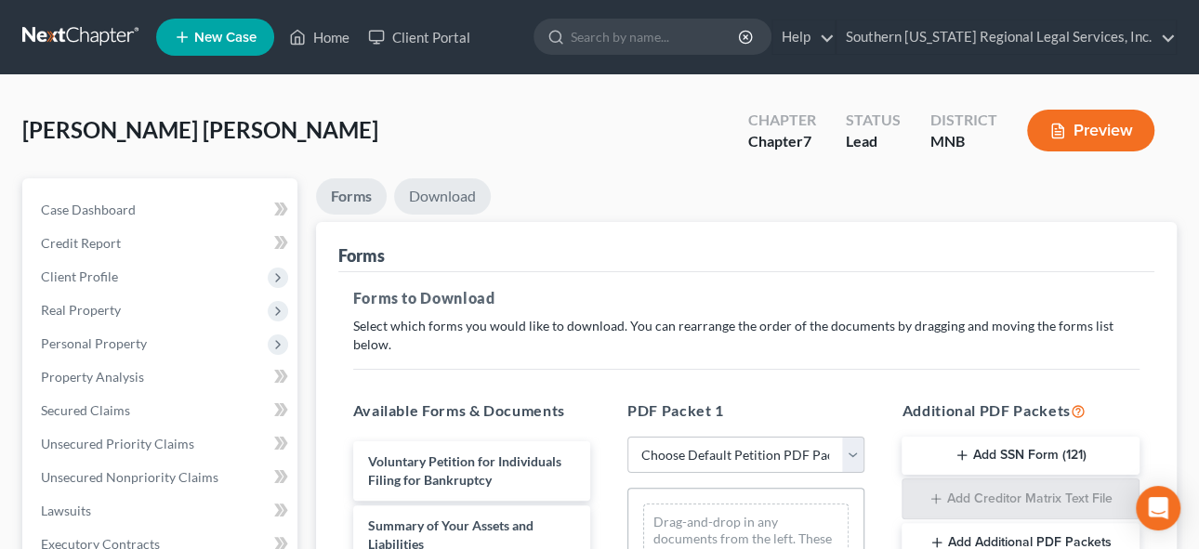
click at [444, 192] on link "Download" at bounding box center [442, 197] width 97 height 36
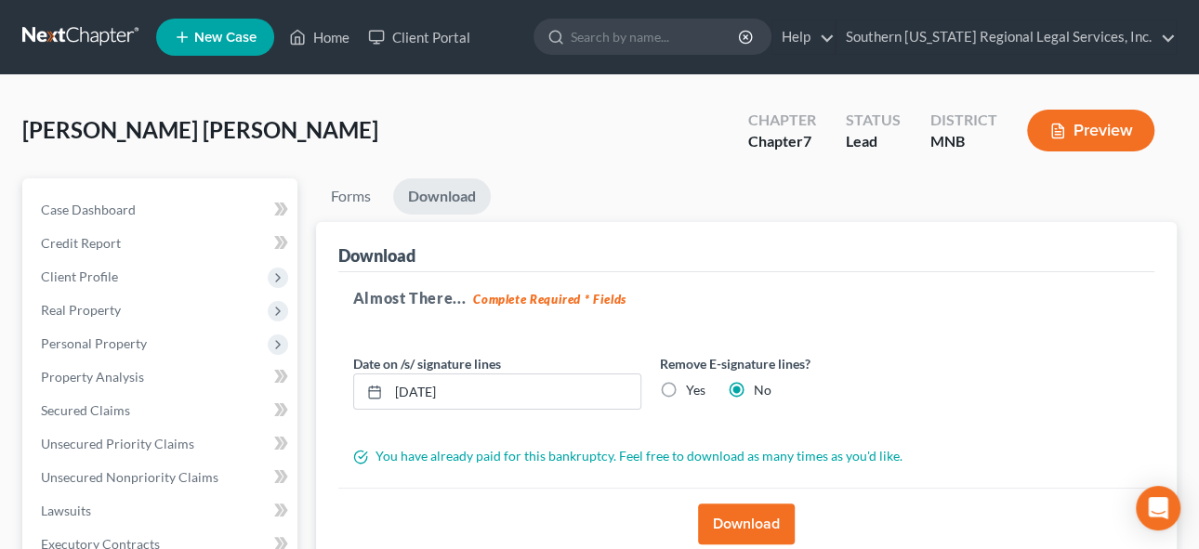
click at [737, 519] on button "Download" at bounding box center [746, 524] width 97 height 41
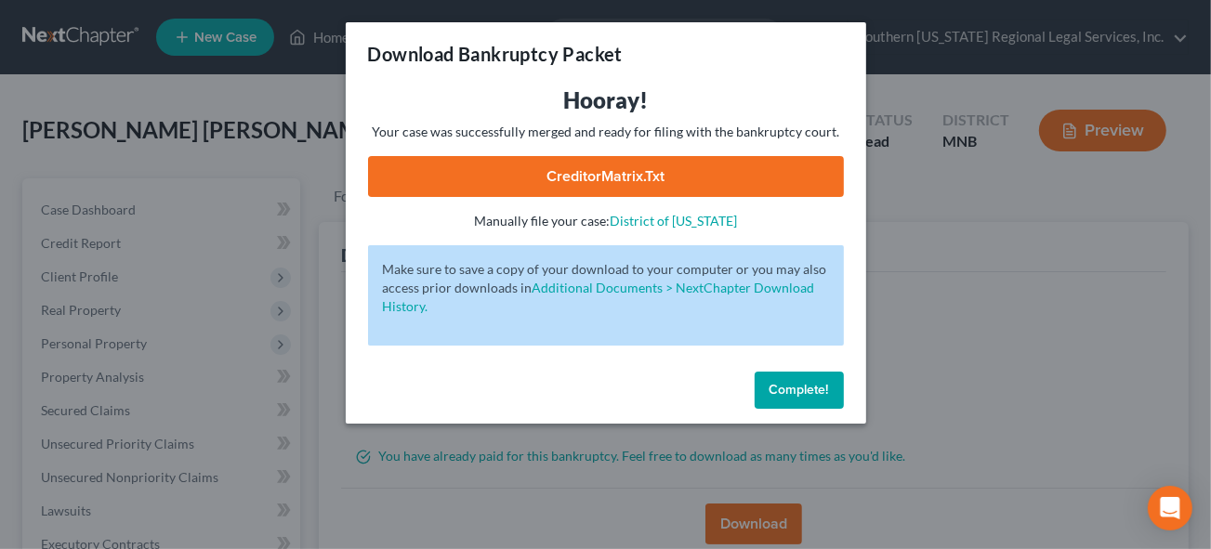
click at [633, 173] on link "CreditorMatrix.txt" at bounding box center [606, 176] width 476 height 41
click at [801, 391] on span "Complete!" at bounding box center [800, 390] width 60 height 16
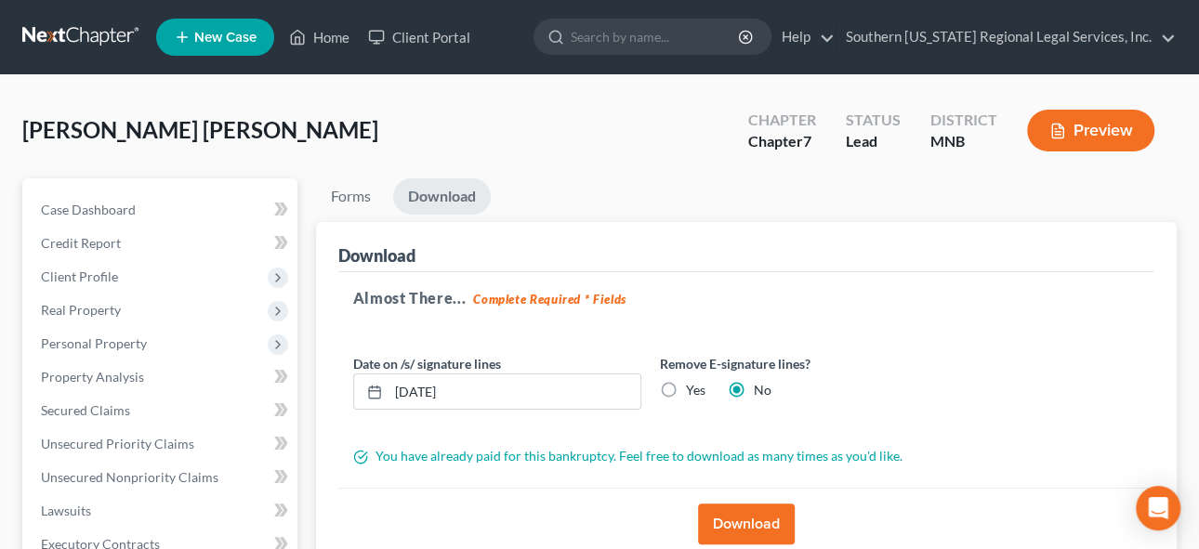
click at [892, 250] on div "Download" at bounding box center [746, 247] width 817 height 50
click at [992, 289] on h5 "Almost There... Complete Required * Fields" at bounding box center [746, 298] width 787 height 22
click at [747, 525] on button "Download" at bounding box center [746, 524] width 97 height 41
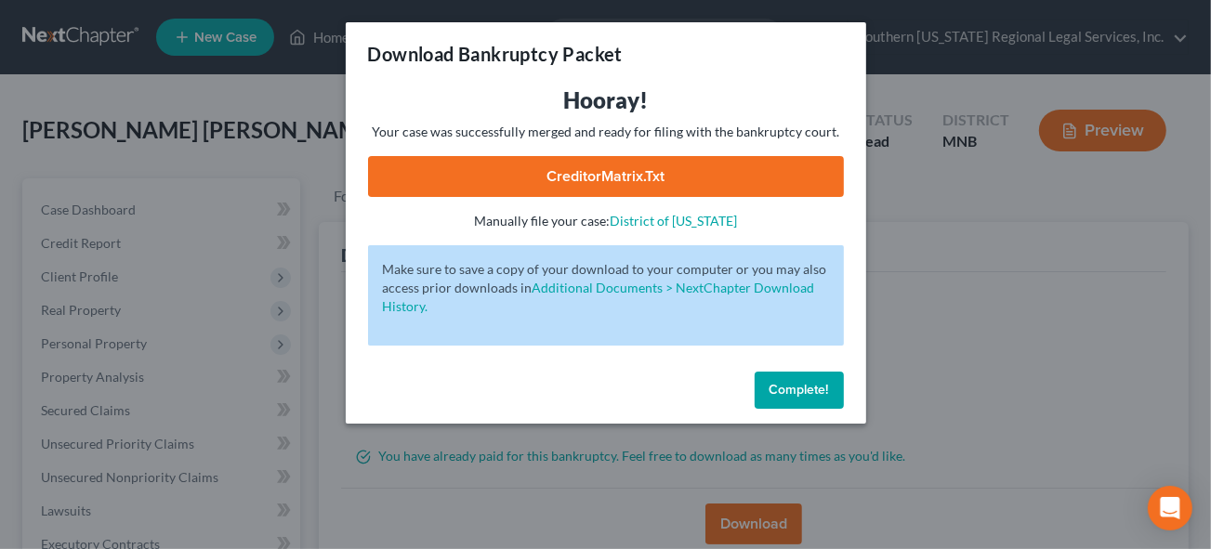
click at [597, 179] on link "CreditorMatrix.txt" at bounding box center [606, 176] width 476 height 41
drag, startPoint x: 792, startPoint y: 392, endPoint x: 1000, endPoint y: 372, distance: 209.3
click at [792, 391] on span "Complete!" at bounding box center [800, 390] width 60 height 16
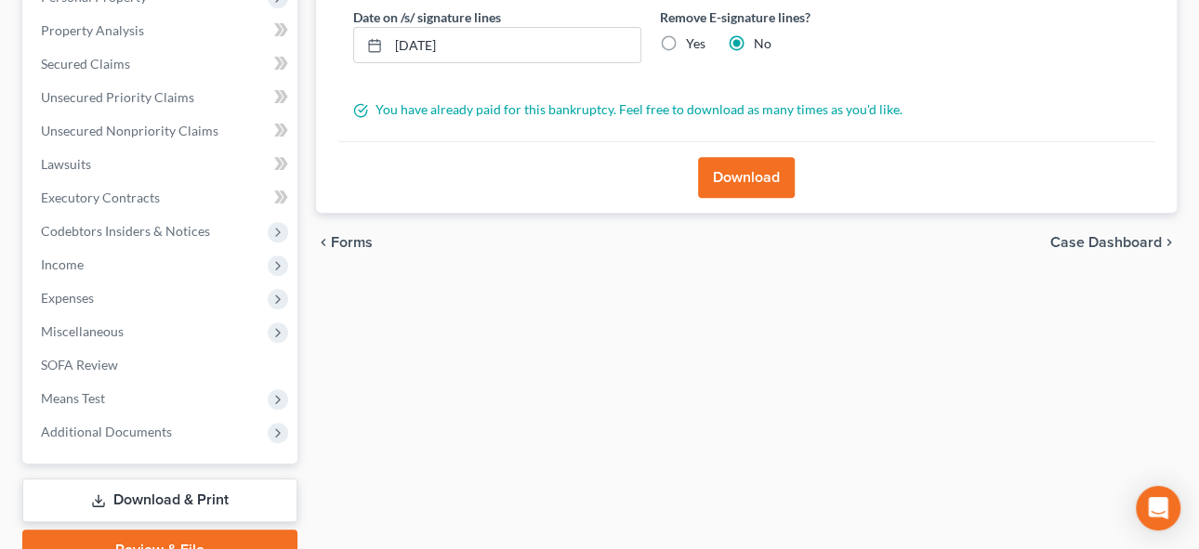
scroll to position [436, 0]
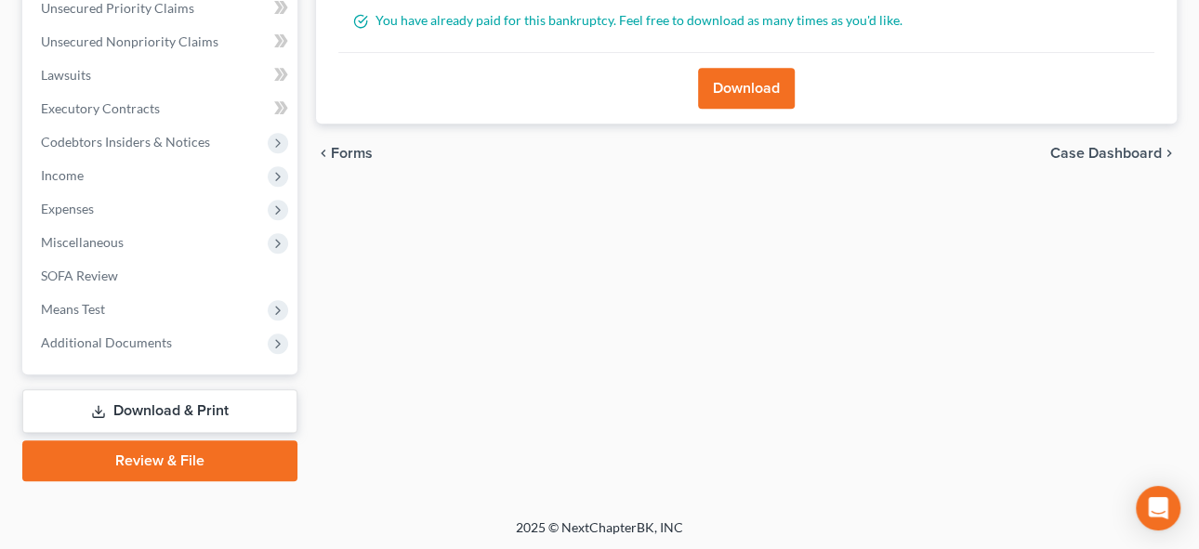
click at [141, 407] on link "Download & Print" at bounding box center [159, 412] width 275 height 44
click at [133, 335] on span "Additional Documents" at bounding box center [106, 343] width 131 height 16
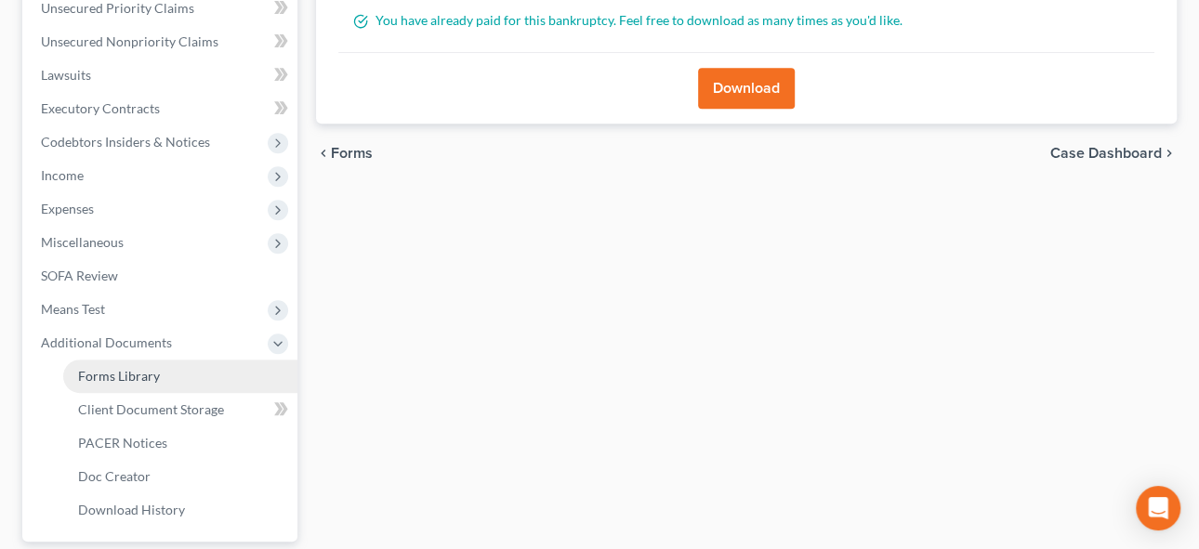
scroll to position [603, 0]
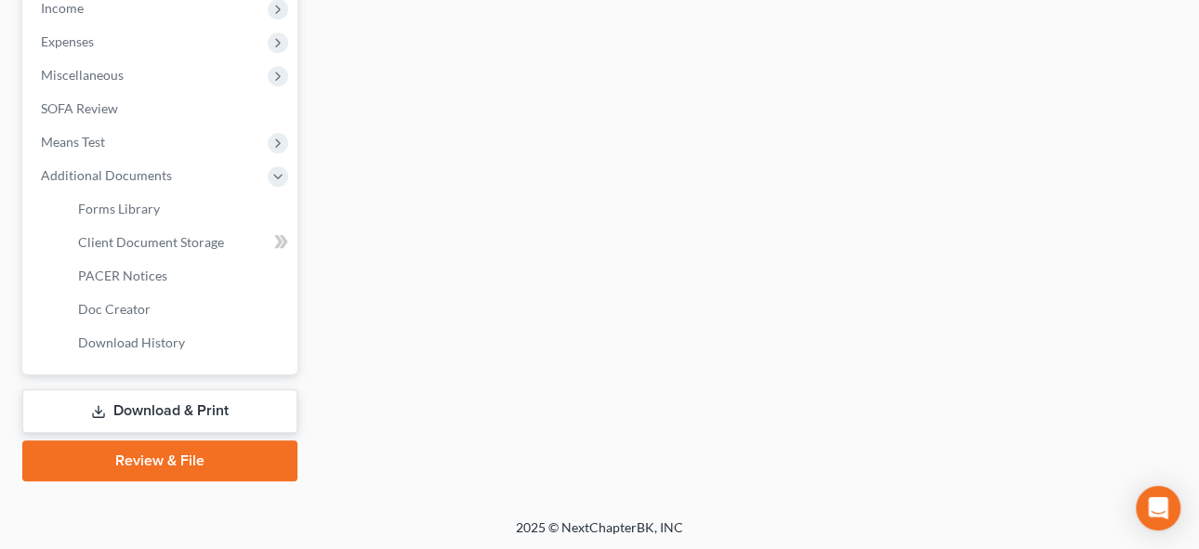
click at [168, 403] on link "Download & Print" at bounding box center [159, 412] width 275 height 44
click at [107, 201] on span "Forms Library" at bounding box center [119, 209] width 82 height 16
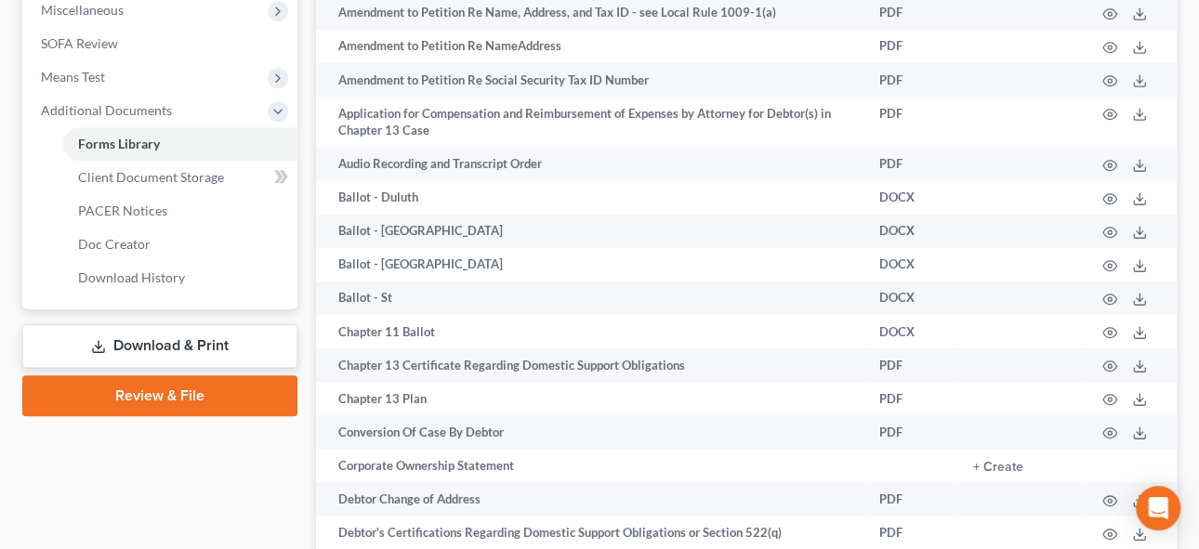
scroll to position [676, 0]
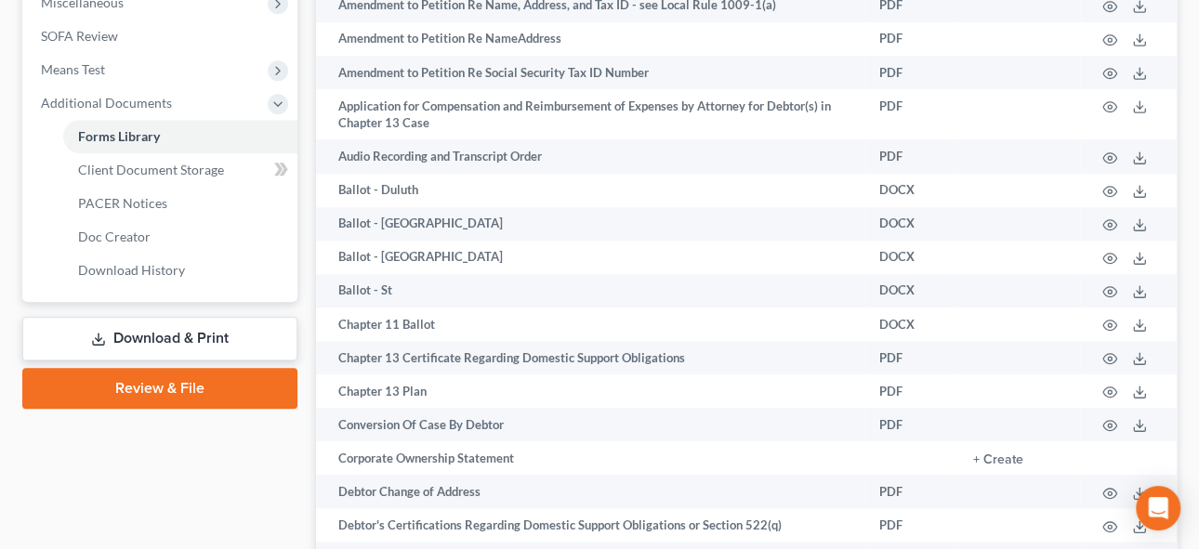
click at [176, 337] on link "Download & Print" at bounding box center [159, 339] width 275 height 44
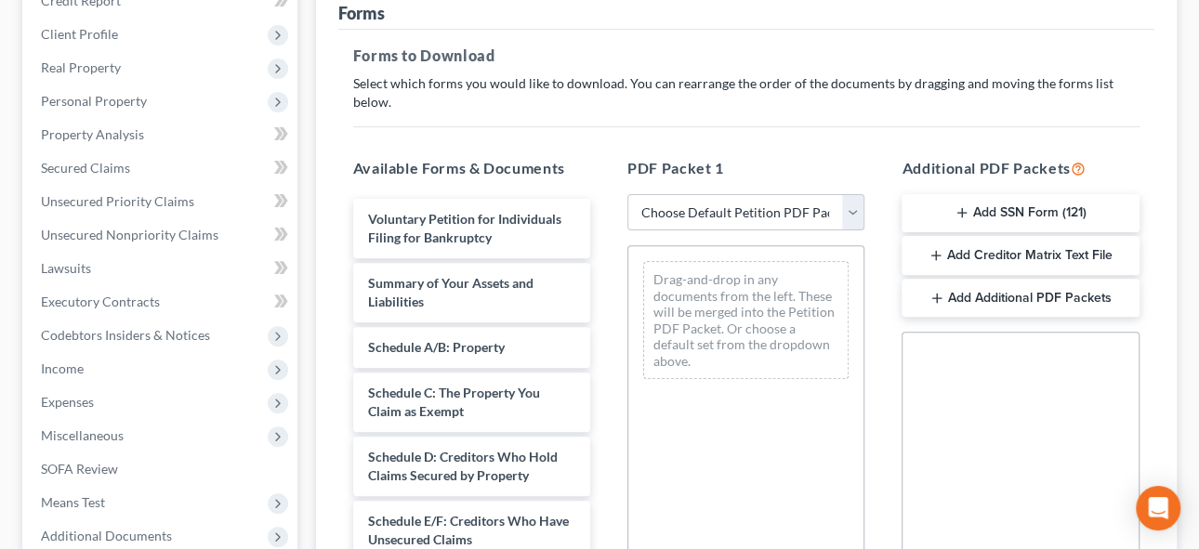
scroll to position [253, 0]
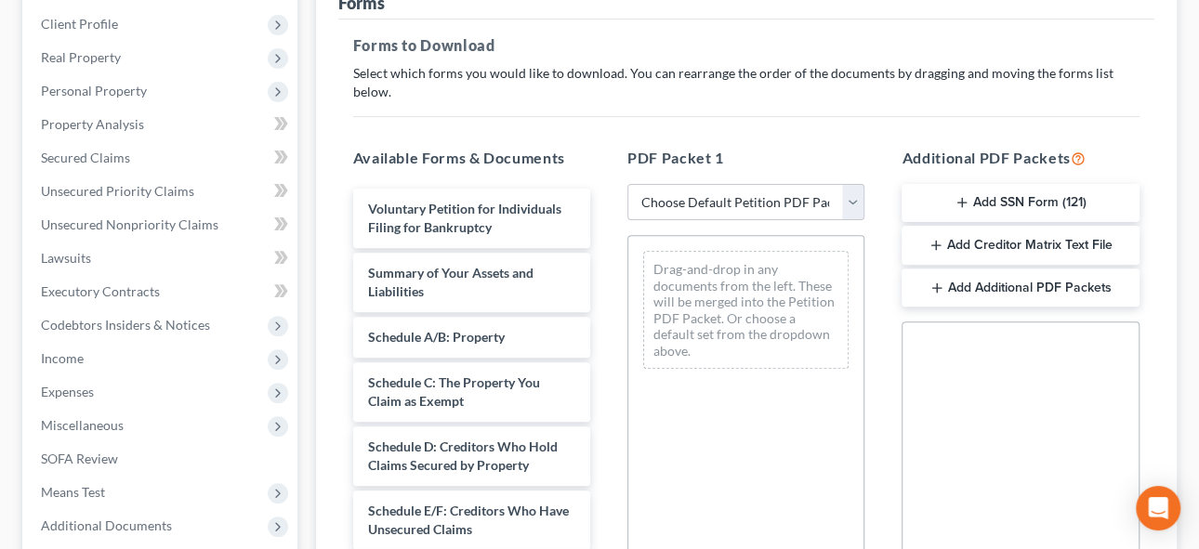
click at [1051, 184] on button "Add SSN Form (121)" at bounding box center [1020, 203] width 237 height 39
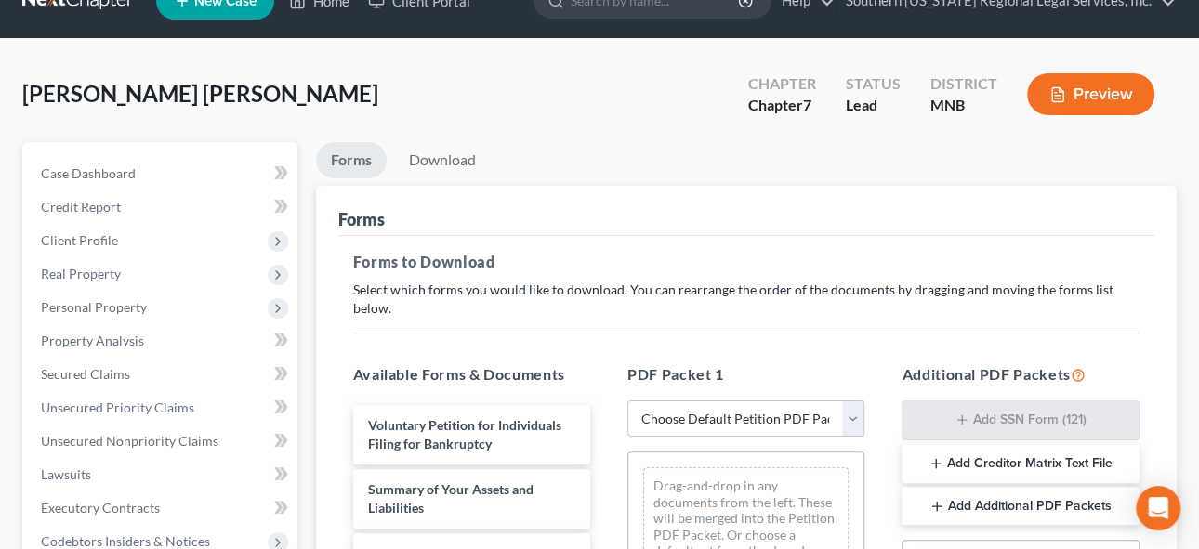
scroll to position [0, 0]
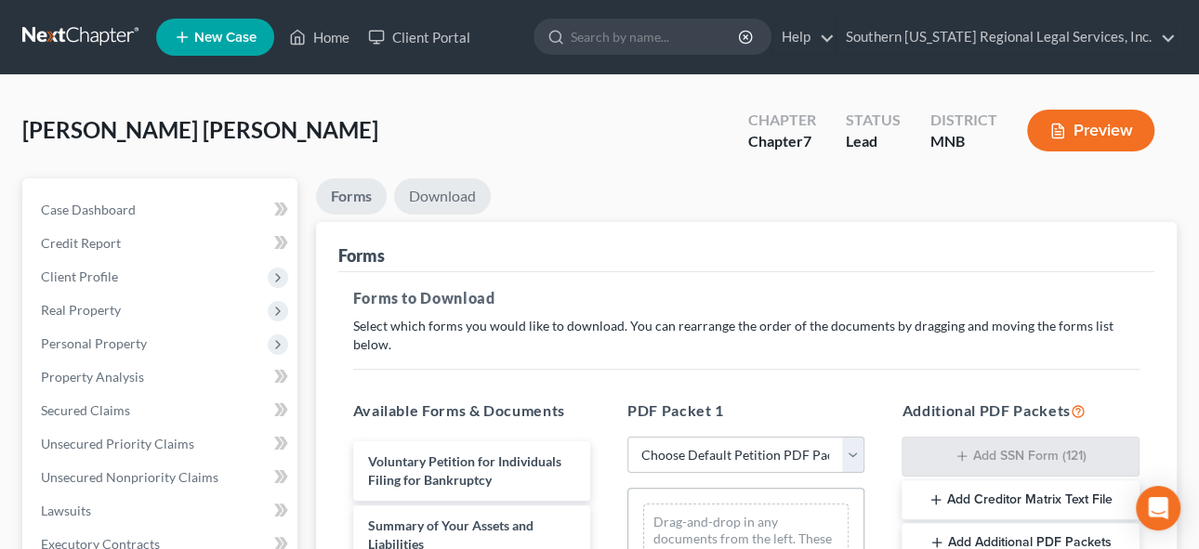
click at [456, 191] on link "Download" at bounding box center [442, 197] width 97 height 36
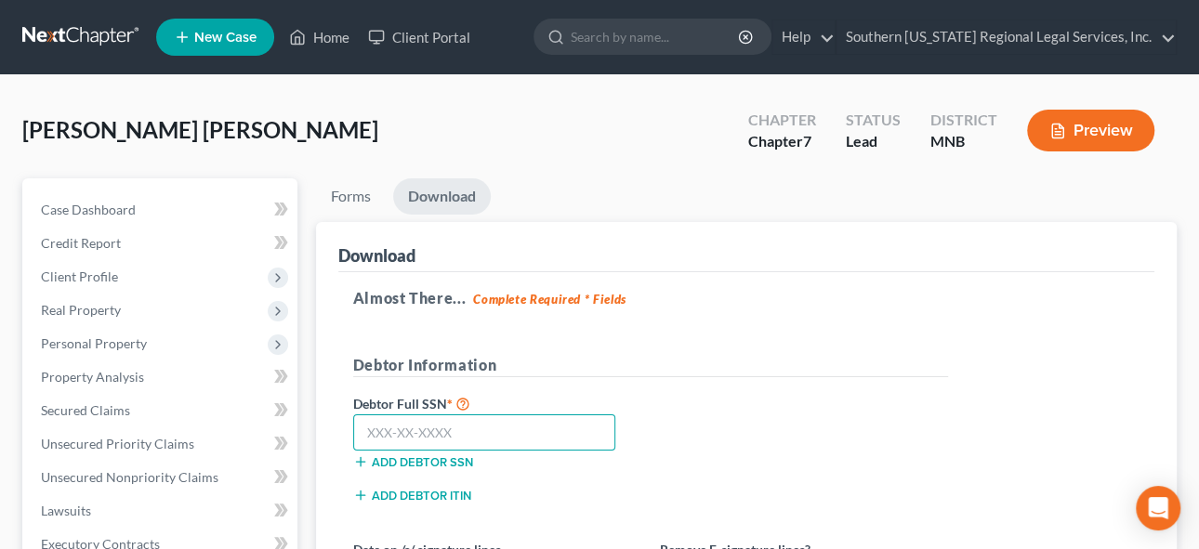
click at [407, 430] on input "text" at bounding box center [484, 433] width 263 height 37
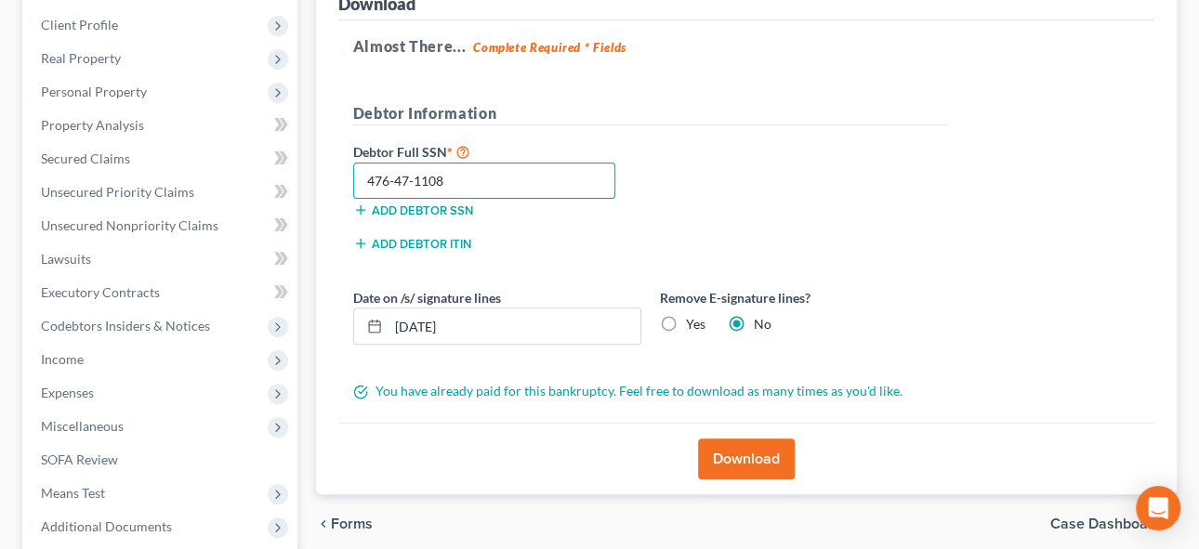
scroll to position [253, 0]
type input "476-47-1108"
click at [774, 457] on button "Download" at bounding box center [746, 458] width 97 height 41
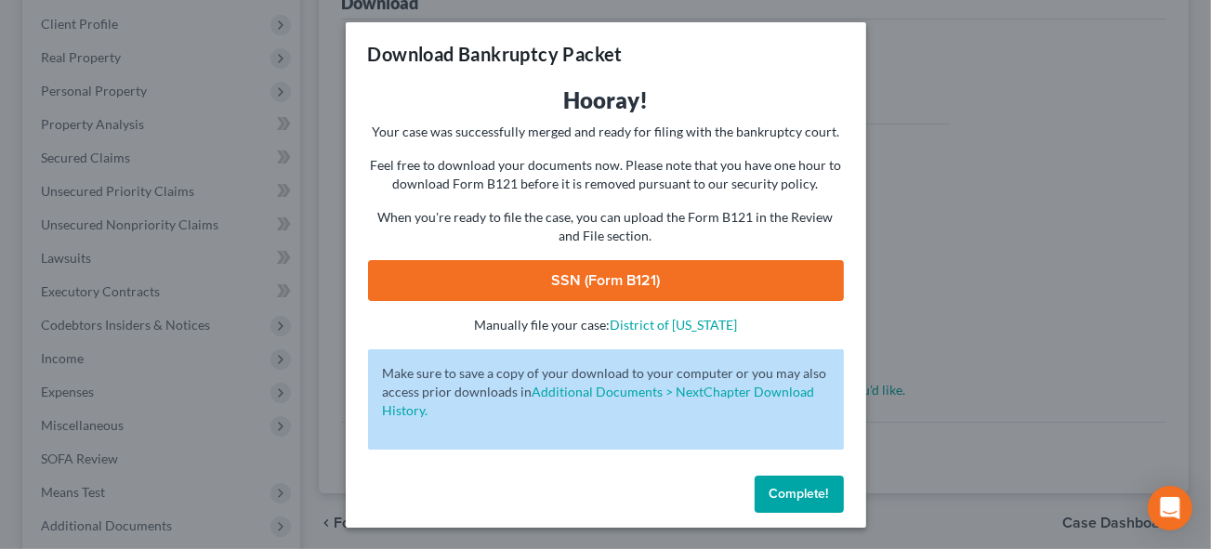
click at [603, 283] on link "SSN (Form B121)" at bounding box center [606, 280] width 476 height 41
click at [791, 489] on span "Complete!" at bounding box center [800, 494] width 60 height 16
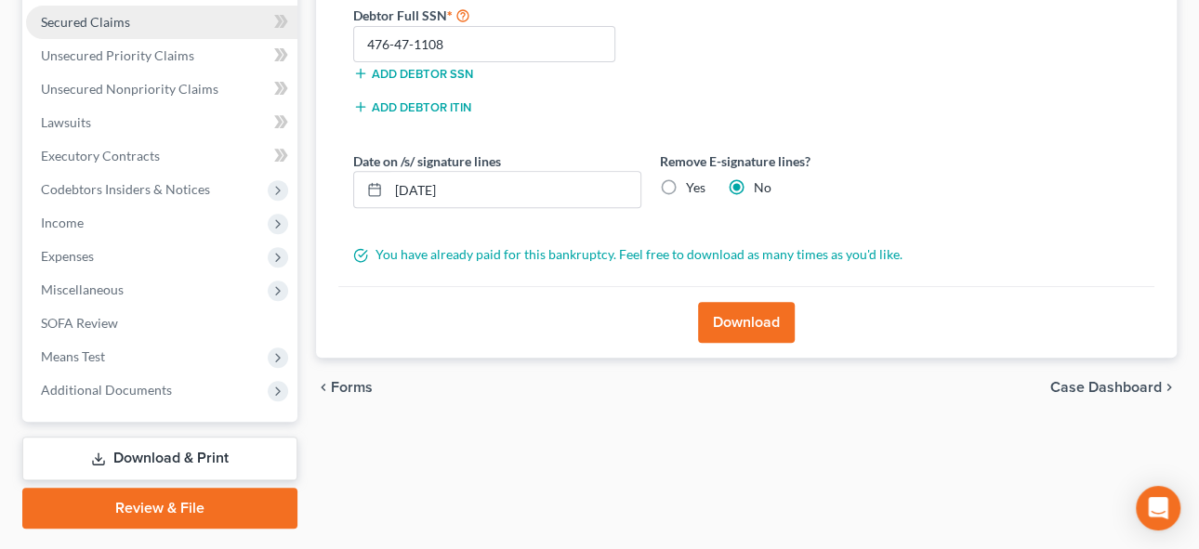
scroll to position [422, 0]
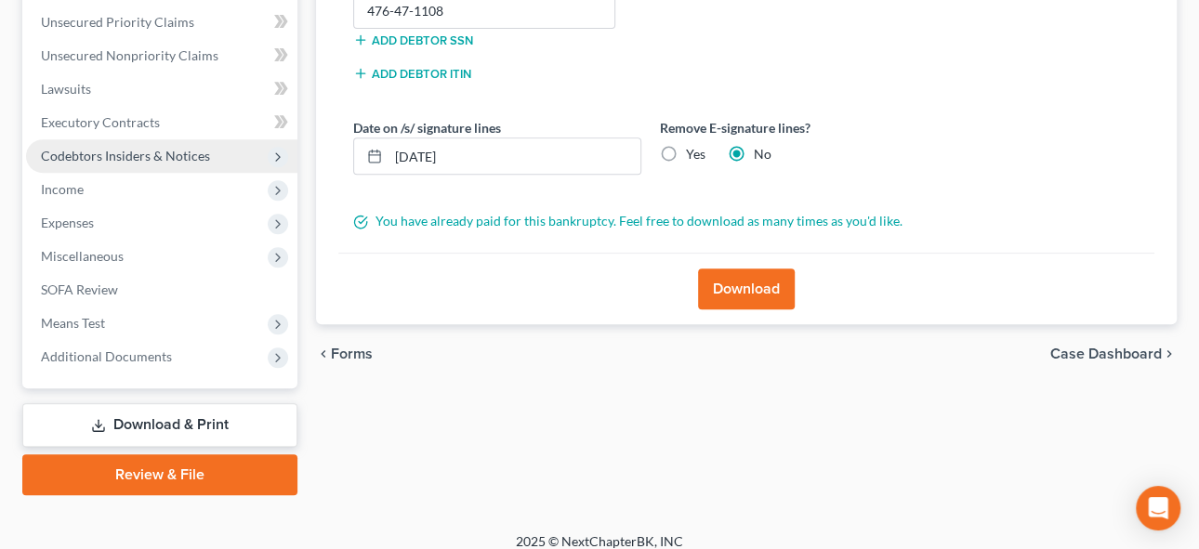
click at [127, 156] on span "Codebtors Insiders & Notices" at bounding box center [125, 156] width 169 height 16
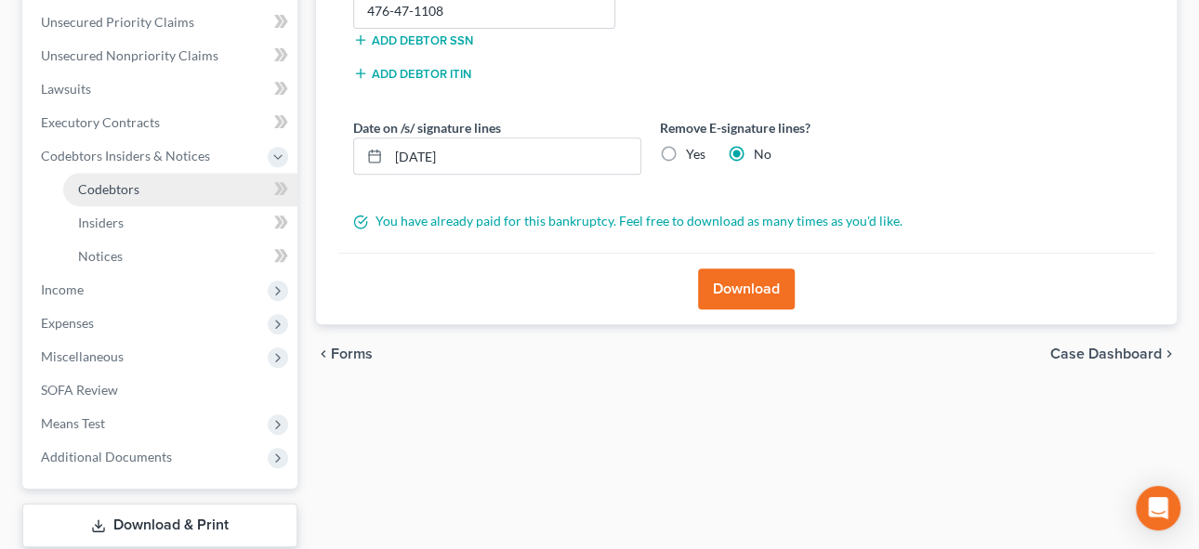
click at [110, 190] on span "Codebtors" at bounding box center [108, 189] width 61 height 16
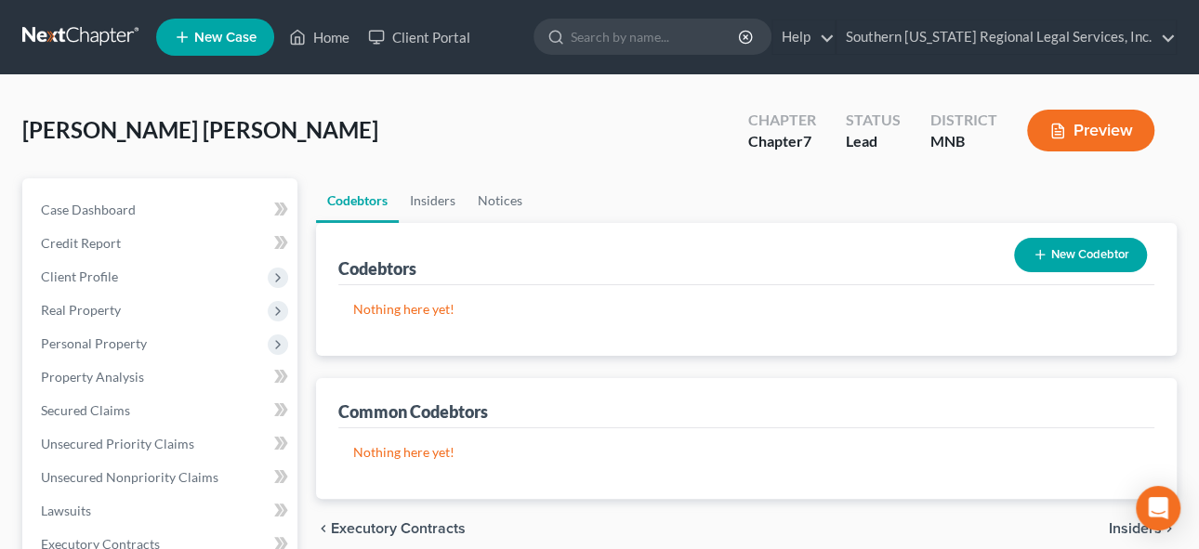
click at [1089, 260] on button "New Codebtor" at bounding box center [1080, 255] width 133 height 34
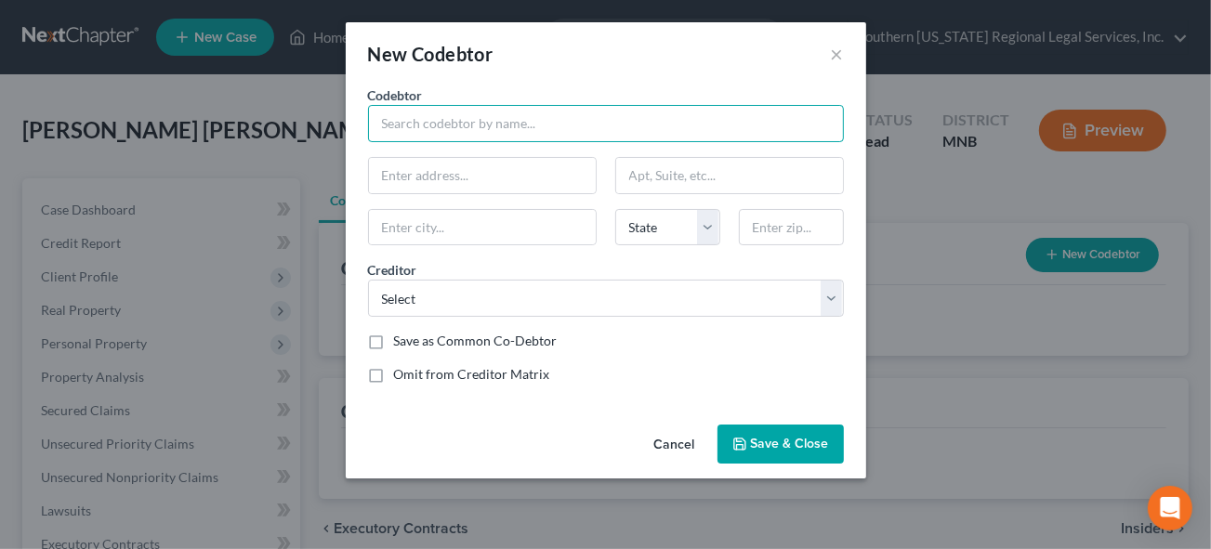
click at [412, 128] on input "text" at bounding box center [606, 123] width 476 height 37
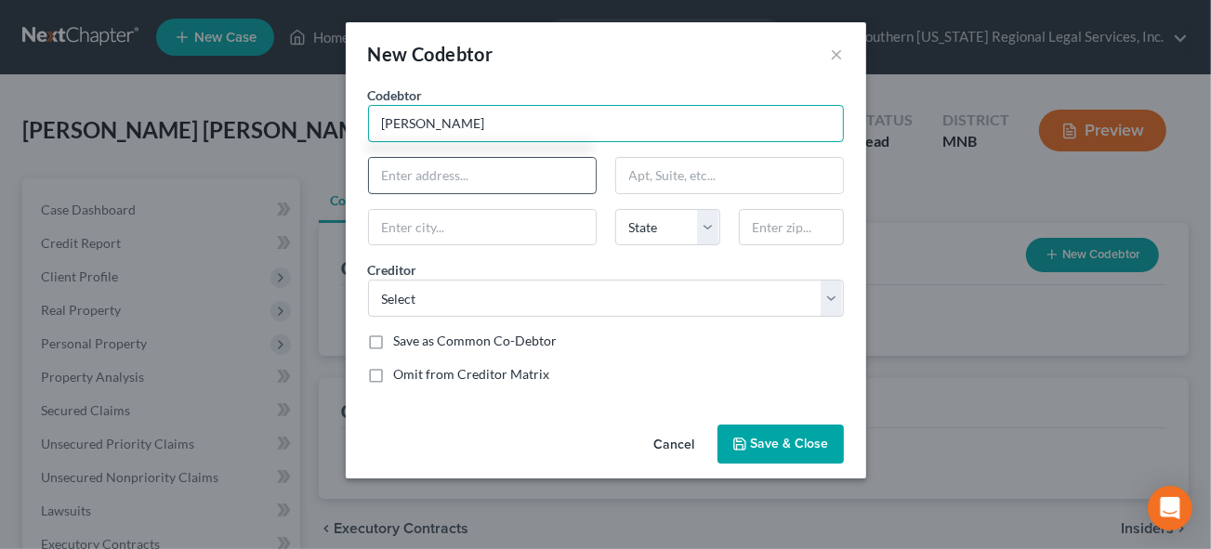
type input "[PERSON_NAME]"
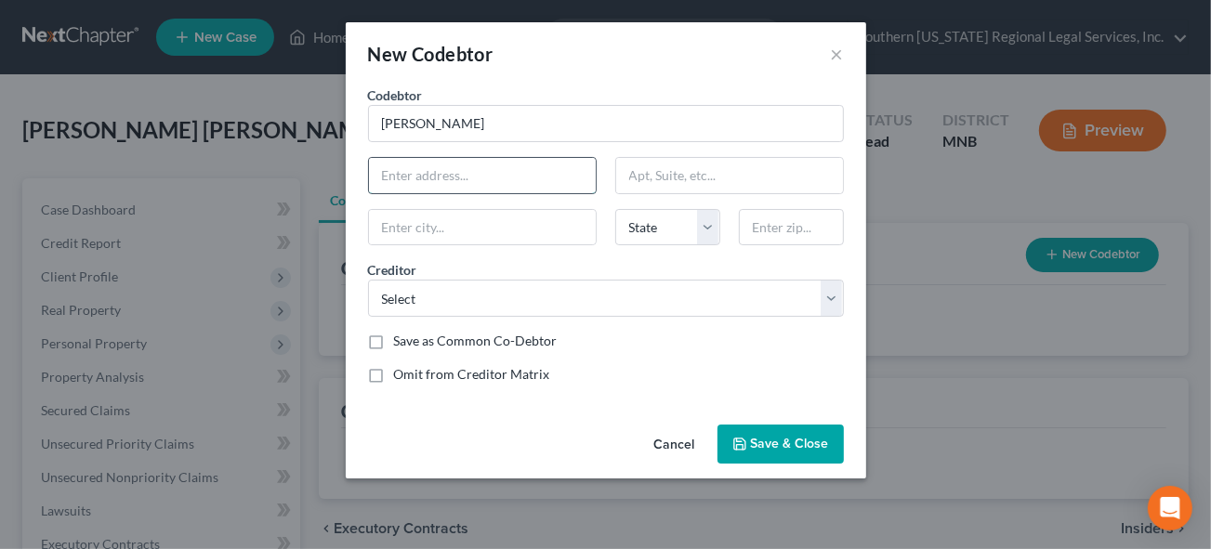
drag, startPoint x: 427, startPoint y: 172, endPoint x: 509, endPoint y: 170, distance: 82.8
click at [427, 172] on input "text" at bounding box center [482, 175] width 227 height 35
click at [473, 215] on input "text" at bounding box center [482, 227] width 227 height 35
click at [491, 181] on input "[STREET_ADDRESS]" at bounding box center [482, 175] width 227 height 35
type input "[STREET_ADDRESS]"
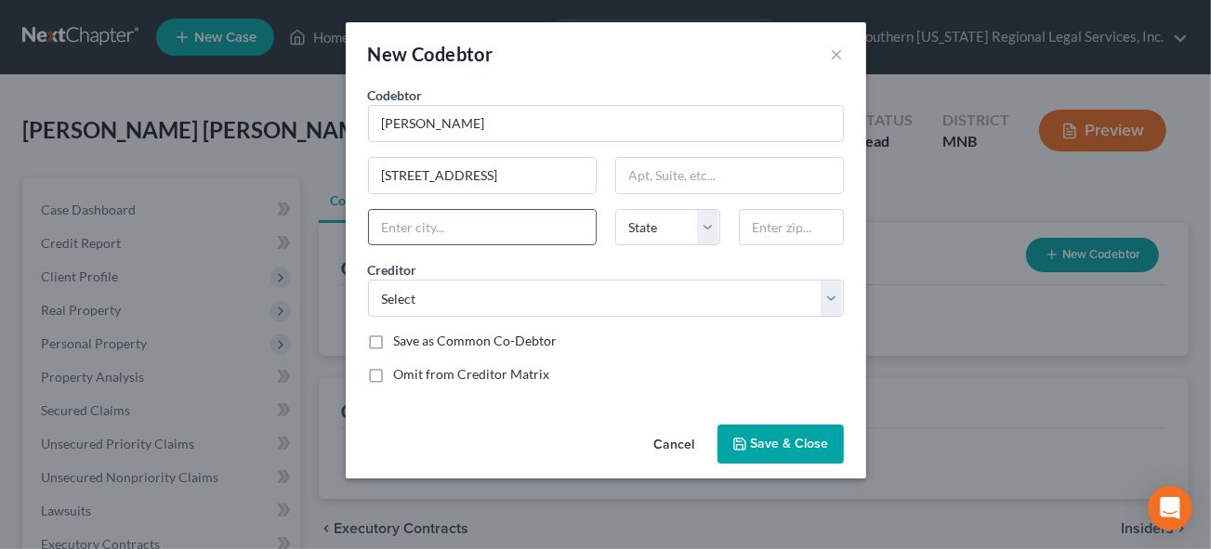
click at [468, 232] on input "text" at bounding box center [482, 227] width 227 height 35
type input "St."
click at [798, 231] on input "text" at bounding box center [791, 227] width 105 height 37
type input "55106"
drag, startPoint x: 423, startPoint y: 212, endPoint x: 428, endPoint y: 221, distance: 10.4
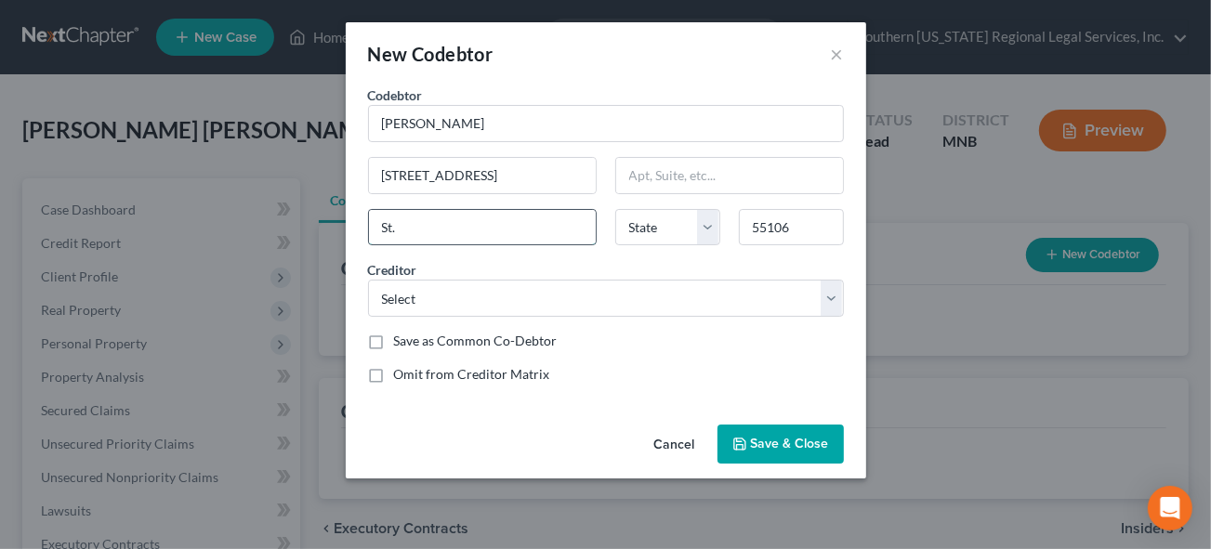
click at [423, 213] on input "St." at bounding box center [482, 227] width 227 height 35
type input "Saint [PERSON_NAME]"
select select "24"
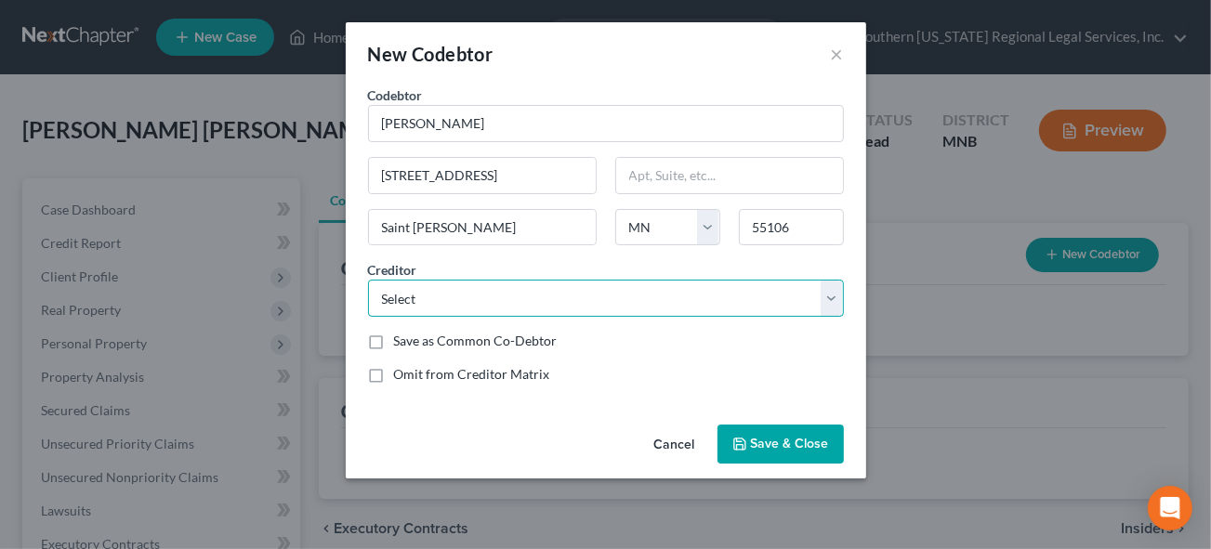
click at [405, 292] on select "Select American Express Blaze Credit Union Blaze Credit Union Macy's / CitiBank…" at bounding box center [606, 298] width 476 height 37
select select "16"
click at [368, 280] on select "Select American Express Blaze Credit Union Blaze Credit Union Macy's / CitiBank…" at bounding box center [606, 298] width 476 height 37
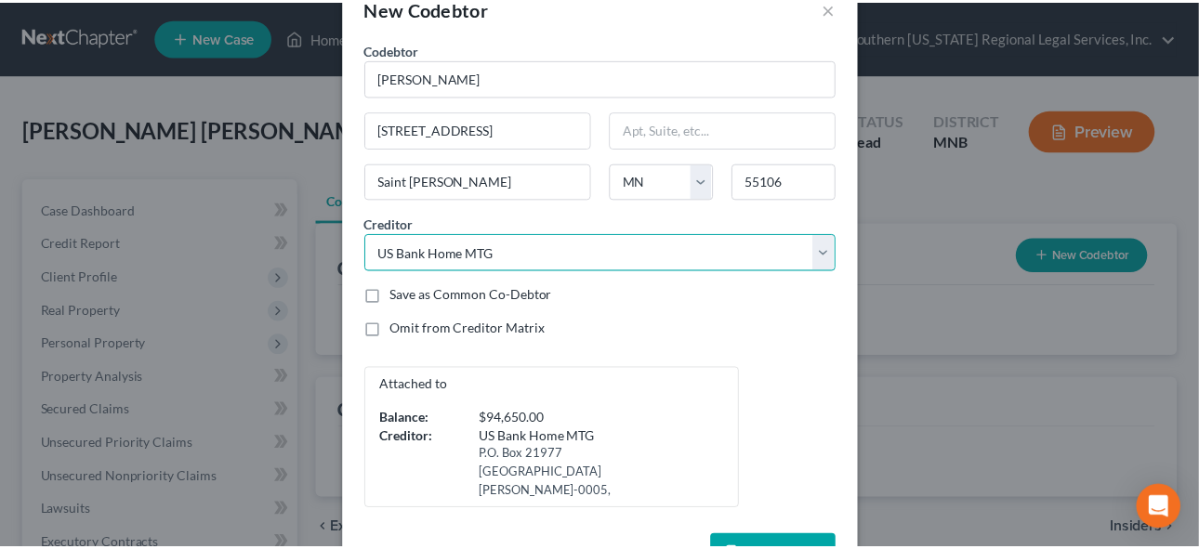
scroll to position [86, 0]
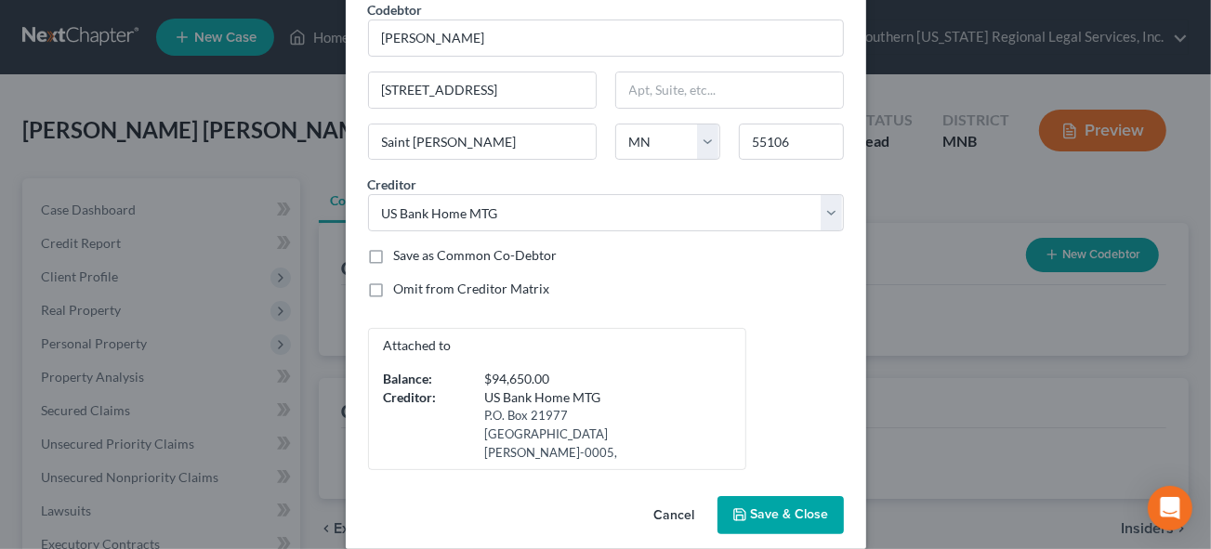
click at [777, 508] on span "Save & Close" at bounding box center [790, 516] width 78 height 16
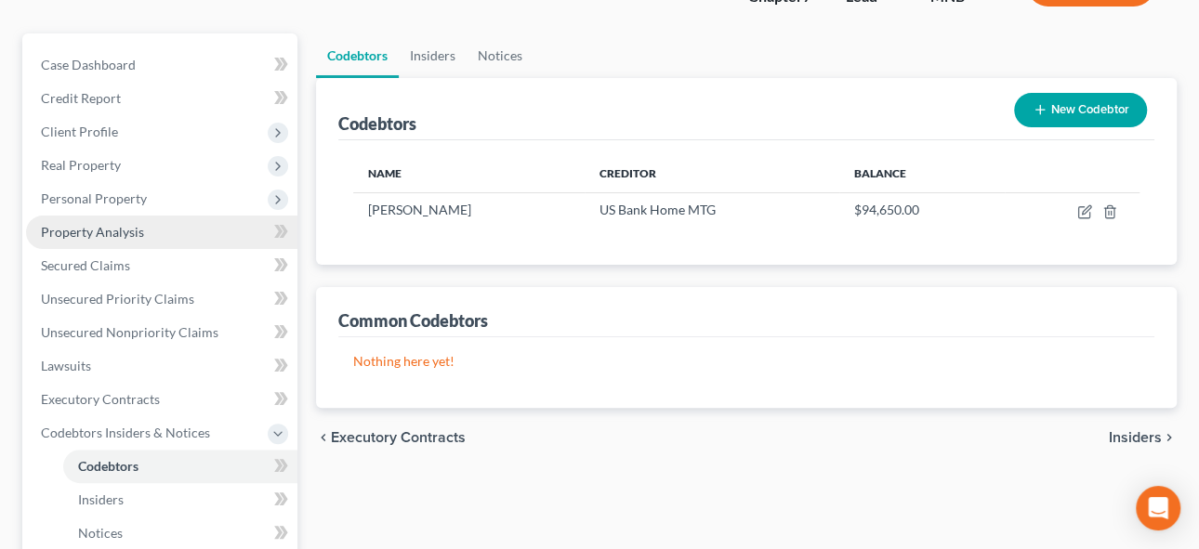
scroll to position [253, 0]
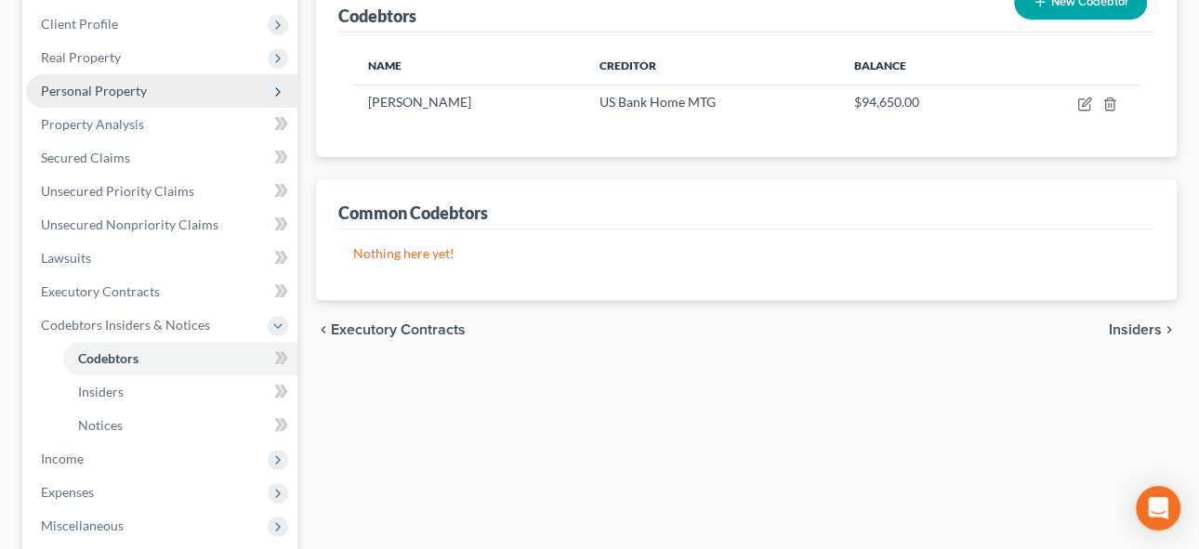
click at [103, 86] on span "Personal Property" at bounding box center [94, 91] width 106 height 16
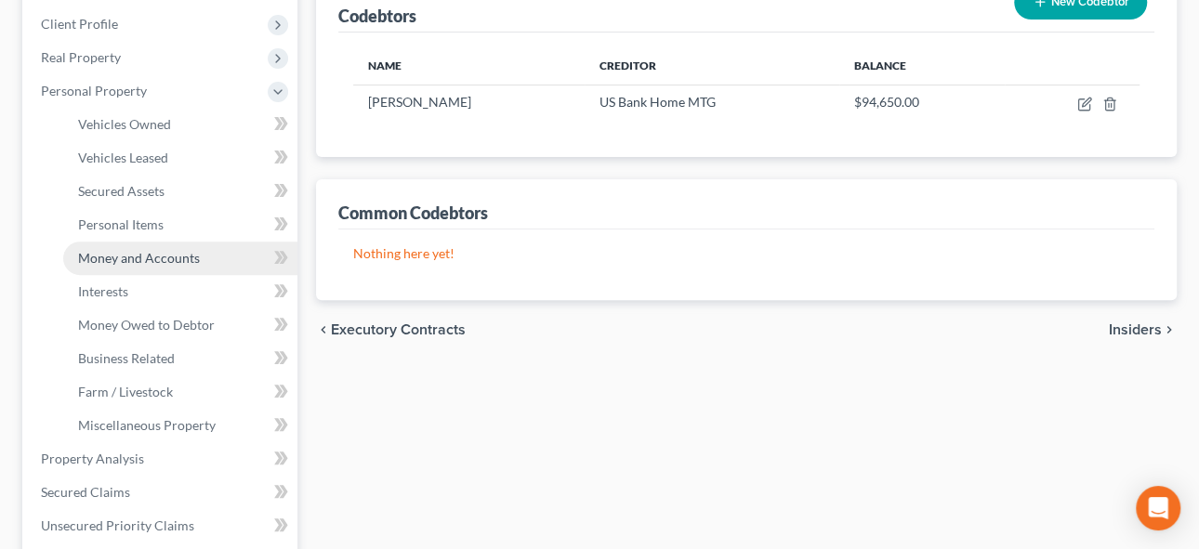
click at [135, 257] on span "Money and Accounts" at bounding box center [139, 258] width 122 height 16
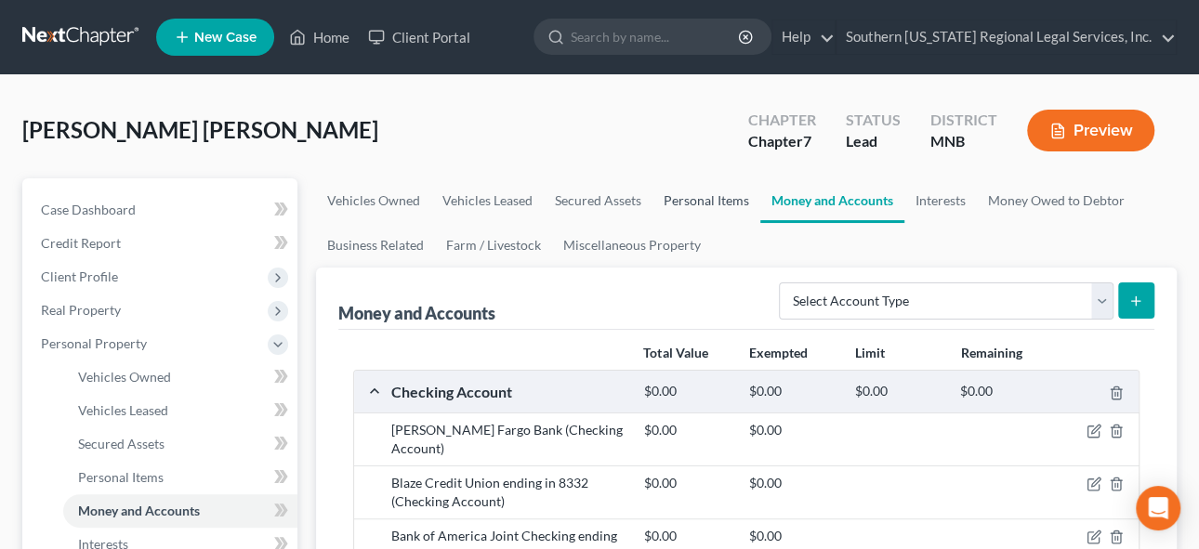
click at [694, 193] on link "Personal Items" at bounding box center [707, 201] width 108 height 45
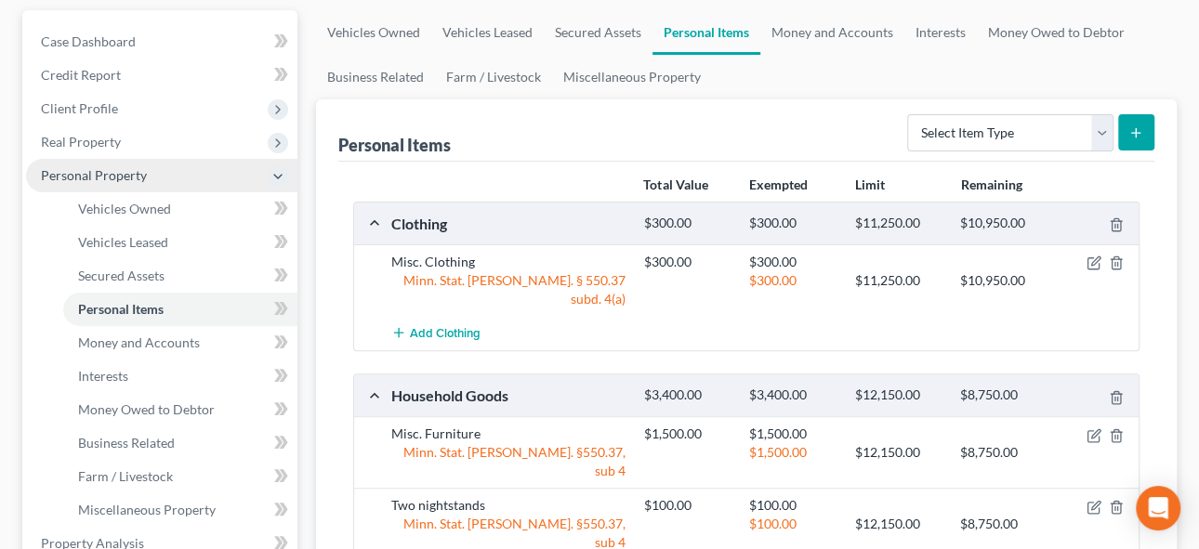
scroll to position [168, 0]
drag, startPoint x: 157, startPoint y: 332, endPoint x: 379, endPoint y: 337, distance: 222.3
click at [157, 335] on span "Money and Accounts" at bounding box center [139, 343] width 122 height 16
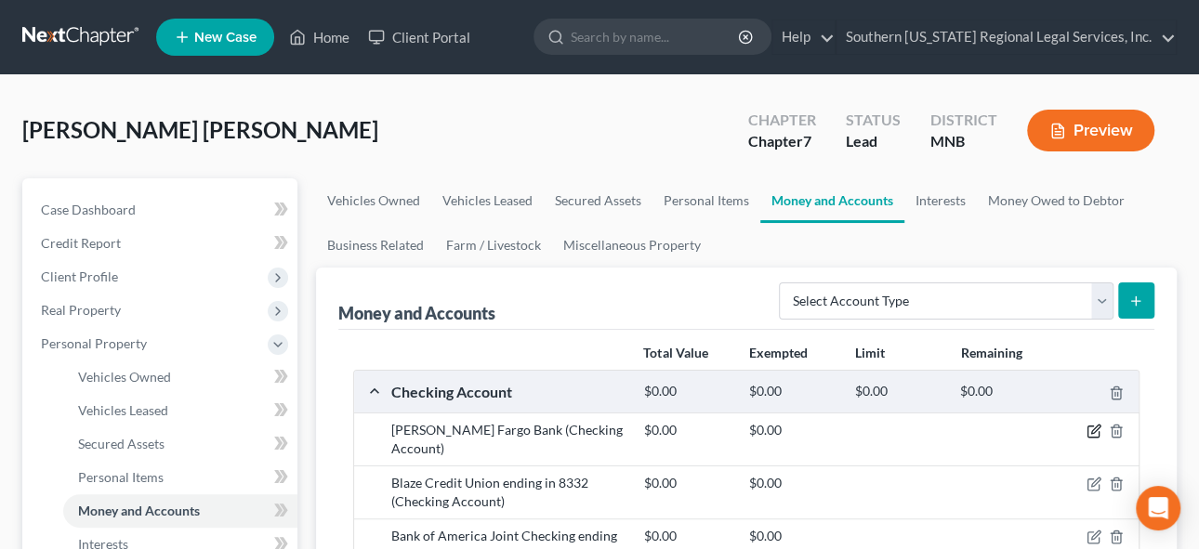
drag, startPoint x: 1092, startPoint y: 429, endPoint x: 872, endPoint y: 422, distance: 220.4
click at [1091, 427] on icon "button" at bounding box center [1094, 431] width 15 height 15
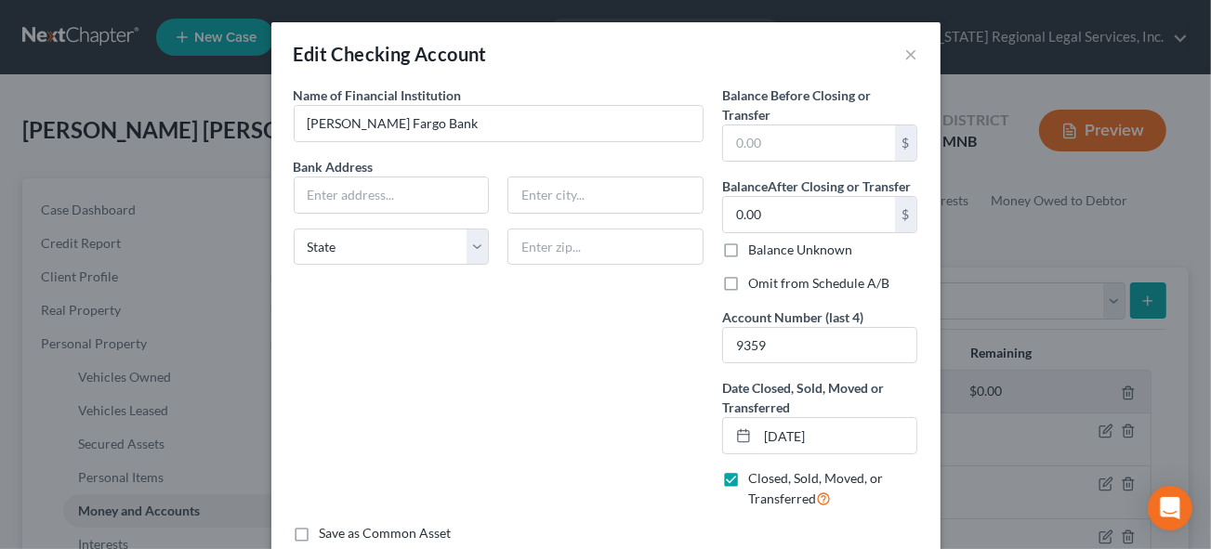
click at [748, 478] on label "Closed, Sold, Moved, or Transferred" at bounding box center [833, 489] width 170 height 40
click at [756, 478] on input "Closed, Sold, Moved, or Transferred" at bounding box center [762, 475] width 12 height 12
checkbox input "false"
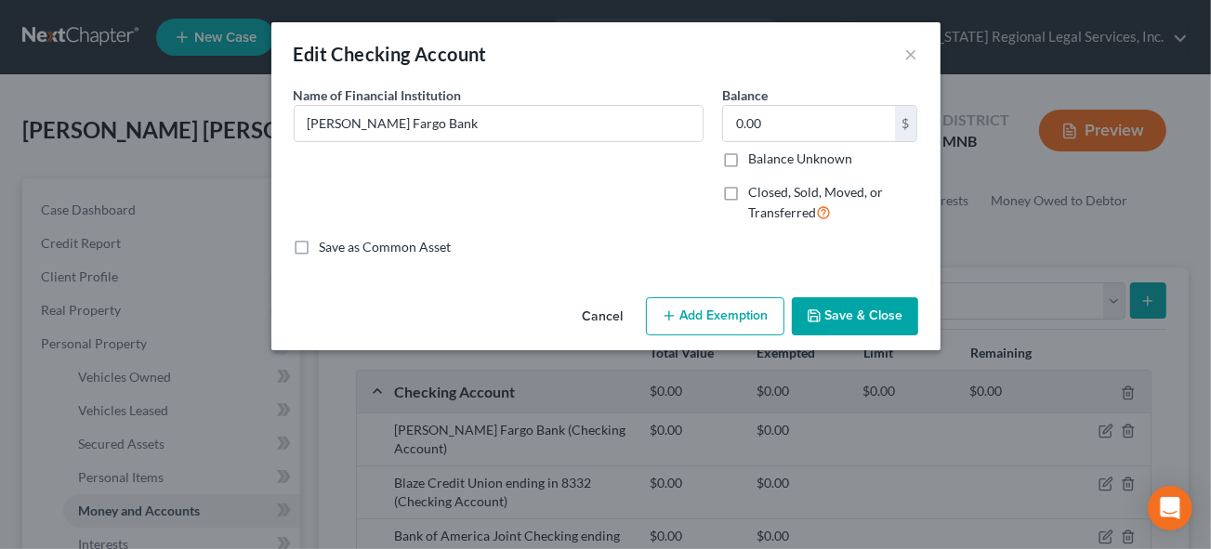
drag, startPoint x: 615, startPoint y: 33, endPoint x: 944, endPoint y: 105, distance: 336.8
click at [944, 105] on div "Edit Checking Account × An exemption set must first be selected from the Filing…" at bounding box center [605, 274] width 1211 height 549
click at [912, 48] on button "×" at bounding box center [912, 54] width 13 height 22
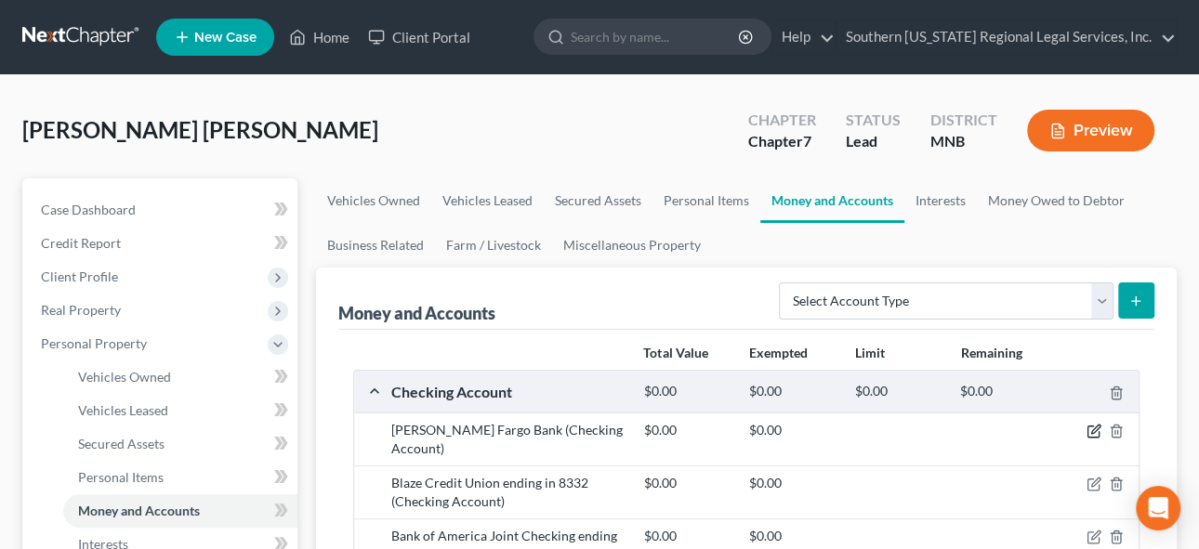
drag, startPoint x: 1090, startPoint y: 430, endPoint x: 1064, endPoint y: 430, distance: 25.1
click at [1090, 430] on icon "button" at bounding box center [1094, 431] width 15 height 15
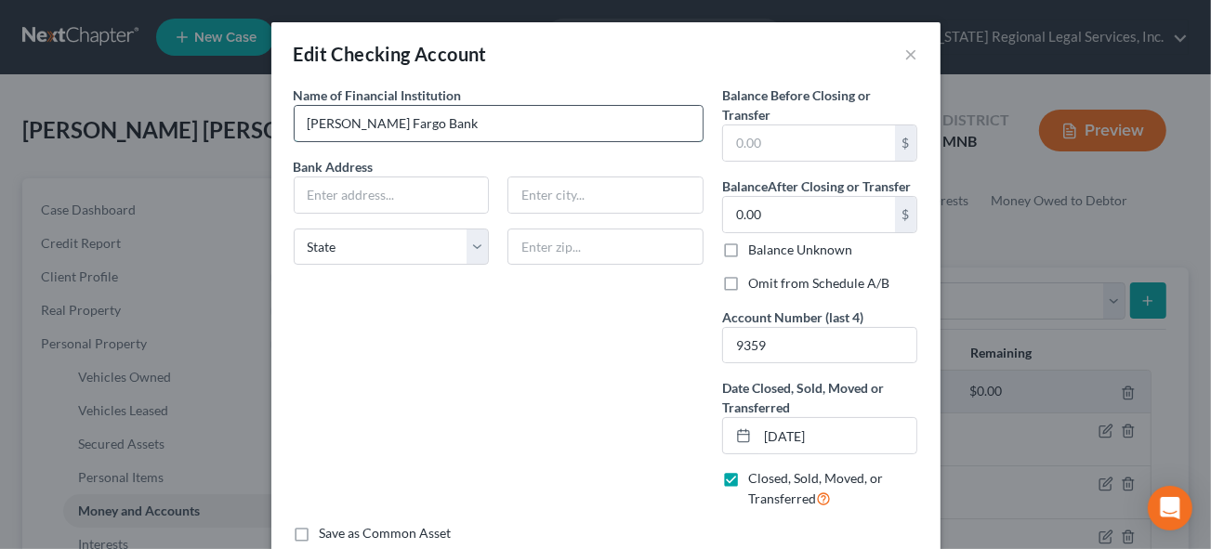
drag, startPoint x: 425, startPoint y: 121, endPoint x: 488, endPoint y: 125, distance: 63.3
click at [425, 121] on input "[PERSON_NAME] Fargo Bank" at bounding box center [499, 123] width 408 height 35
type input "[PERSON_NAME] Fargo Bank Checking ending in [DATE]"
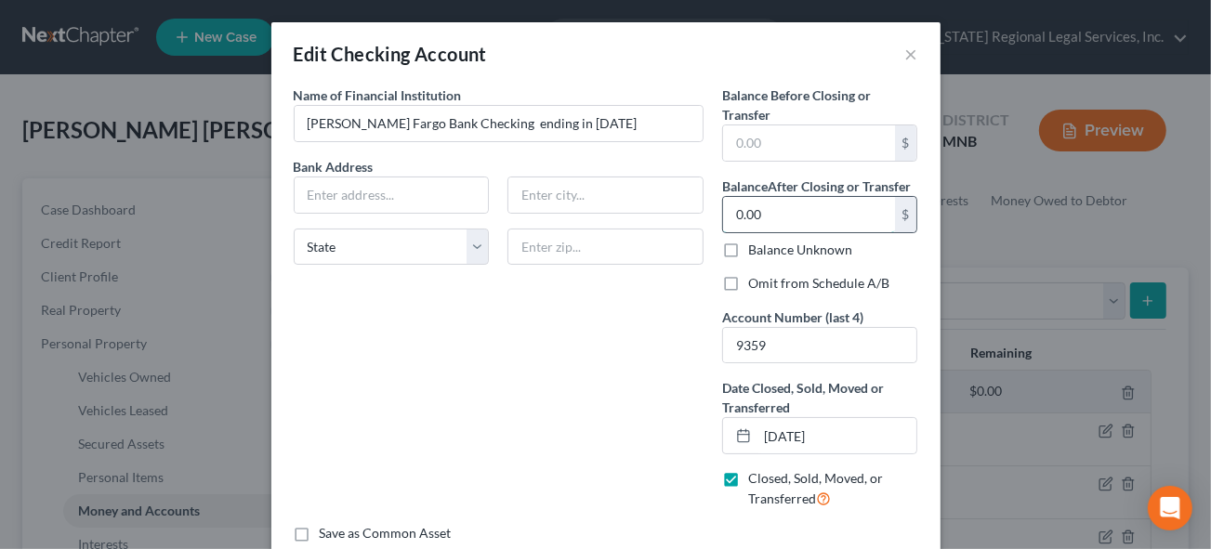
click at [779, 218] on input "0.00" at bounding box center [809, 214] width 172 height 35
drag, startPoint x: 770, startPoint y: 217, endPoint x: 707, endPoint y: 205, distance: 63.5
click at [723, 207] on input "369" at bounding box center [809, 214] width 172 height 35
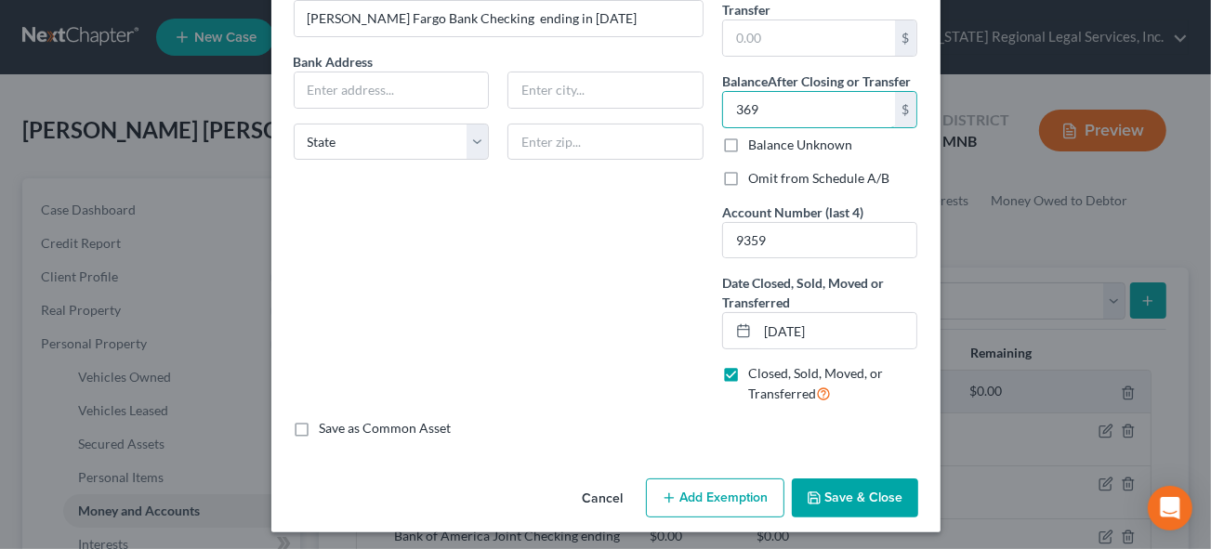
scroll to position [108, 0]
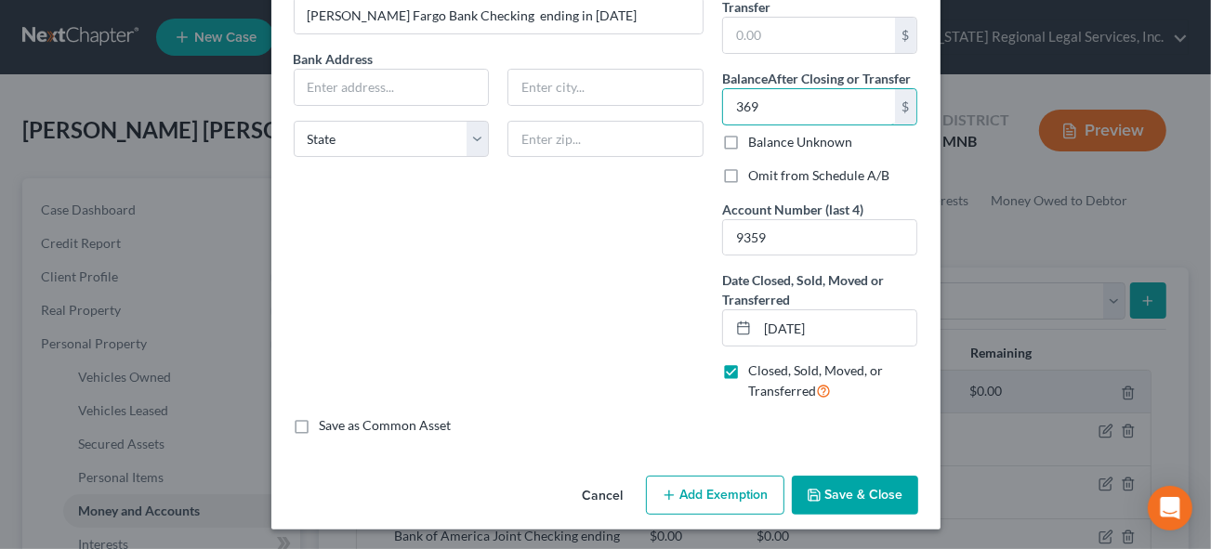
type input "369"
drag, startPoint x: 703, startPoint y: 495, endPoint x: 537, endPoint y: 337, distance: 228.8
click at [702, 492] on button "Add Exemption" at bounding box center [715, 495] width 139 height 39
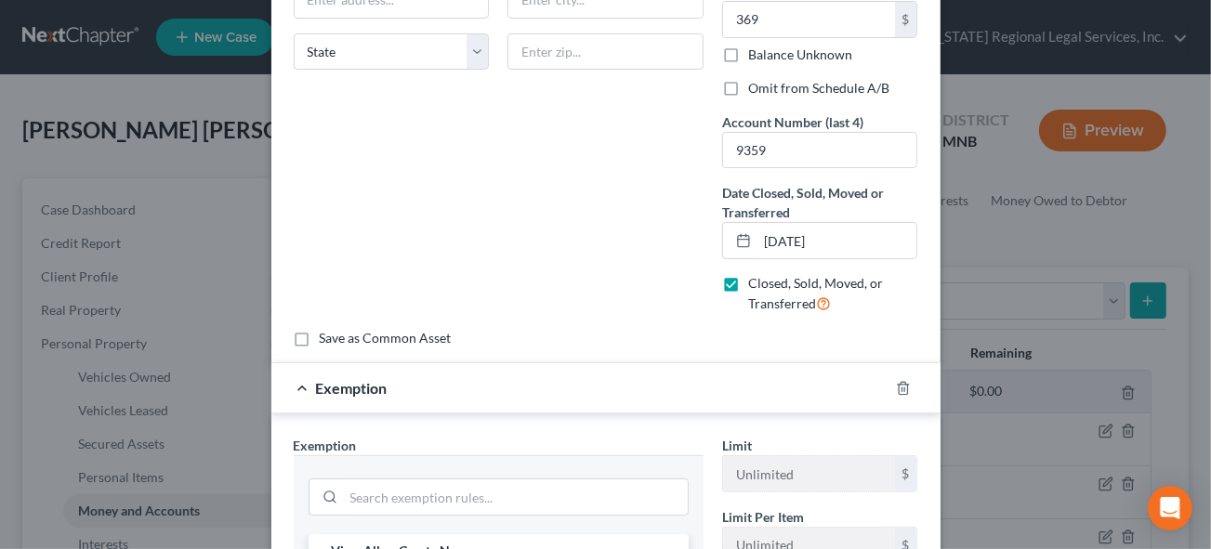
scroll to position [445, 0]
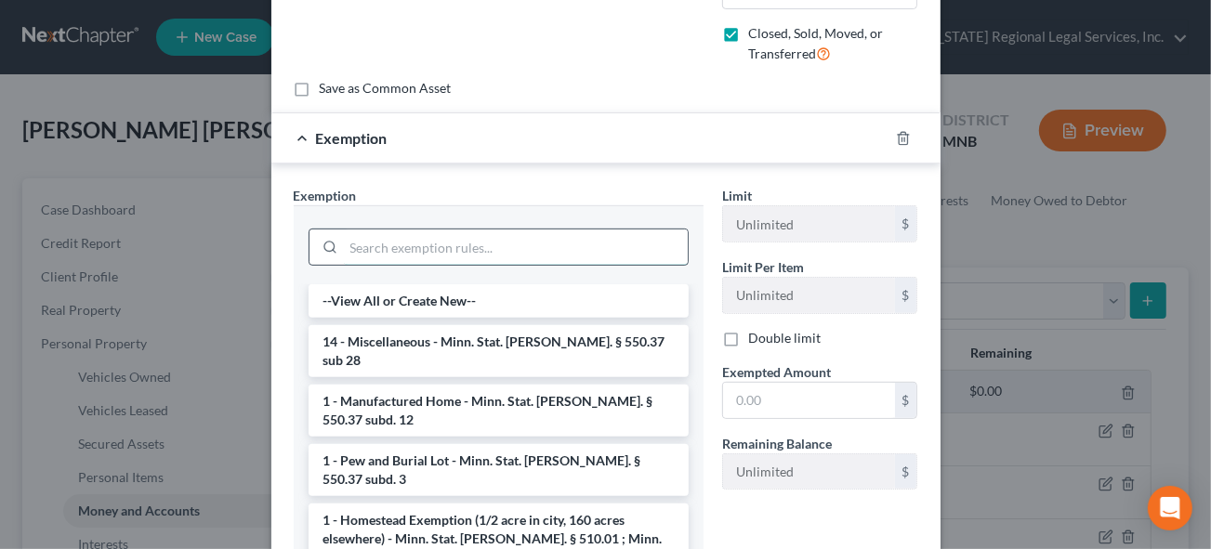
drag, startPoint x: 368, startPoint y: 250, endPoint x: 379, endPoint y: 252, distance: 11.3
click at [368, 250] on input "search" at bounding box center [516, 247] width 344 height 35
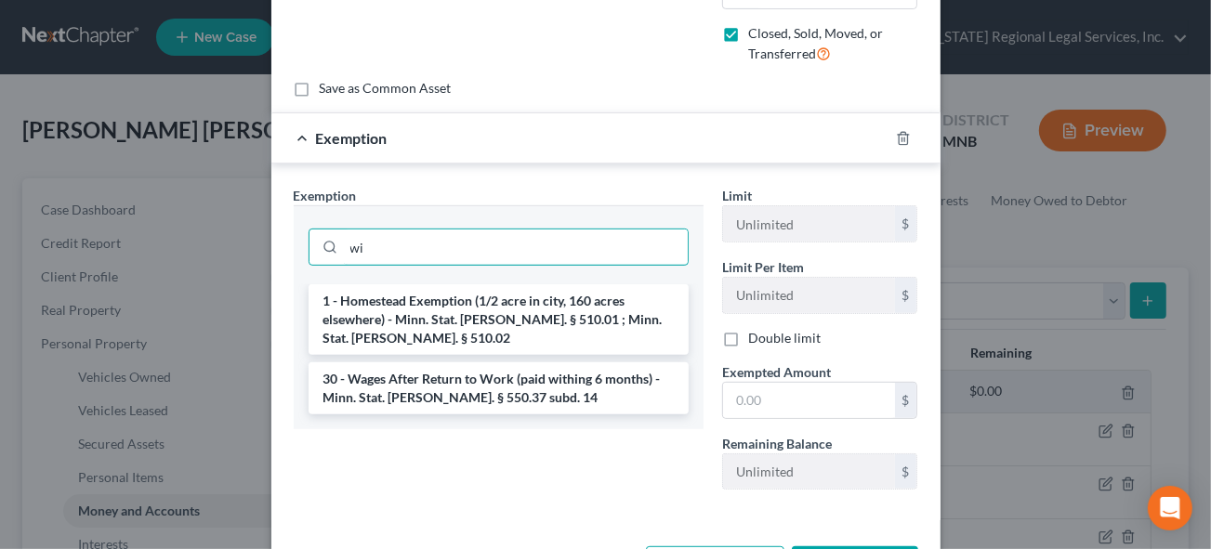
type input "w"
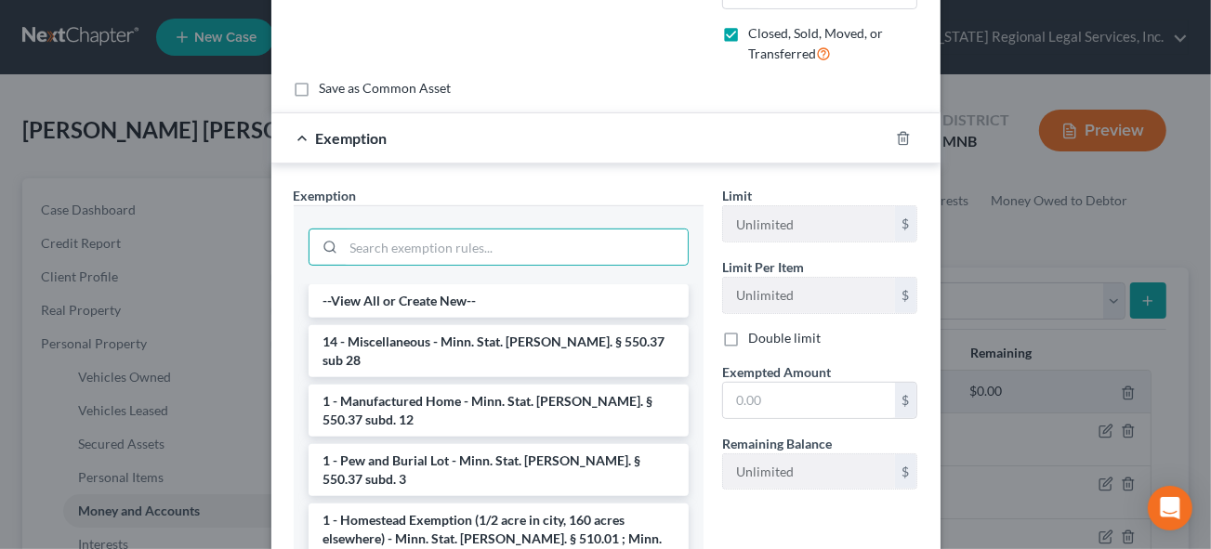
click at [550, 337] on li "14 - Miscellaneous - Minn. Stat. [PERSON_NAME]. § 550.37 sub 28" at bounding box center [499, 351] width 380 height 52
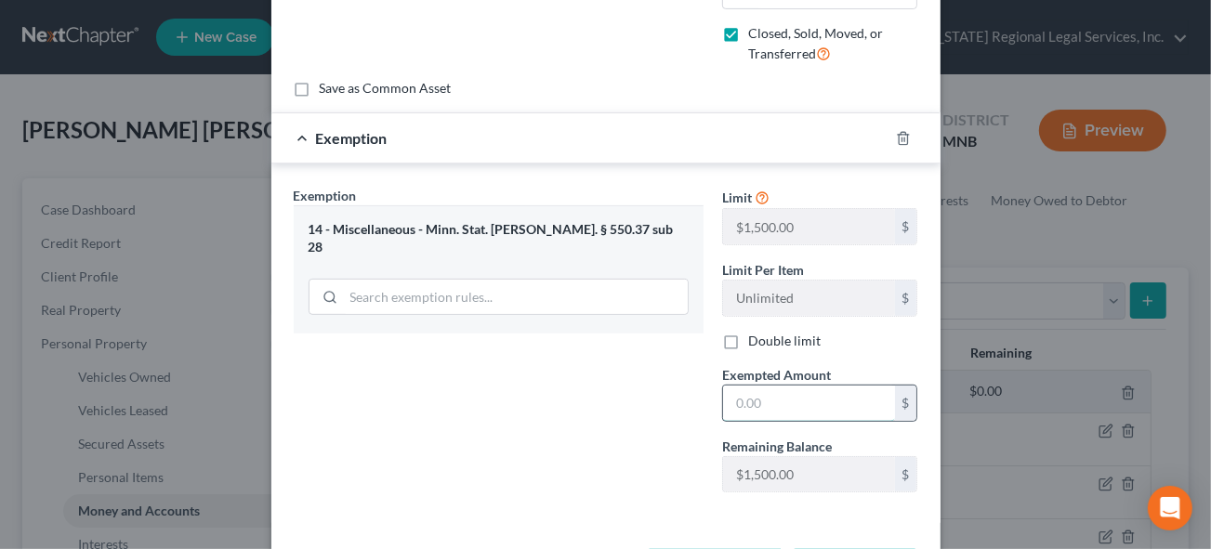
click at [786, 407] on input "text" at bounding box center [809, 403] width 172 height 35
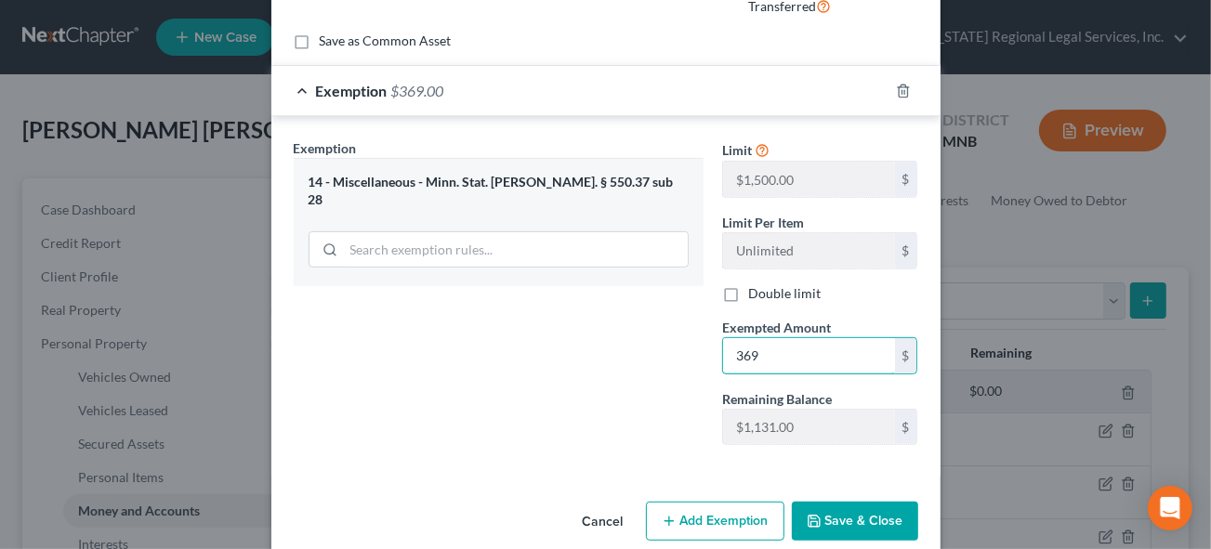
scroll to position [515, 0]
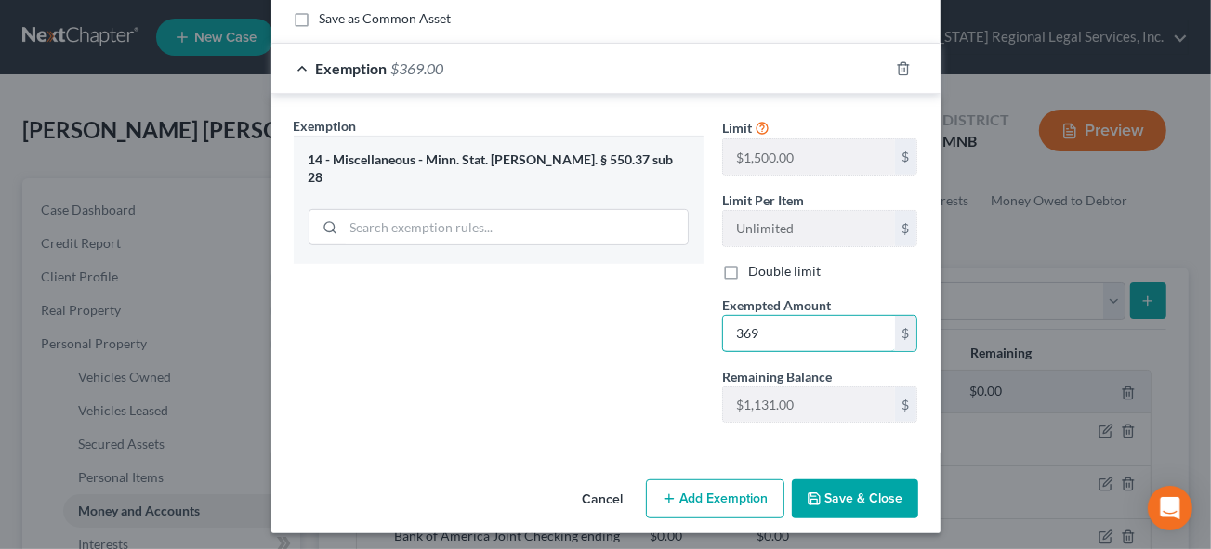
type input "369"
click at [843, 492] on button "Save & Close" at bounding box center [855, 499] width 126 height 39
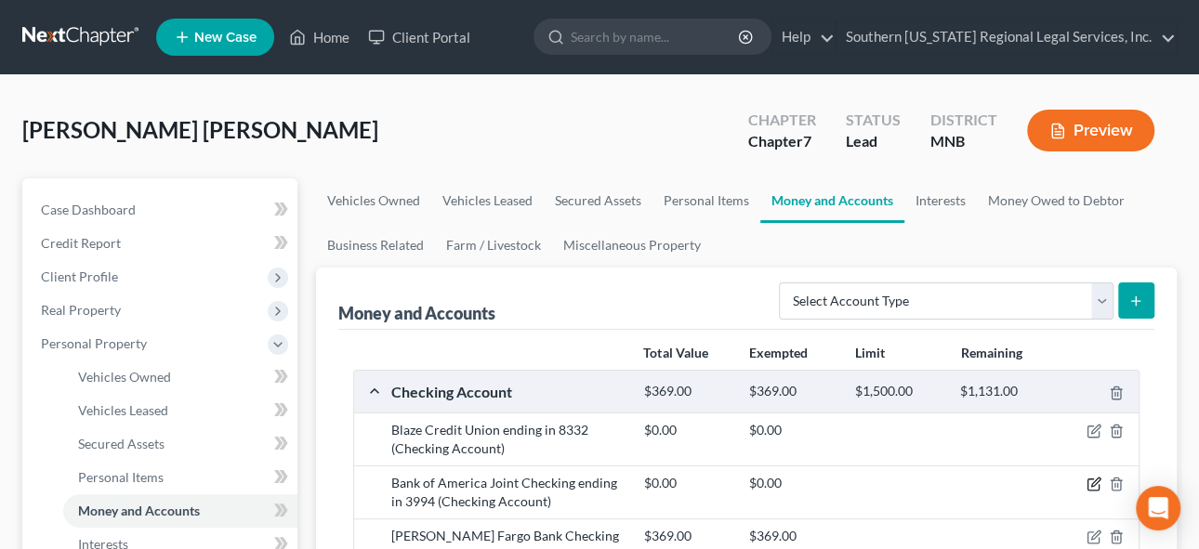
click at [1094, 479] on icon "button" at bounding box center [1095, 483] width 8 height 8
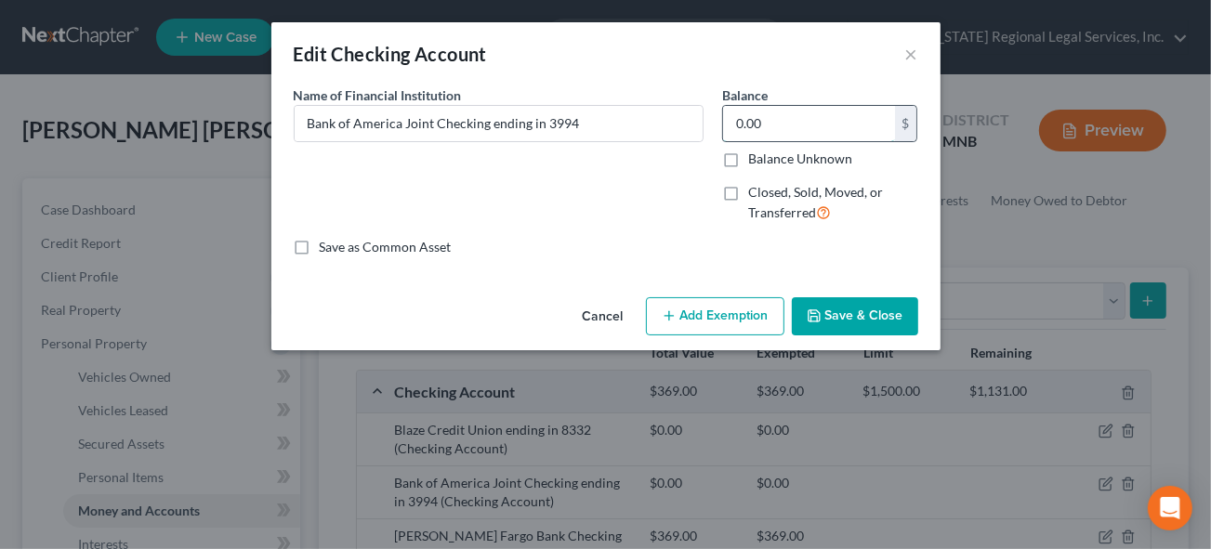
click at [845, 119] on input "0.00" at bounding box center [809, 123] width 172 height 35
type input "111"
click at [701, 331] on button "Add Exemption" at bounding box center [715, 317] width 139 height 39
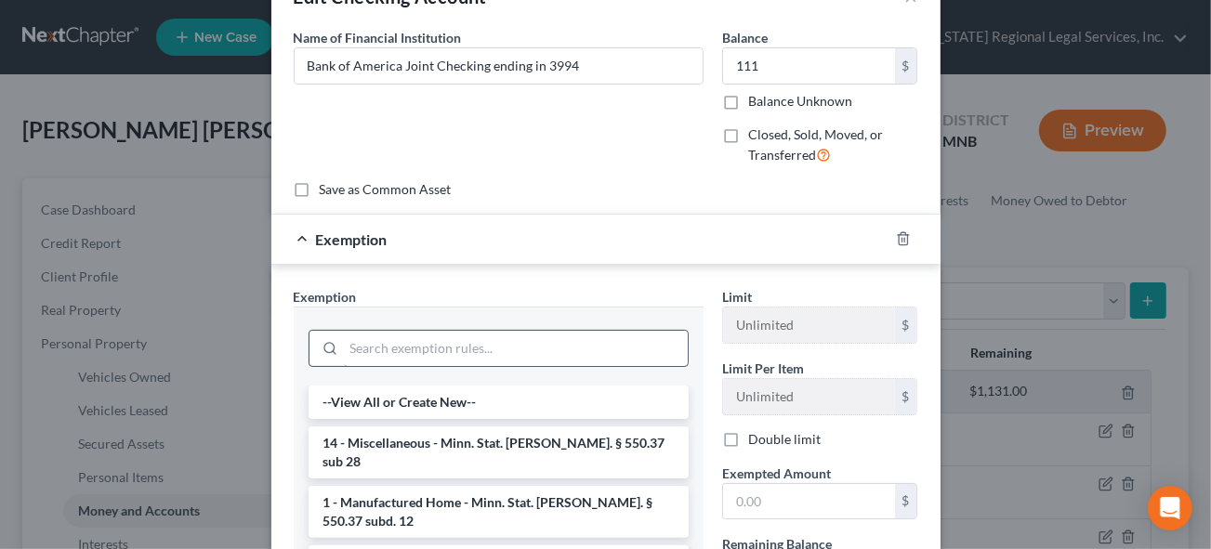
scroll to position [84, 0]
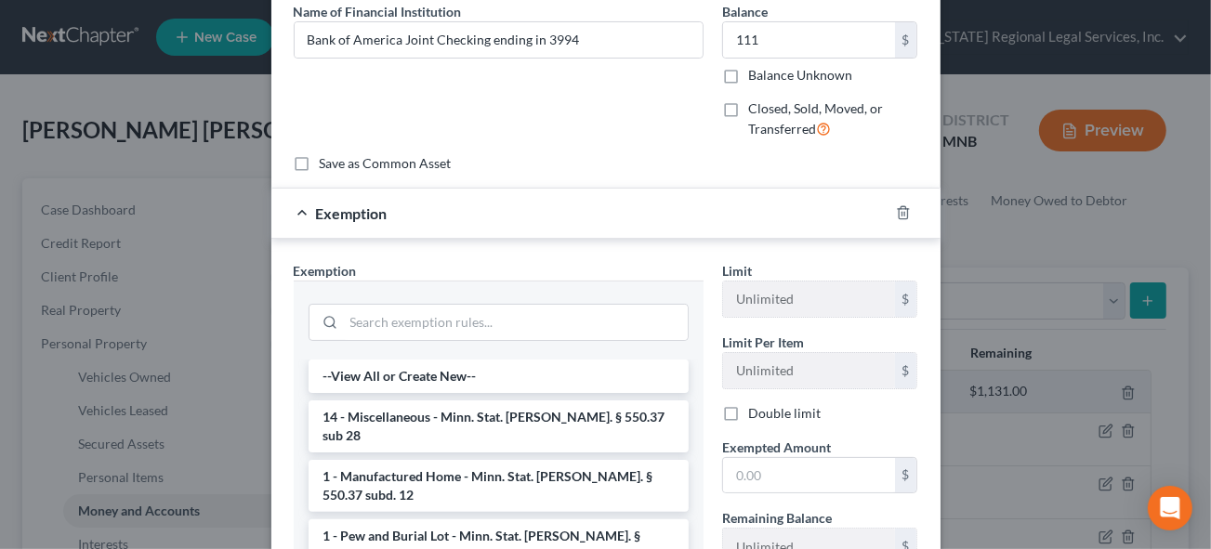
drag, startPoint x: 430, startPoint y: 410, endPoint x: 661, endPoint y: 428, distance: 232.2
click at [431, 409] on li "14 - Miscellaneous - Minn. Stat. [PERSON_NAME]. § 550.37 sub 28" at bounding box center [499, 427] width 380 height 52
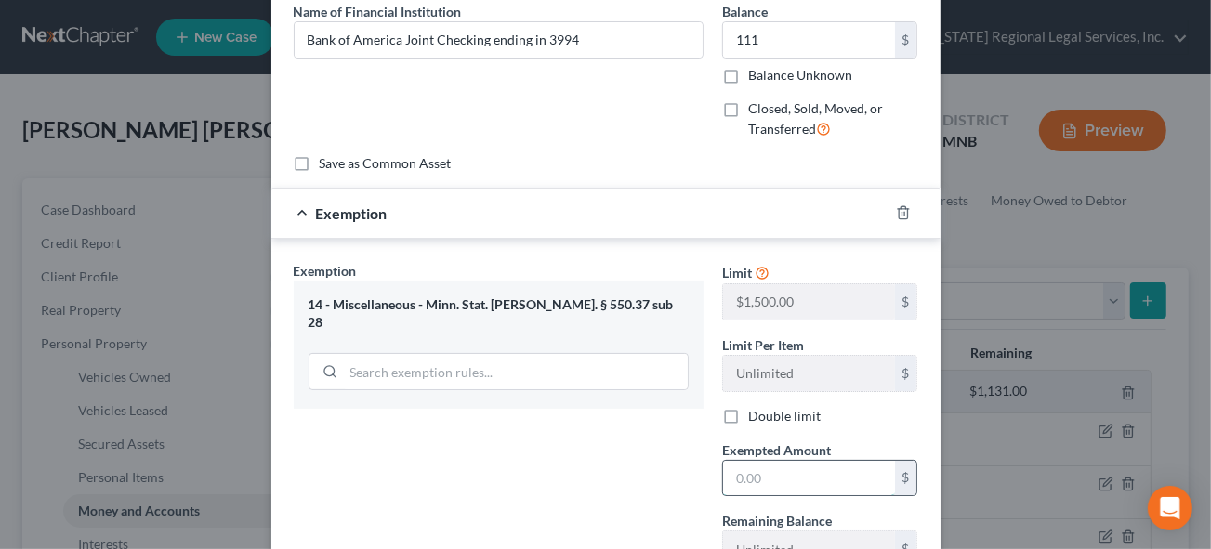
click at [771, 471] on input "text" at bounding box center [809, 478] width 172 height 35
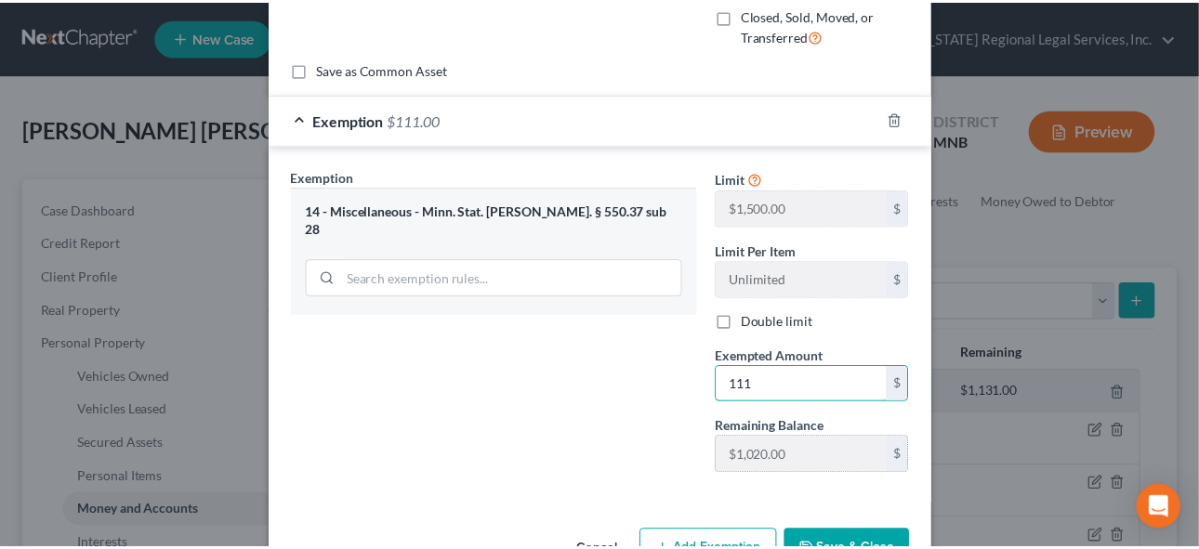
scroll to position [231, 0]
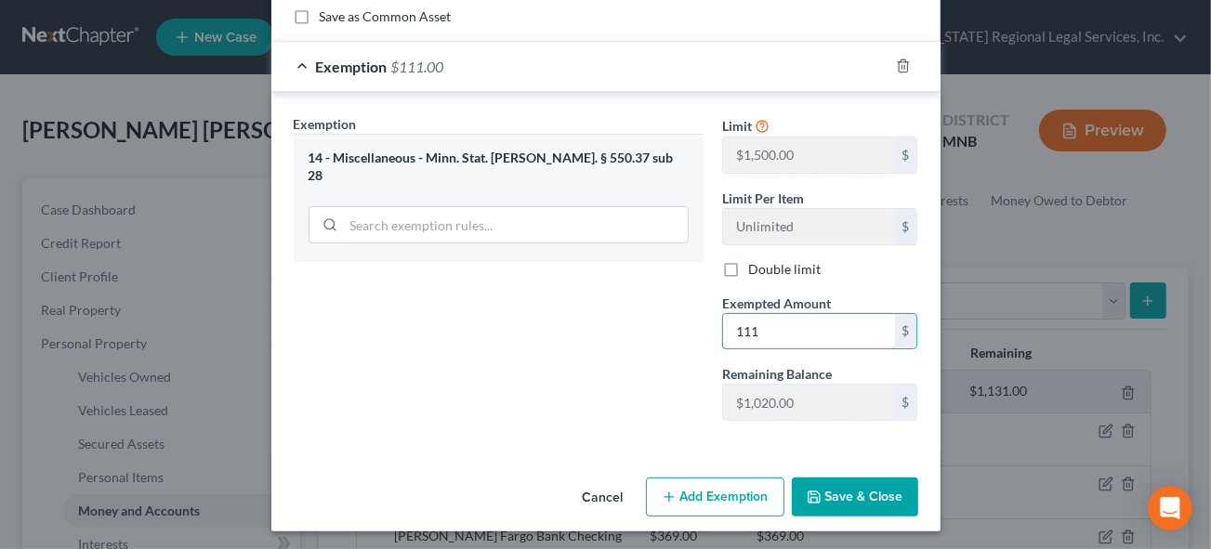
type input "111"
click at [844, 495] on button "Save & Close" at bounding box center [855, 497] width 126 height 39
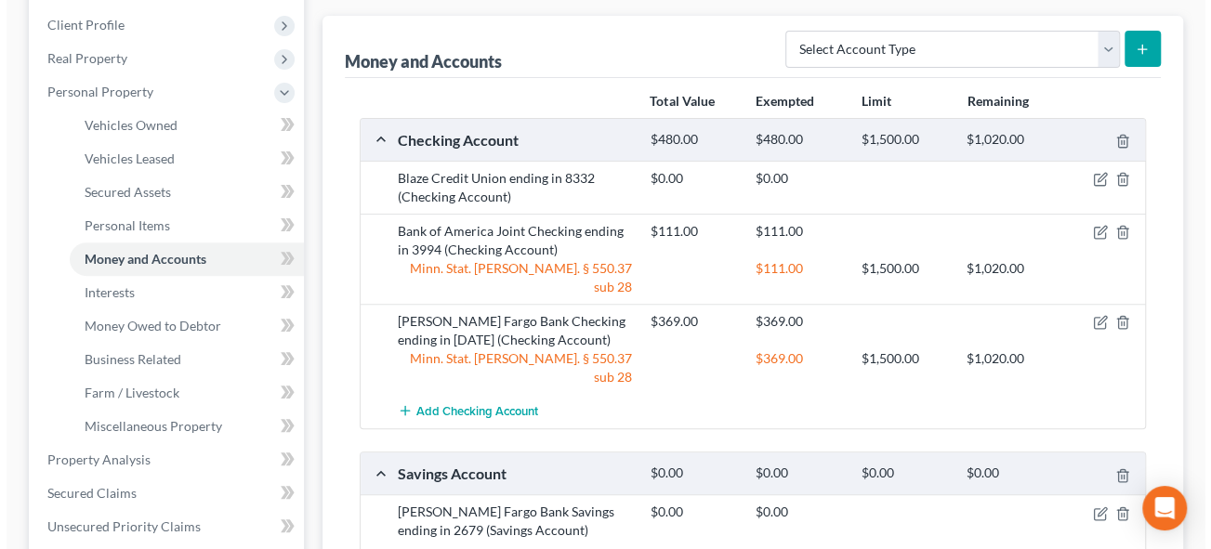
scroll to position [253, 0]
click at [1093, 227] on icon "button" at bounding box center [1095, 230] width 8 height 8
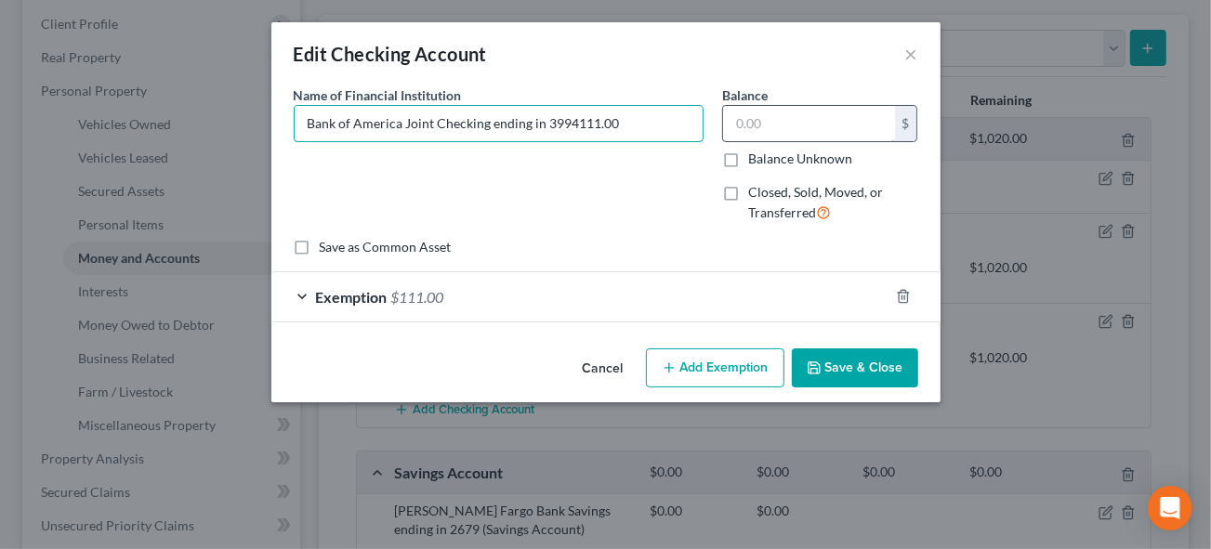
type input "Bank of America Joint Checking ending in 3994111.00"
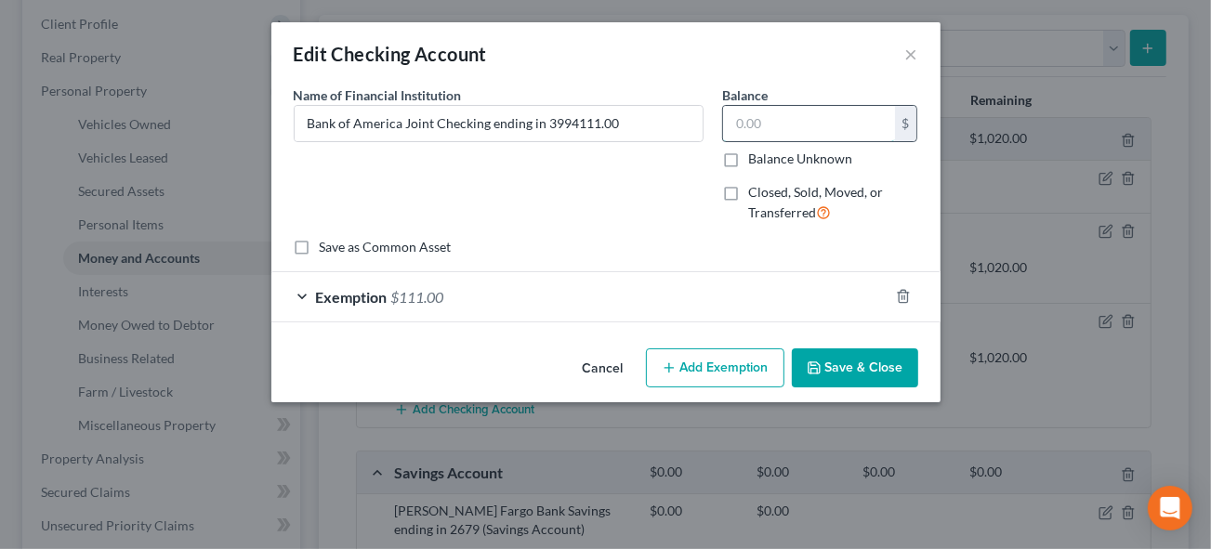
click at [783, 126] on input "text" at bounding box center [809, 123] width 172 height 35
click at [707, 368] on button "Add Exemption" at bounding box center [715, 368] width 139 height 39
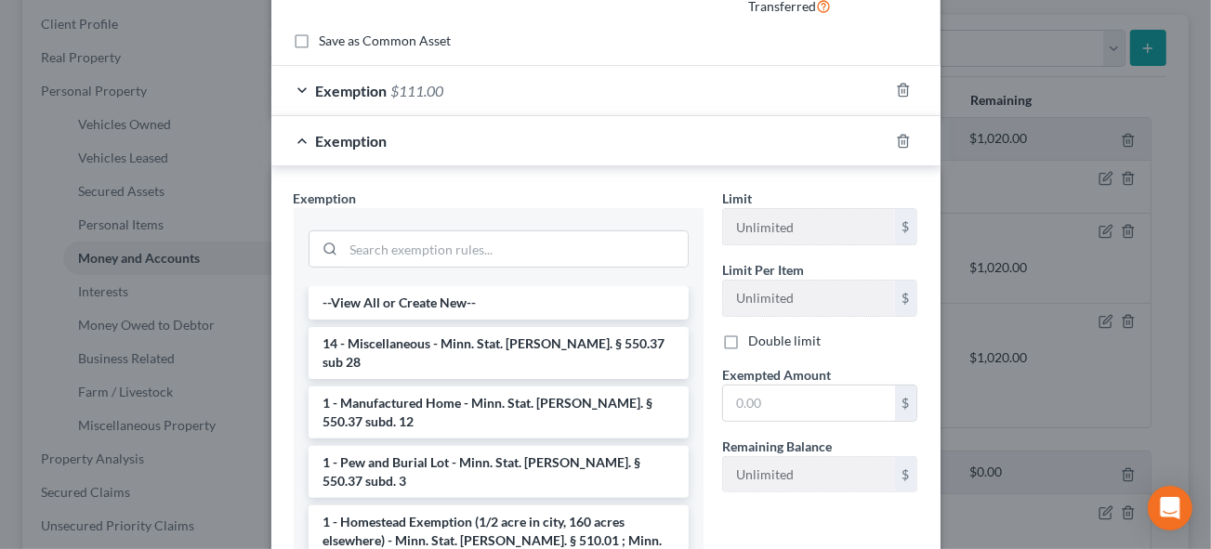
scroll to position [371, 0]
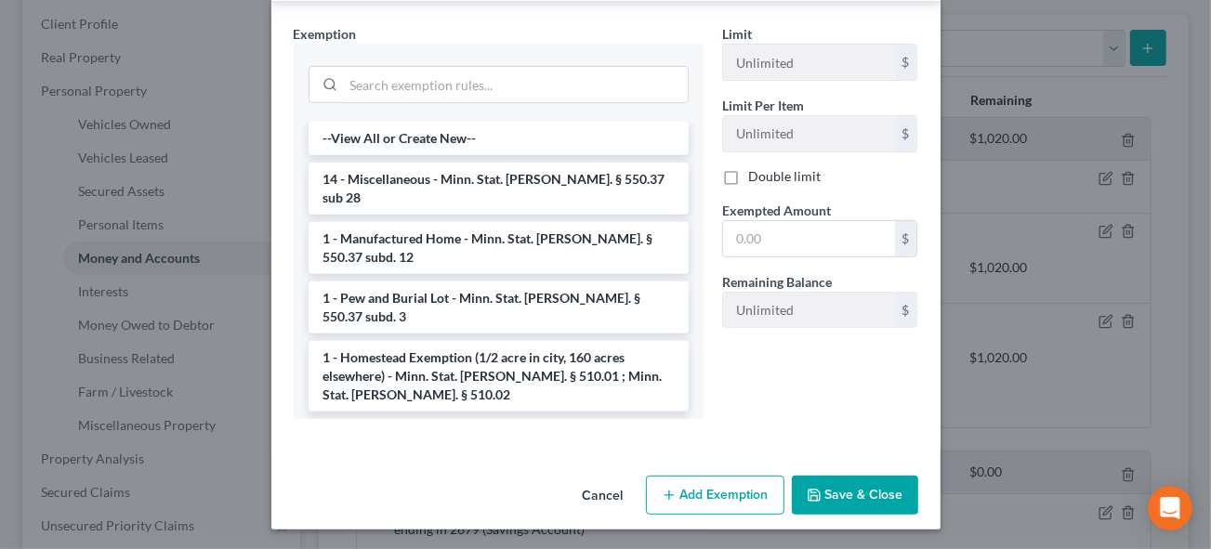
click at [843, 496] on button "Save & Close" at bounding box center [855, 495] width 126 height 39
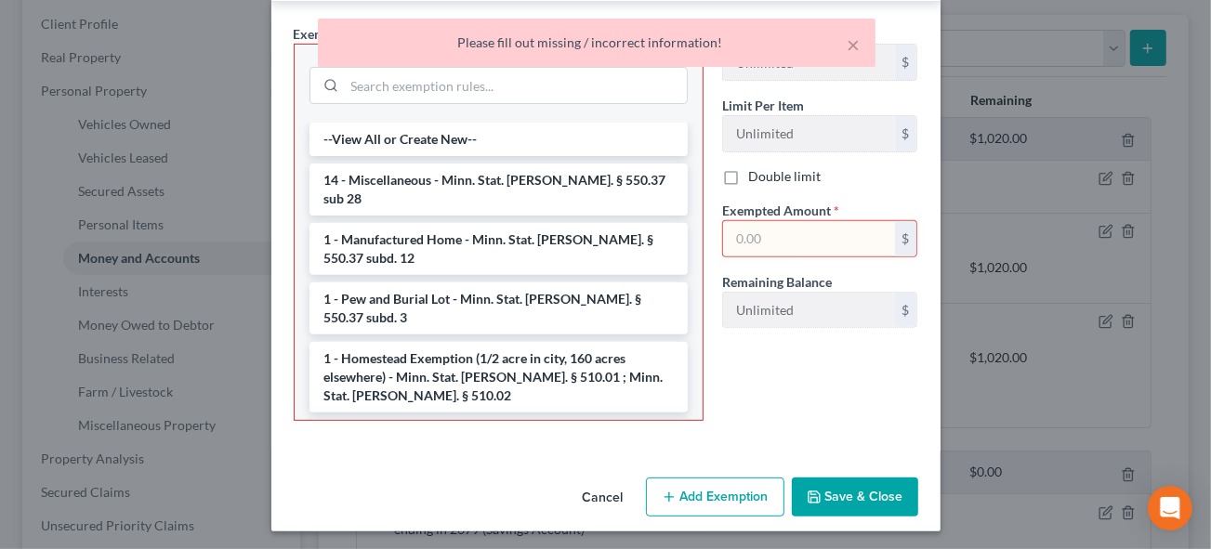
click at [790, 397] on div "Limit Unlimited $ Limit Per Item Unlimited $ Double limit Exempted Amount * $ R…" at bounding box center [820, 230] width 215 height 412
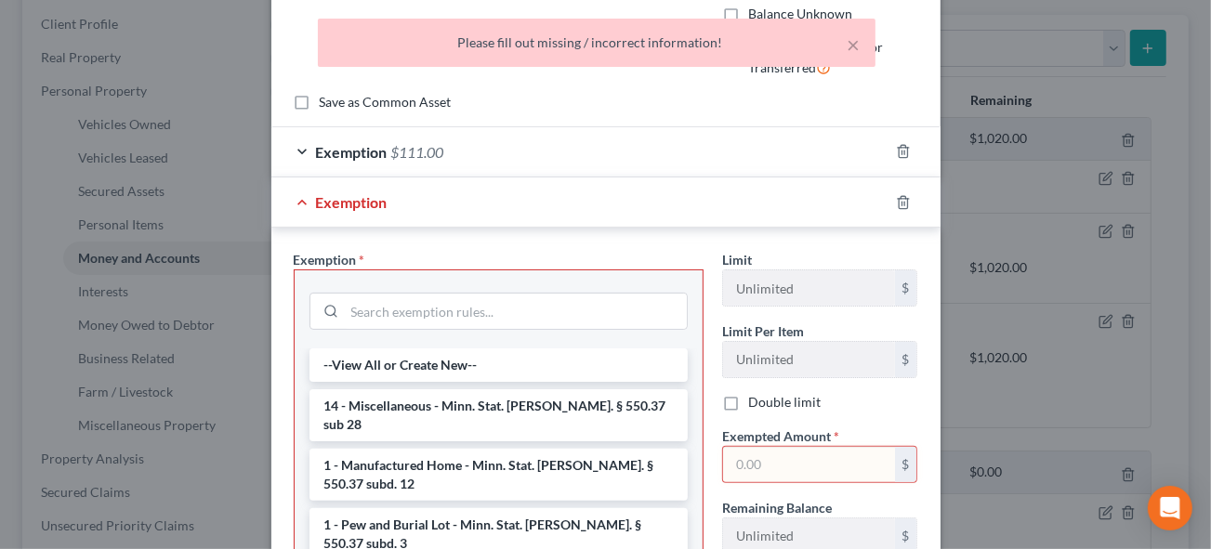
scroll to position [0, 0]
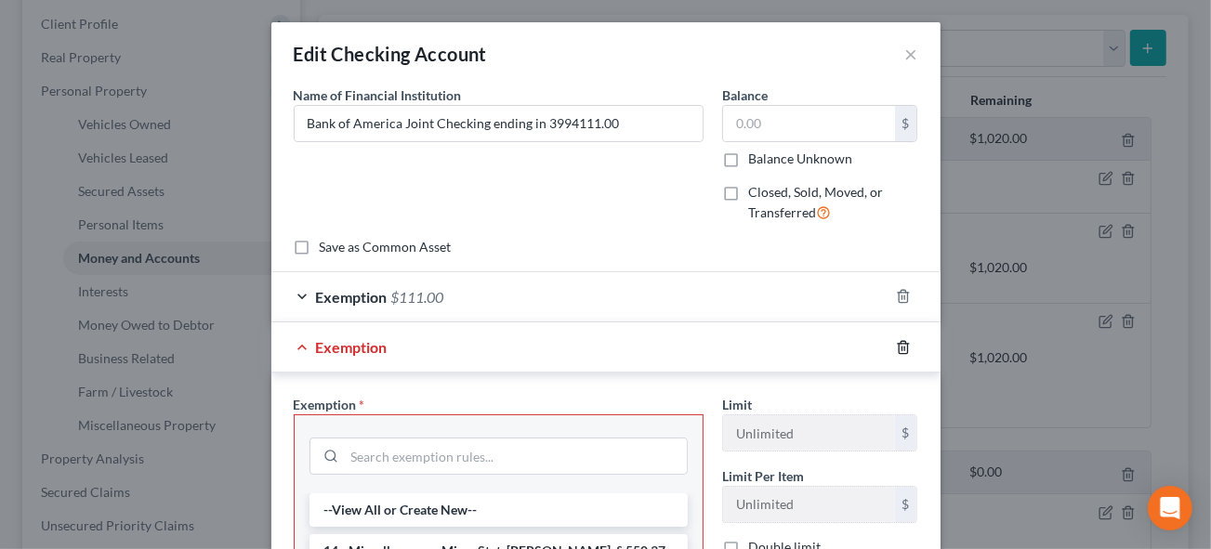
click at [897, 344] on icon "button" at bounding box center [903, 347] width 15 height 15
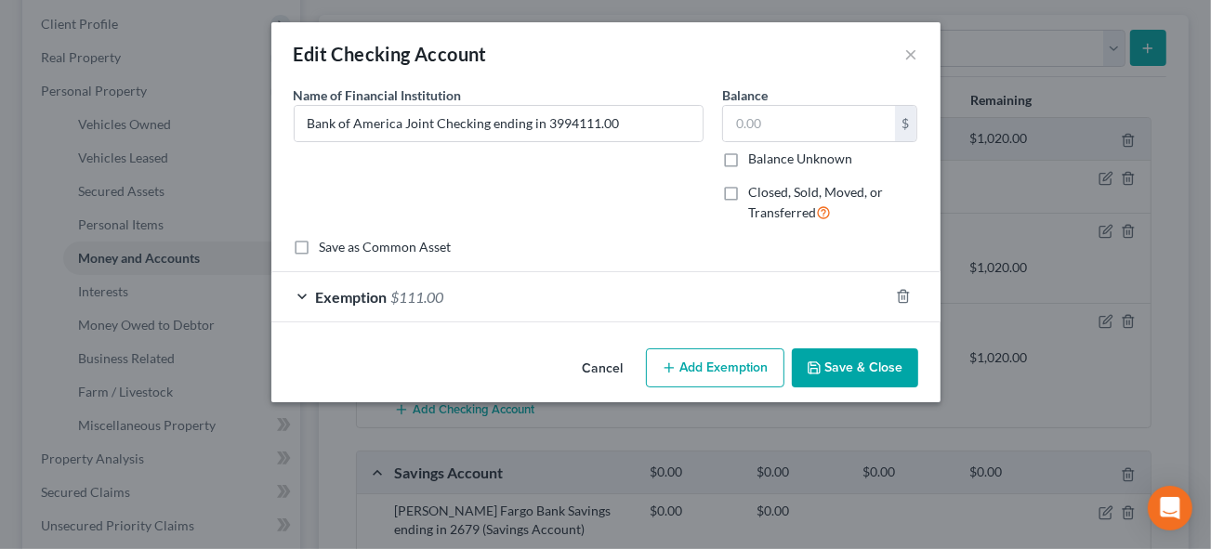
click at [875, 369] on button "Save & Close" at bounding box center [855, 368] width 126 height 39
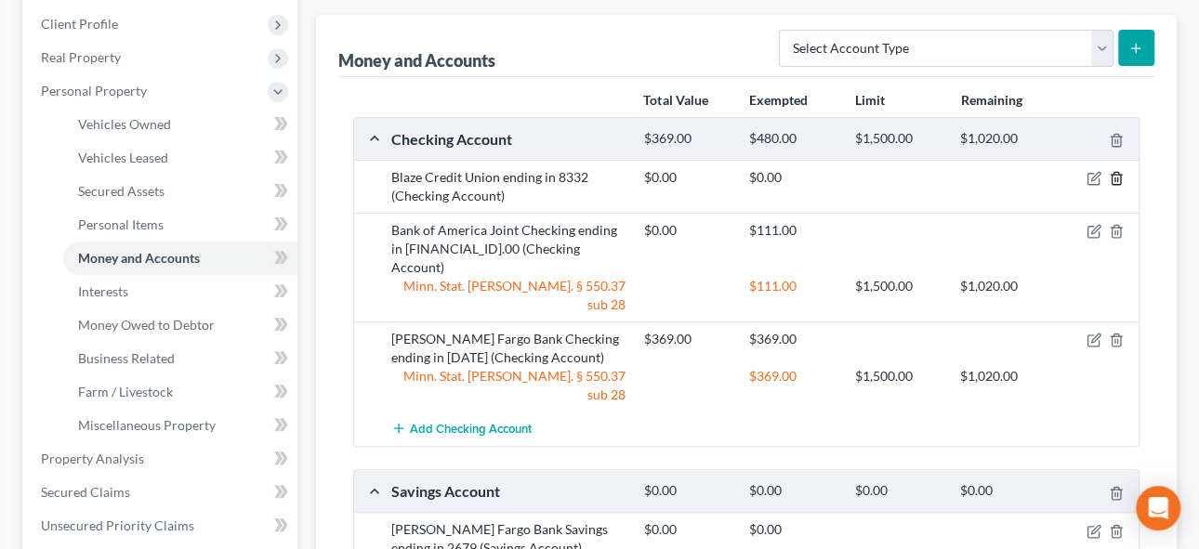
click at [1117, 178] on icon "button" at bounding box center [1116, 178] width 15 height 15
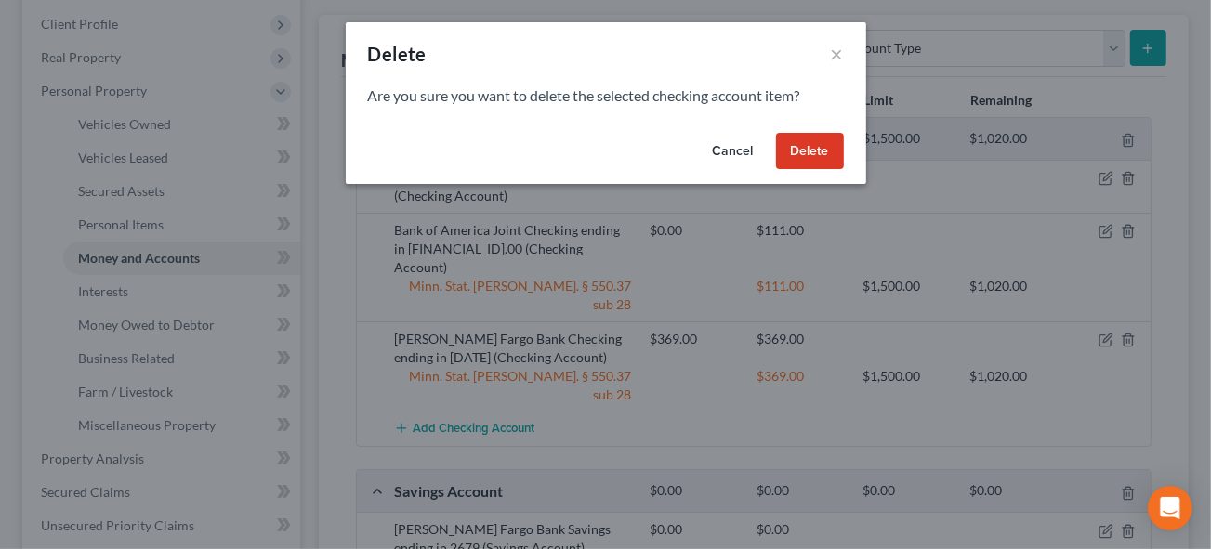
drag, startPoint x: 888, startPoint y: 235, endPoint x: 962, endPoint y: 242, distance: 74.7
click at [888, 234] on div "Delete × Are you sure you want to delete the selected checking account item? Ca…" at bounding box center [605, 274] width 1211 height 549
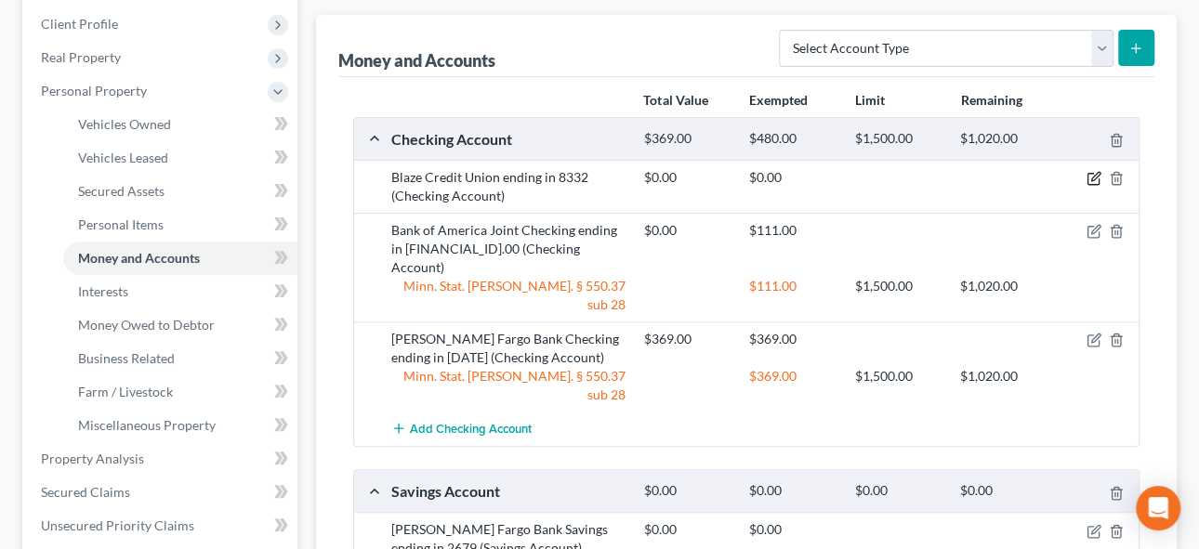
click at [1091, 176] on icon "button" at bounding box center [1095, 177] width 8 height 8
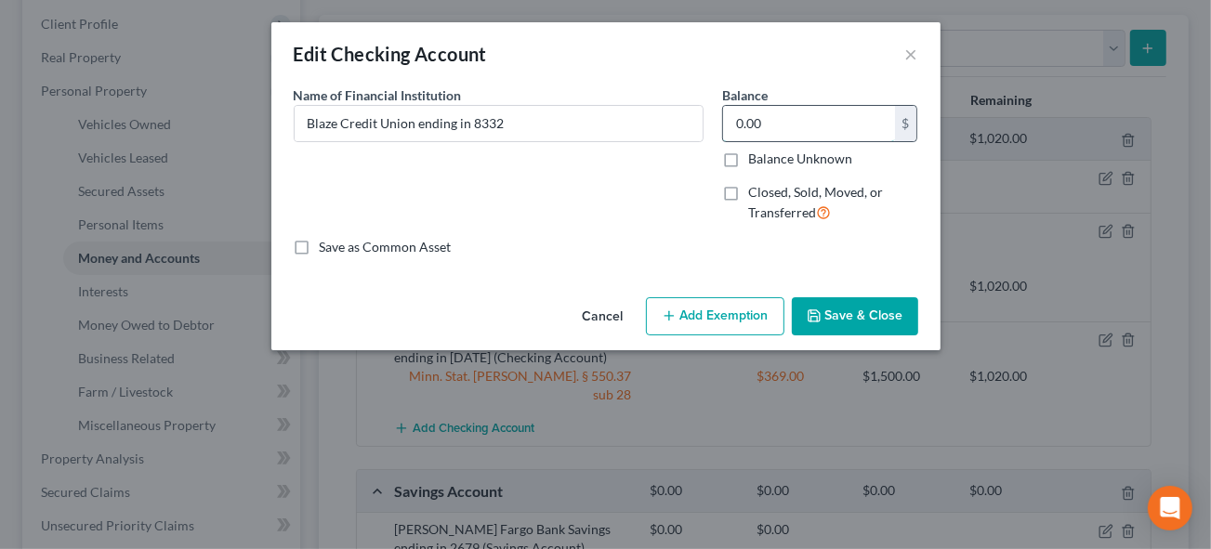
click at [788, 119] on input "0.00" at bounding box center [809, 123] width 172 height 35
type input "111"
click at [720, 323] on button "Add Exemption" at bounding box center [715, 317] width 139 height 39
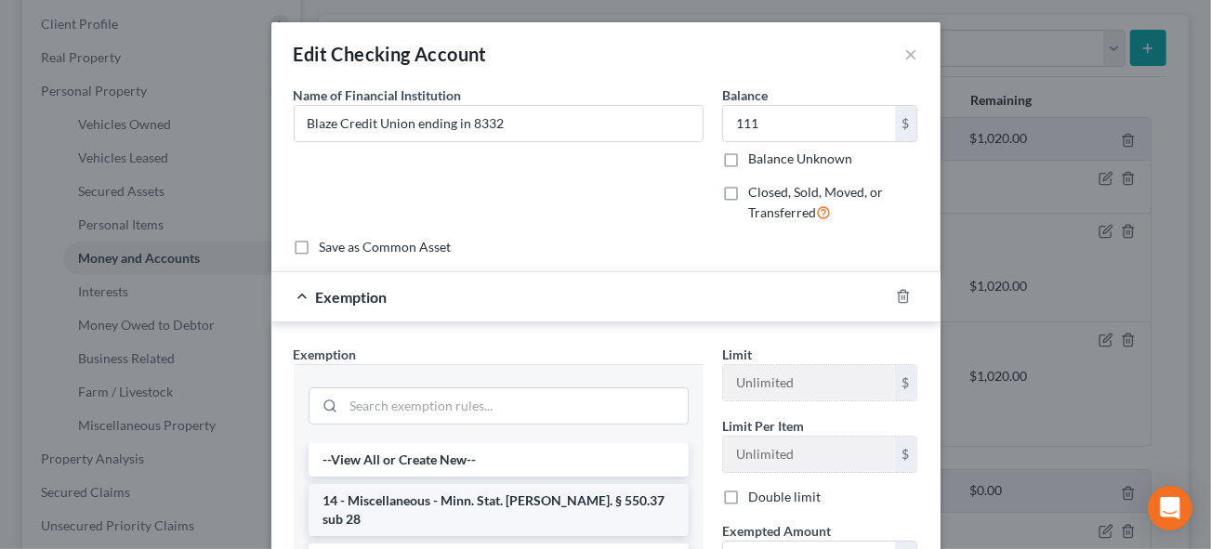
click at [474, 499] on li "14 - Miscellaneous - Minn. Stat. [PERSON_NAME]. § 550.37 sub 28" at bounding box center [499, 510] width 380 height 52
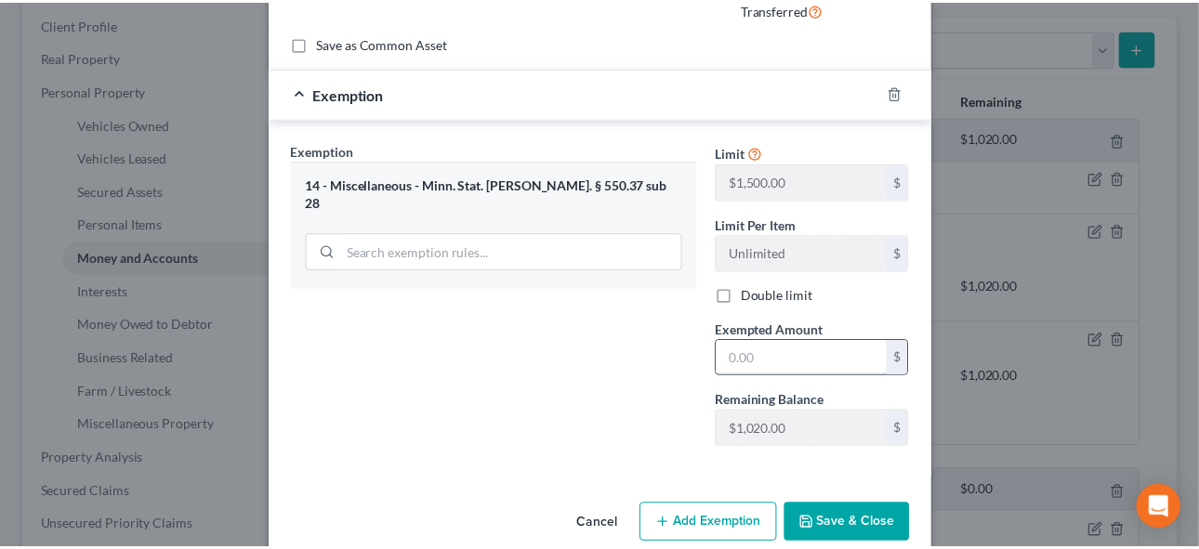
scroll to position [231, 0]
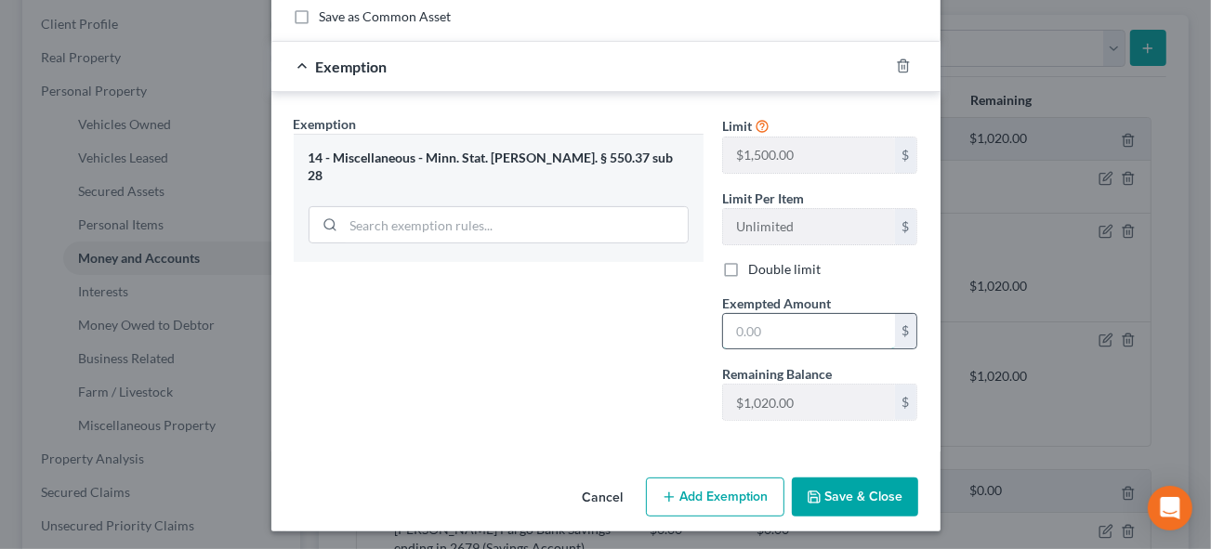
click at [760, 325] on input "text" at bounding box center [809, 331] width 172 height 35
type input "111"
drag, startPoint x: 876, startPoint y: 501, endPoint x: 743, endPoint y: 354, distance: 198.1
click at [876, 501] on button "Save & Close" at bounding box center [855, 497] width 126 height 39
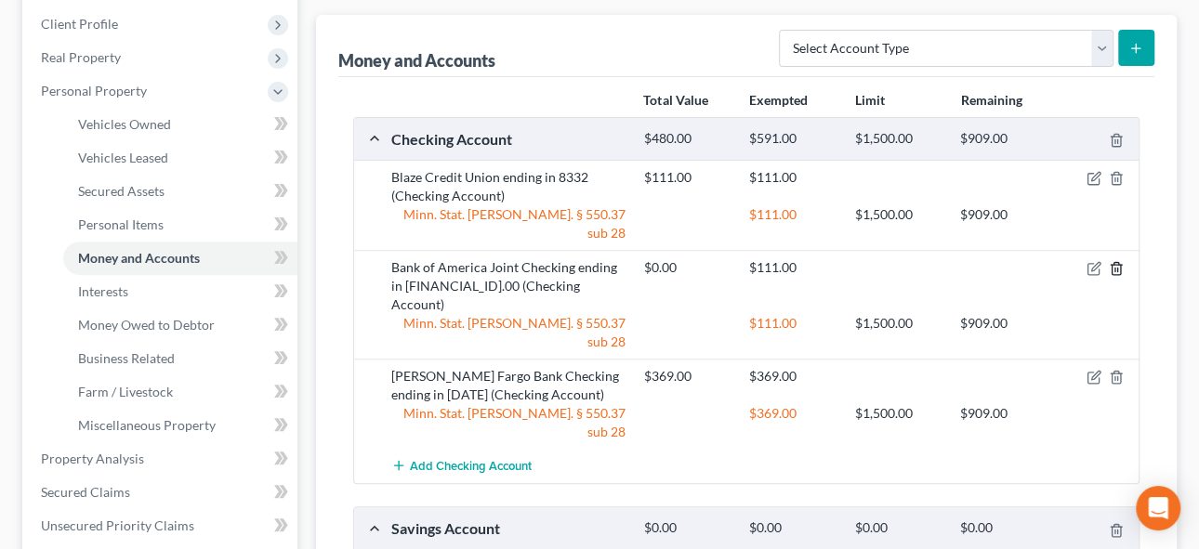
click at [1120, 263] on icon "button" at bounding box center [1116, 269] width 8 height 12
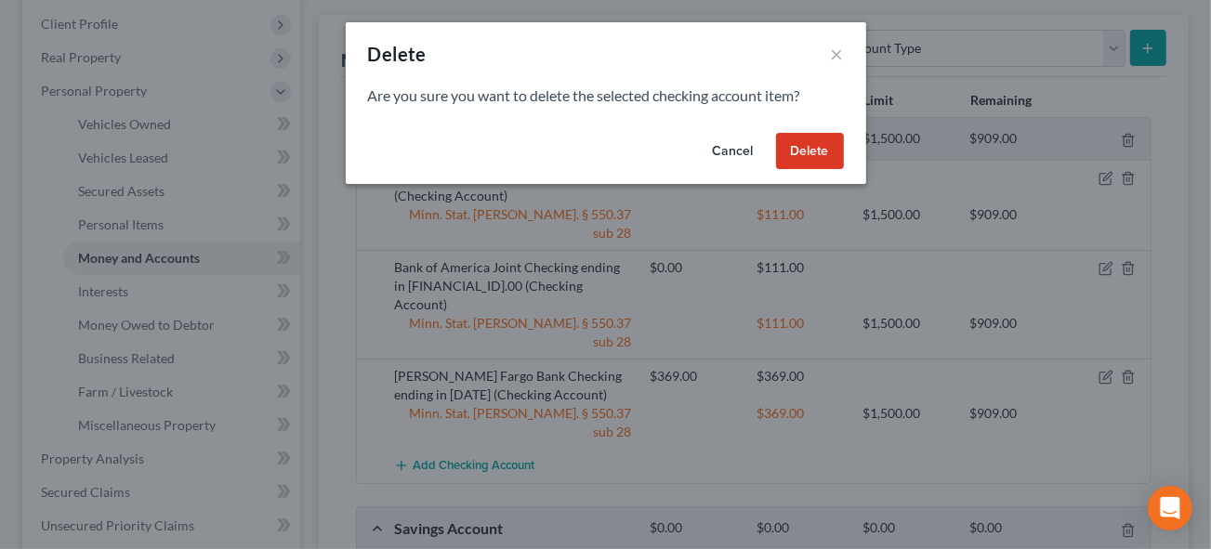
click at [798, 161] on button "Delete" at bounding box center [810, 151] width 68 height 37
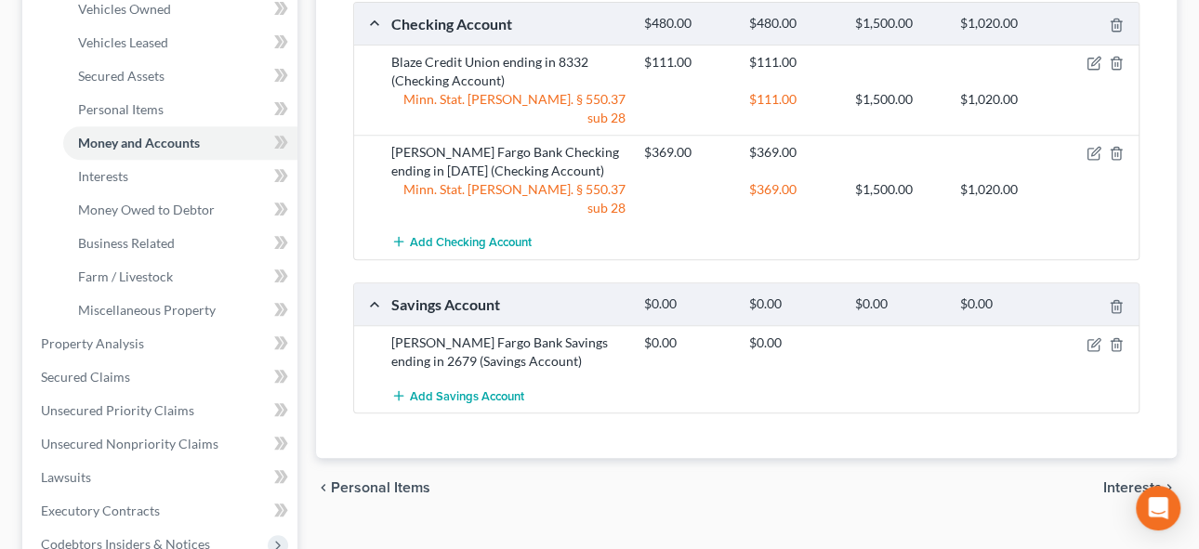
scroll to position [422, 0]
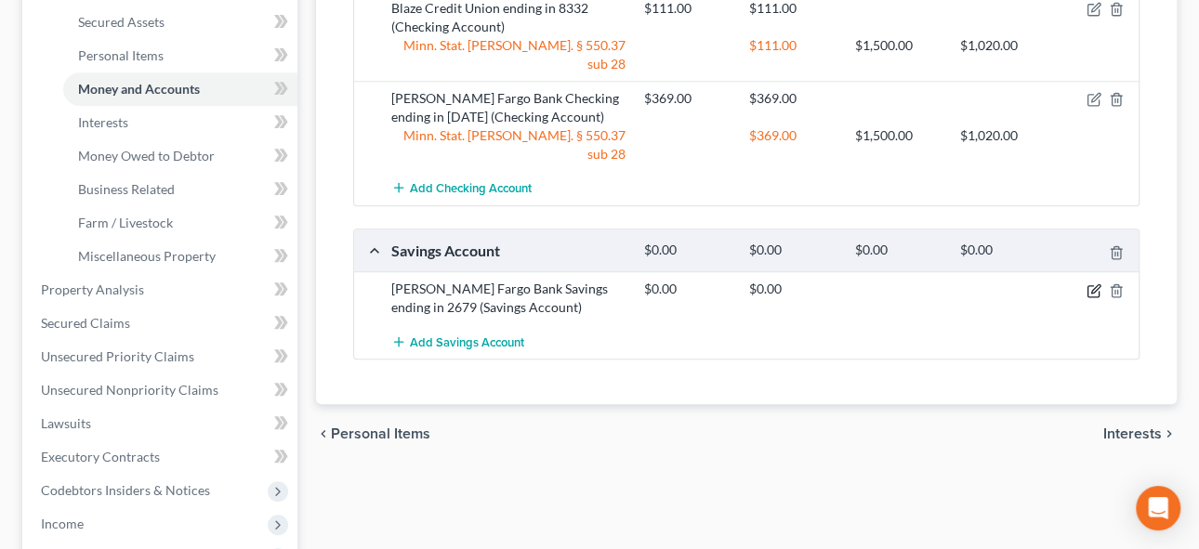
click at [1088, 285] on icon "button" at bounding box center [1093, 290] width 11 height 11
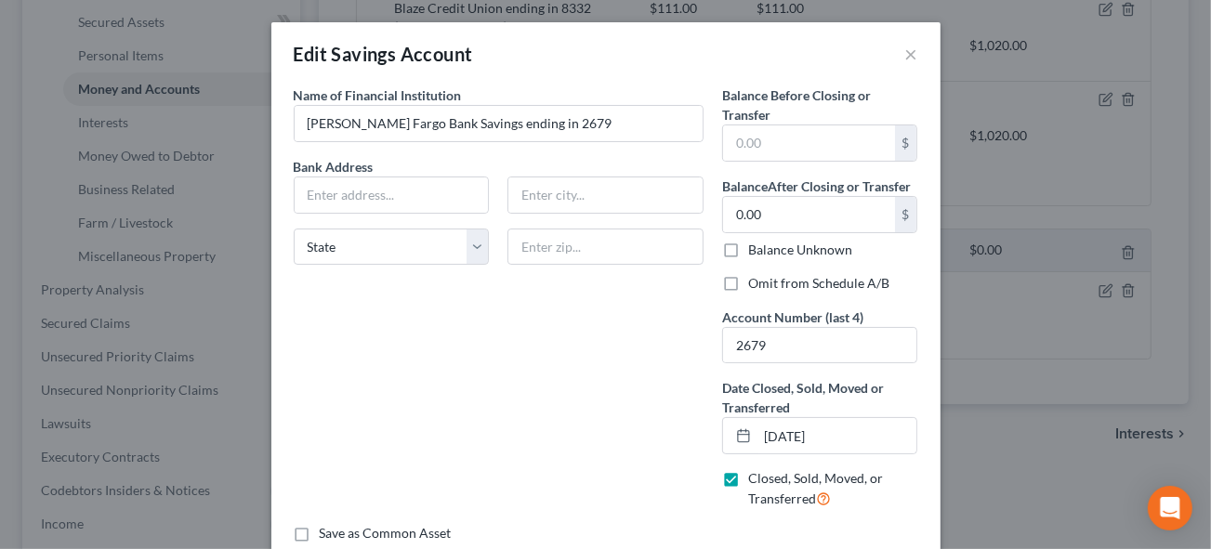
click at [748, 475] on label "Closed, Sold, Moved, or Transferred" at bounding box center [833, 489] width 170 height 40
click at [756, 475] on input "Closed, Sold, Moved, or Transferred" at bounding box center [762, 475] width 12 height 12
checkbox input "false"
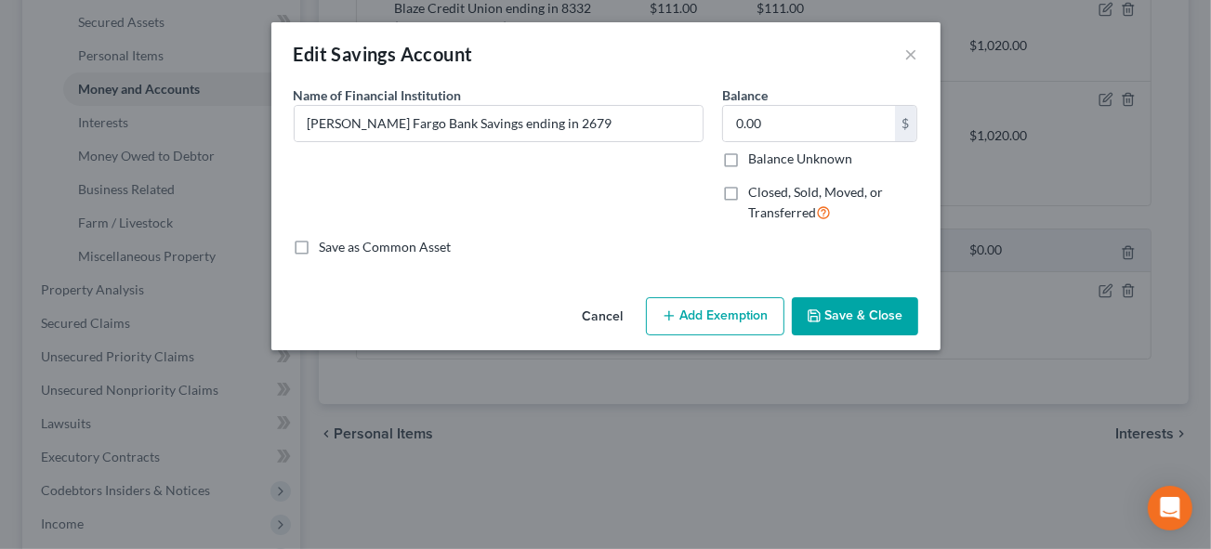
click at [855, 317] on button "Save & Close" at bounding box center [855, 317] width 126 height 39
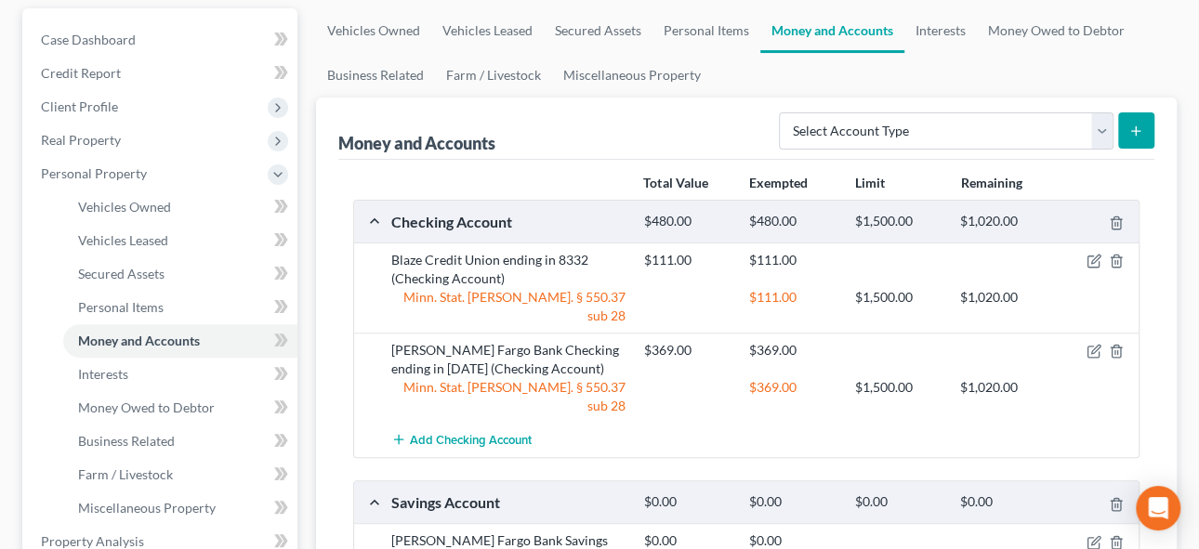
scroll to position [168, 0]
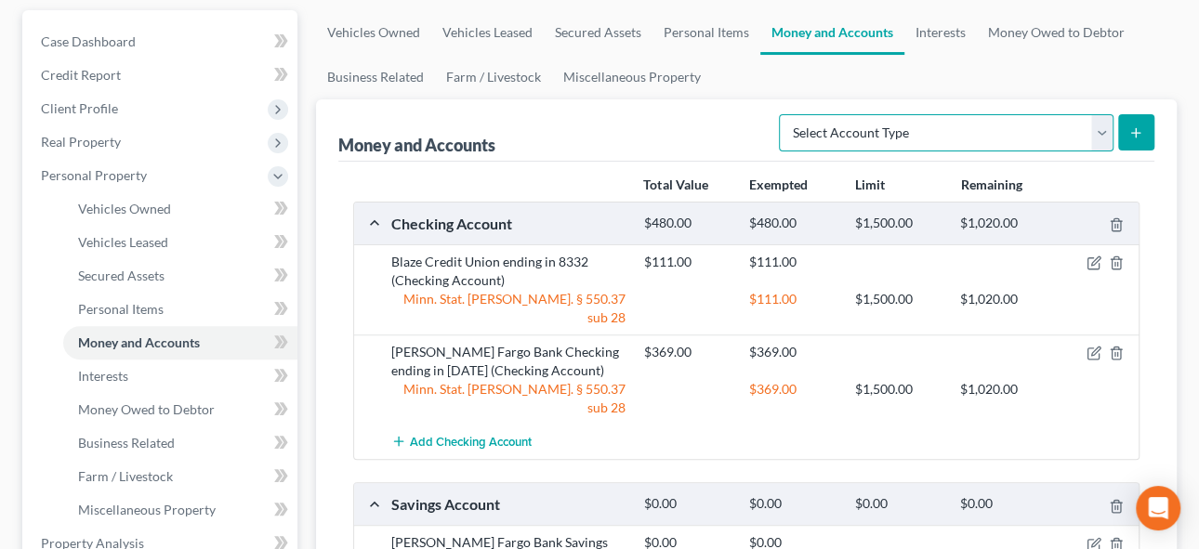
click at [884, 126] on select "Select Account Type Brokerage Cash on Hand Certificates of Deposit Checking Acc…" at bounding box center [946, 132] width 335 height 37
select select "checking"
click at [784, 114] on select "Select Account Type Brokerage Cash on Hand Certificates of Deposit Checking Acc…" at bounding box center [946, 132] width 335 height 37
click at [1139, 133] on icon "submit" at bounding box center [1136, 133] width 15 height 15
click at [1129, 126] on icon "submit" at bounding box center [1136, 133] width 15 height 15
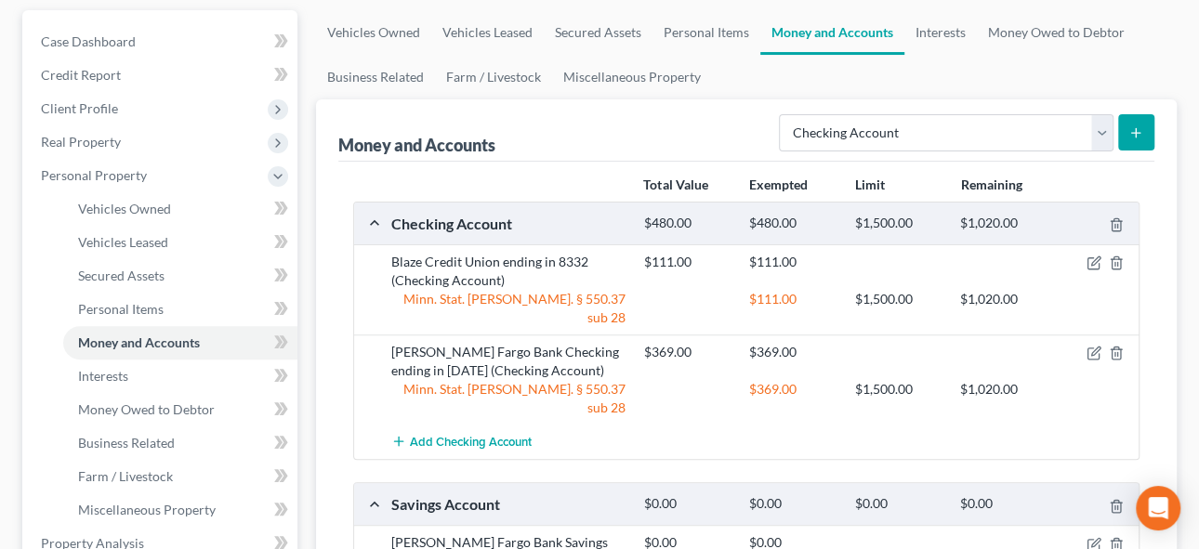
click at [1136, 132] on line "submit" at bounding box center [1136, 132] width 0 height 8
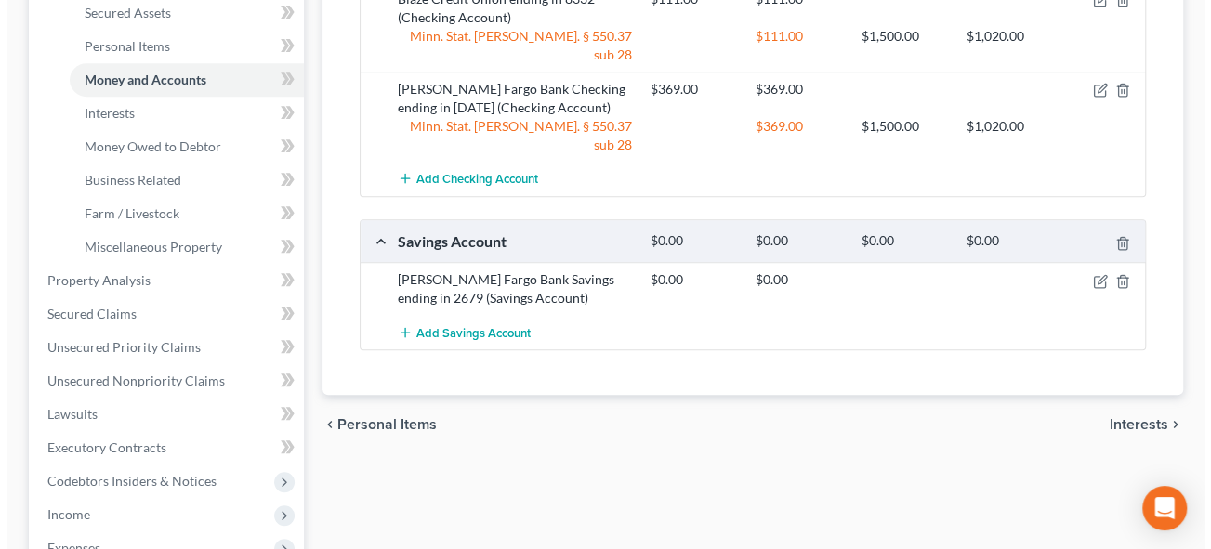
scroll to position [337, 0]
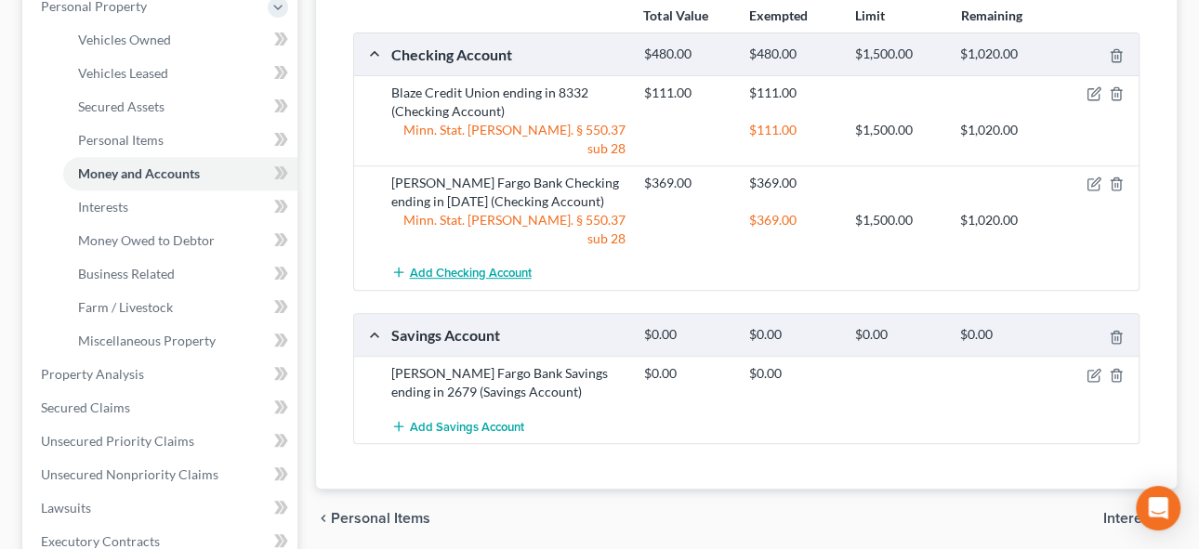
click at [464, 266] on span "Add Checking Account" at bounding box center [471, 273] width 122 height 15
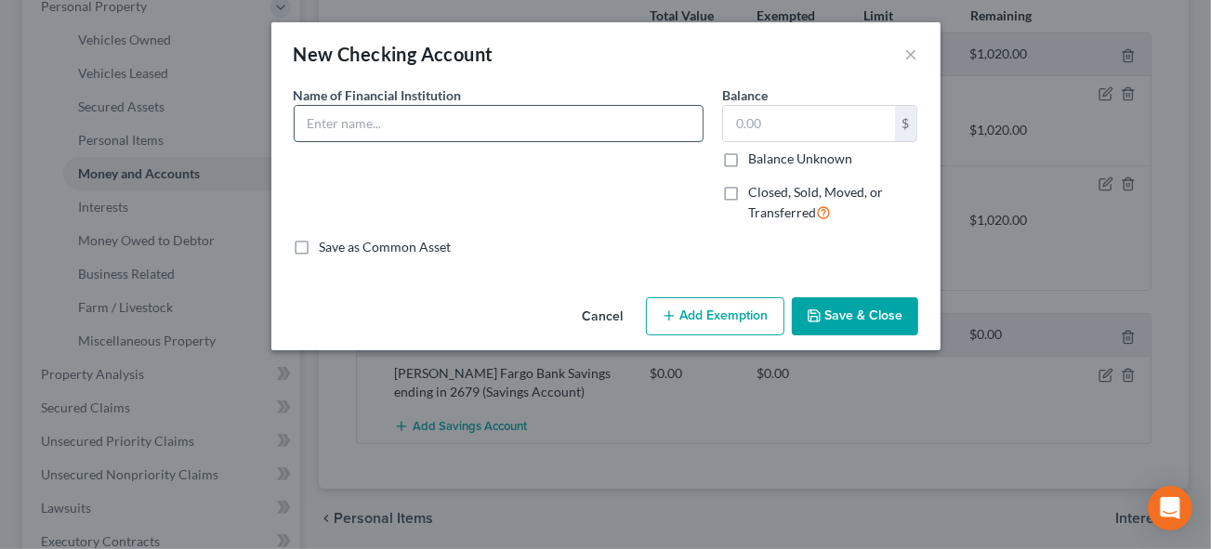
click at [374, 123] on input "text" at bounding box center [499, 123] width 408 height 35
type input "US Bank - ending 3715"
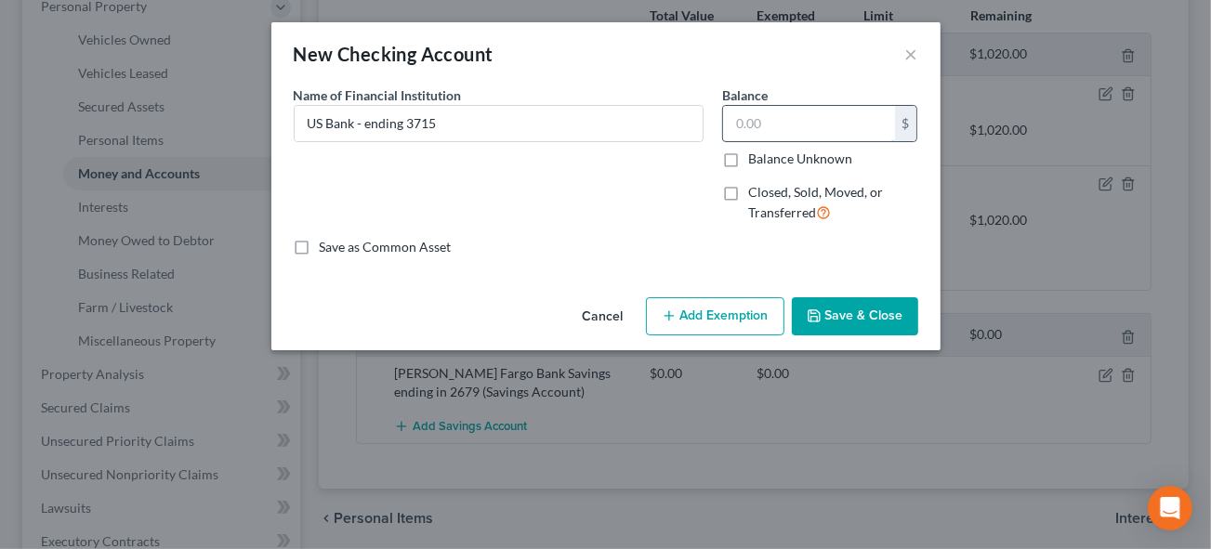
click at [770, 132] on input "text" at bounding box center [809, 123] width 172 height 35
type input "749"
click at [702, 321] on button "Add Exemption" at bounding box center [715, 317] width 139 height 39
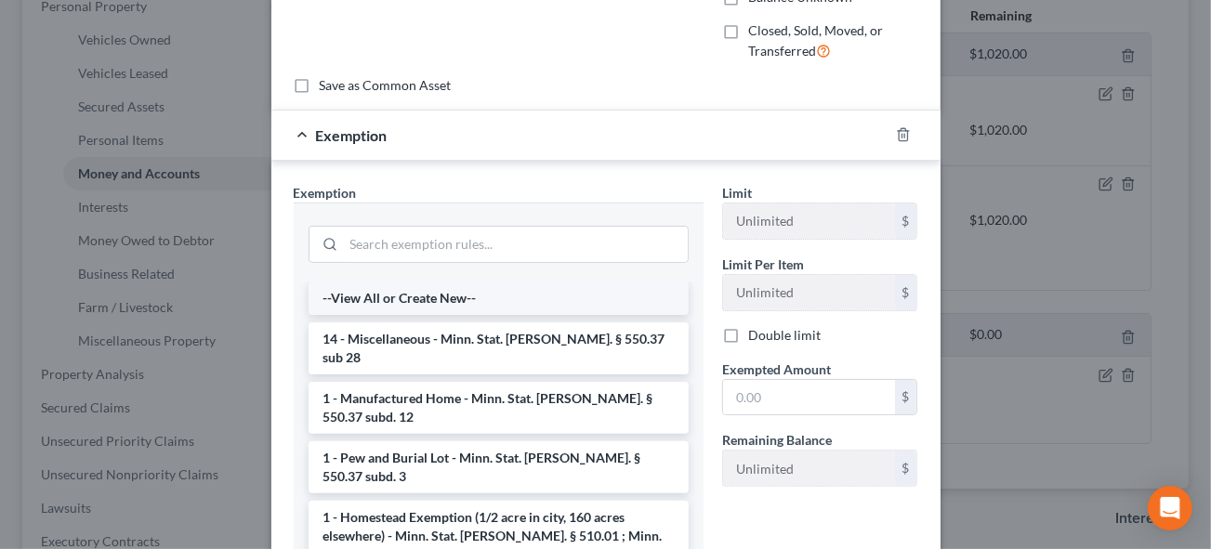
scroll to position [168, 0]
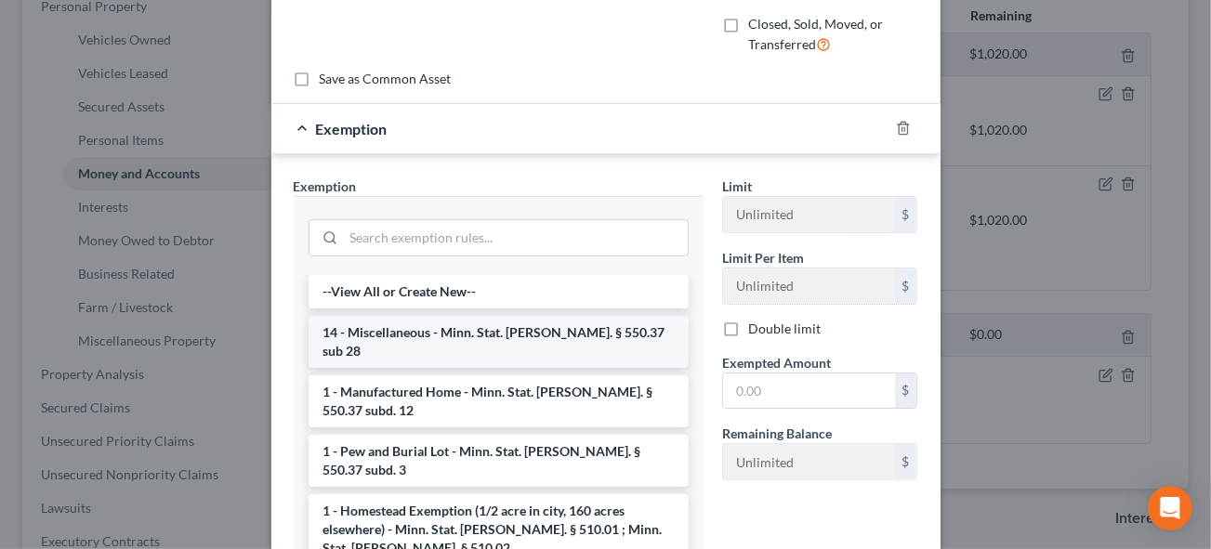
click at [434, 322] on li "14 - Miscellaneous - Minn. Stat. [PERSON_NAME]. § 550.37 sub 28" at bounding box center [499, 342] width 380 height 52
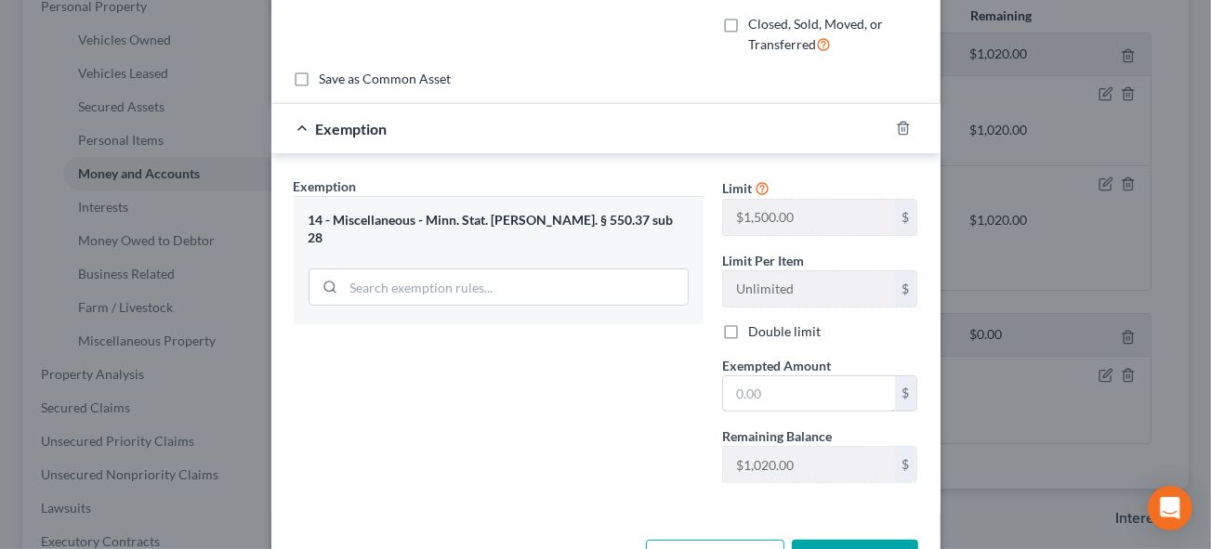
drag, startPoint x: 749, startPoint y: 385, endPoint x: 1022, endPoint y: 428, distance: 275.7
click at [750, 385] on input "text" at bounding box center [809, 394] width 172 height 35
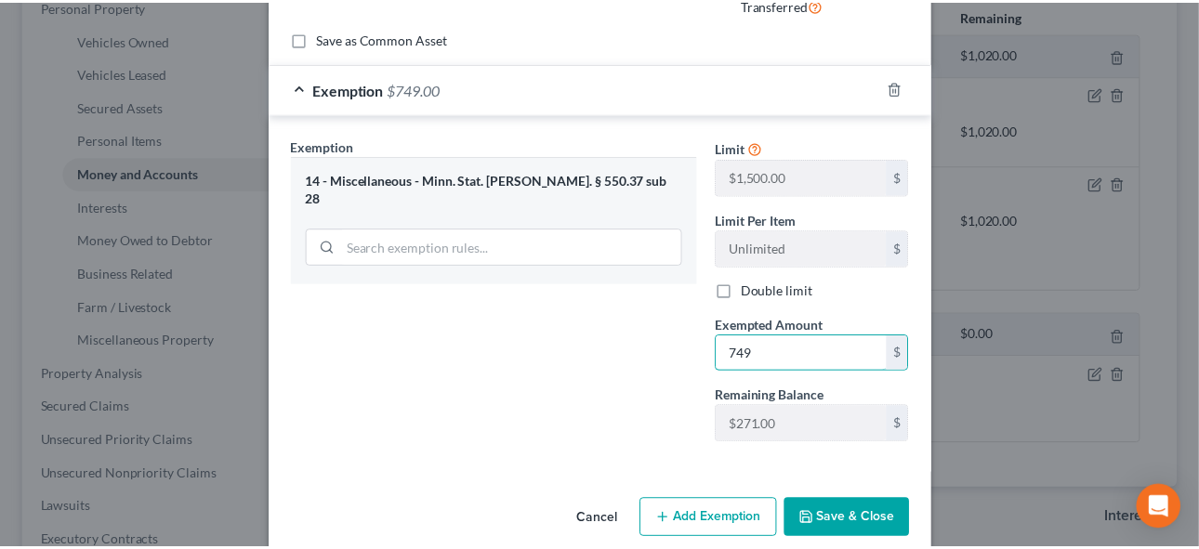
scroll to position [231, 0]
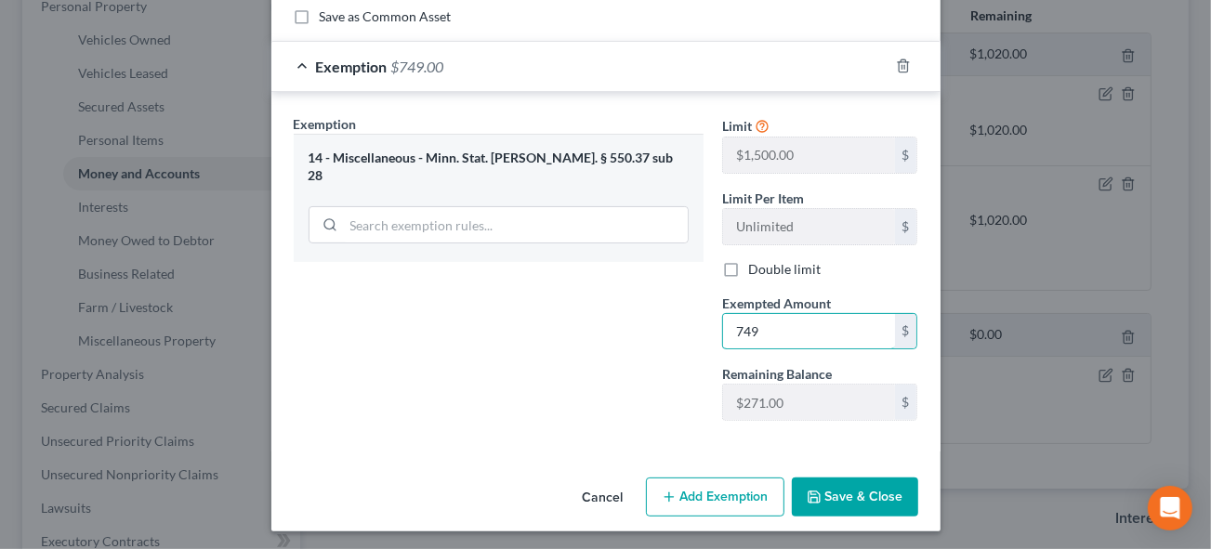
type input "749"
click at [826, 493] on button "Save & Close" at bounding box center [855, 497] width 126 height 39
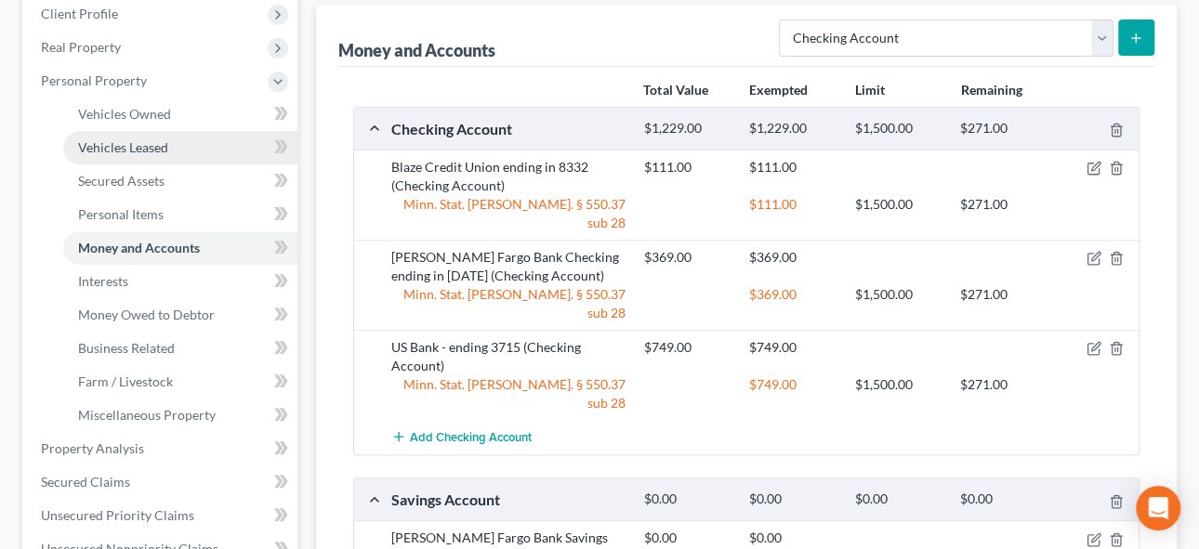
scroll to position [264, 0]
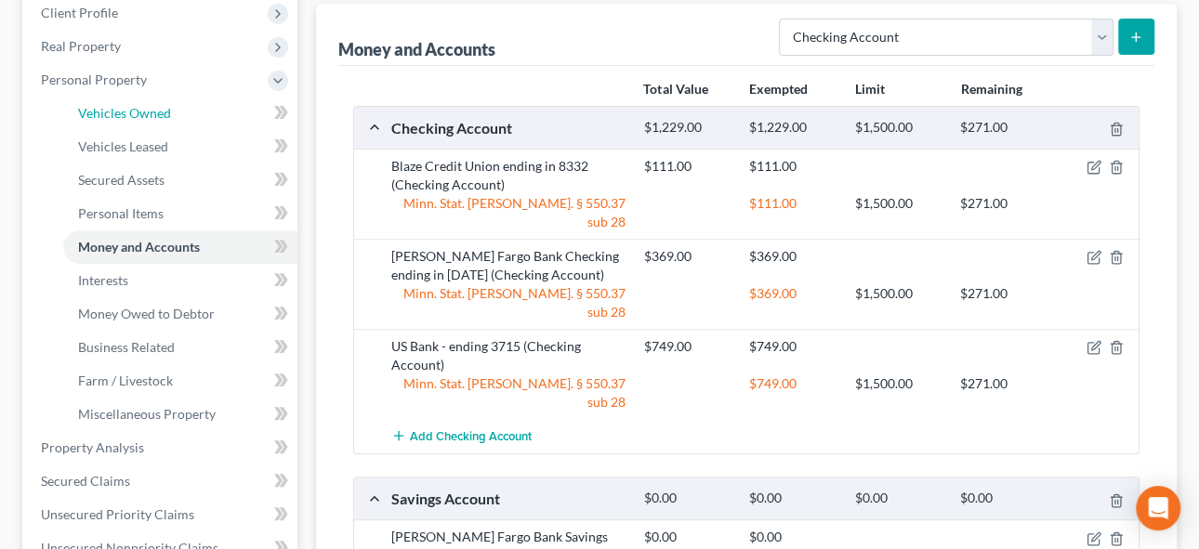
drag, startPoint x: 131, startPoint y: 109, endPoint x: 473, endPoint y: 139, distance: 343.5
click at [131, 108] on span "Vehicles Owned" at bounding box center [124, 113] width 93 height 16
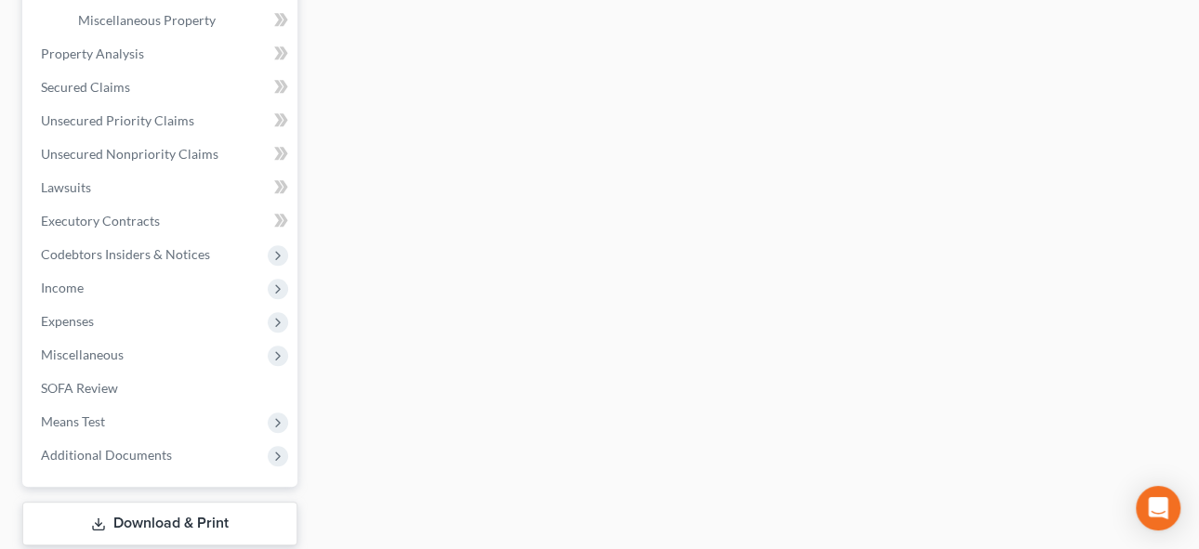
scroll to position [771, 0]
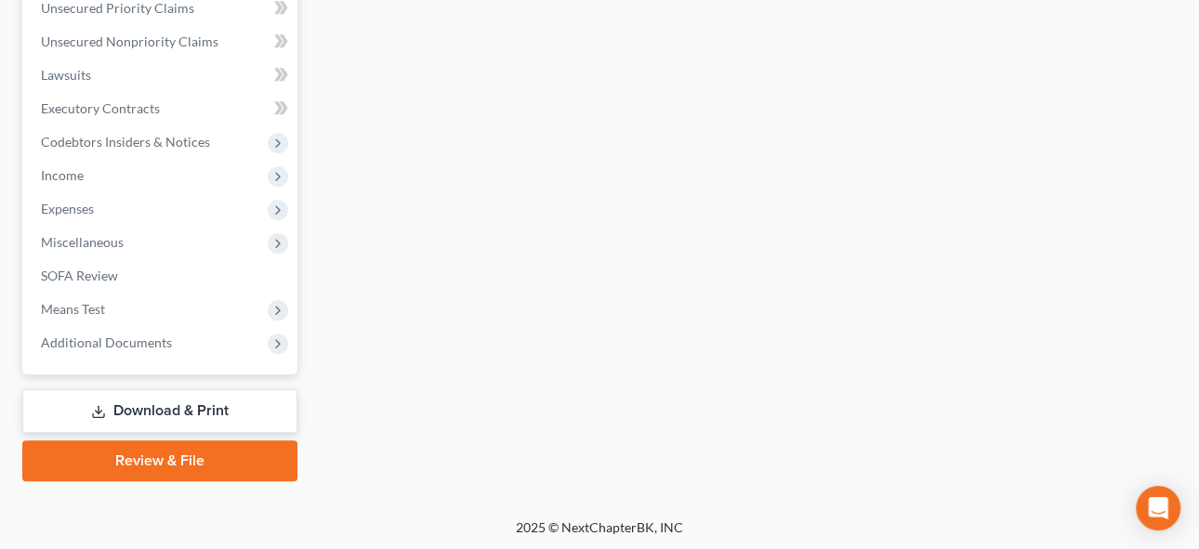
click at [184, 408] on link "Download & Print" at bounding box center [159, 412] width 275 height 44
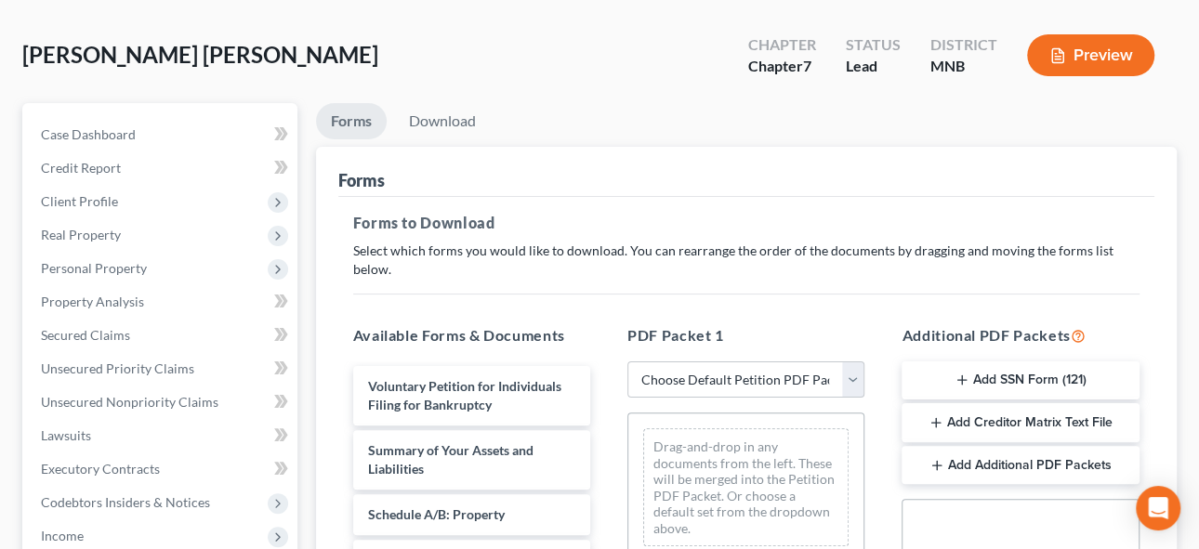
scroll to position [253, 0]
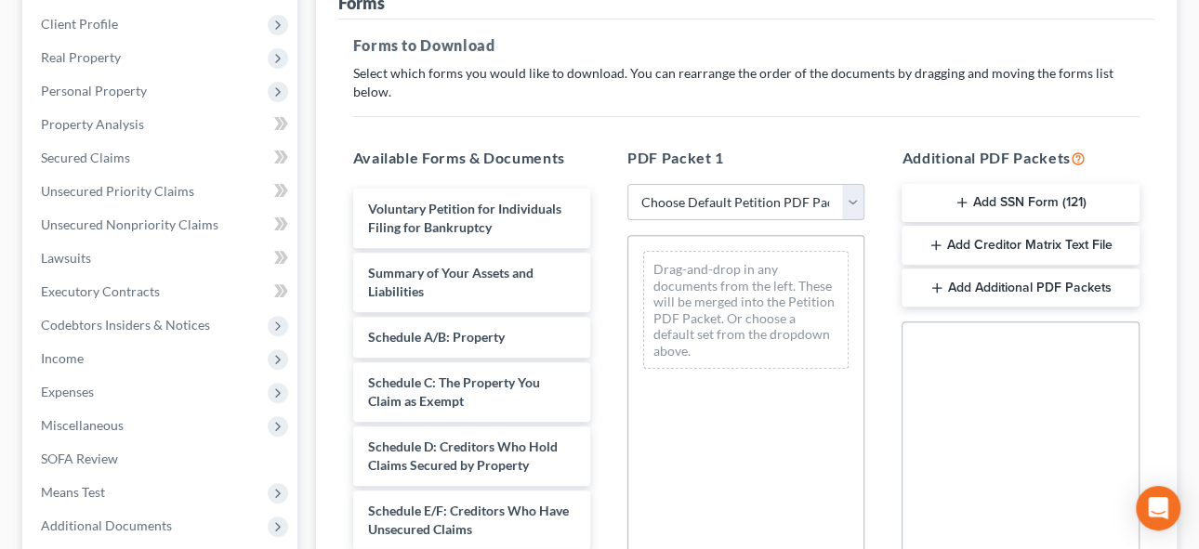
click at [751, 184] on select "Choose Default Petition PDF Packet Complete Bankruptcy Petition (all forms and …" at bounding box center [746, 202] width 237 height 37
select select "5"
click at [628, 184] on select "Choose Default Petition PDF Packet Complete Bankruptcy Petition (all forms and …" at bounding box center [746, 202] width 237 height 37
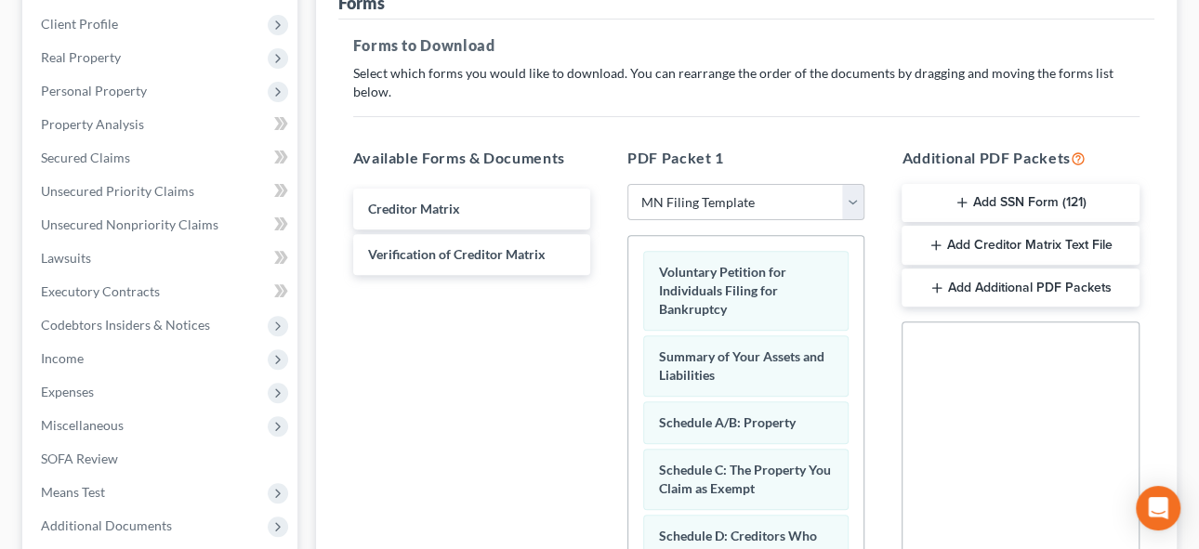
click at [446, 46] on h5 "Forms to Download" at bounding box center [746, 45] width 787 height 22
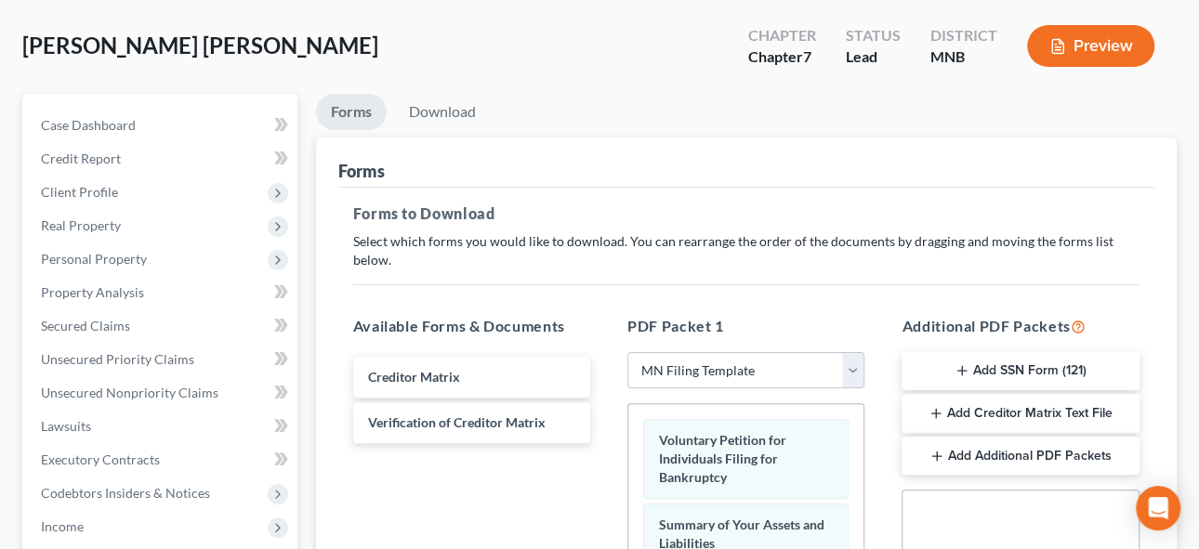
scroll to position [84, 0]
click at [446, 109] on link "Download" at bounding box center [442, 113] width 97 height 36
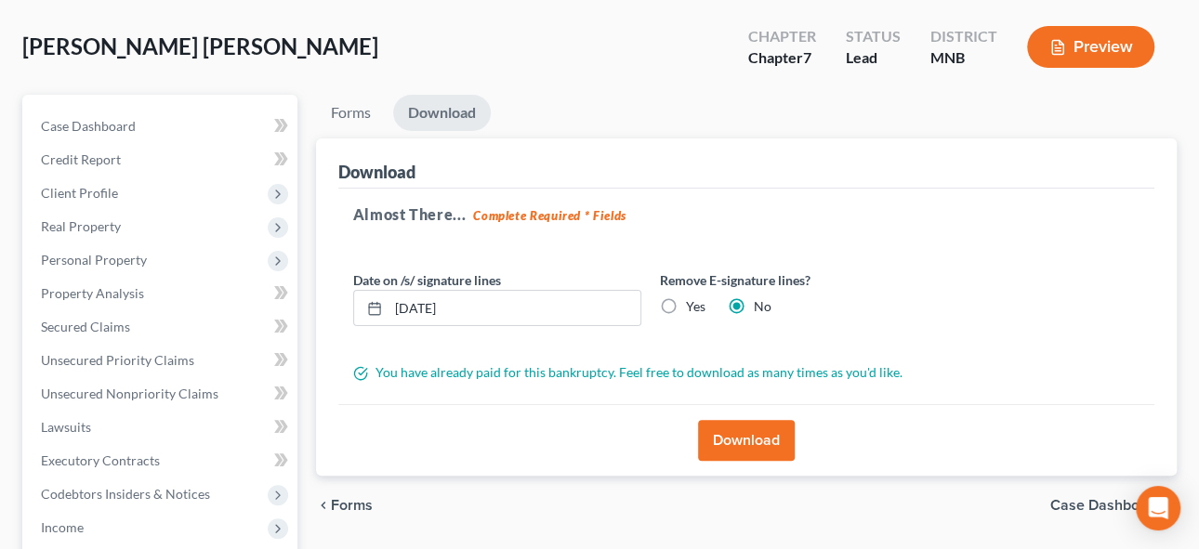
click at [758, 439] on button "Download" at bounding box center [746, 440] width 97 height 41
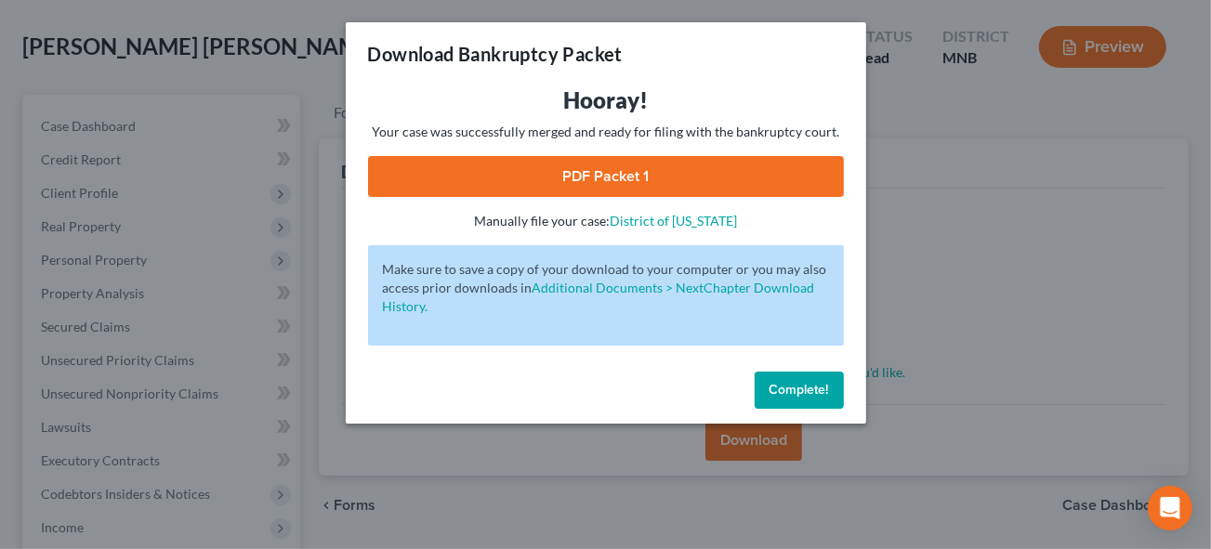
click at [609, 172] on link "PDF Packet 1" at bounding box center [606, 176] width 476 height 41
drag, startPoint x: 808, startPoint y: 386, endPoint x: 1085, endPoint y: 254, distance: 306.9
click at [807, 385] on span "Complete!" at bounding box center [800, 390] width 60 height 16
